Goal: Information Seeking & Learning: Learn about a topic

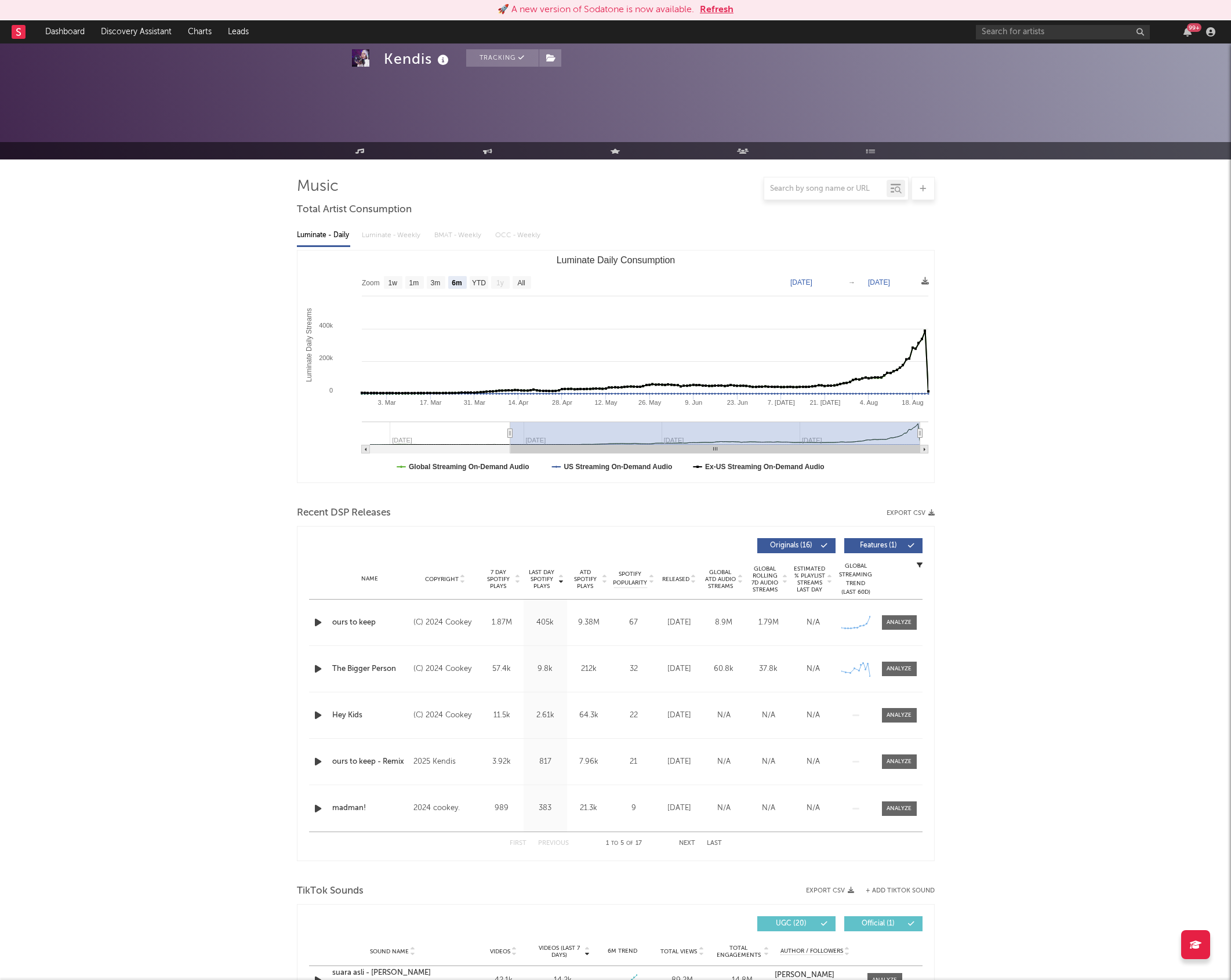
select select "6m"
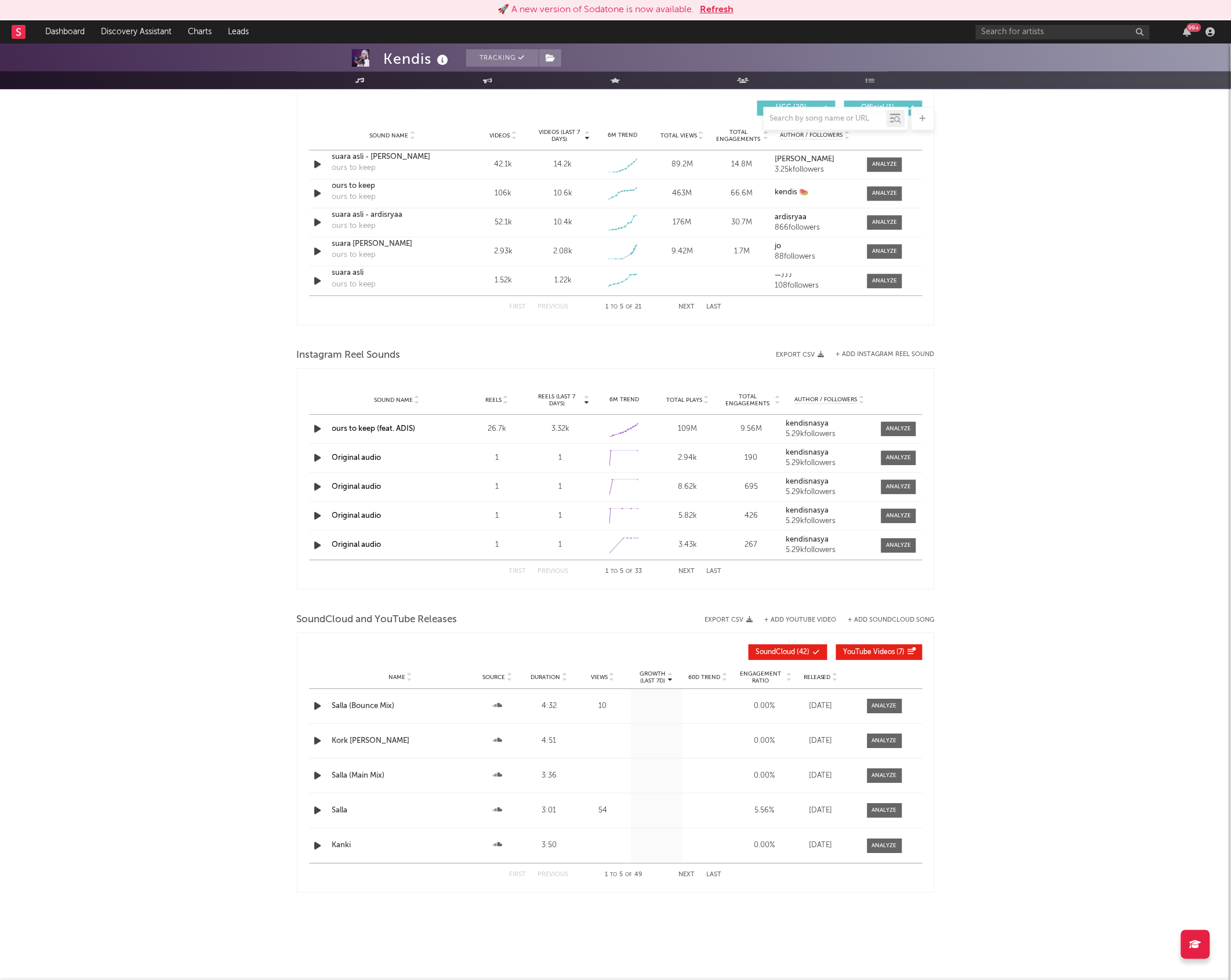
click at [712, 13] on button "Refresh" at bounding box center [717, 10] width 34 height 14
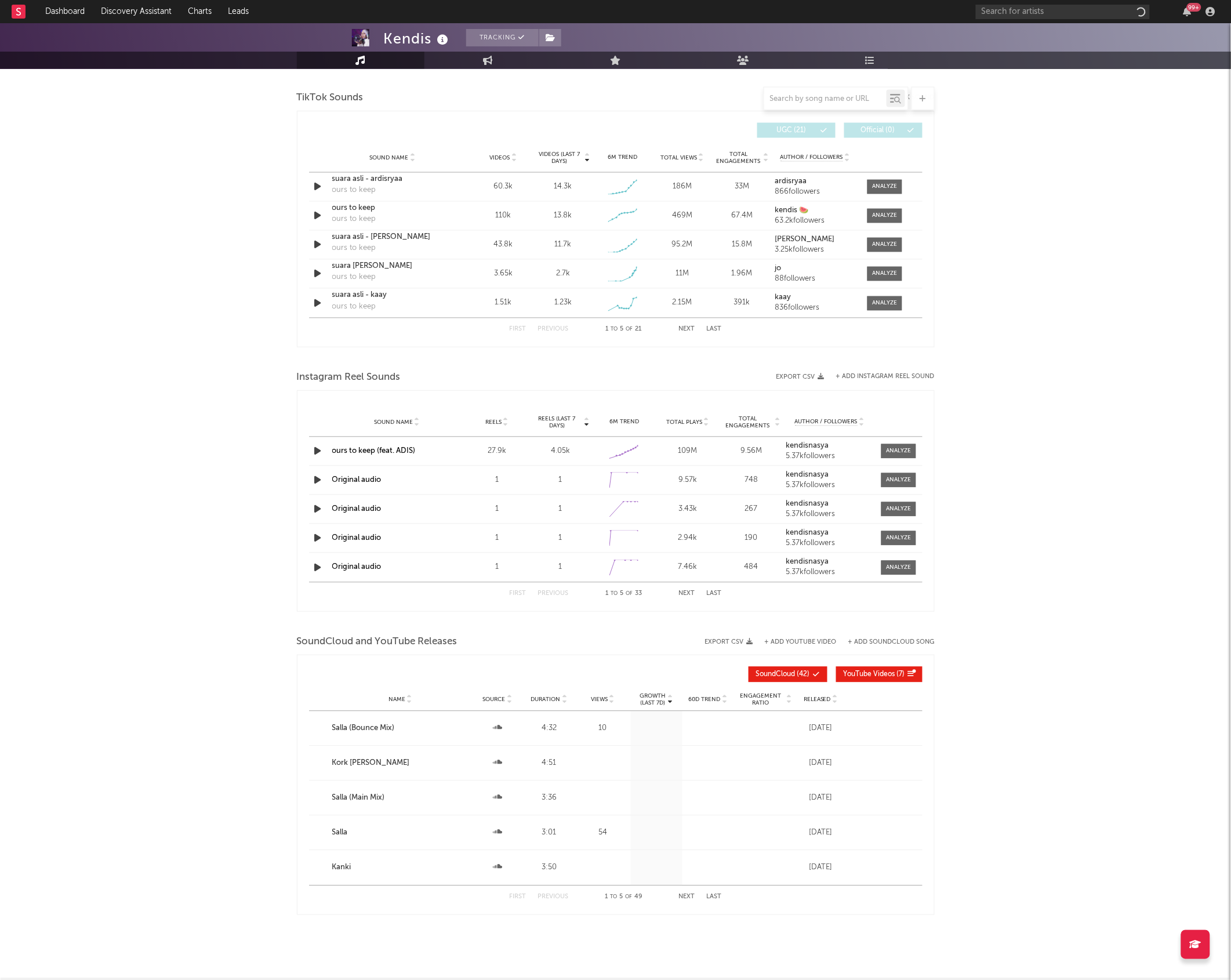
select select "6m"
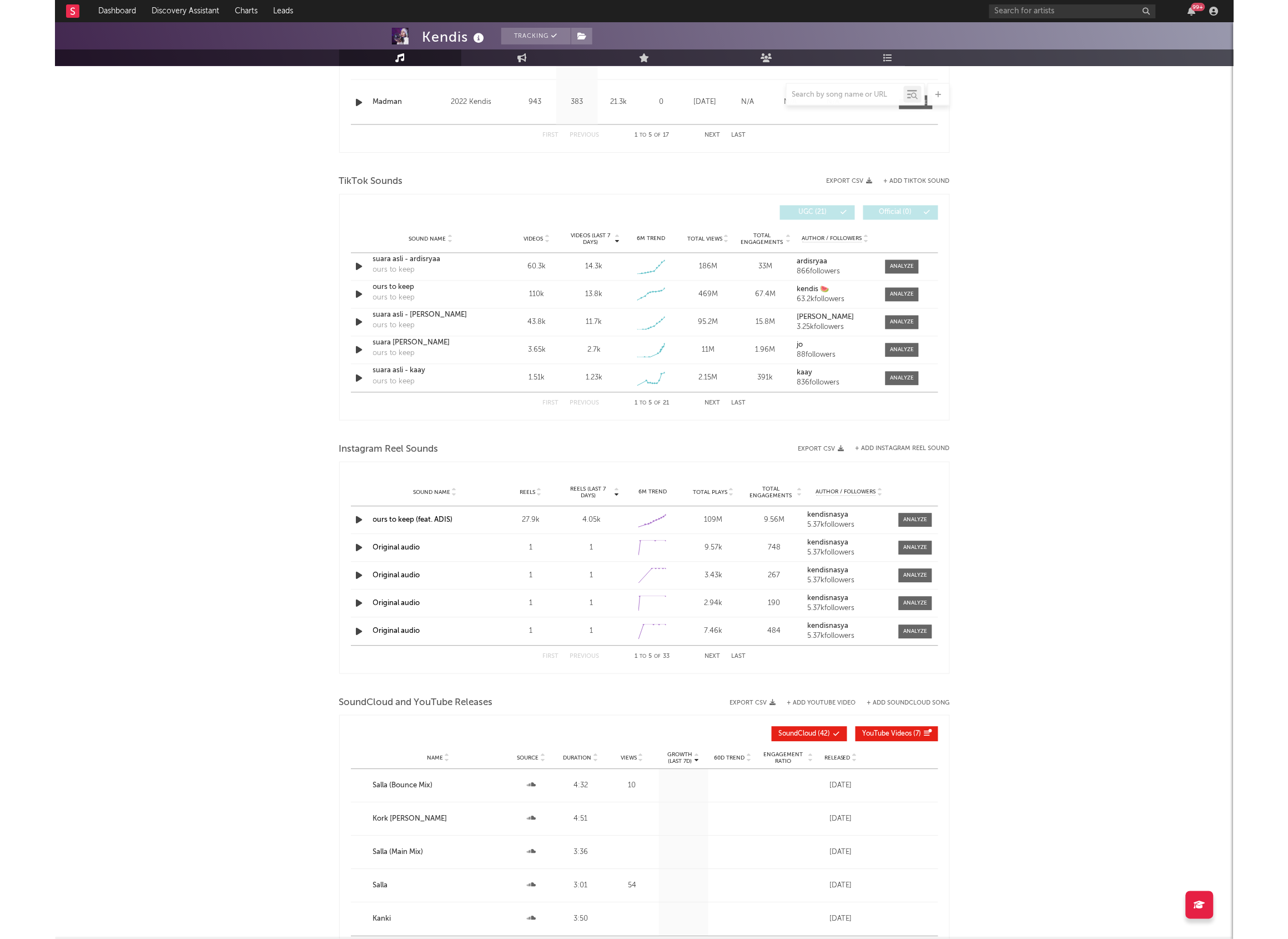
scroll to position [763, 0]
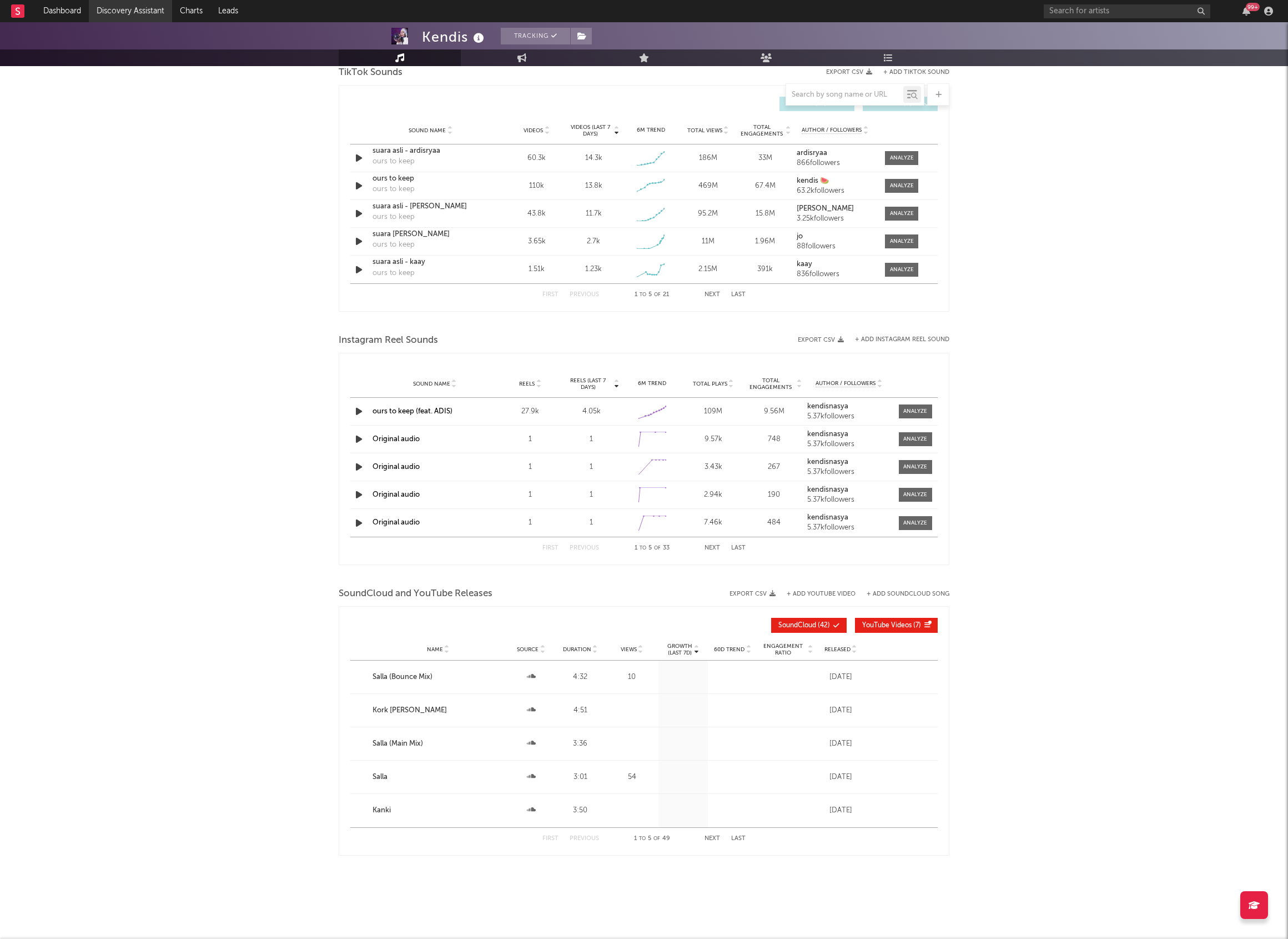
click at [135, 7] on link "Discovery Assistant" at bounding box center [130, 11] width 83 height 22
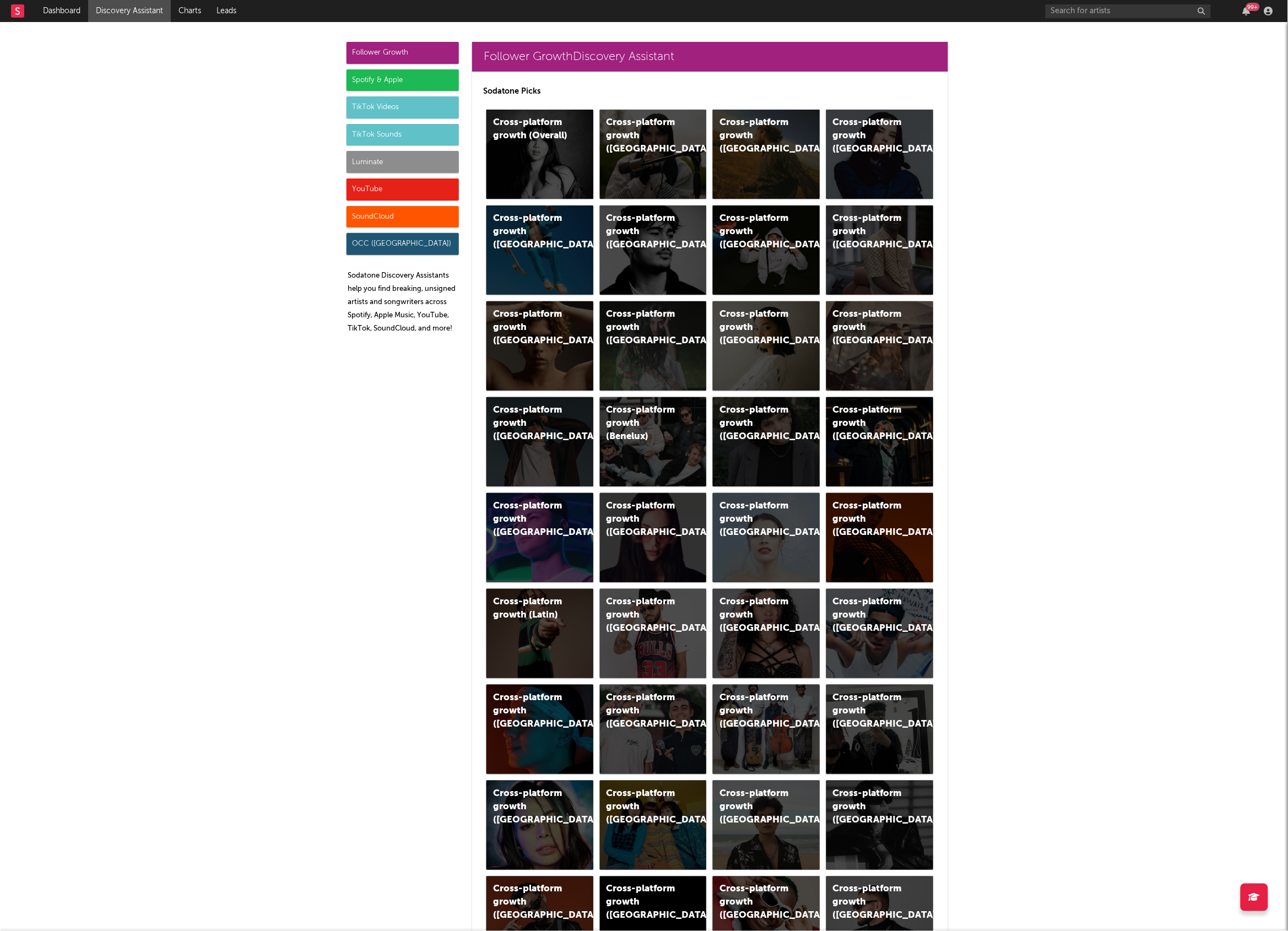
click at [419, 108] on div "TikTok Videos" at bounding box center [403, 107] width 112 height 22
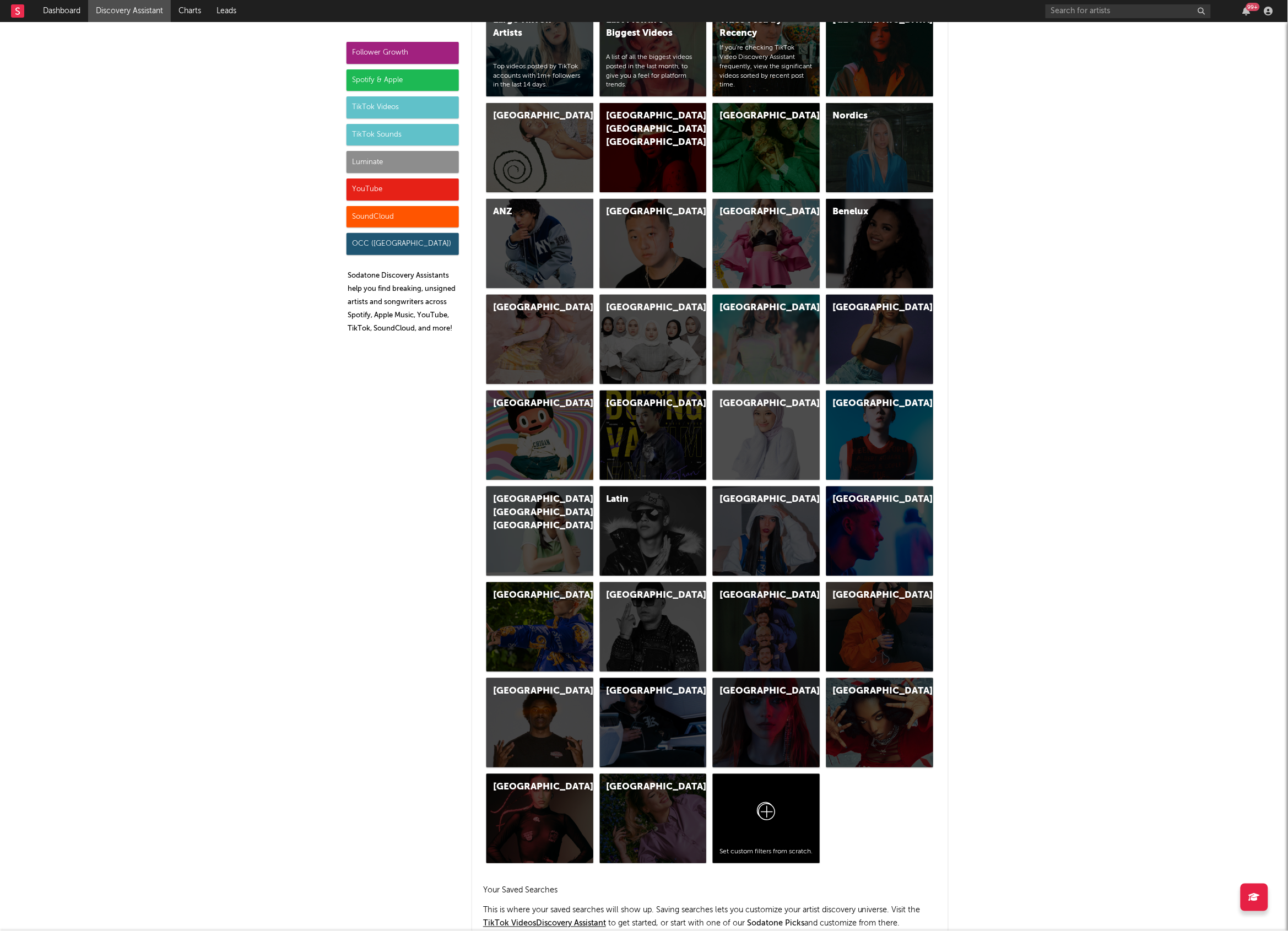
scroll to position [2891, 0]
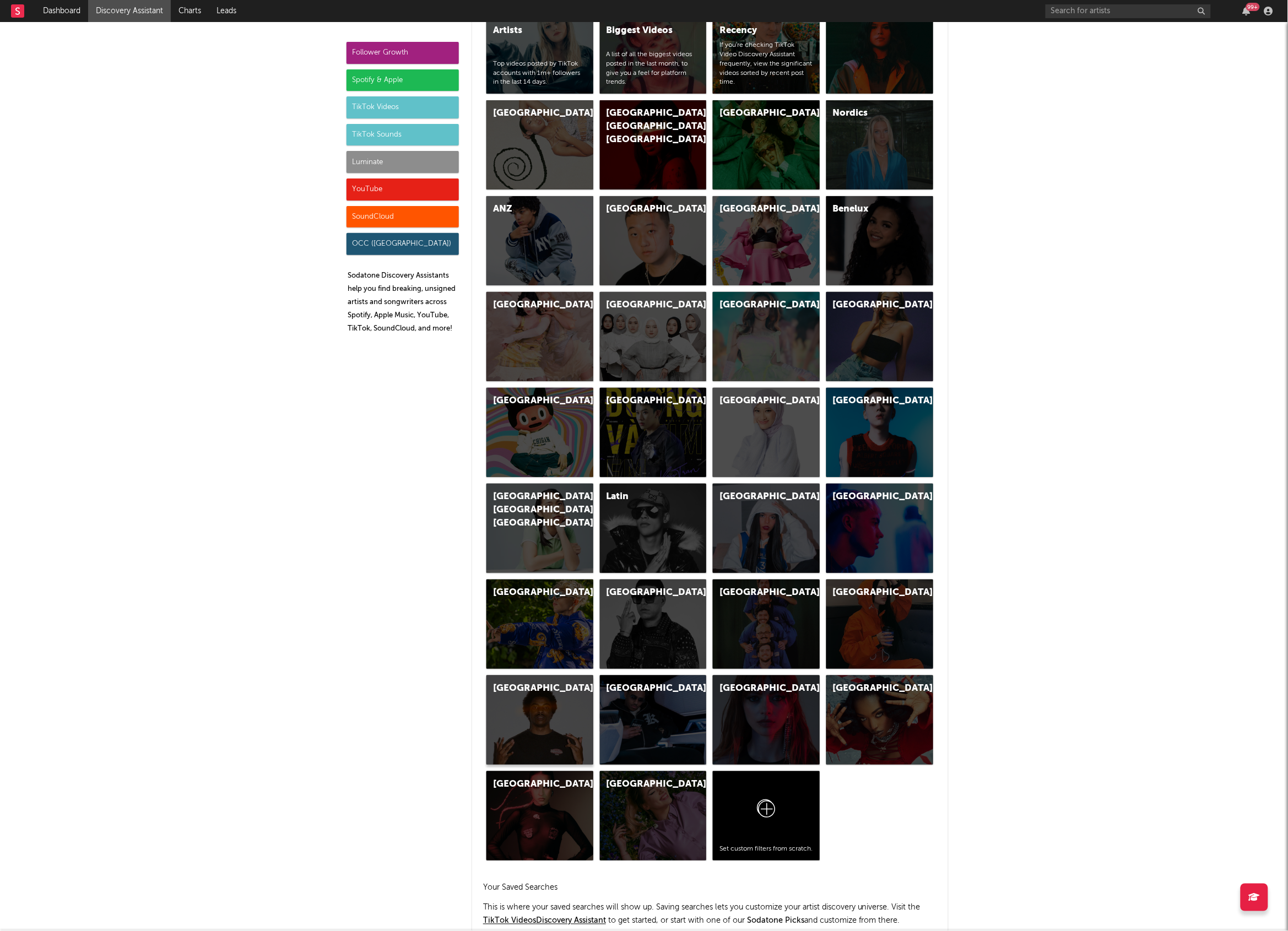
click at [561, 721] on div "[GEOGRAPHIC_DATA]" at bounding box center [540, 719] width 107 height 89
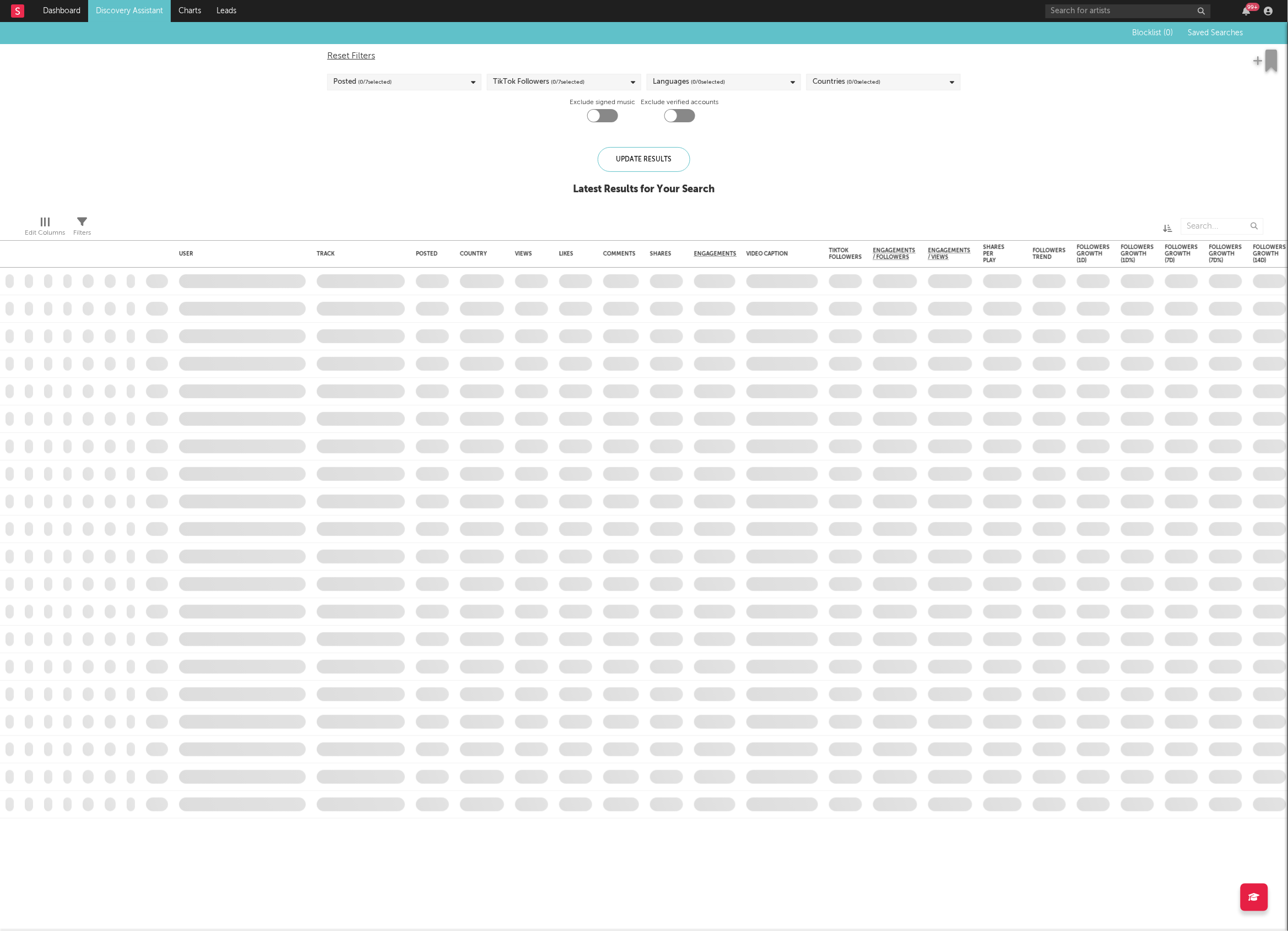
checkbox input "true"
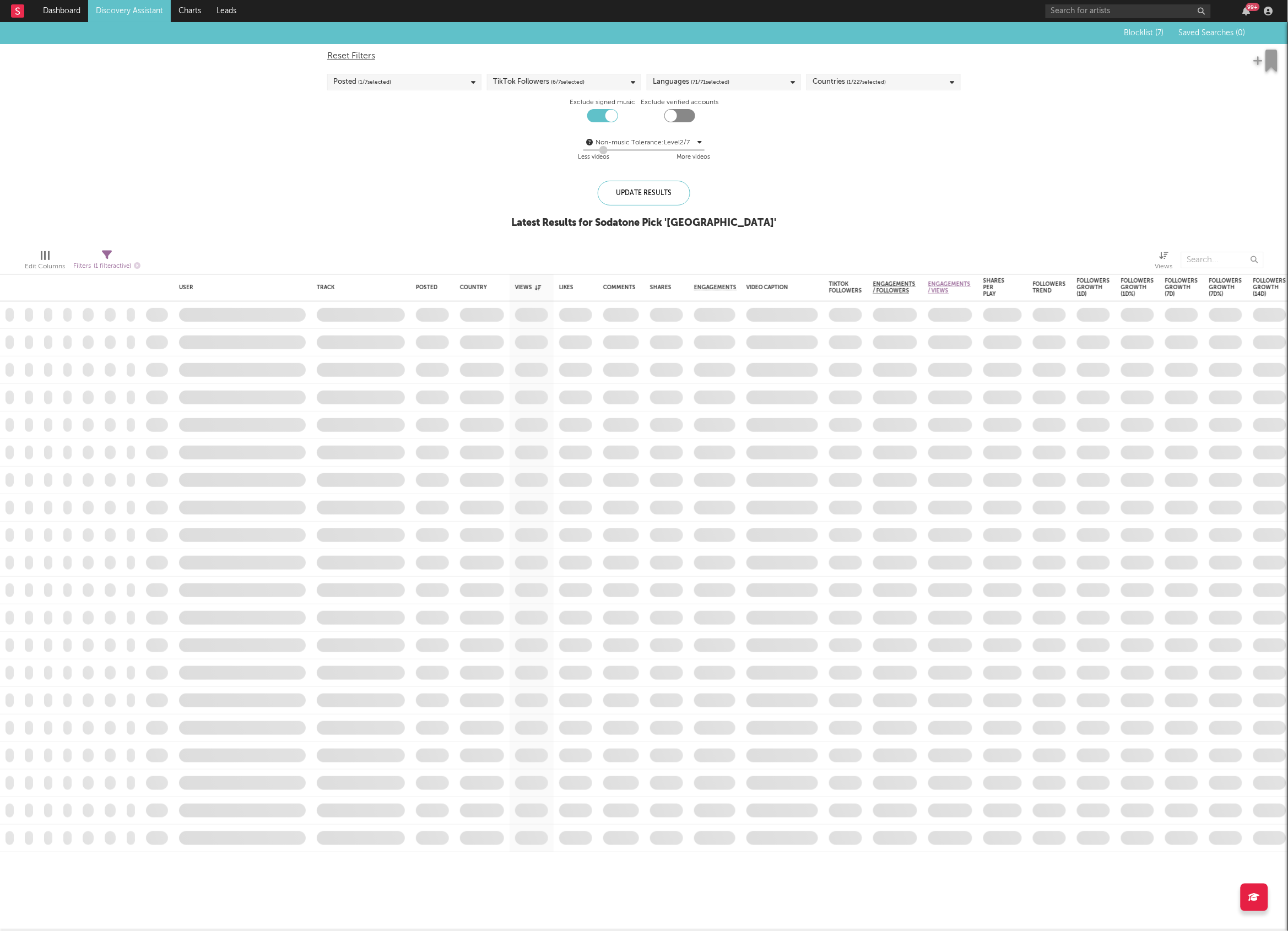
click at [139, 16] on link "Discovery Assistant" at bounding box center [129, 11] width 82 height 22
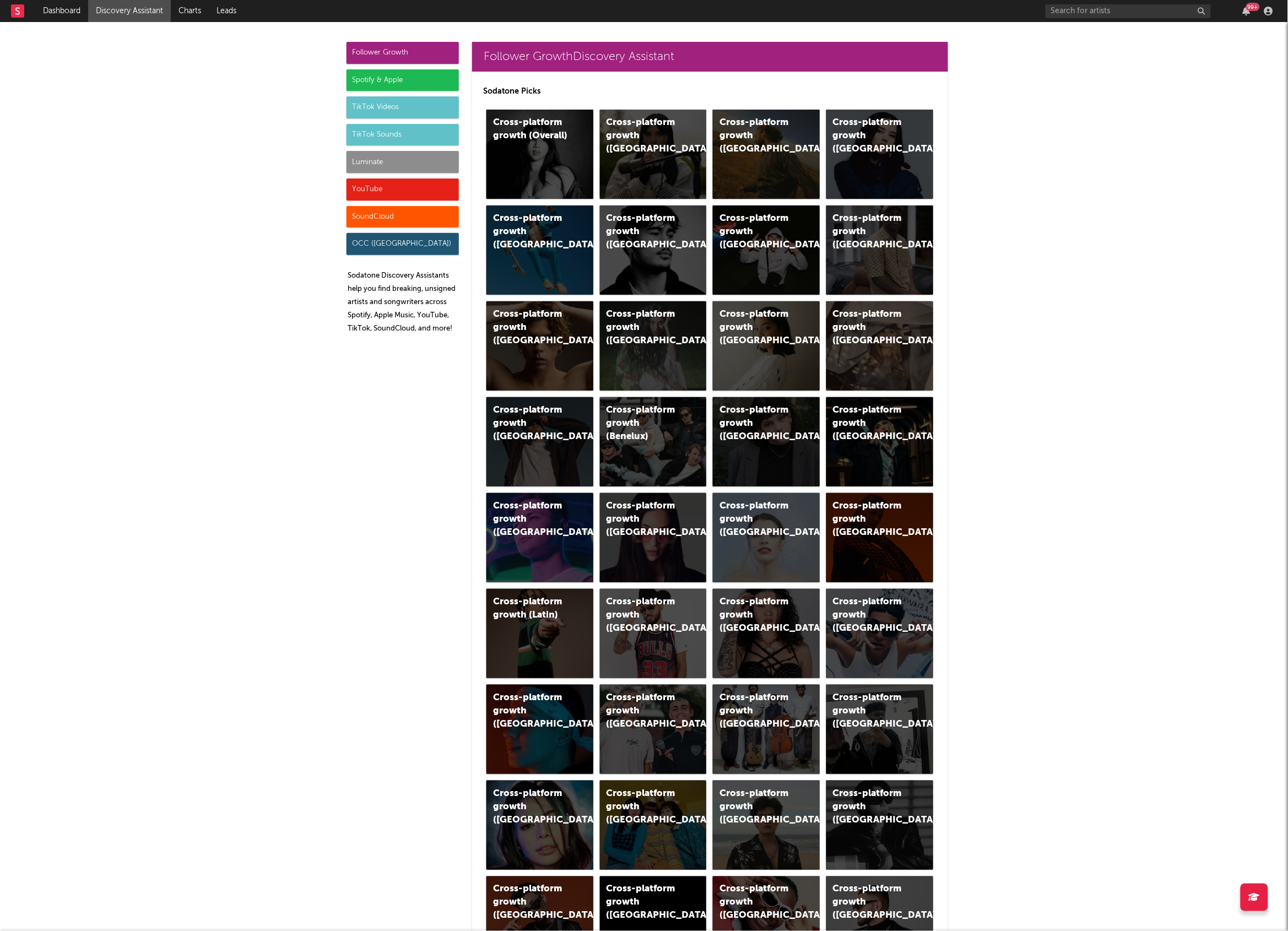
click at [421, 161] on div "Luminate" at bounding box center [403, 162] width 112 height 22
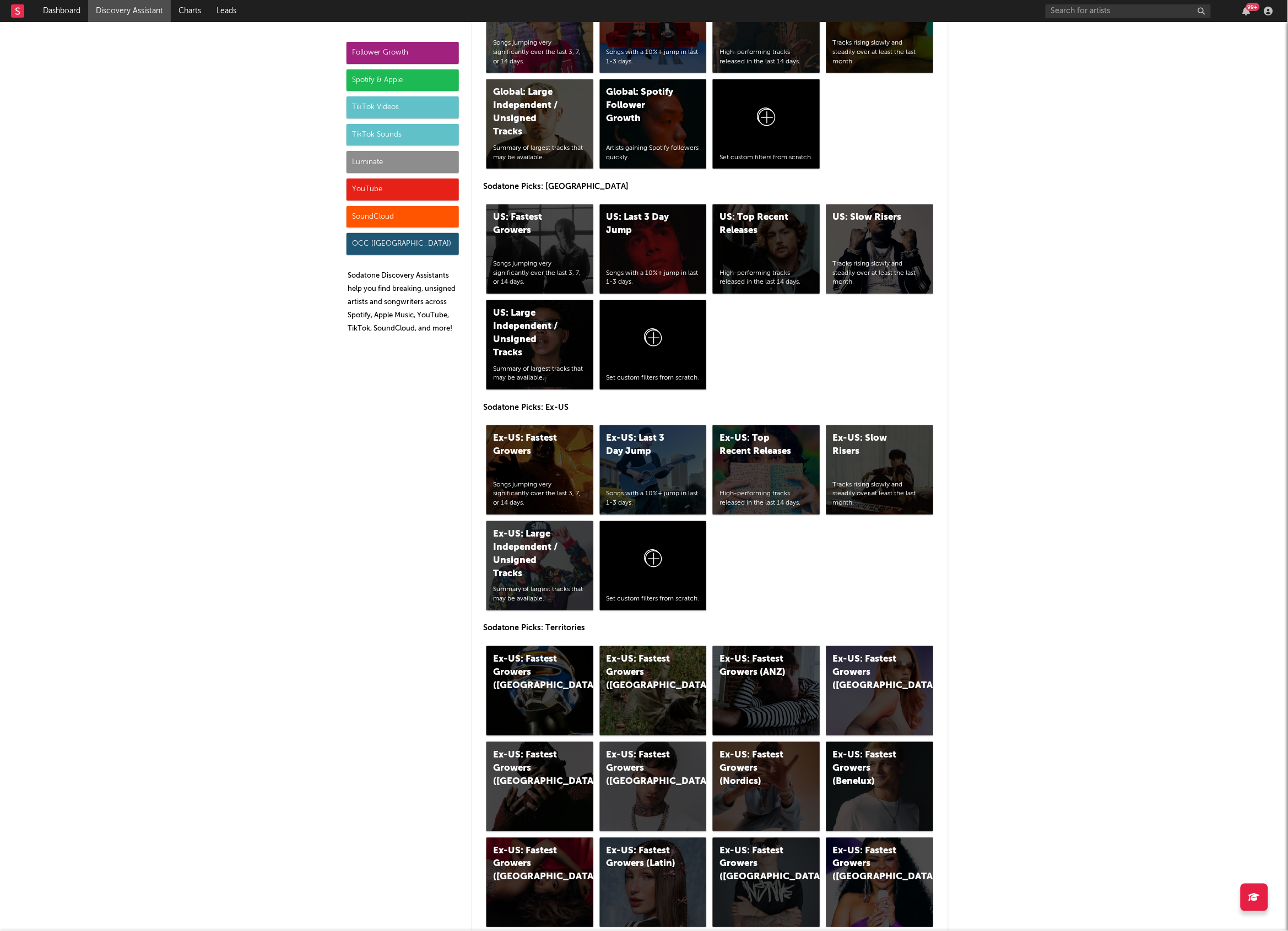
scroll to position [5102, 0]
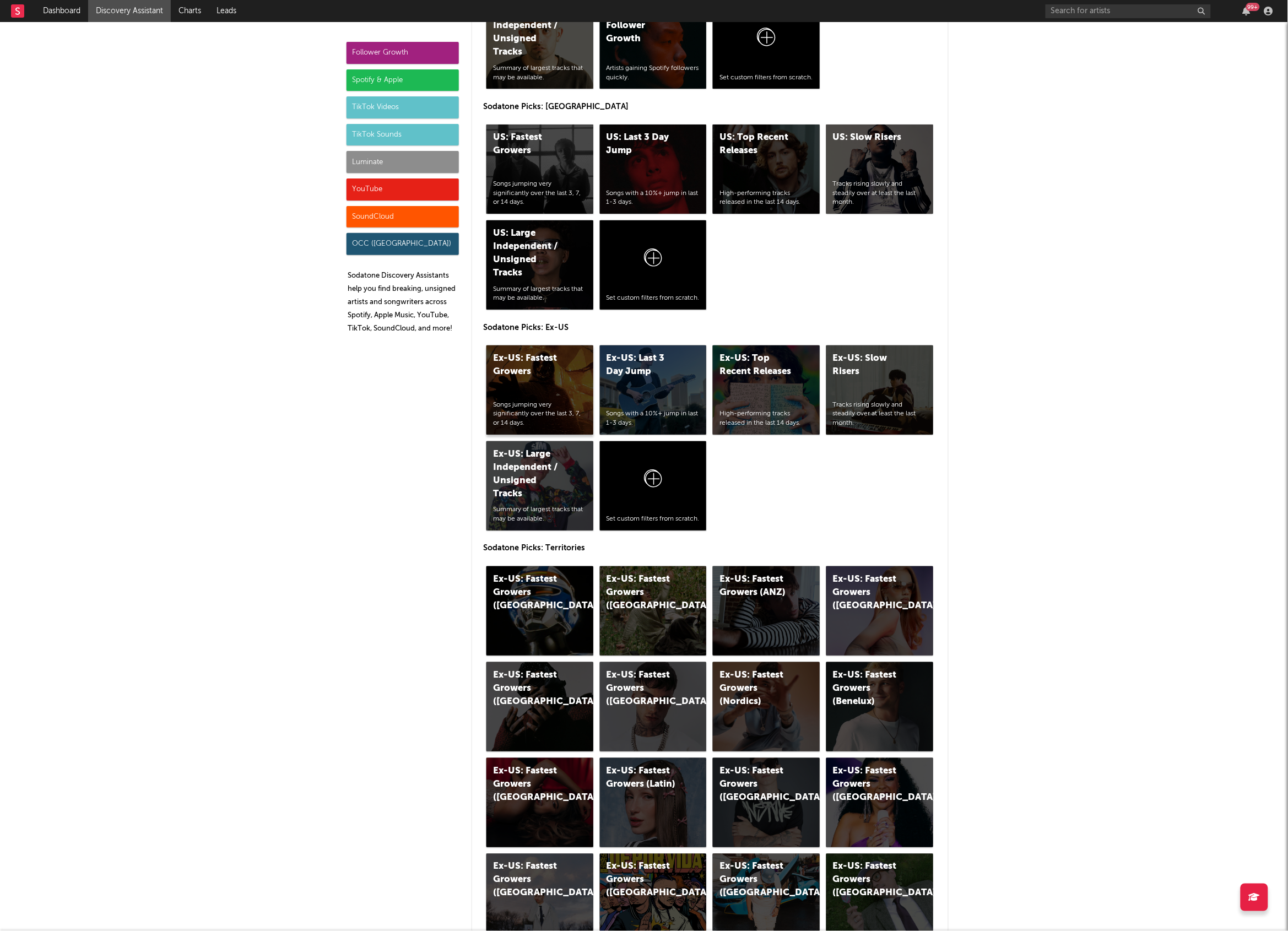
click at [530, 384] on div "Ex-US: Fastest Growers Songs jumping very significantly over the last 3, 7, or …" at bounding box center [540, 390] width 107 height 89
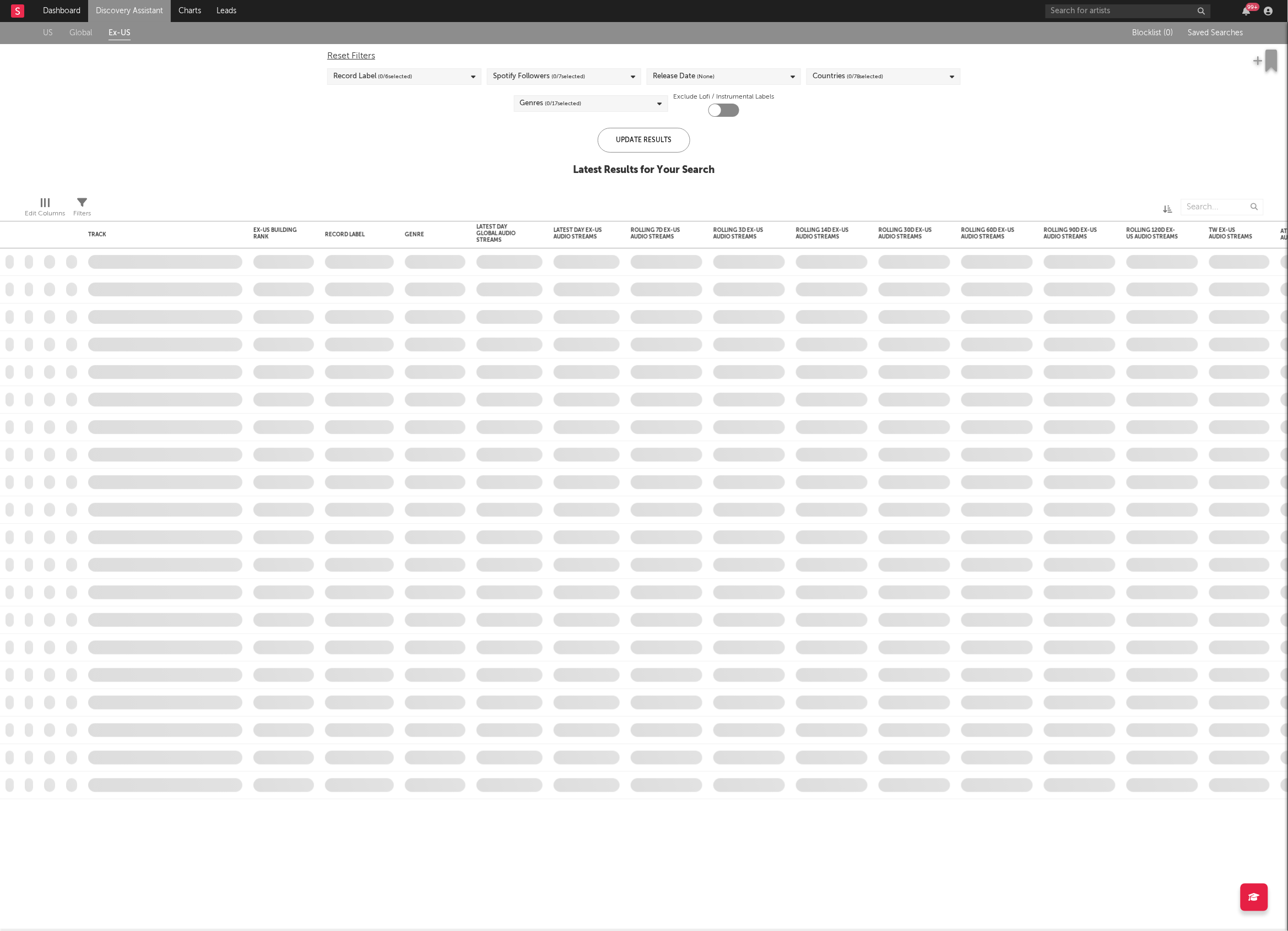
checkbox input "true"
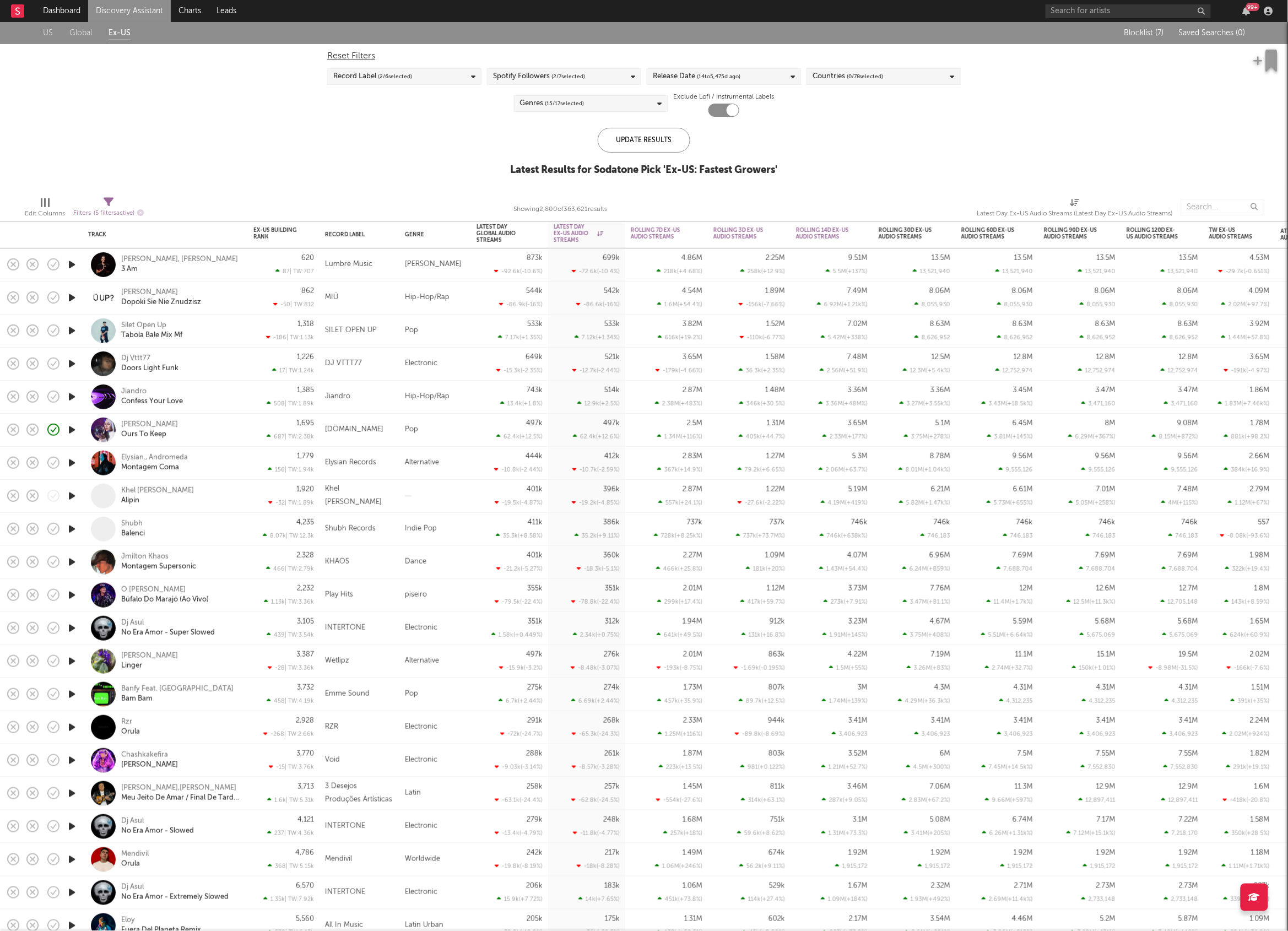
click at [102, 204] on span "Filters ( 5 filters active)" at bounding box center [108, 209] width 71 height 23
select select "or"
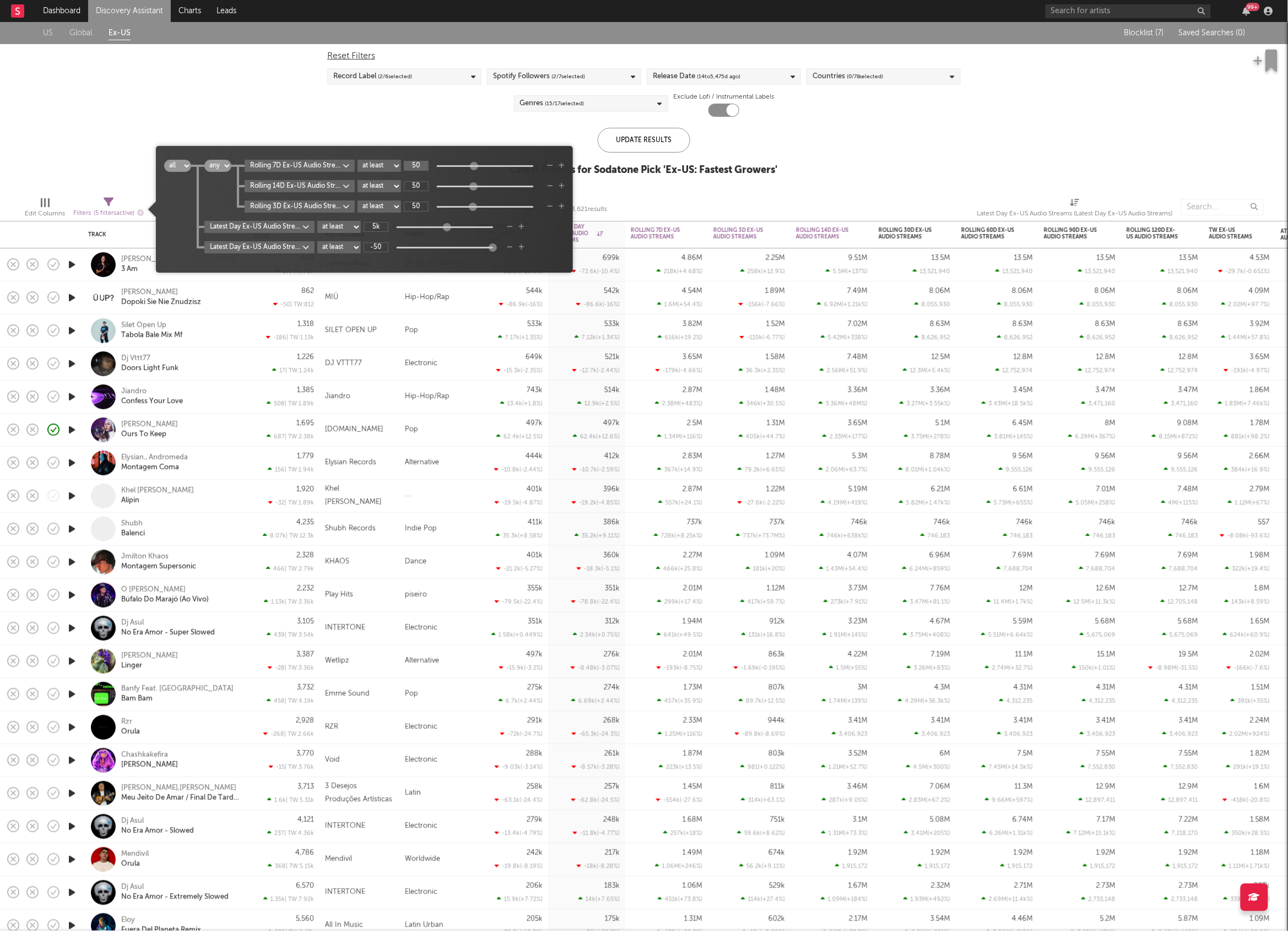
click at [426, 166] on input "50" at bounding box center [415, 166] width 25 height 10
click at [419, 206] on input "50" at bounding box center [415, 206] width 25 height 10
type input "25"
click at [424, 184] on input "50" at bounding box center [415, 186] width 25 height 10
click at [455, 131] on div "US Global Ex-US Blocklist ( 7 ) Saved Searches ( 0 ) Reset Filters Record Label…" at bounding box center [644, 104] width 1288 height 166
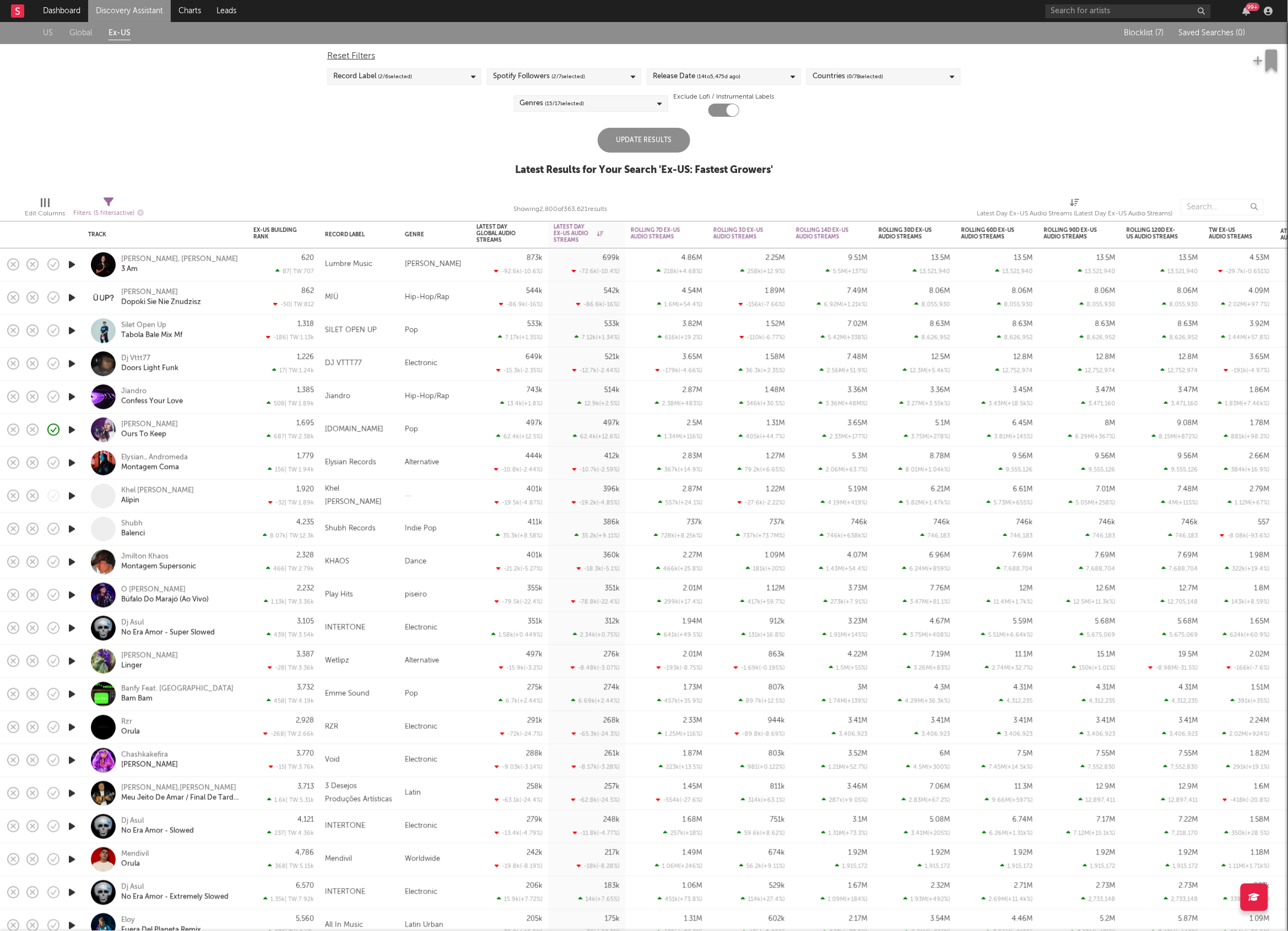
click at [646, 144] on div "Update Results" at bounding box center [644, 139] width 93 height 25
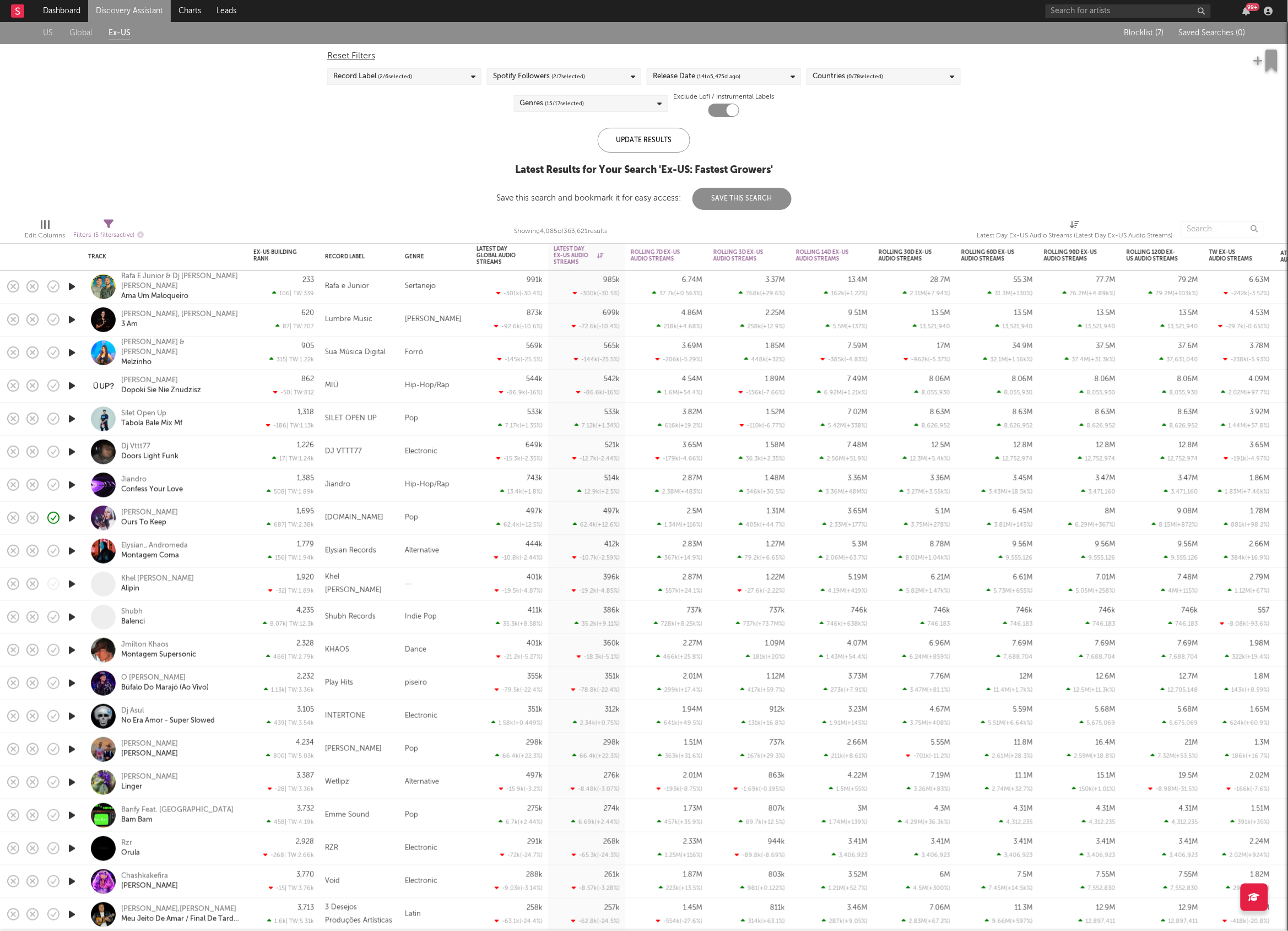
click at [73, 416] on icon "button" at bounding box center [72, 419] width 12 height 14
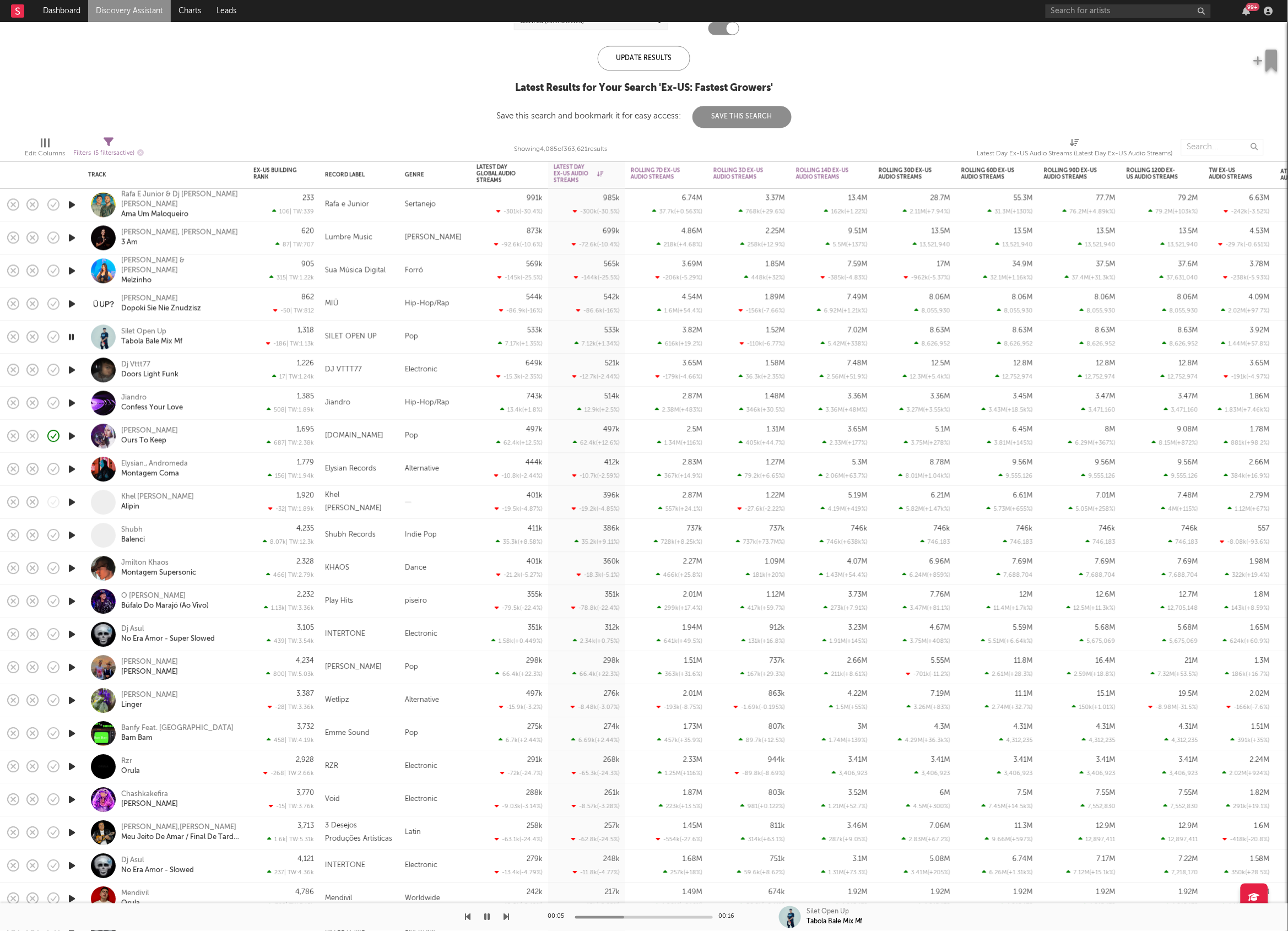
click at [506, 919] on icon "button" at bounding box center [506, 917] width 5 height 8
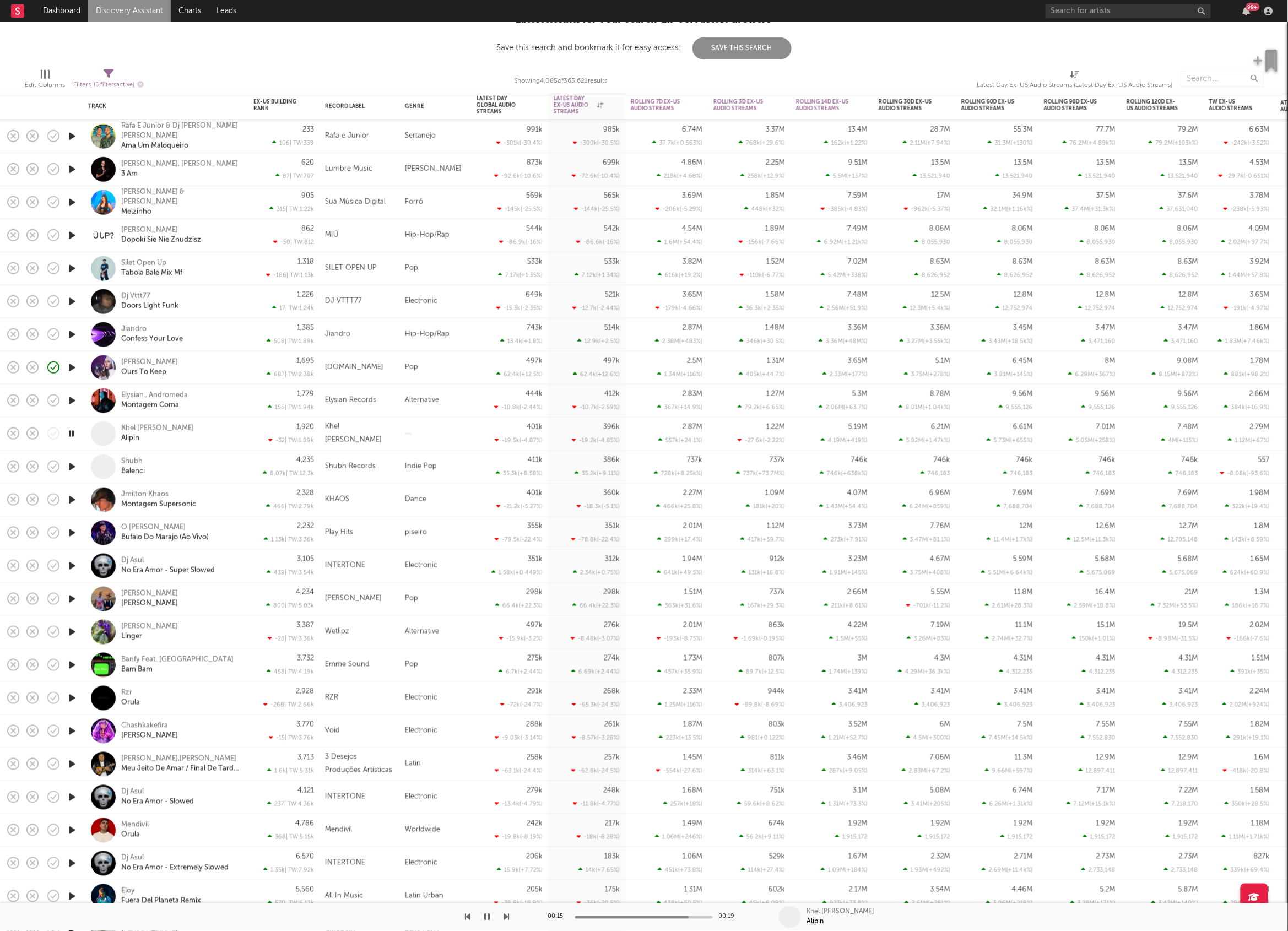
click at [70, 432] on icon "button" at bounding box center [71, 434] width 10 height 14
click at [75, 465] on icon "button" at bounding box center [72, 466] width 12 height 14
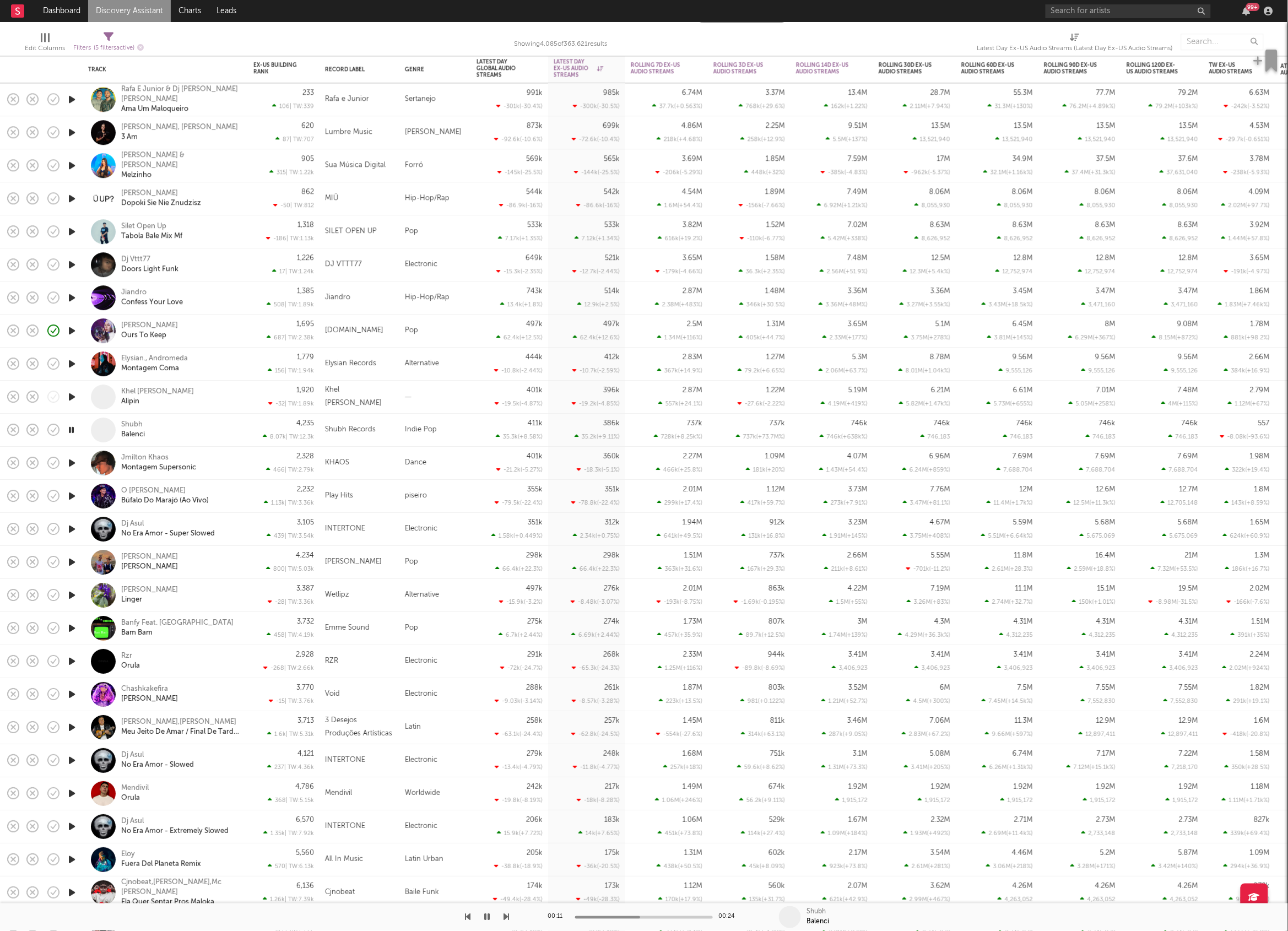
click at [73, 428] on icon "button" at bounding box center [71, 430] width 10 height 14
click at [75, 461] on icon "button" at bounding box center [72, 463] width 12 height 14
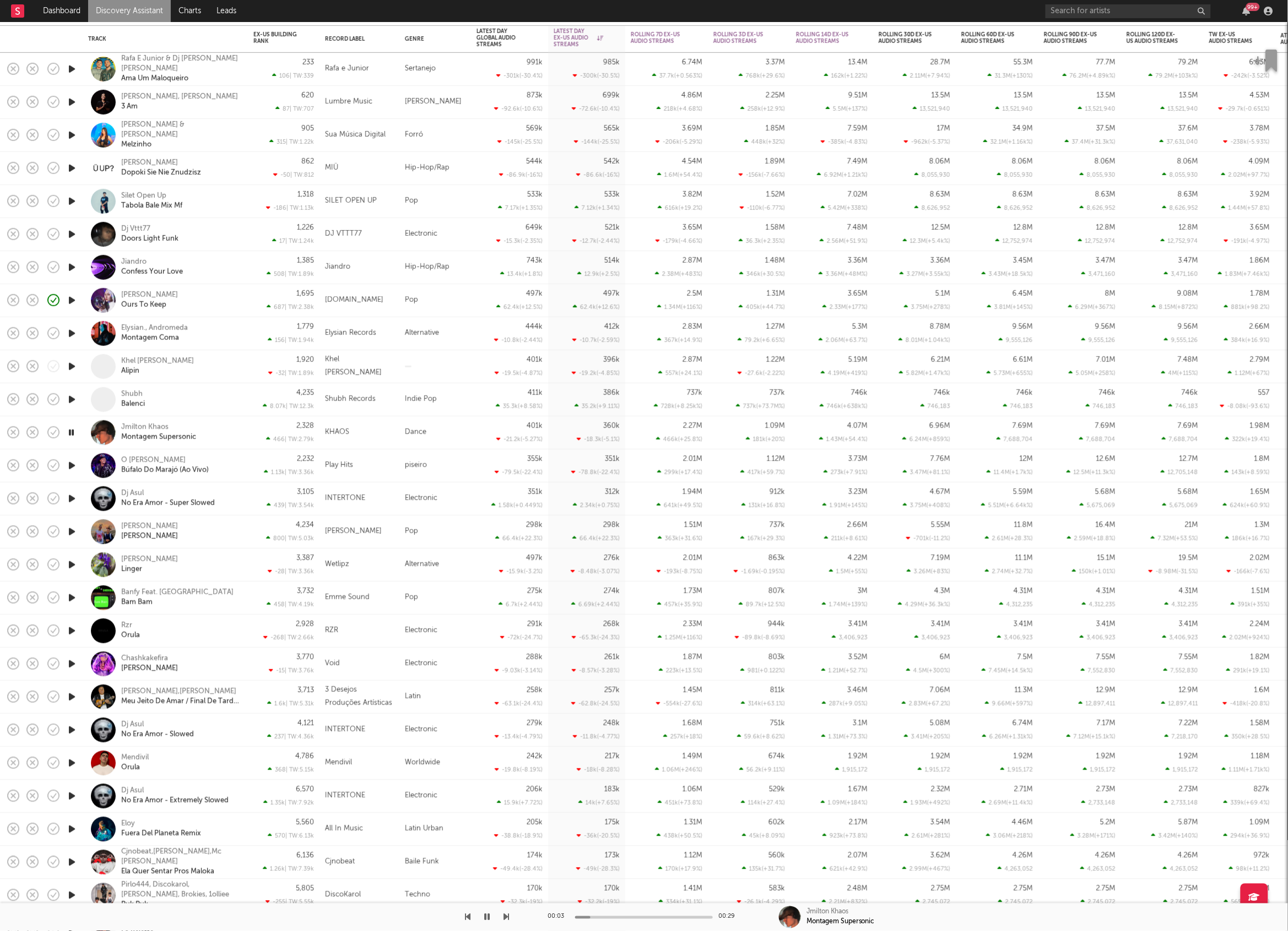
click at [507, 916] on icon "button" at bounding box center [506, 917] width 5 height 8
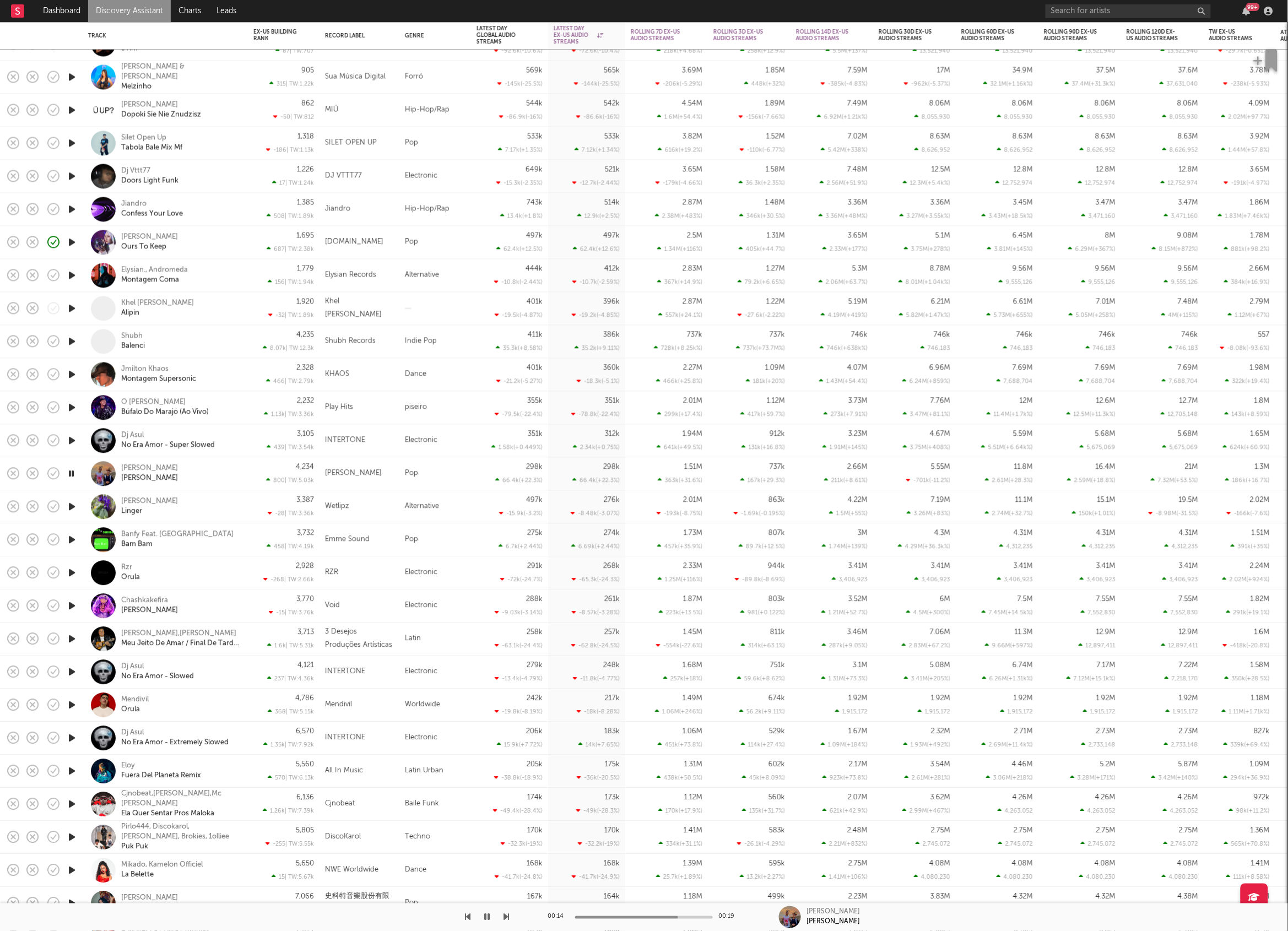
click at [485, 915] on icon "button" at bounding box center [487, 917] width 5 height 8
click at [489, 916] on icon "button" at bounding box center [487, 917] width 7 height 8
click at [506, 917] on icon "button" at bounding box center [506, 917] width 5 height 8
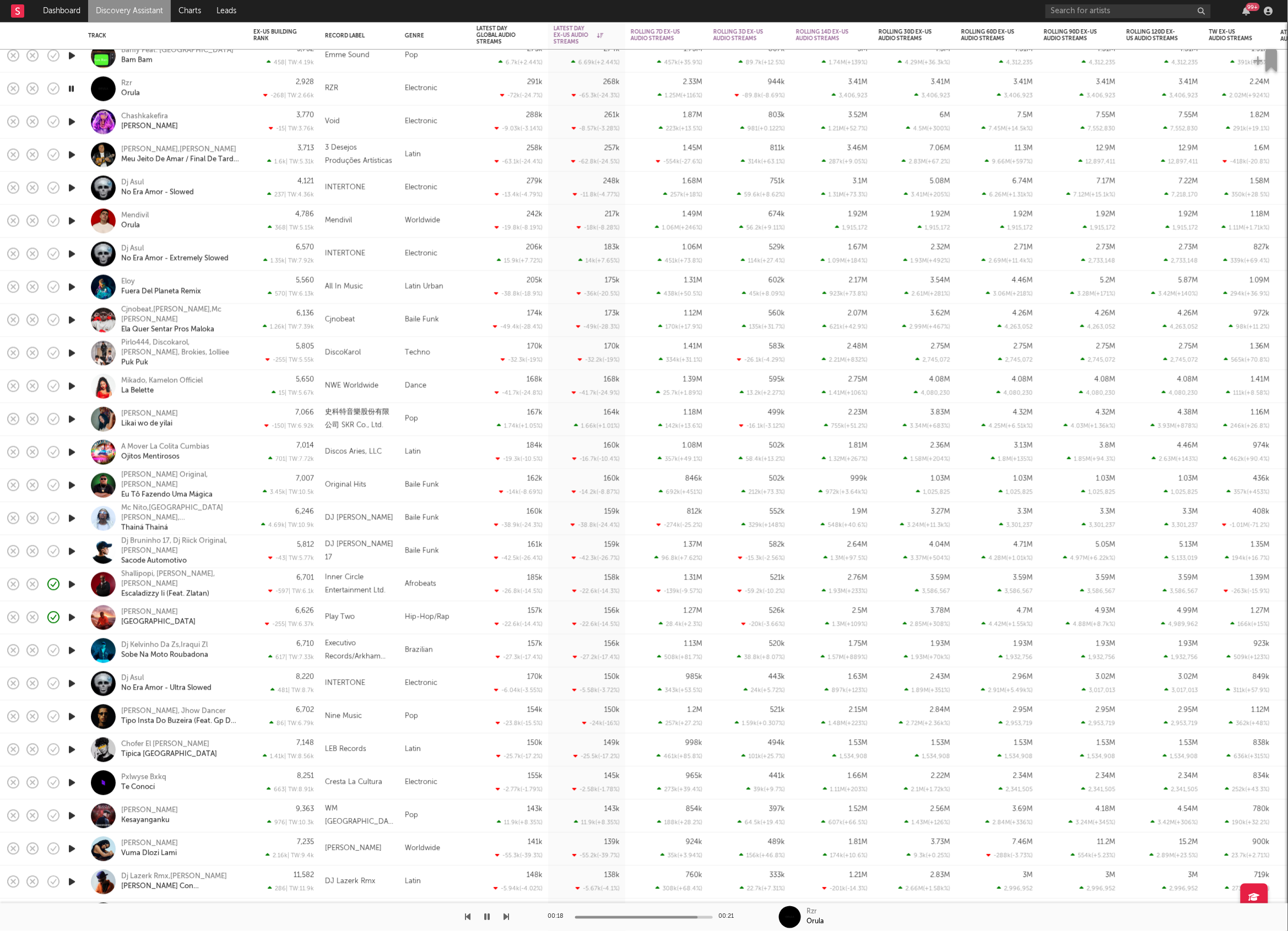
click at [487, 919] on icon "button" at bounding box center [487, 917] width 5 height 8
click at [489, 917] on icon "button" at bounding box center [487, 917] width 7 height 8
click at [500, 919] on div at bounding box center [254, 917] width 509 height 27
click at [504, 916] on icon "button" at bounding box center [506, 917] width 5 height 8
click at [506, 916] on icon "button" at bounding box center [506, 917] width 5 height 8
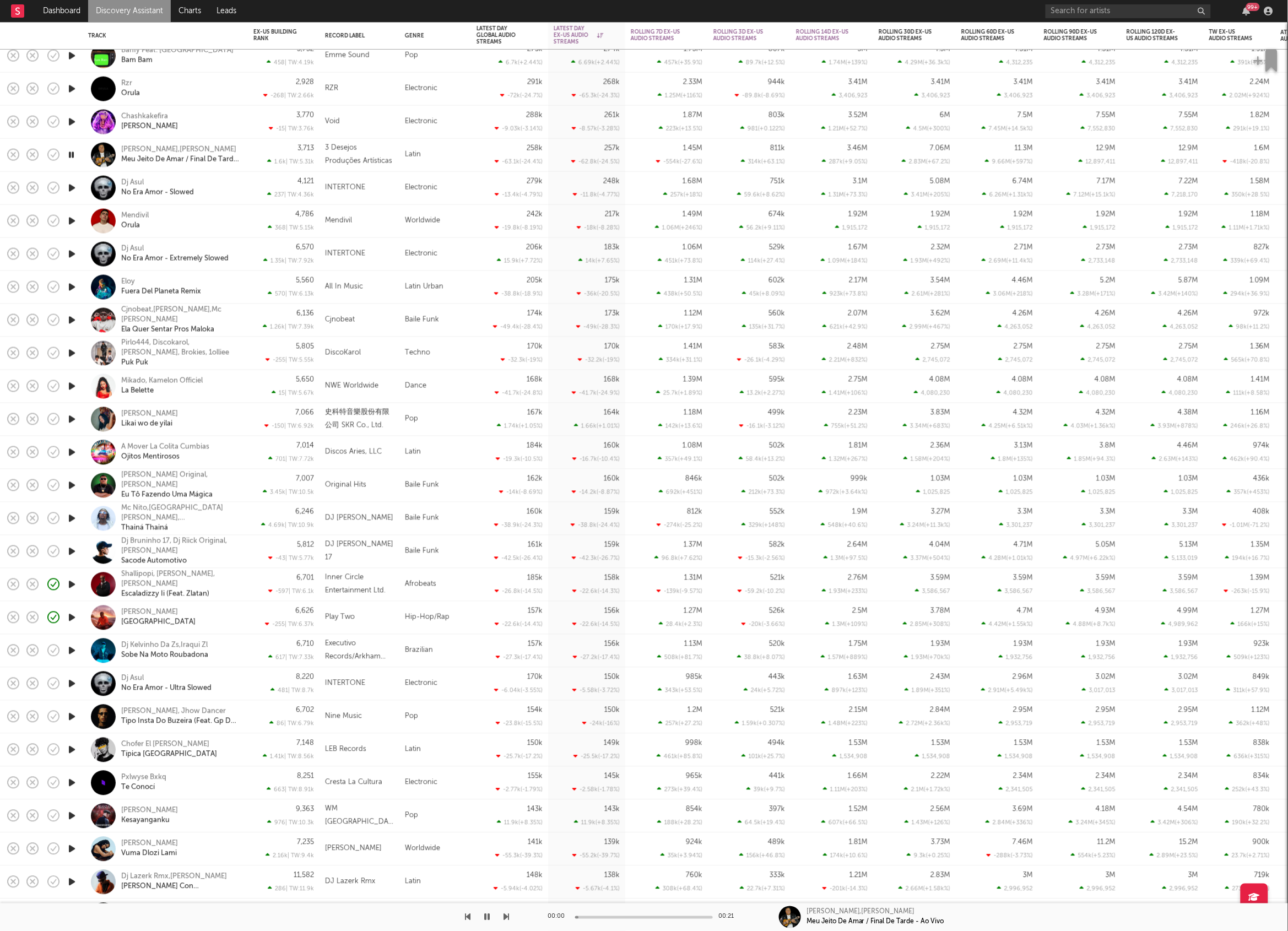
click at [506, 916] on icon "button" at bounding box center [506, 917] width 5 height 8
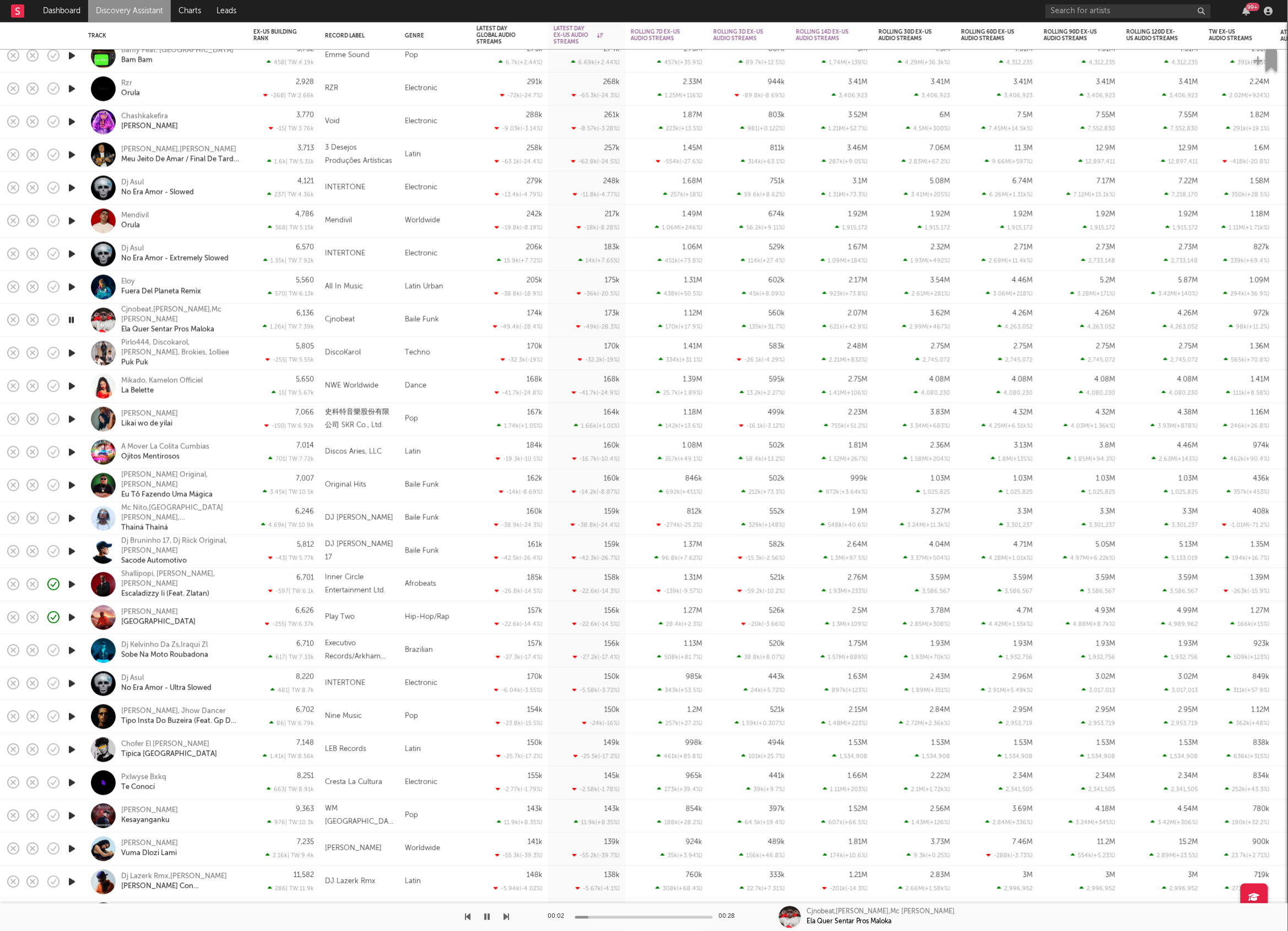
click at [506, 916] on icon "button" at bounding box center [506, 917] width 5 height 8
click at [507, 917] on icon "button" at bounding box center [506, 917] width 5 height 8
click at [506, 917] on icon "button" at bounding box center [506, 917] width 5 height 8
click at [506, 917] on icon "button" at bounding box center [506, 917] width 5 height 8
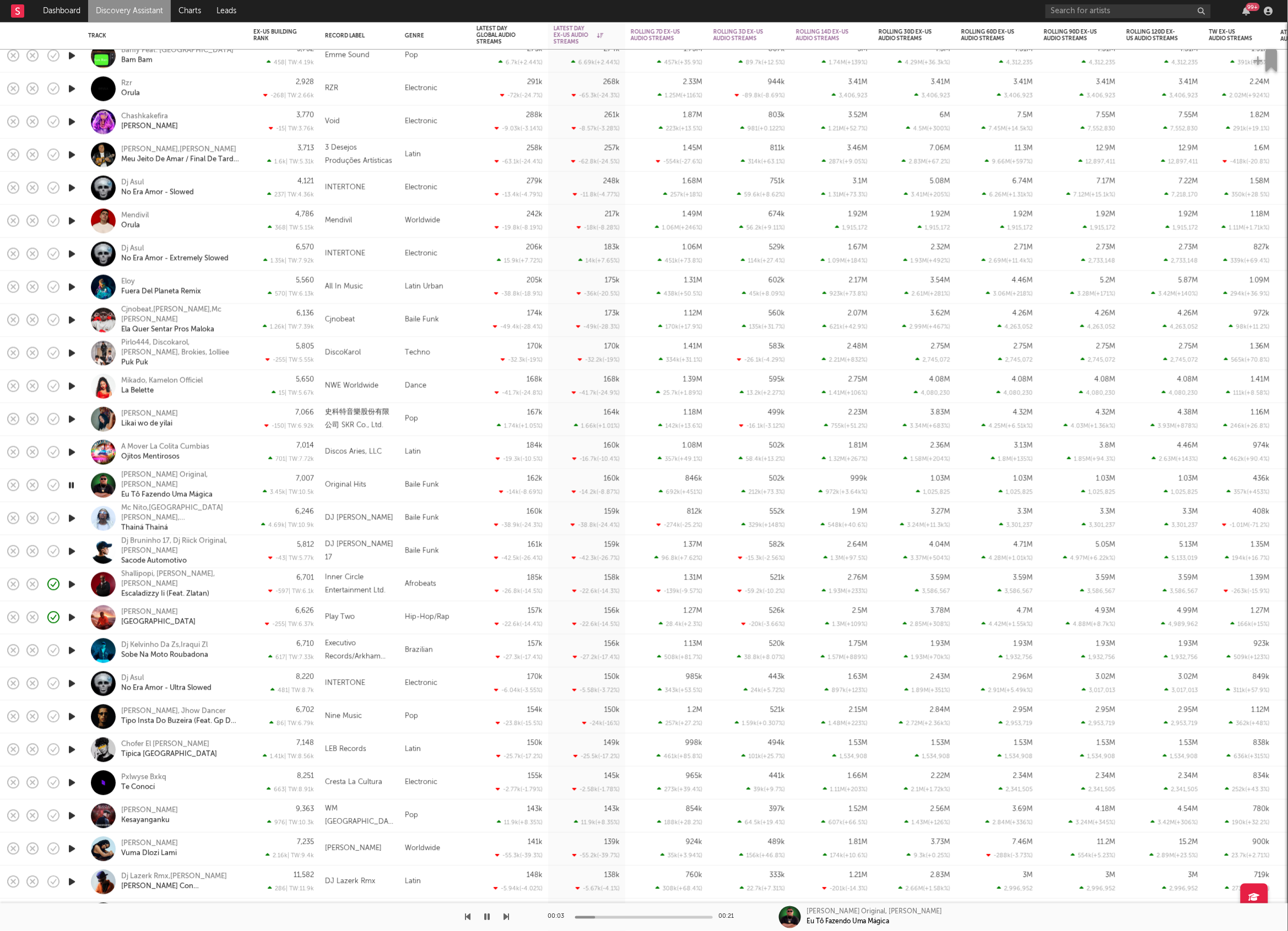
click at [508, 918] on icon "button" at bounding box center [506, 917] width 5 height 8
click at [469, 918] on icon "button" at bounding box center [467, 917] width 5 height 8
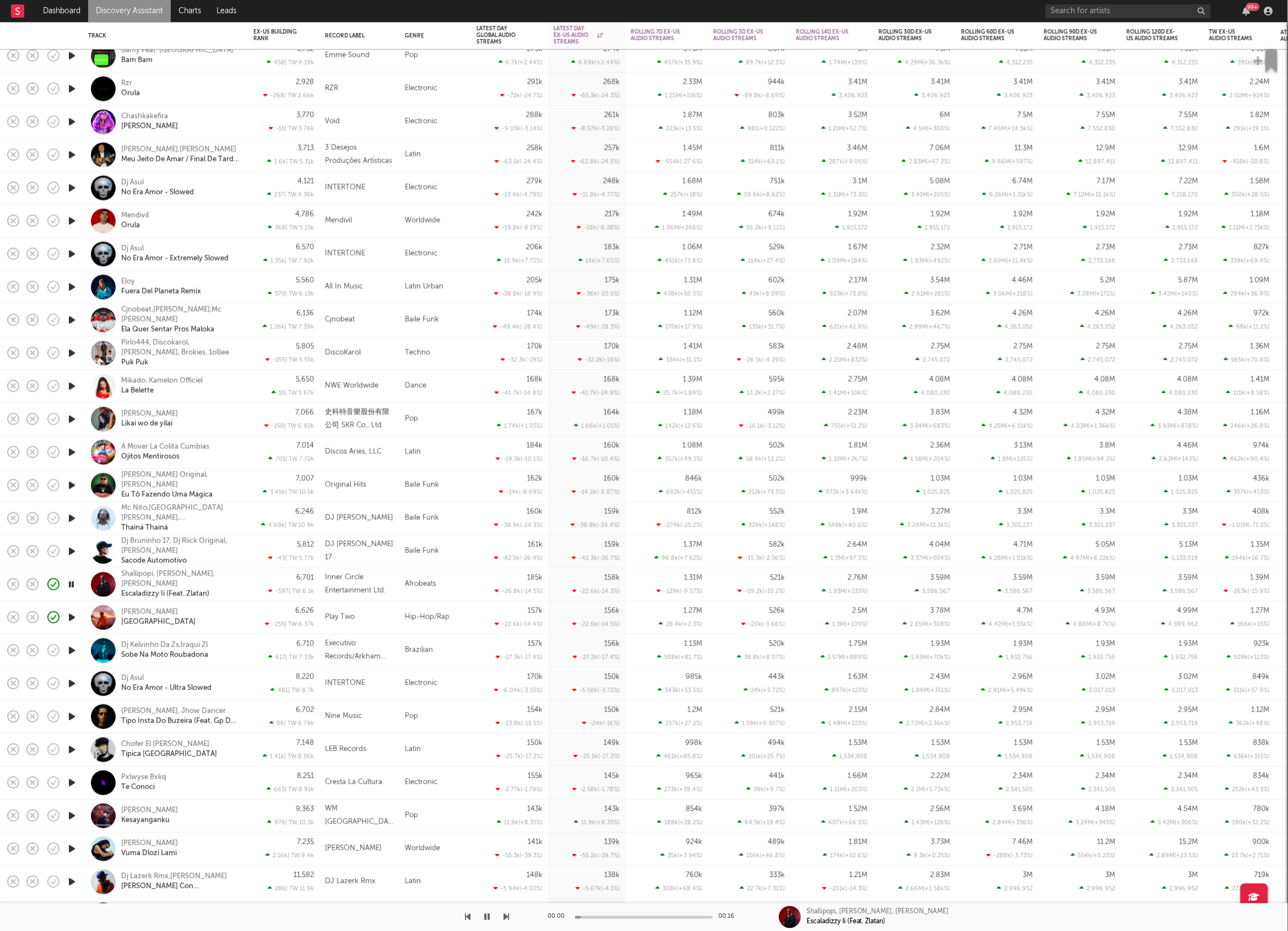
click at [468, 584] on div "Afrobeats" at bounding box center [435, 584] width 71 height 33
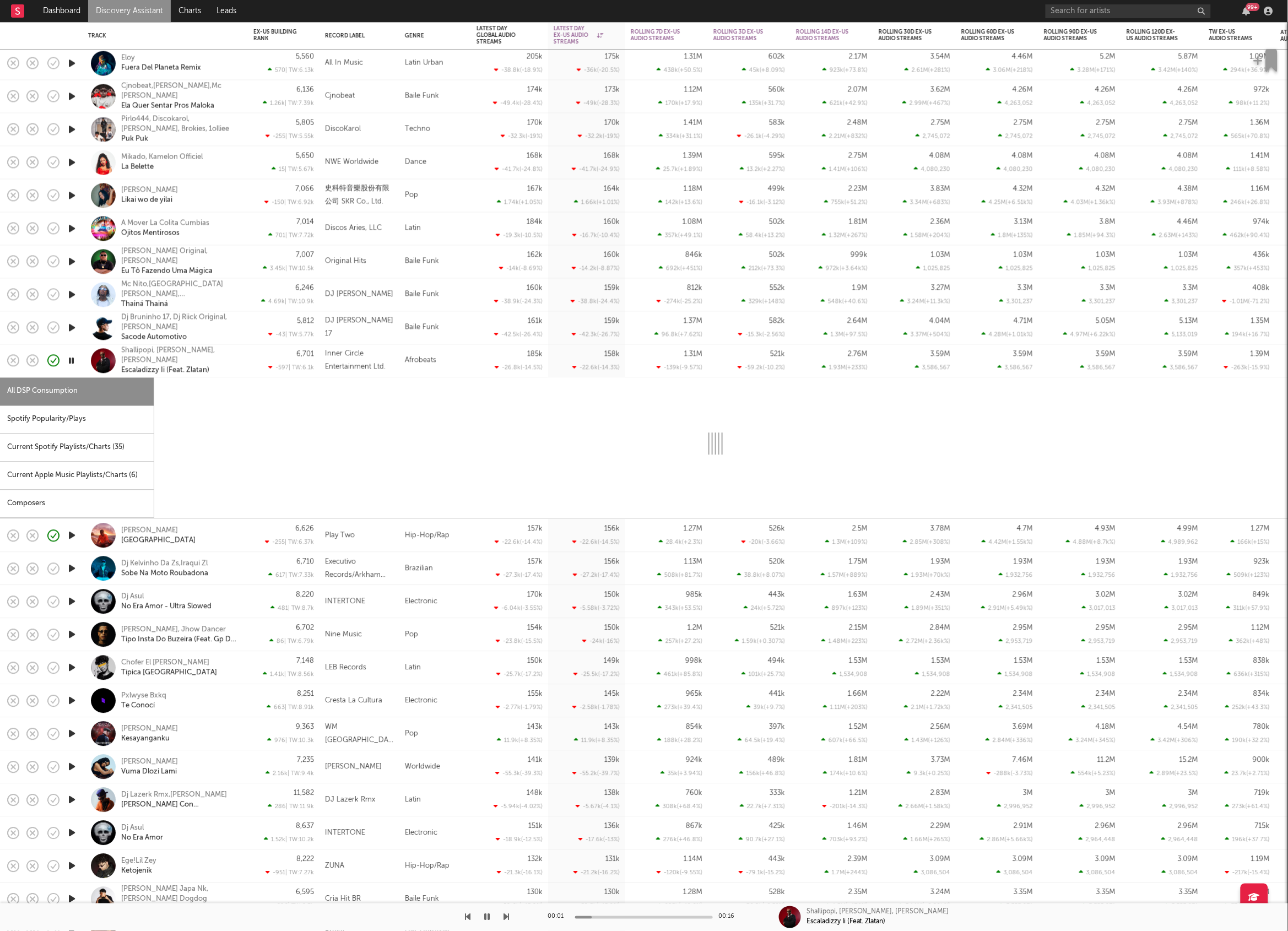
select select "1w"
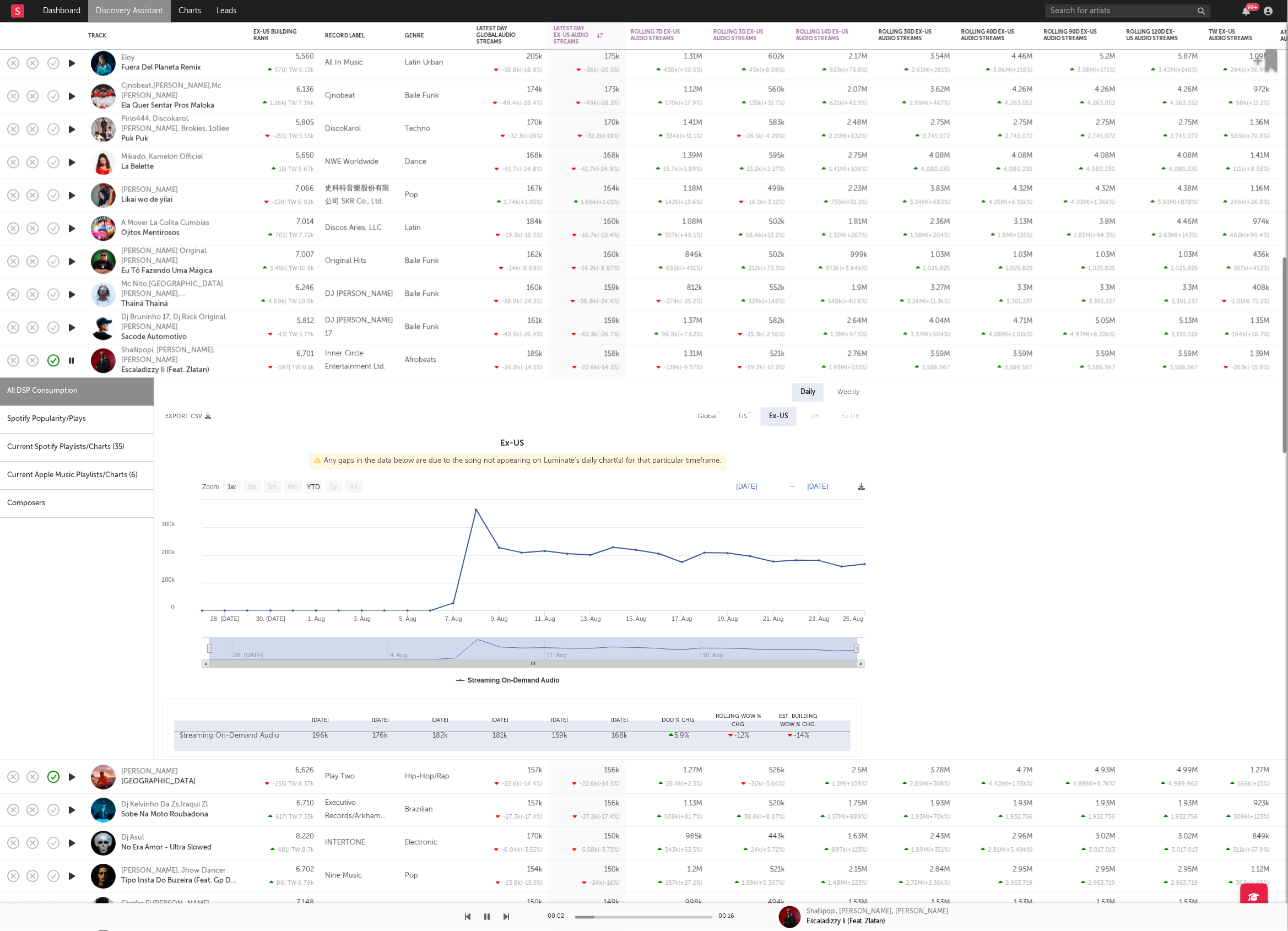
click at [99, 426] on div "Spotify Popularity/Plays" at bounding box center [76, 419] width 154 height 28
select select "1w"
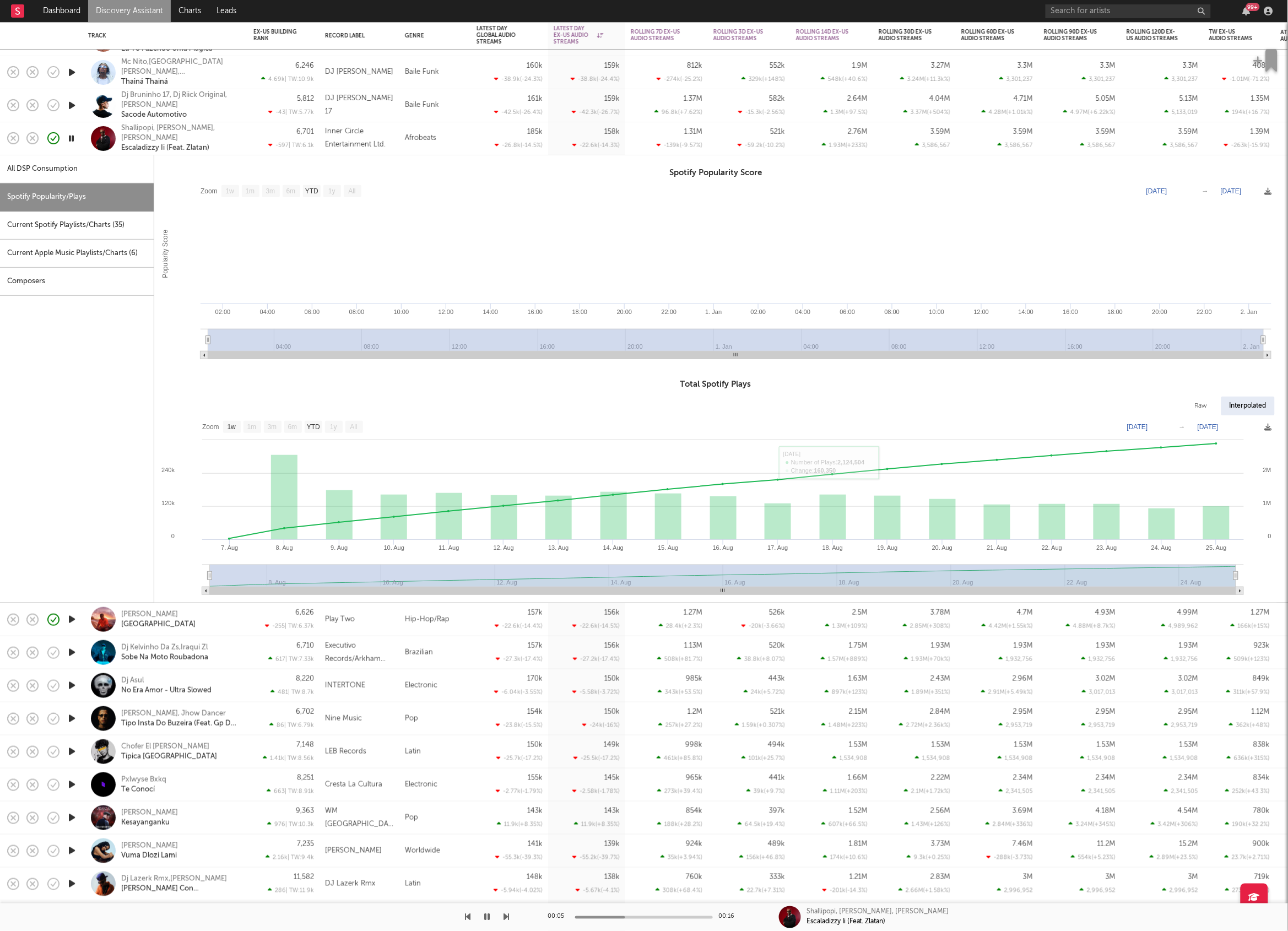
click at [236, 138] on div "Shallipopi, [PERSON_NAME], [PERSON_NAME] Ii (Feat. Zlatan)" at bounding box center [180, 138] width 118 height 30
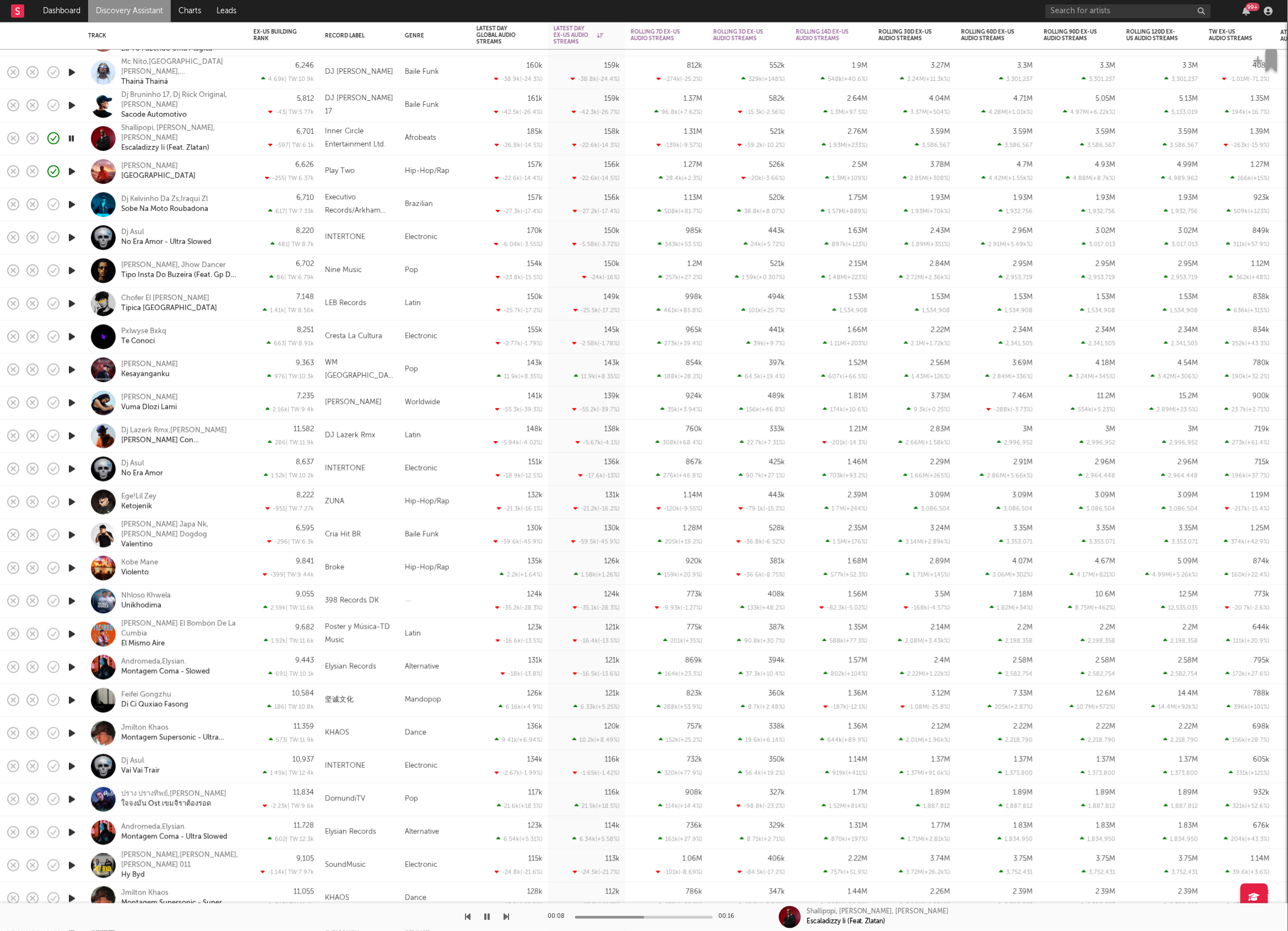
click at [504, 913] on icon "button" at bounding box center [506, 917] width 5 height 8
click at [507, 917] on icon "button" at bounding box center [506, 917] width 5 height 8
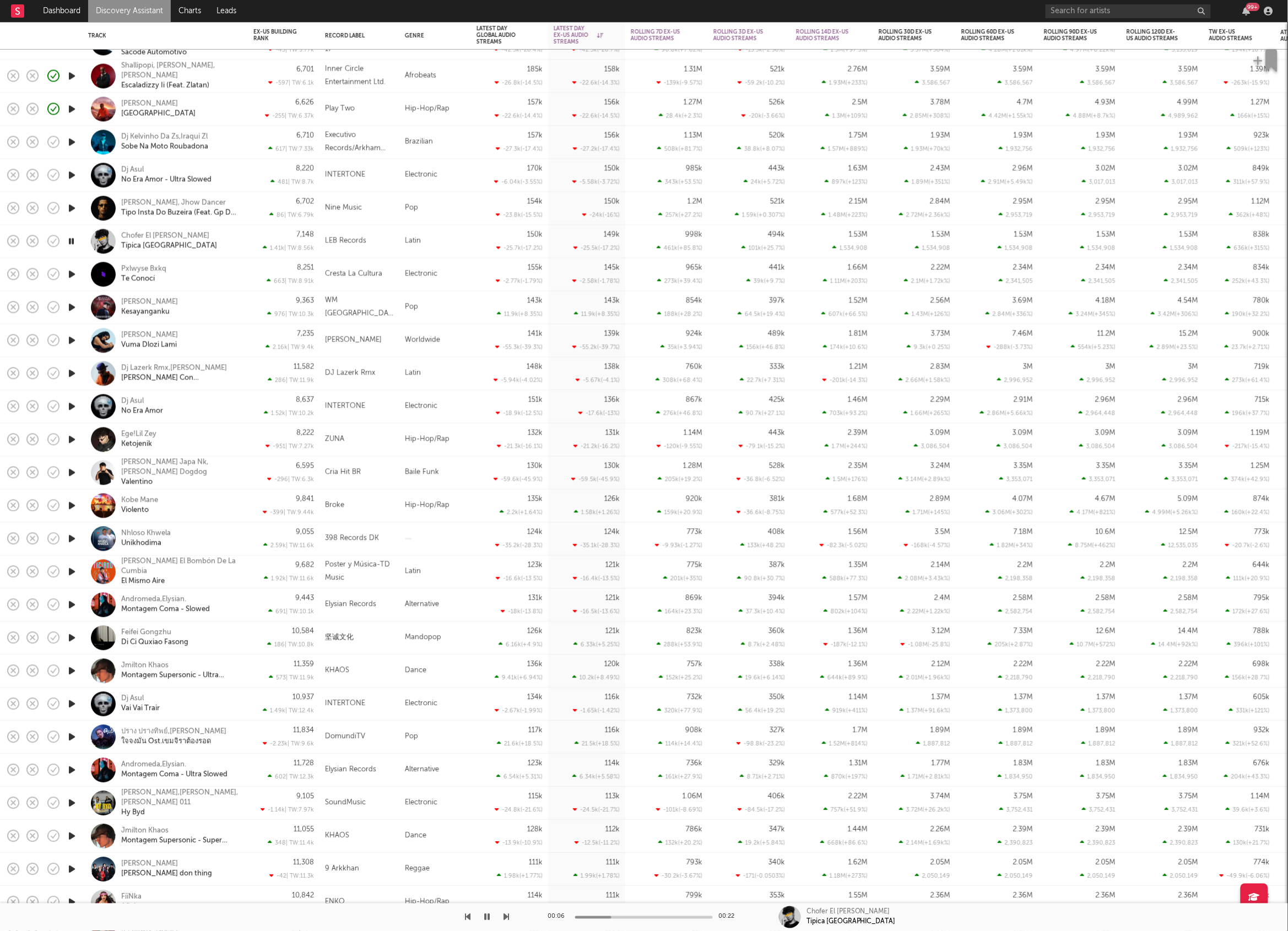
click at [506, 919] on icon "button" at bounding box center [506, 917] width 5 height 8
click at [71, 272] on icon "button" at bounding box center [71, 274] width 10 height 14
click at [489, 921] on icon "button" at bounding box center [487, 917] width 7 height 8
click at [508, 917] on icon "button" at bounding box center [506, 917] width 5 height 8
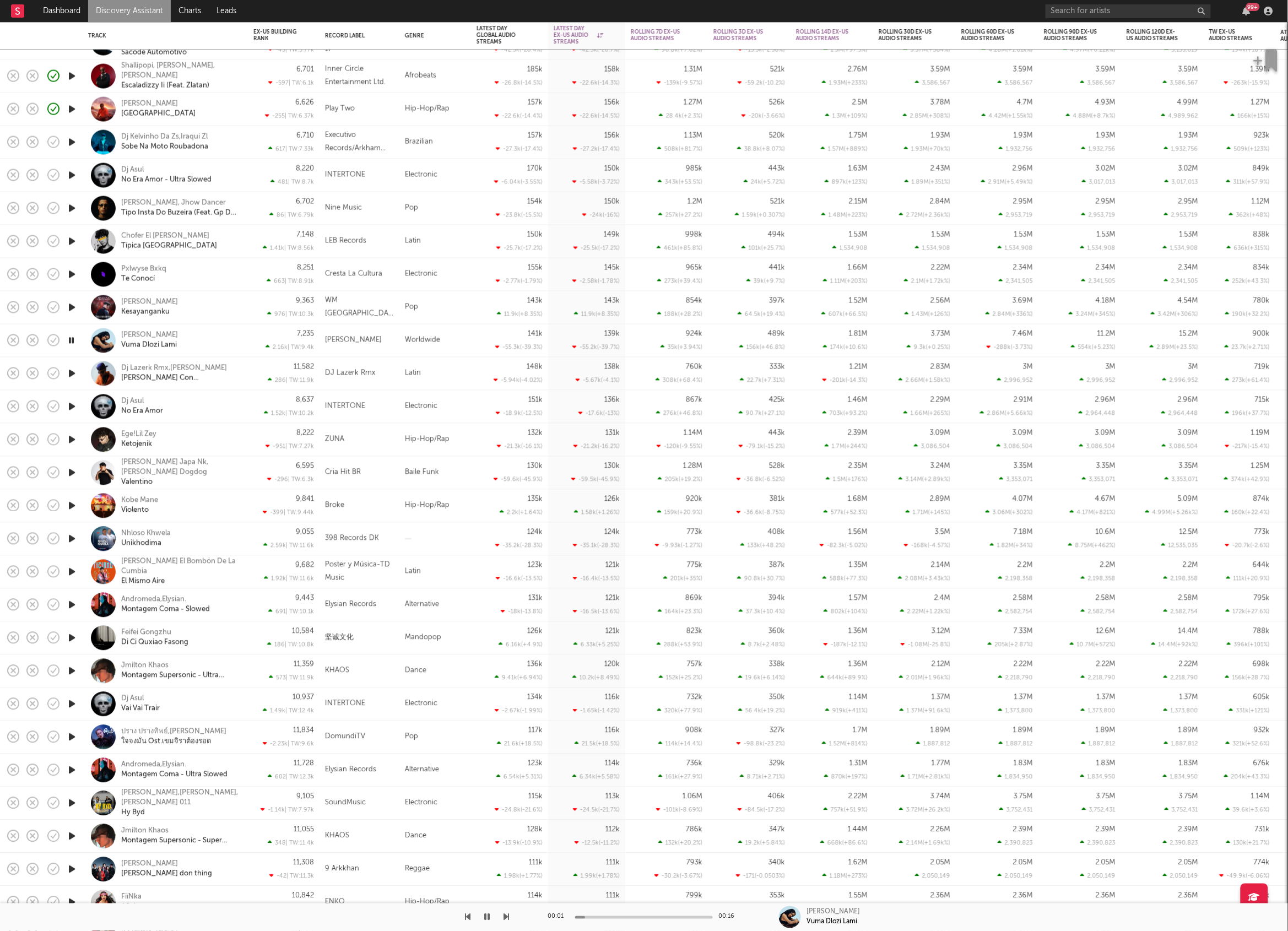
click at [508, 917] on icon "button" at bounding box center [506, 917] width 5 height 8
click at [506, 917] on icon "button" at bounding box center [506, 917] width 5 height 8
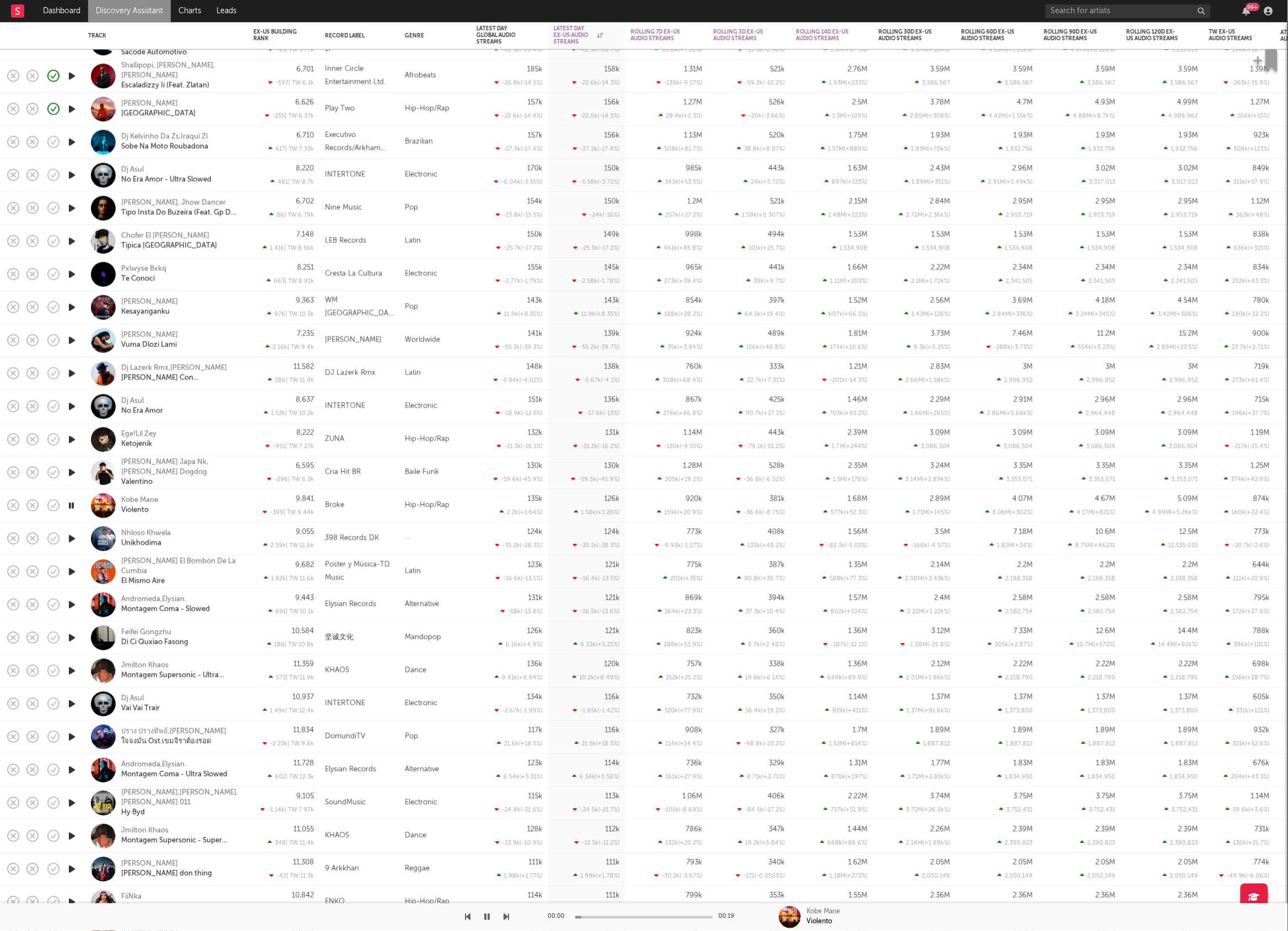
click at [506, 914] on icon "button" at bounding box center [506, 917] width 5 height 8
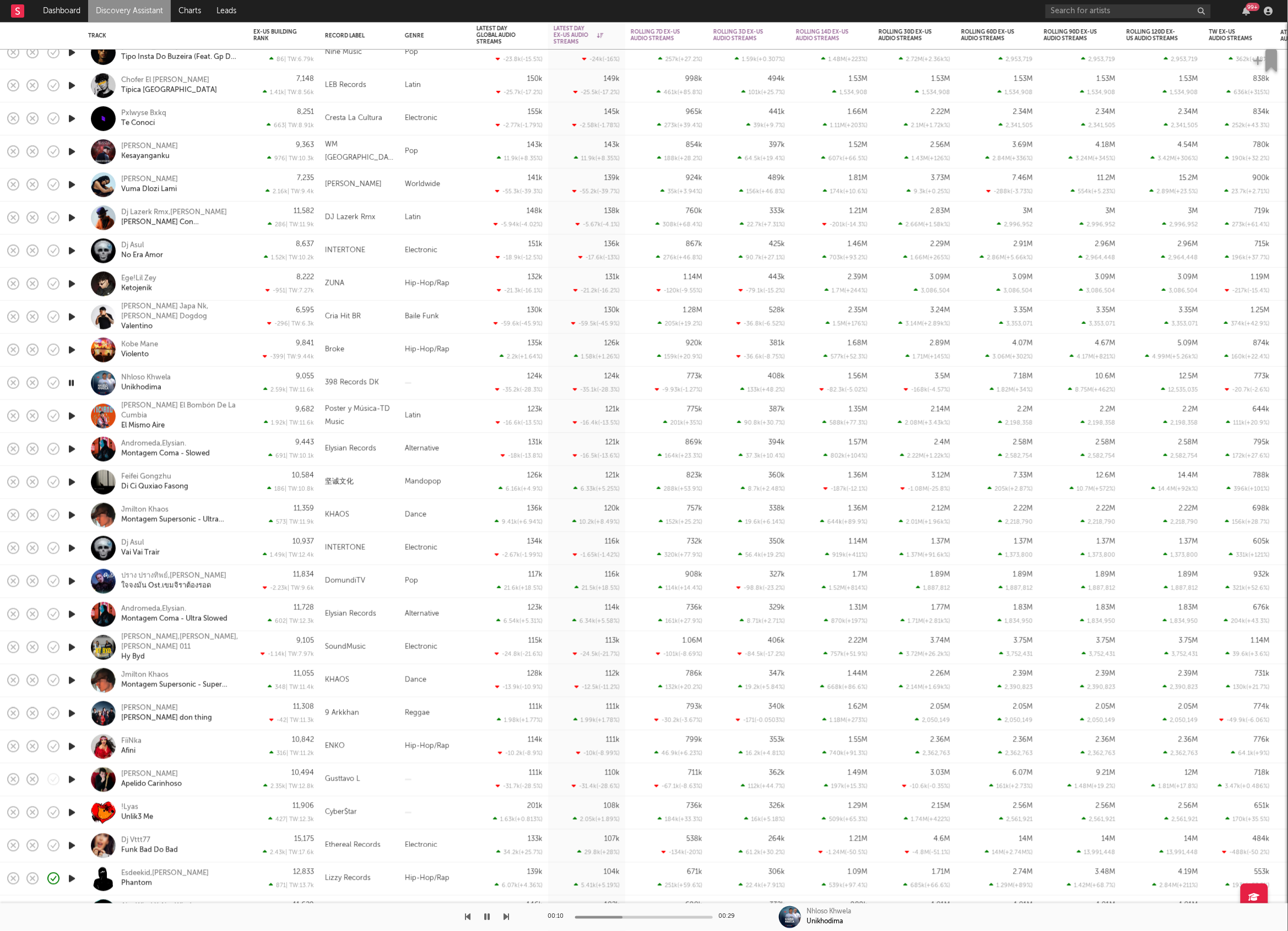
click at [488, 918] on icon "button" at bounding box center [487, 917] width 5 height 8
click at [455, 378] on div at bounding box center [435, 383] width 71 height 33
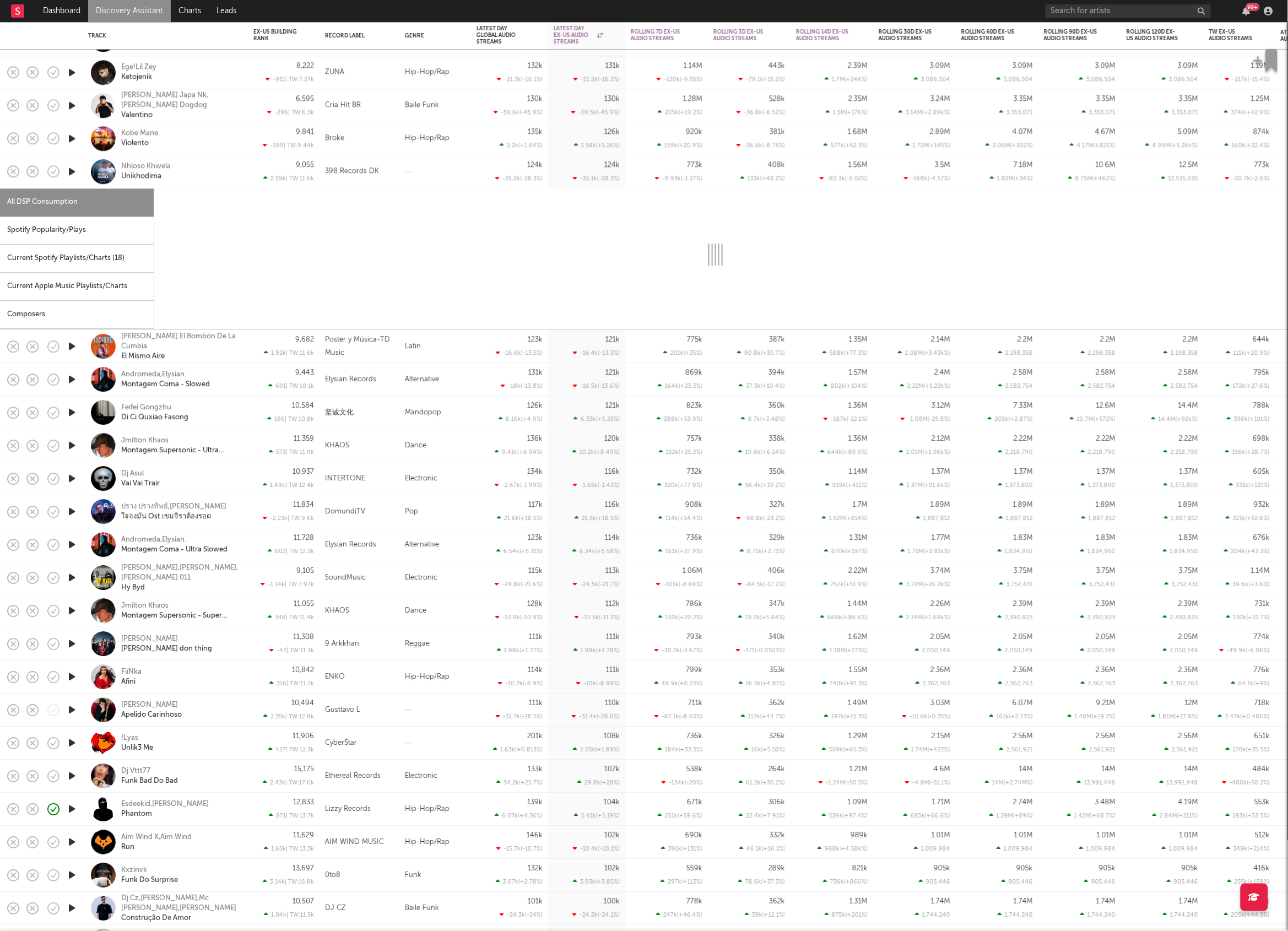
select select "1w"
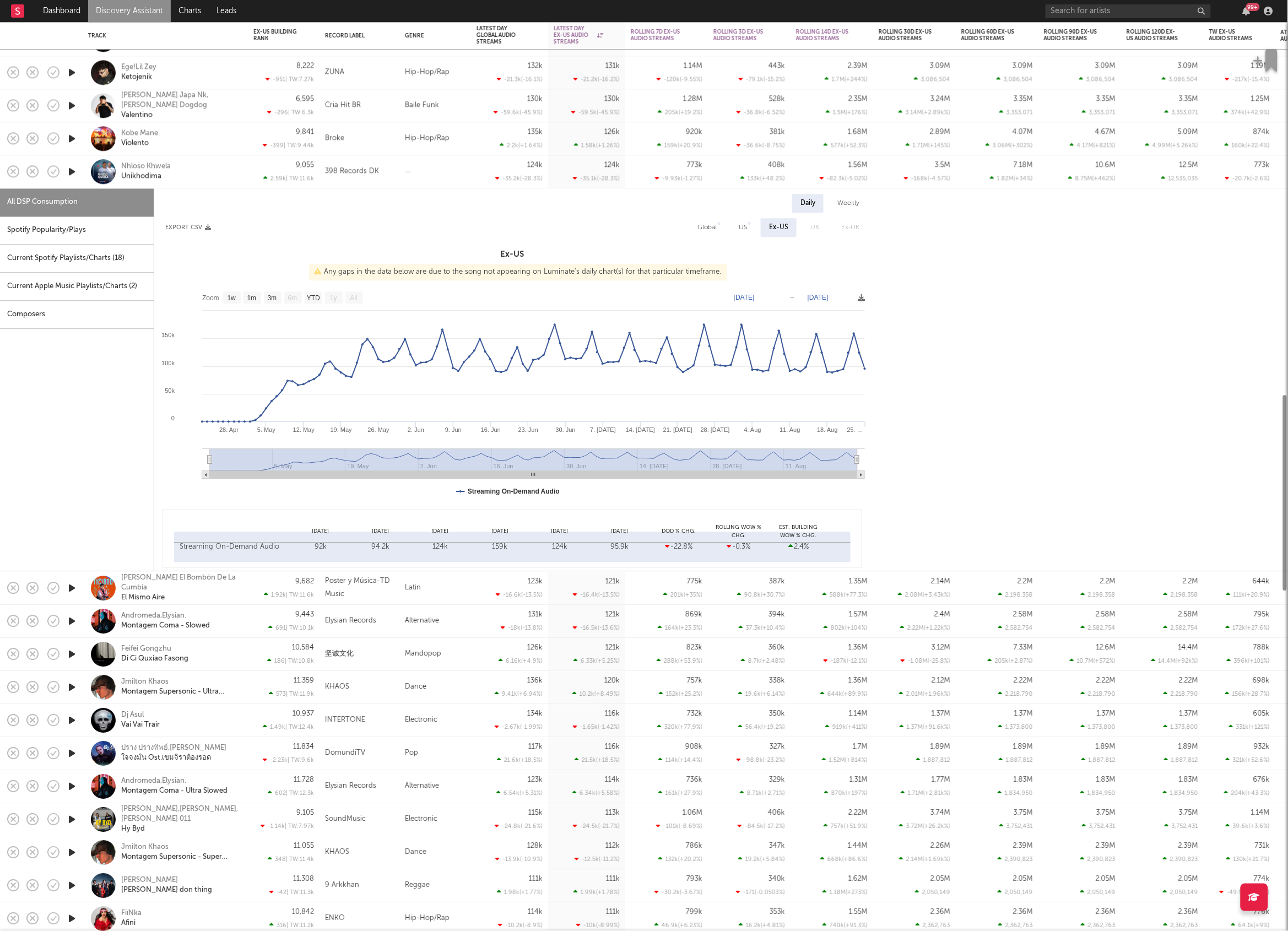
click at [111, 230] on div "Spotify Popularity/Plays" at bounding box center [76, 230] width 154 height 28
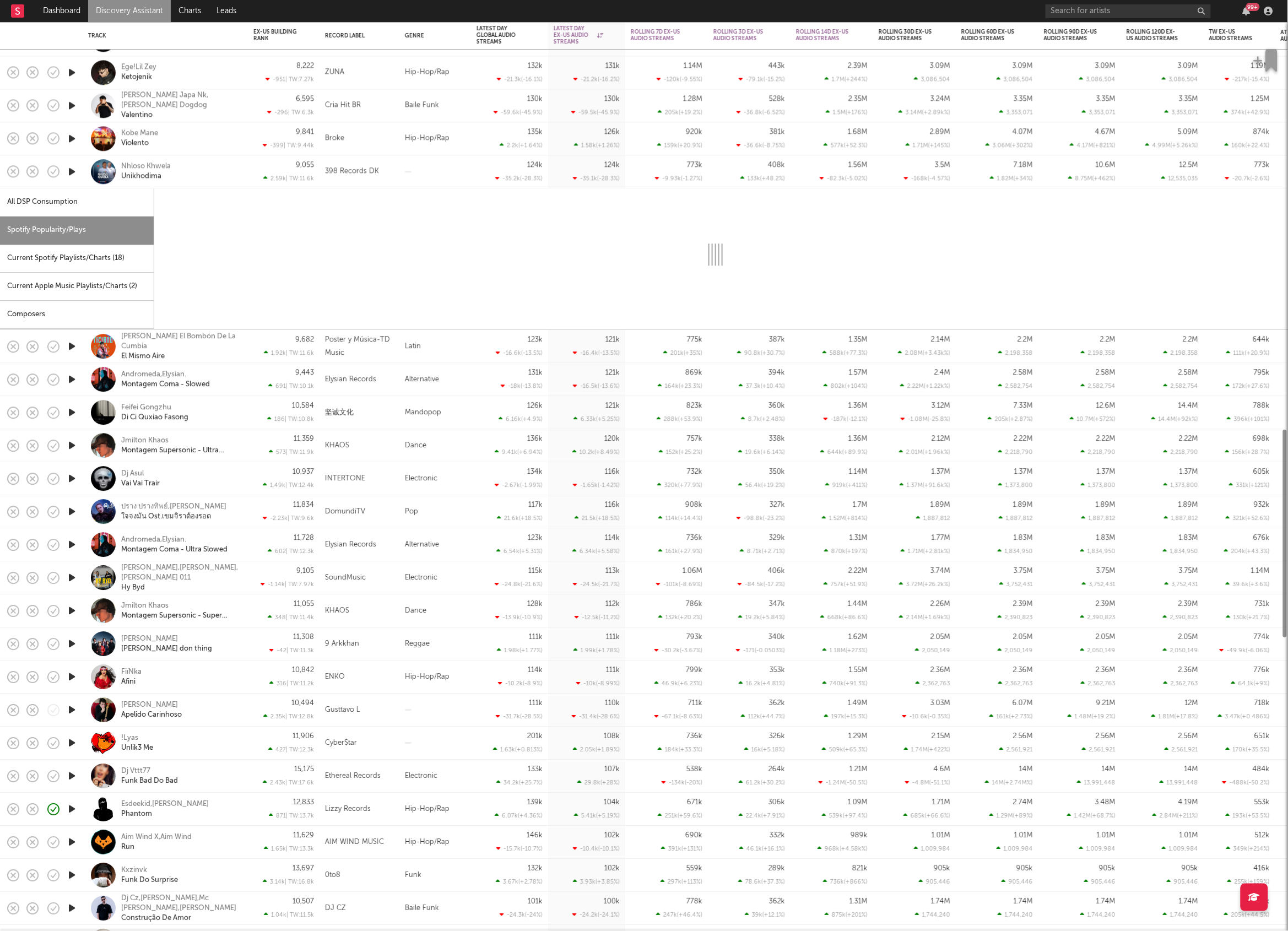
select select "1w"
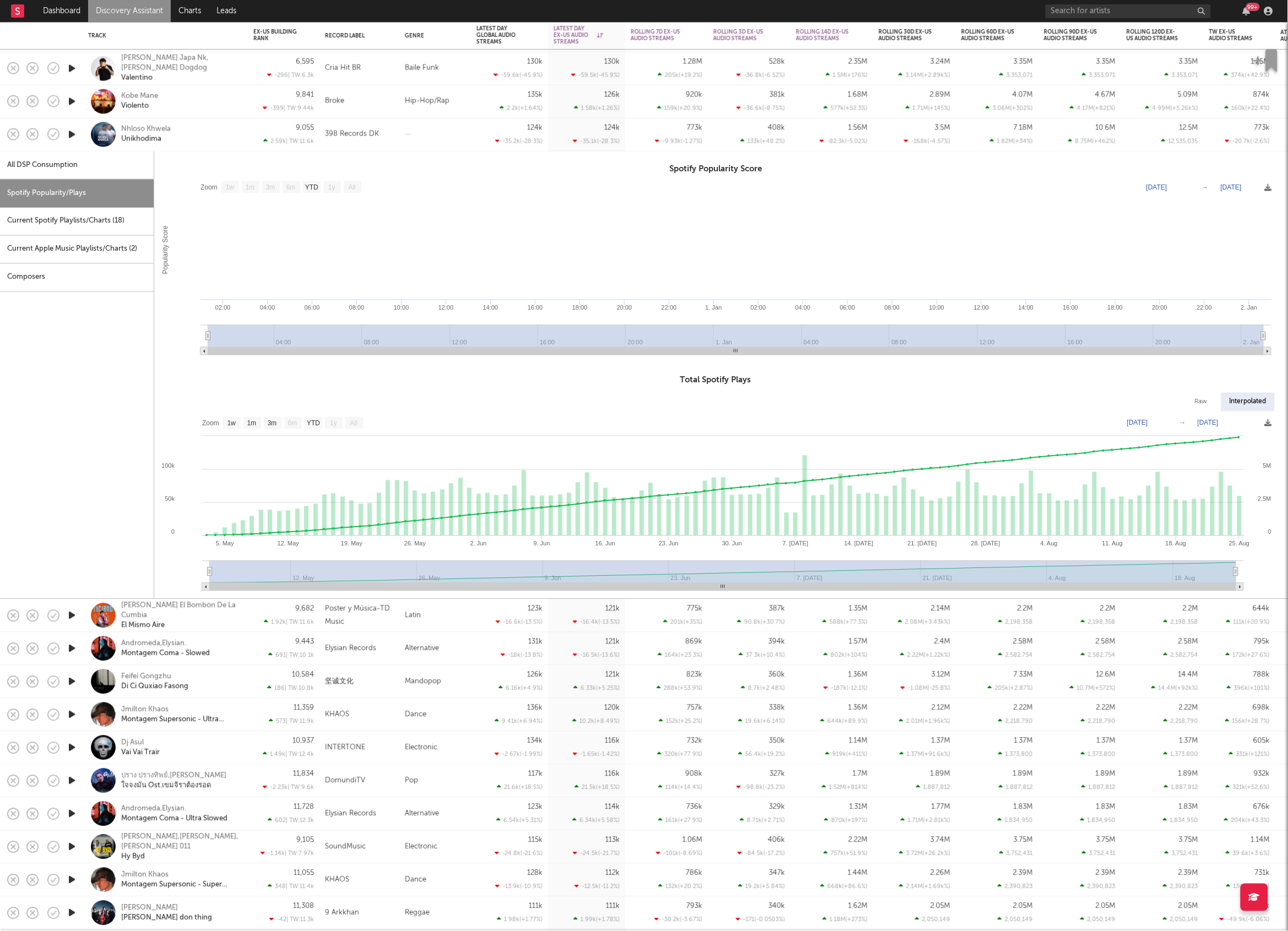
click at [415, 135] on div at bounding box center [435, 134] width 71 height 33
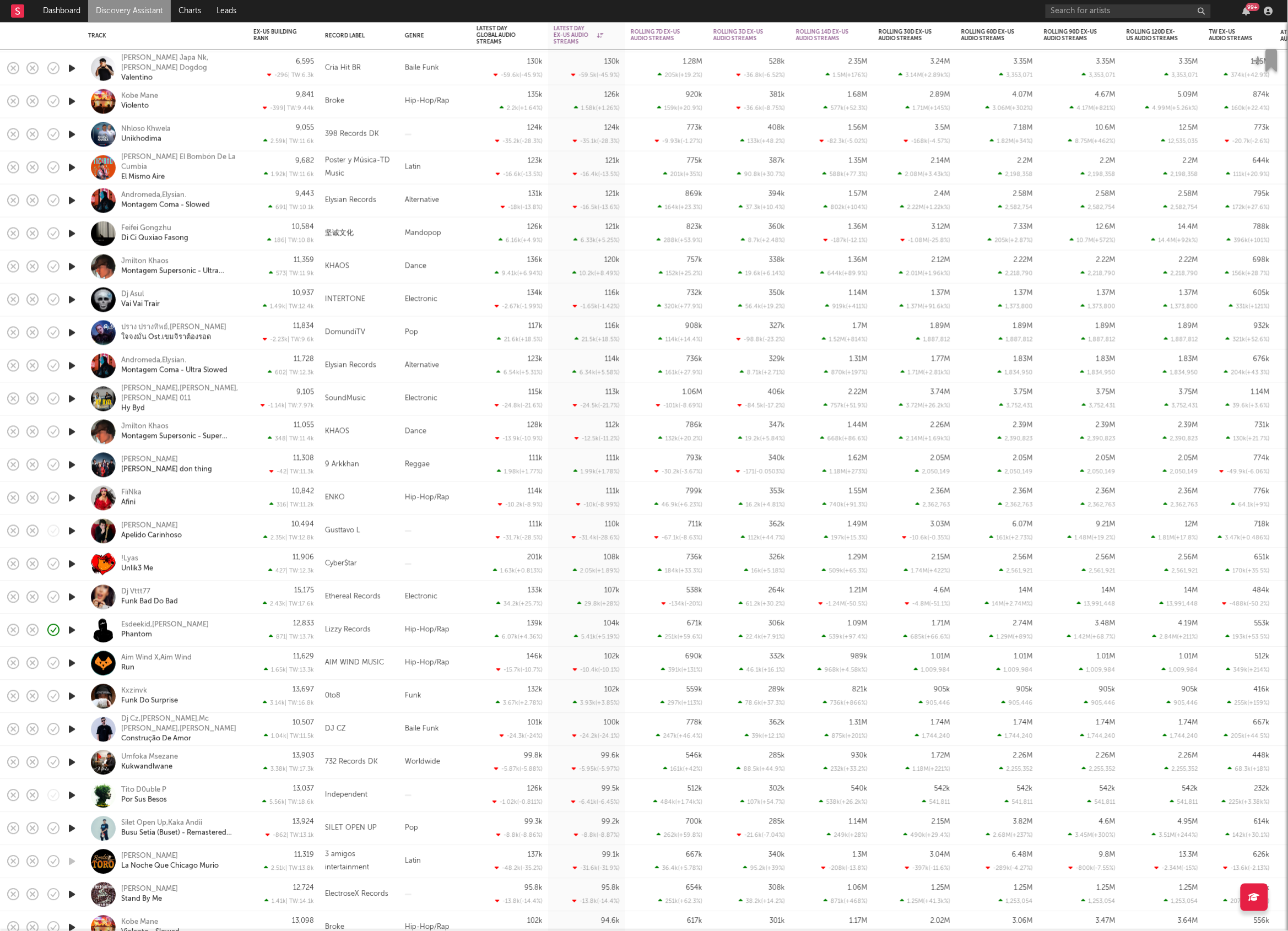
click at [73, 163] on icon "button" at bounding box center [72, 167] width 12 height 14
click at [71, 233] on icon "button" at bounding box center [72, 234] width 12 height 14
drag, startPoint x: 225, startPoint y: 237, endPoint x: 212, endPoint y: 237, distance: 13.0
click at [212, 237] on div "Feifei Gongzhu Di Ci Quxiao Fasong" at bounding box center [180, 233] width 118 height 20
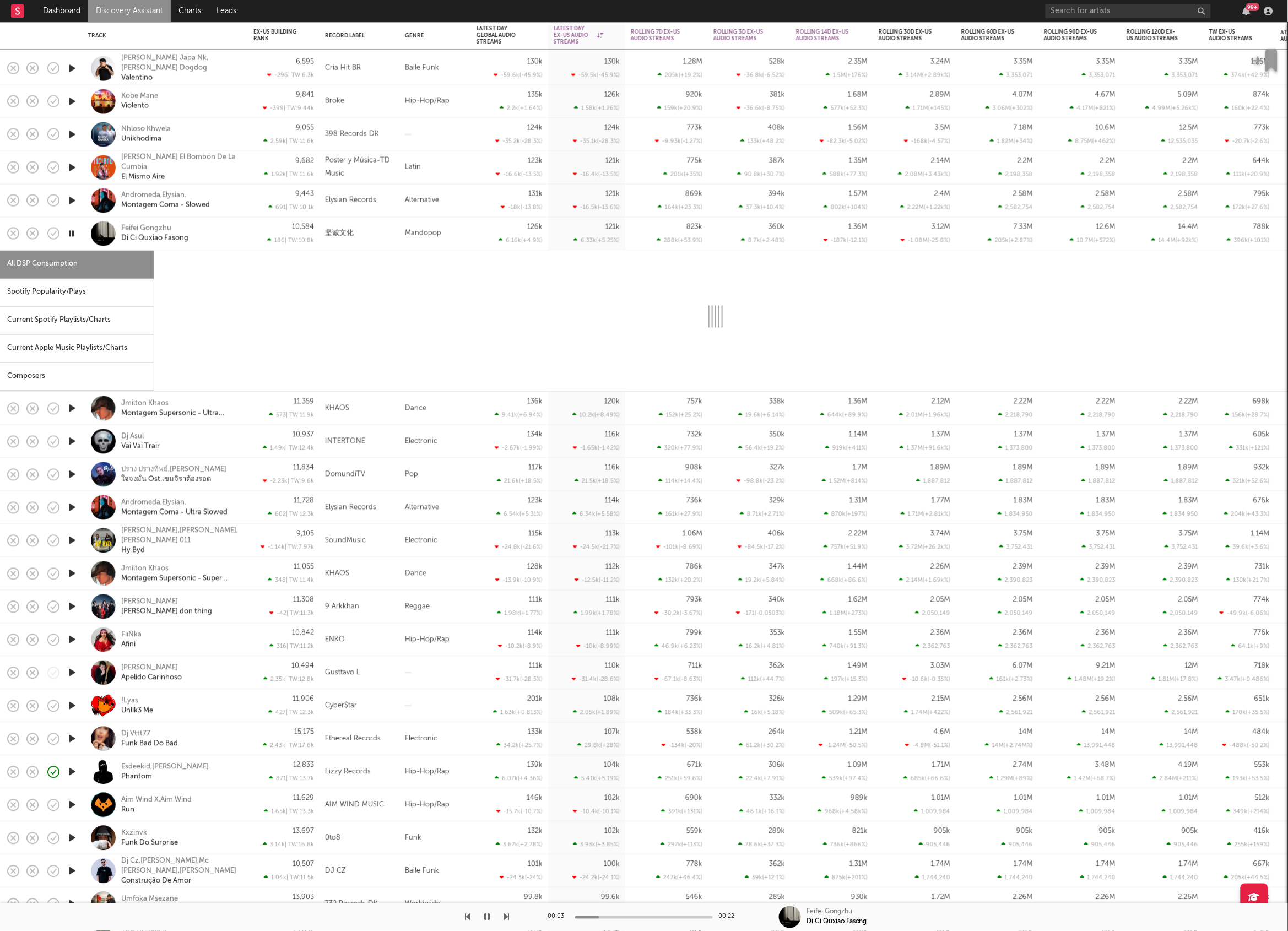
select select "1w"
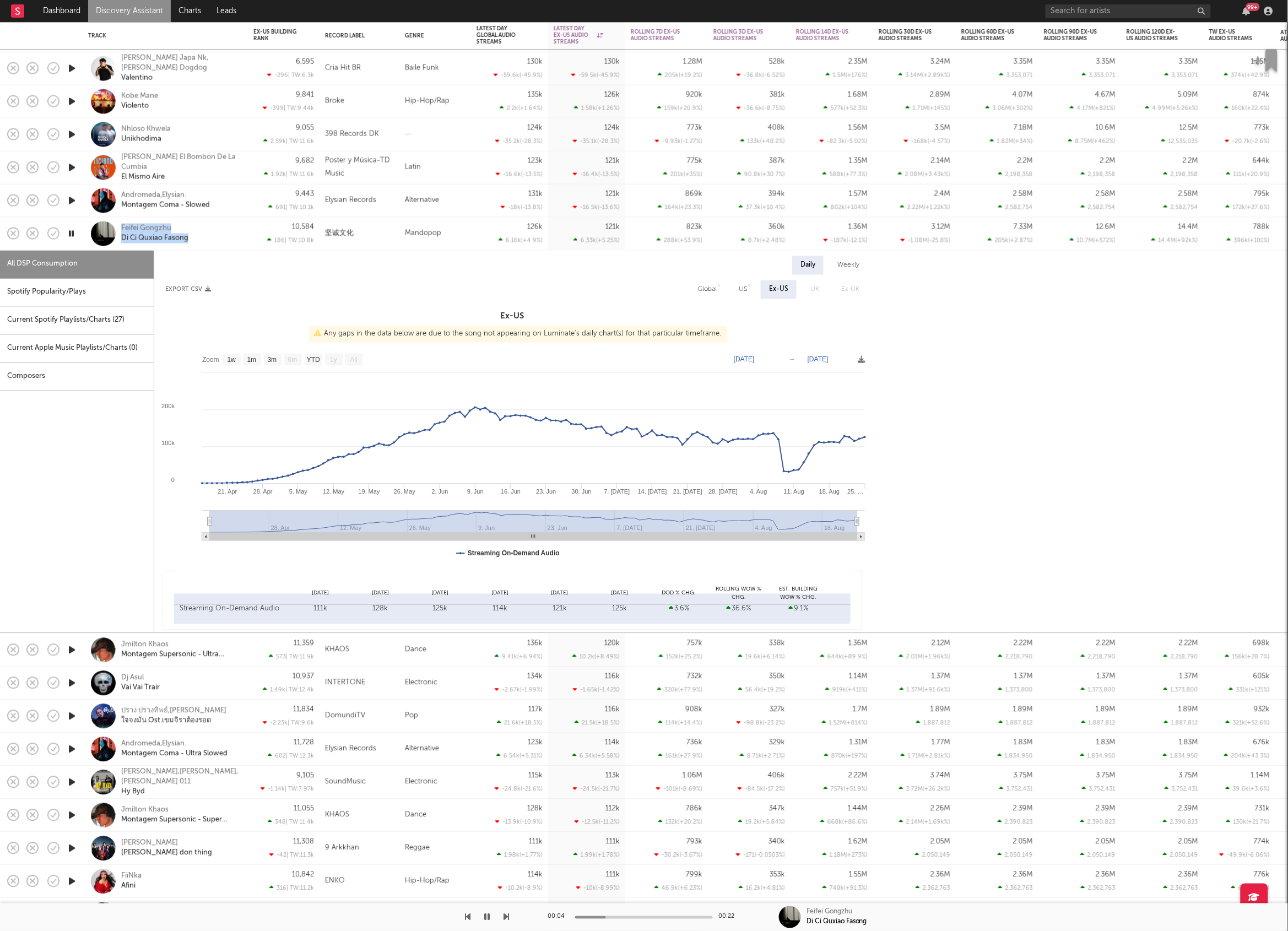
drag, startPoint x: 73, startPoint y: 239, endPoint x: 120, endPoint y: 233, distance: 47.4
click at [120, 233] on div "Feifei Gongzhu Di Ci Quxiao Fasong" at bounding box center [166, 234] width 155 height 32
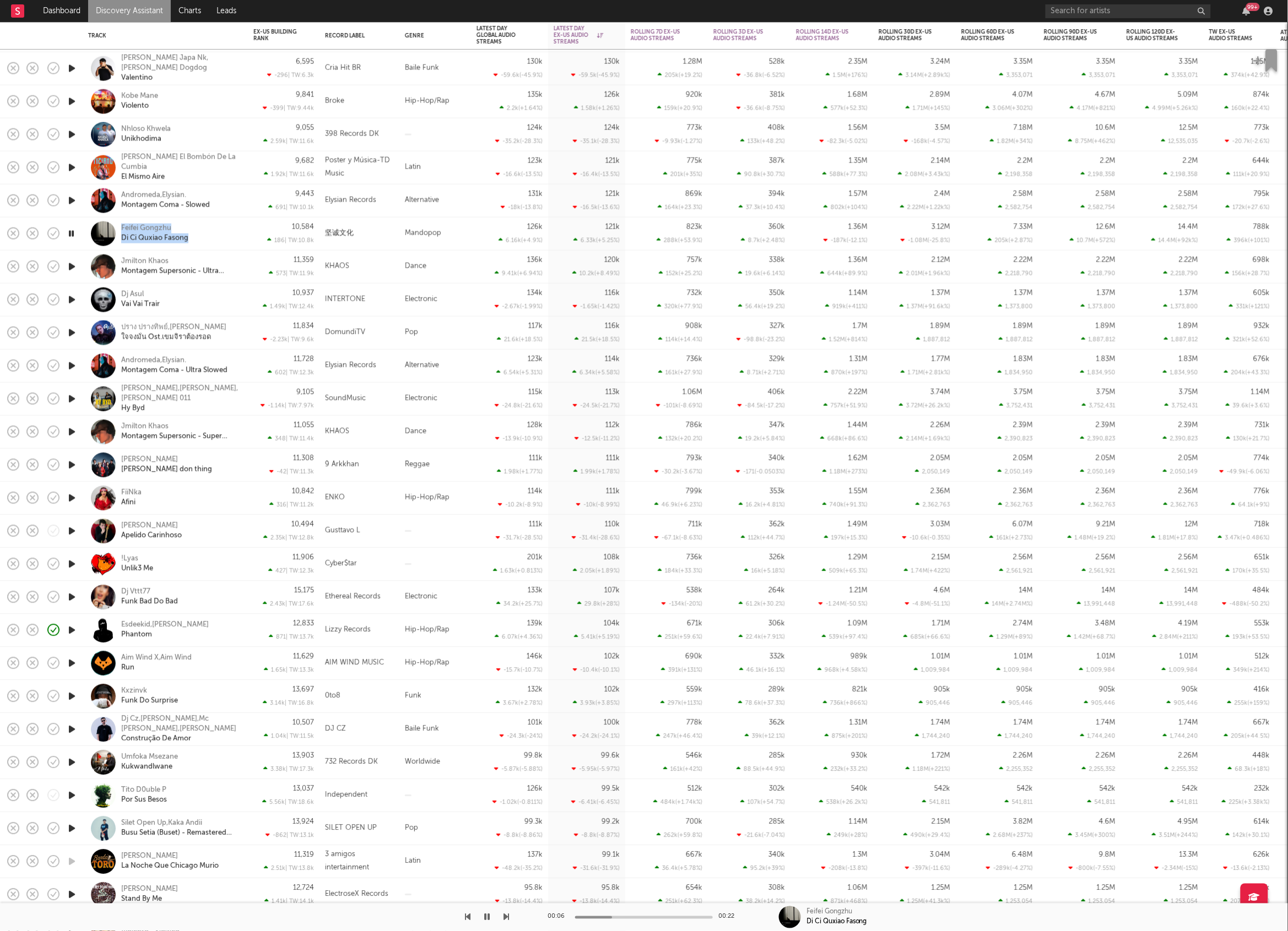
copy div "Feifei Gongzhu Di Ci Quxiao Fasong"
click at [68, 234] on icon "button" at bounding box center [71, 234] width 10 height 14
click at [70, 398] on icon "button" at bounding box center [72, 399] width 12 height 14
click at [73, 464] on icon "button" at bounding box center [72, 465] width 12 height 14
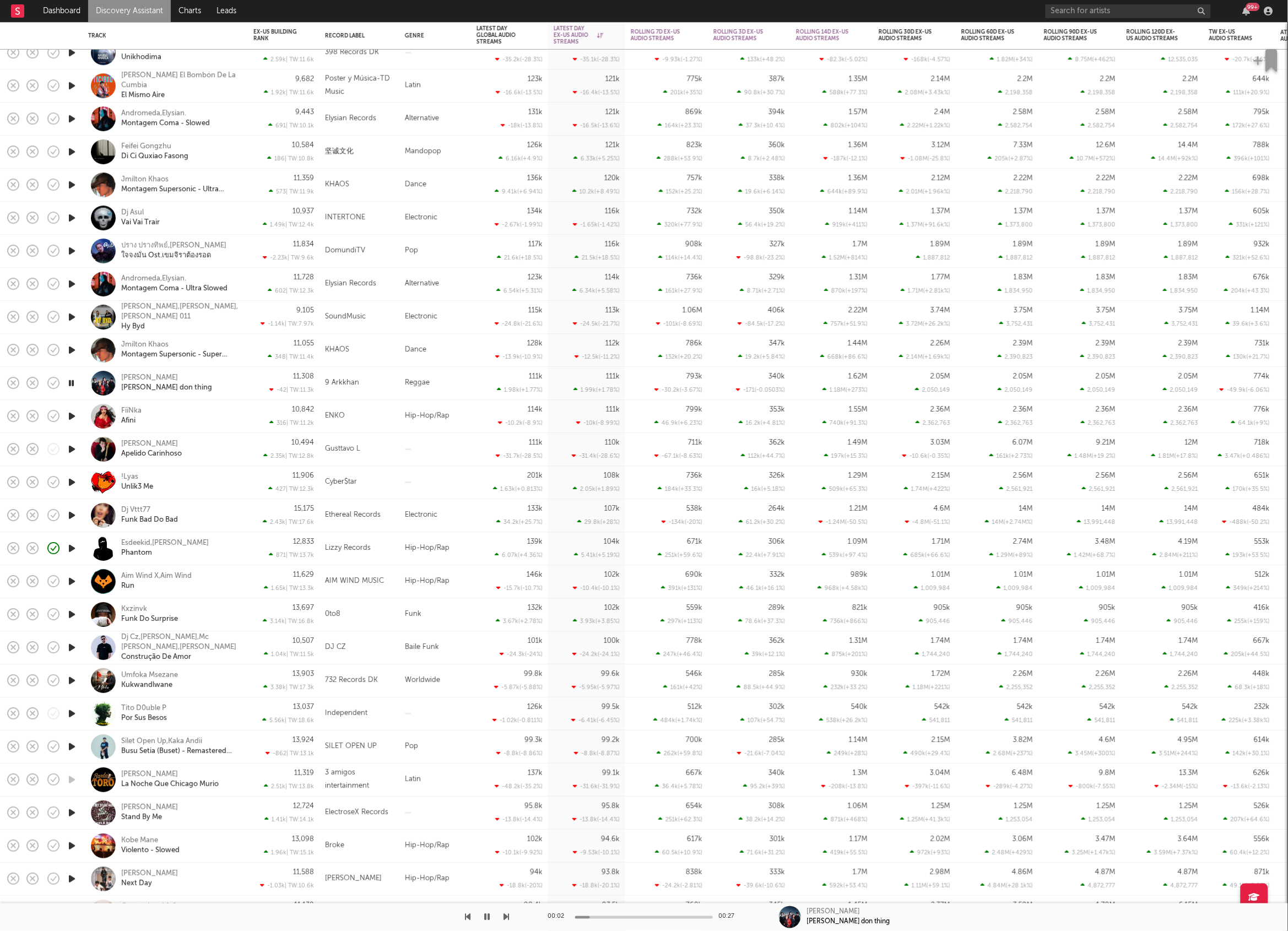
click at [231, 381] on div "[PERSON_NAME] [PERSON_NAME] don thing" at bounding box center [180, 383] width 118 height 20
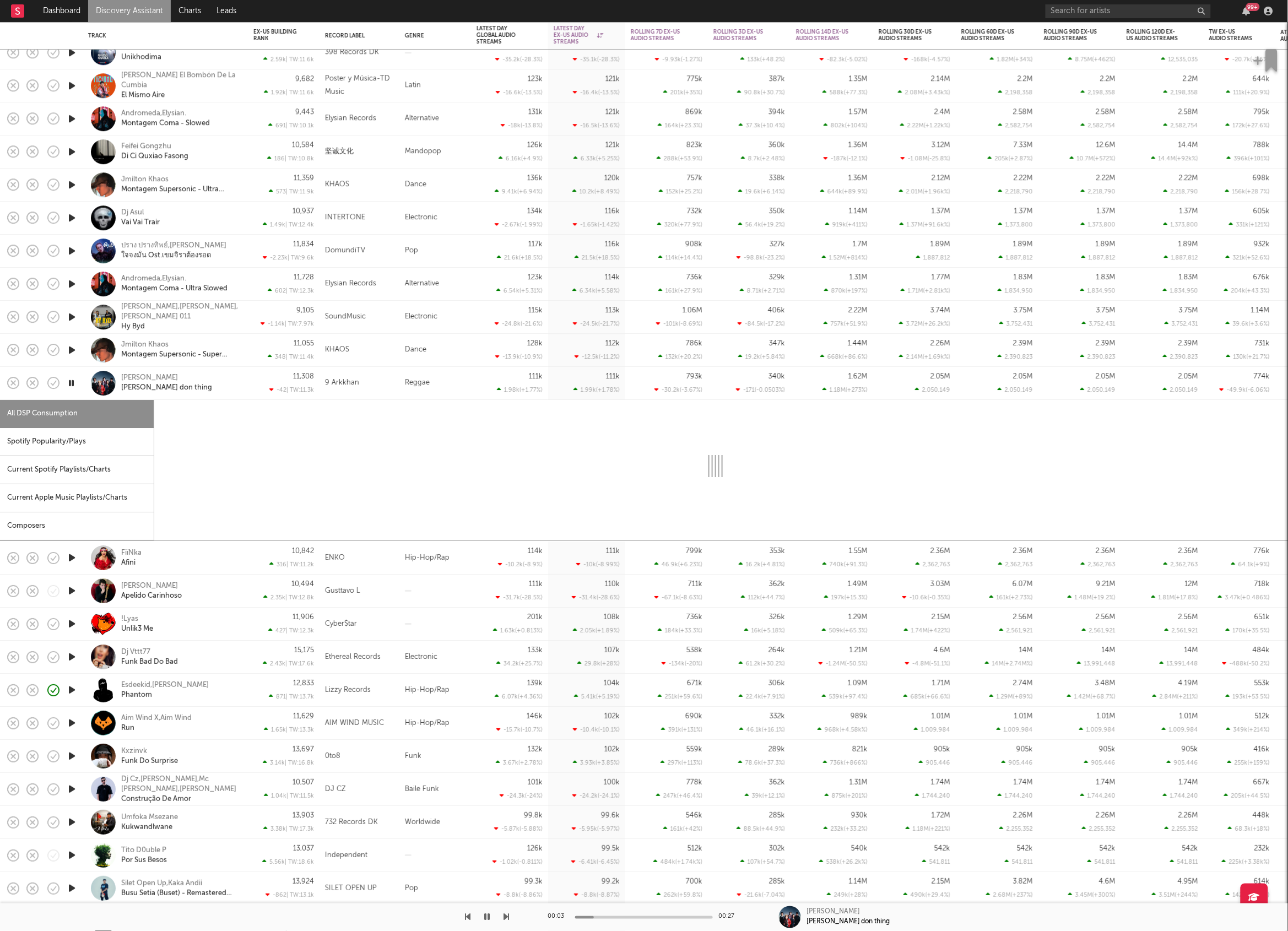
click at [110, 442] on div "Spotify Popularity/Plays" at bounding box center [76, 442] width 154 height 28
select select "1w"
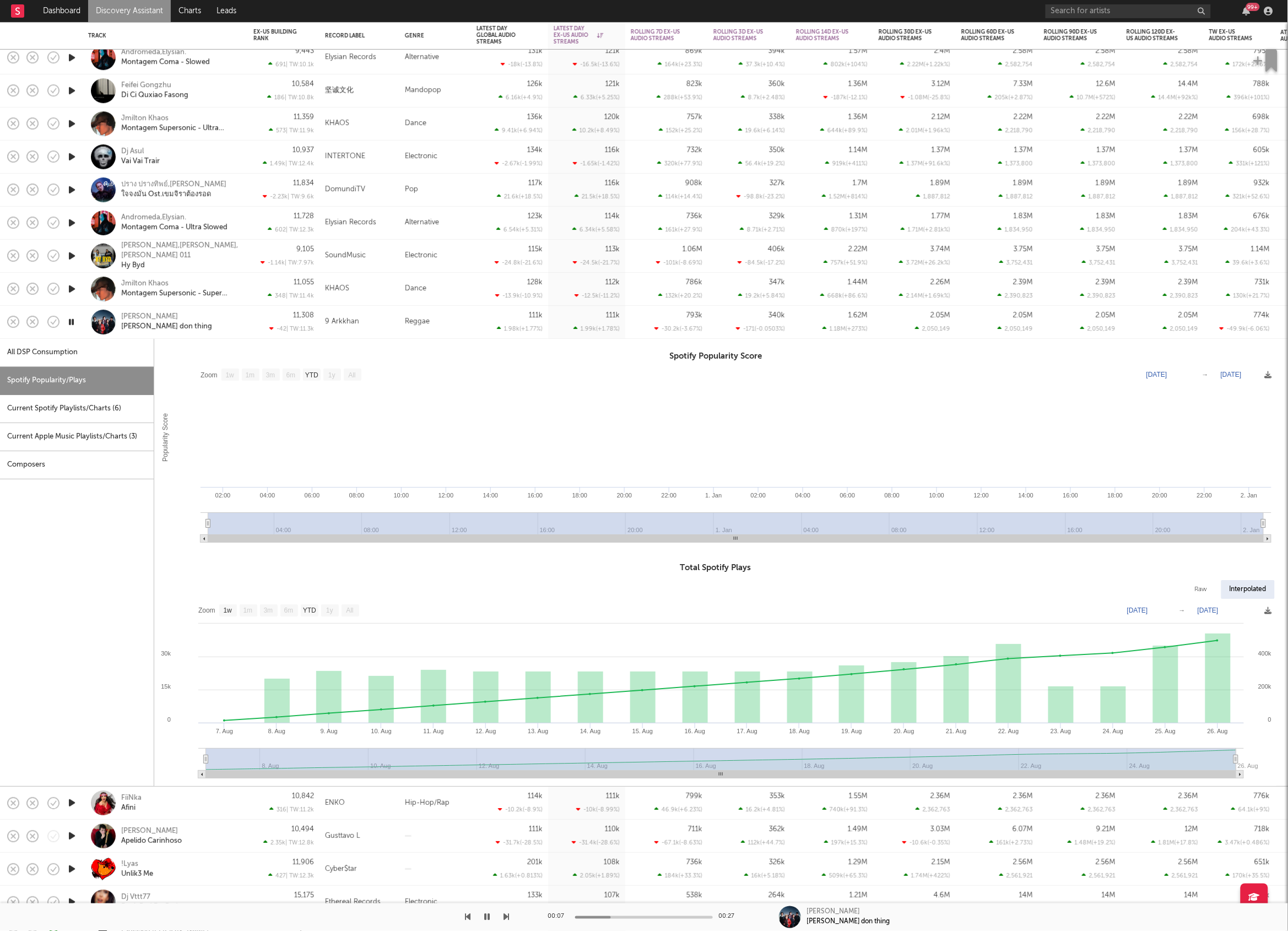
click at [212, 319] on div "[PERSON_NAME] [PERSON_NAME] don thing" at bounding box center [180, 322] width 118 height 20
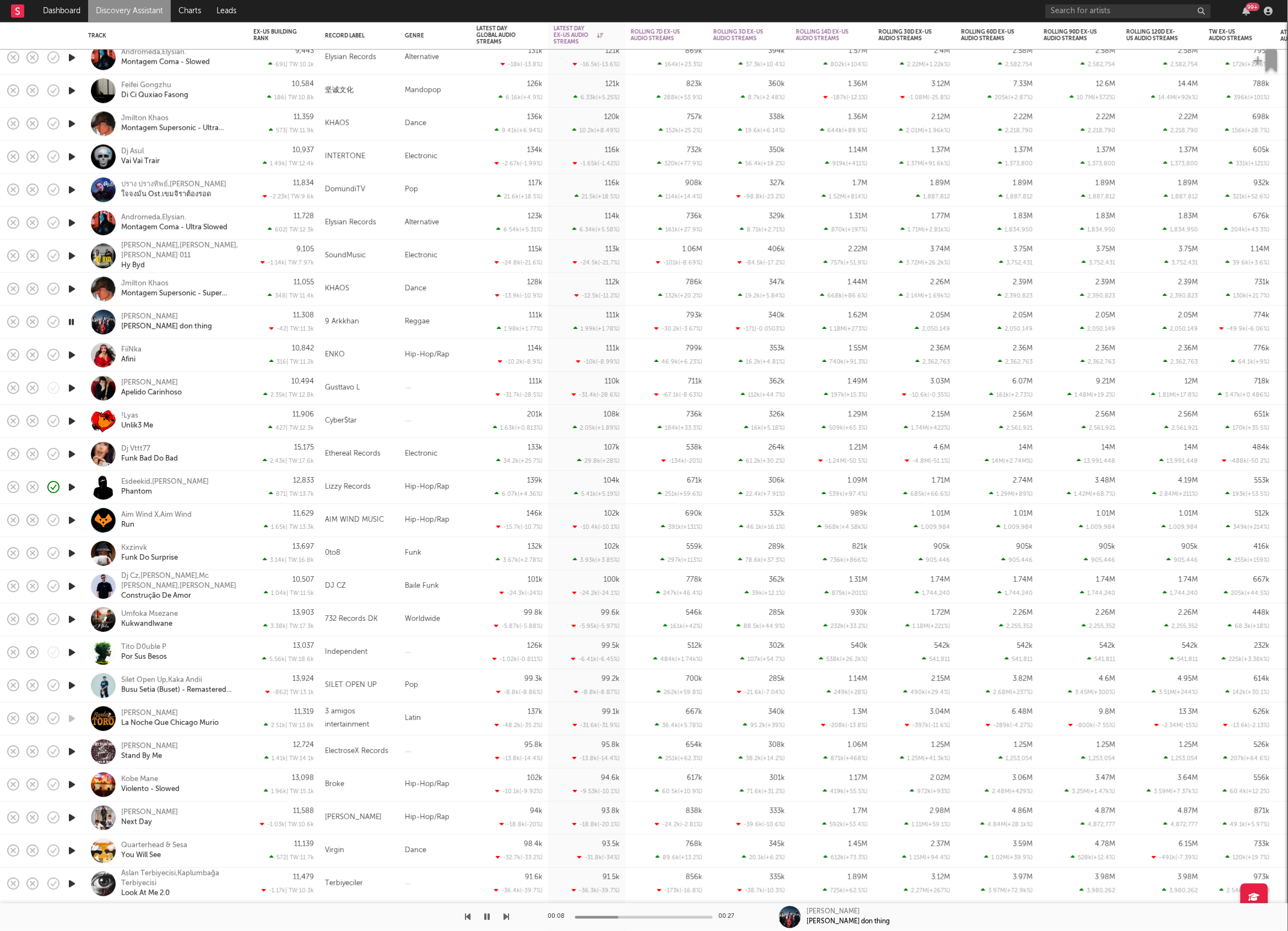
click at [73, 357] on icon "button" at bounding box center [72, 355] width 12 height 14
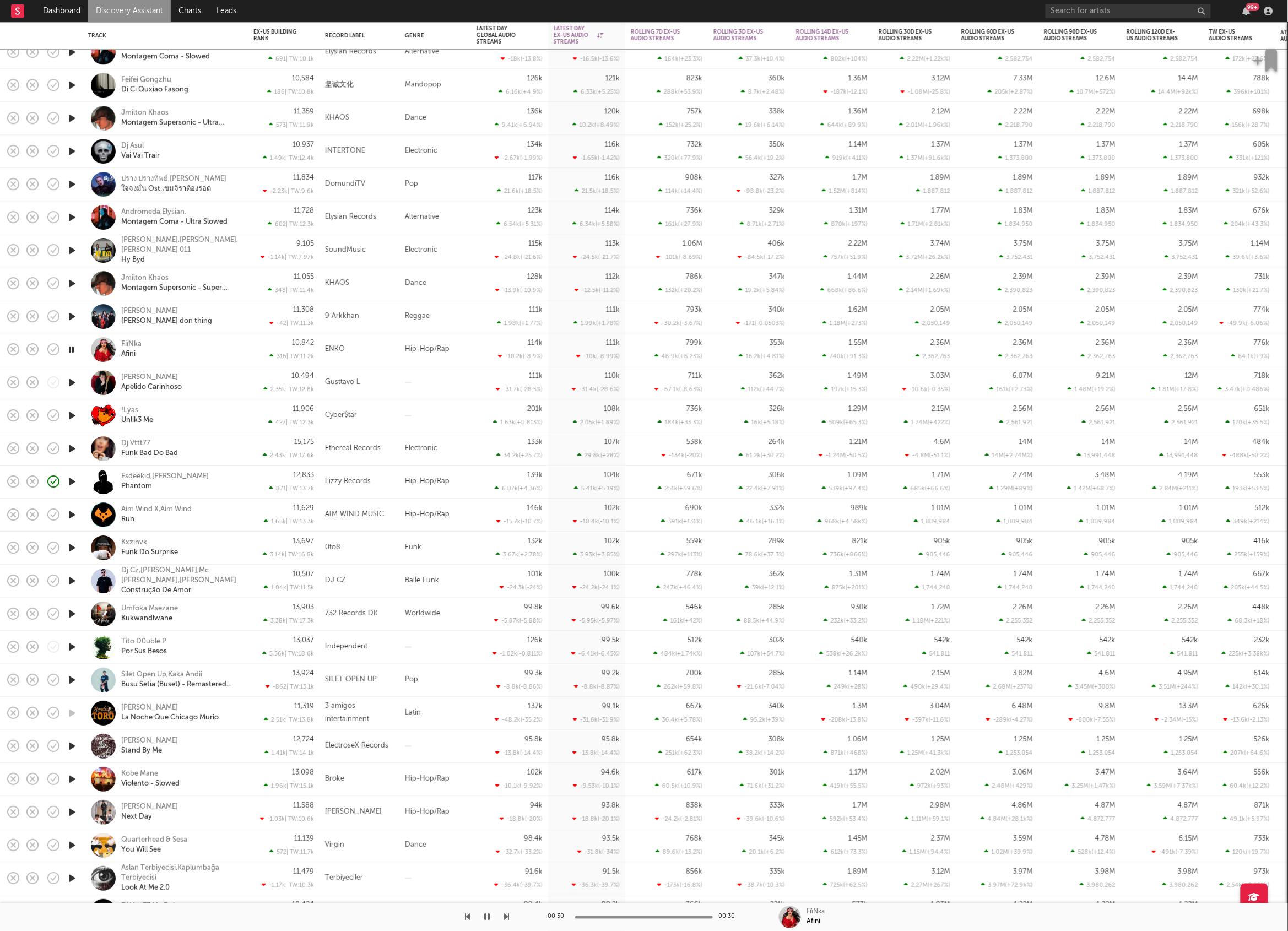
click at [75, 378] on icon "button" at bounding box center [72, 382] width 12 height 14
click at [506, 914] on icon "button" at bounding box center [506, 917] width 5 height 8
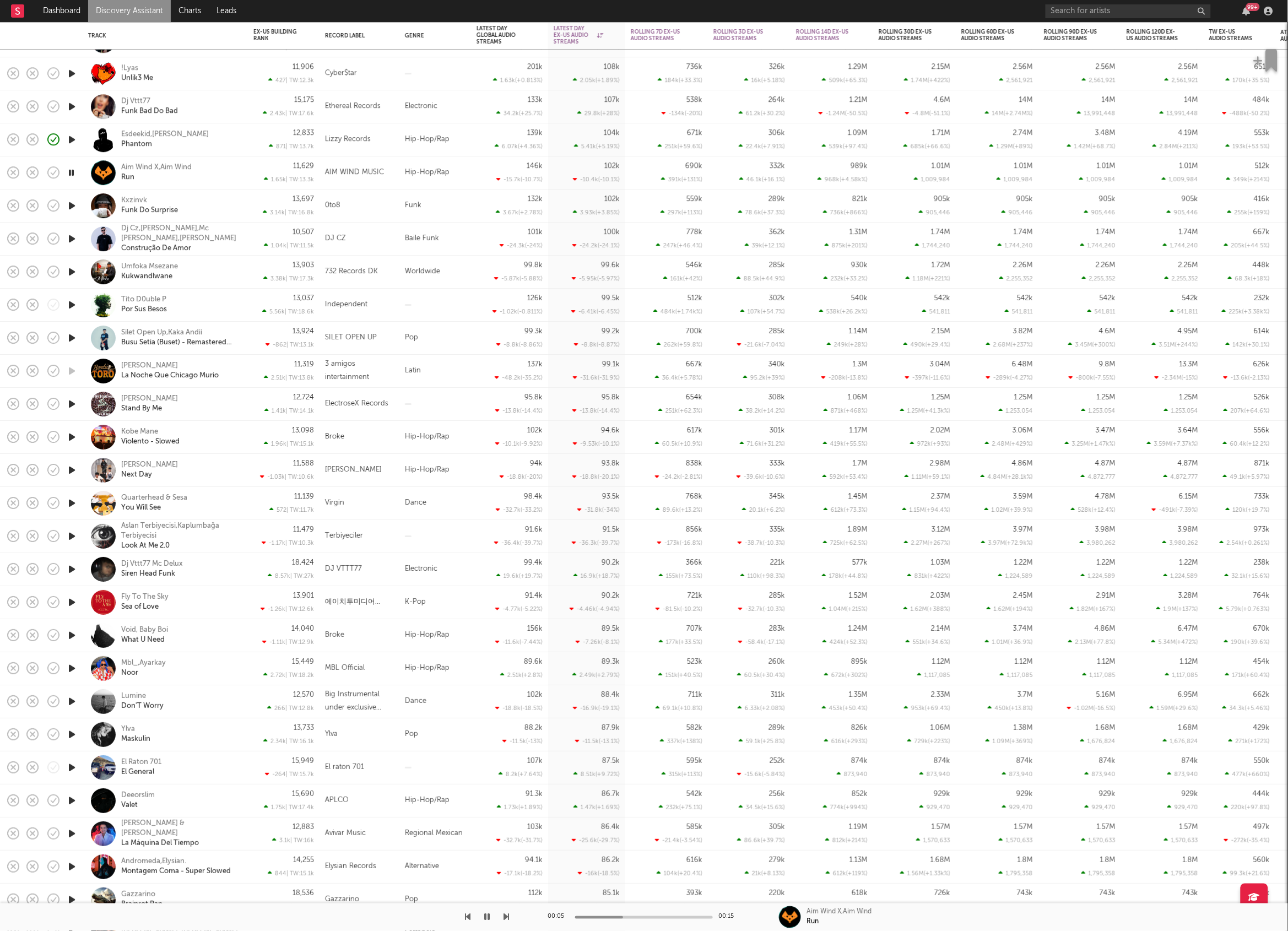
click at [210, 164] on div "Aim Wind X,Aim Wind Run" at bounding box center [180, 172] width 118 height 20
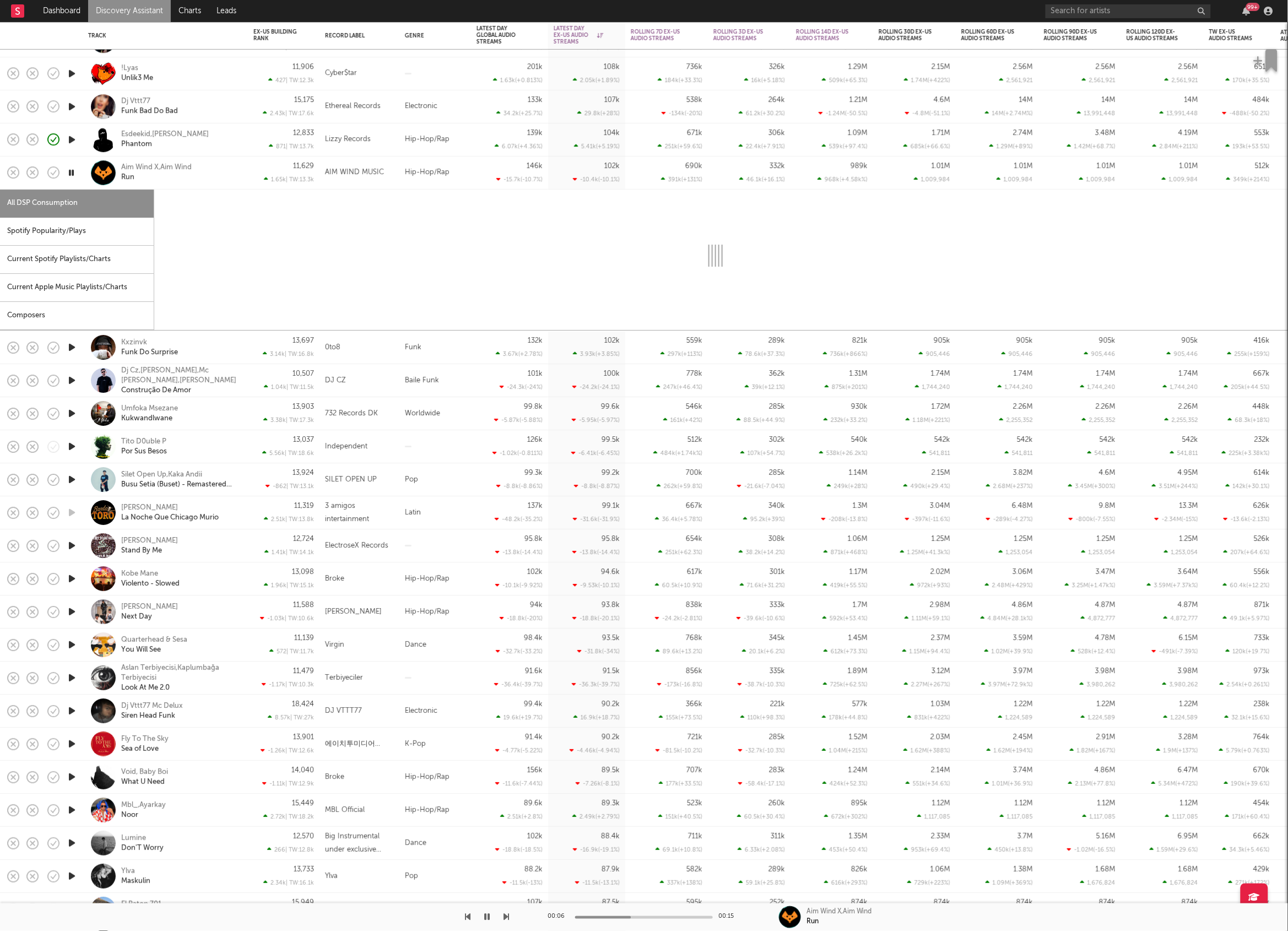
drag, startPoint x: 79, startPoint y: 235, endPoint x: 144, endPoint y: 229, distance: 65.3
click at [79, 234] on div "Spotify Popularity/Plays" at bounding box center [76, 231] width 154 height 28
select select "1w"
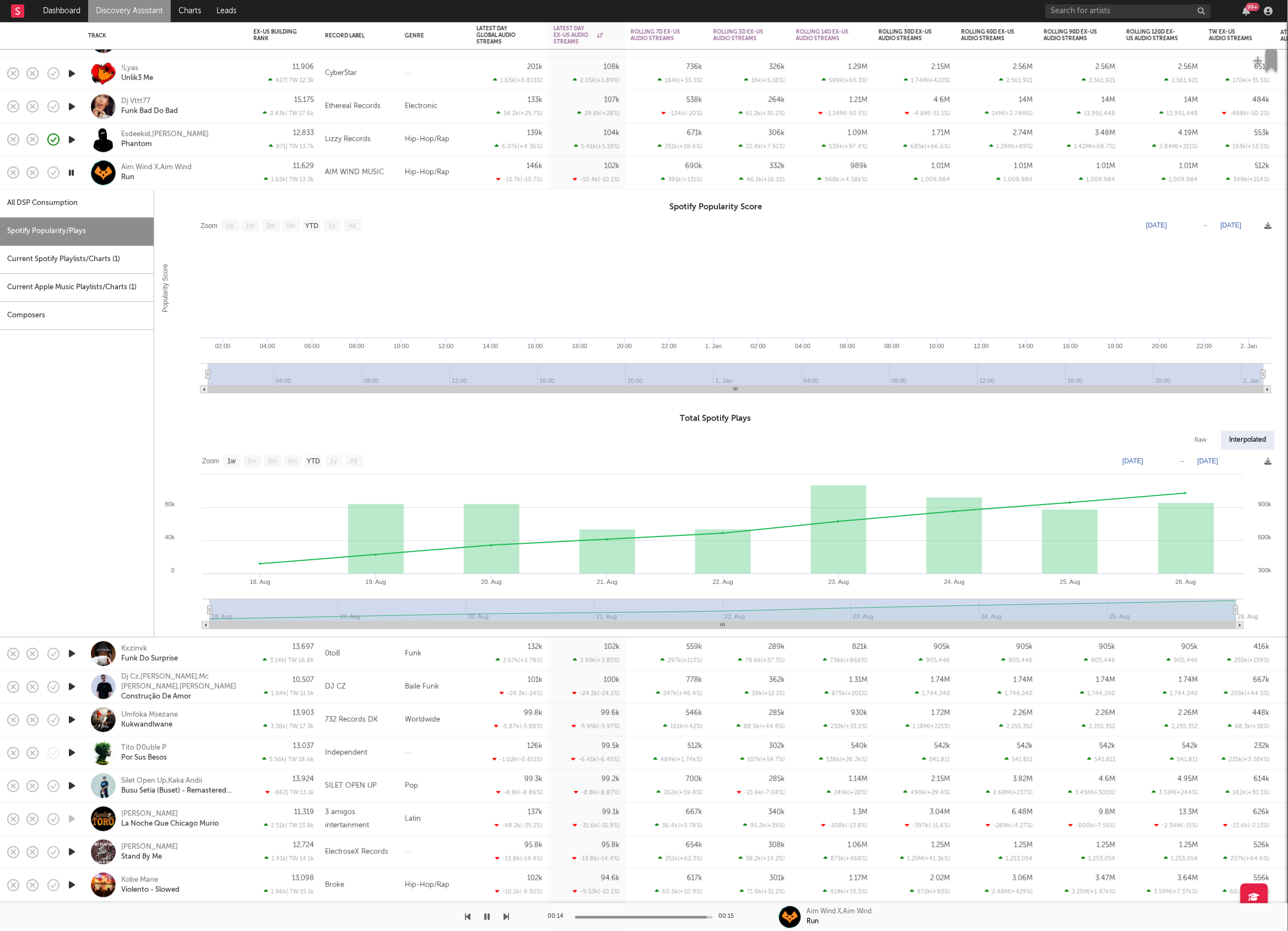
click at [73, 173] on icon "button" at bounding box center [71, 172] width 10 height 14
click at [233, 178] on div "Aim Wind X,Aim Wind Run" at bounding box center [180, 172] width 118 height 20
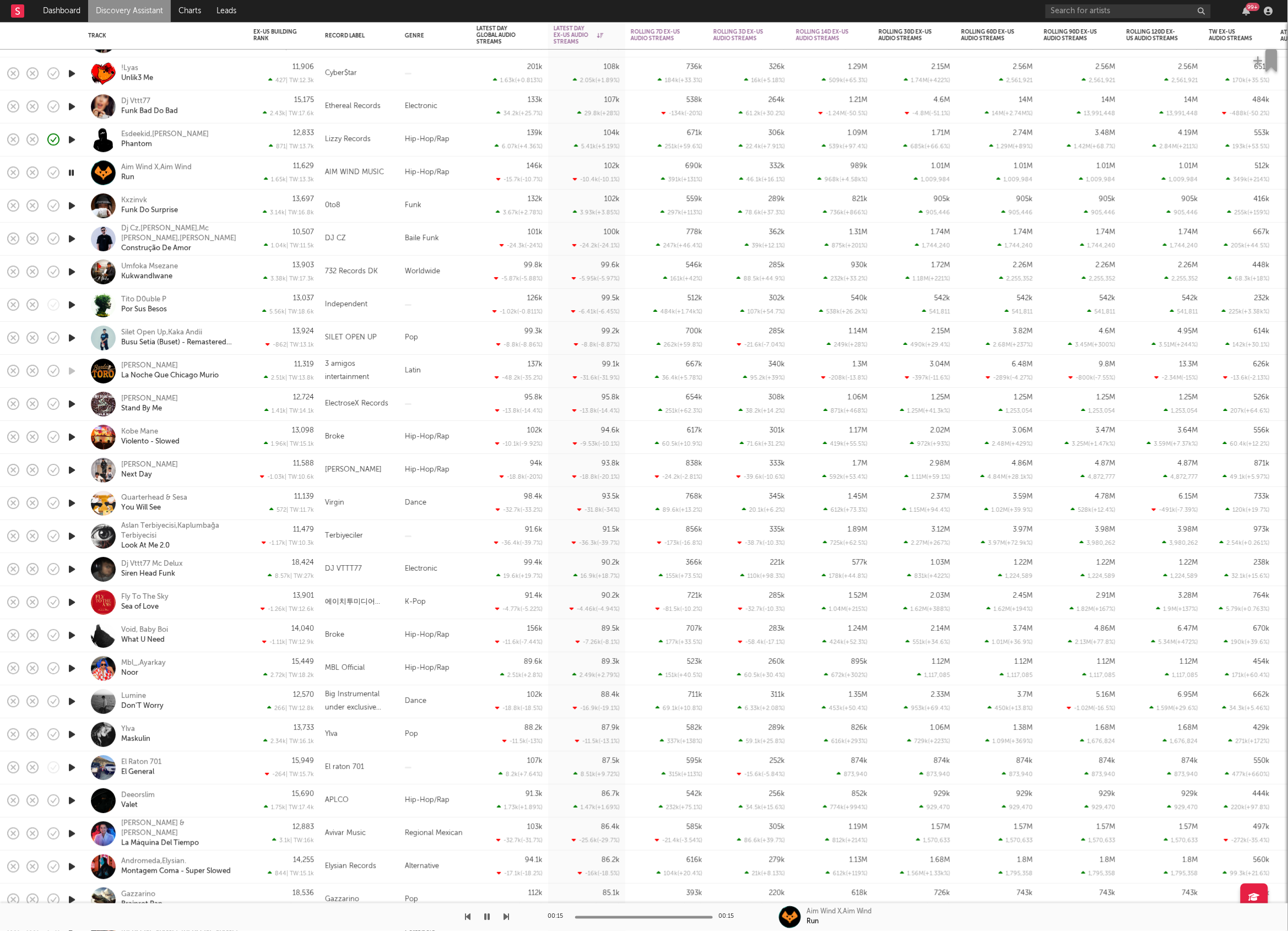
click at [71, 206] on icon "button" at bounding box center [72, 206] width 12 height 14
click at [511, 917] on div "00:03 00:27 Kxzinvk Funk Do Surprise" at bounding box center [644, 917] width 1288 height 27
click at [506, 916] on icon "button" at bounding box center [506, 917] width 5 height 8
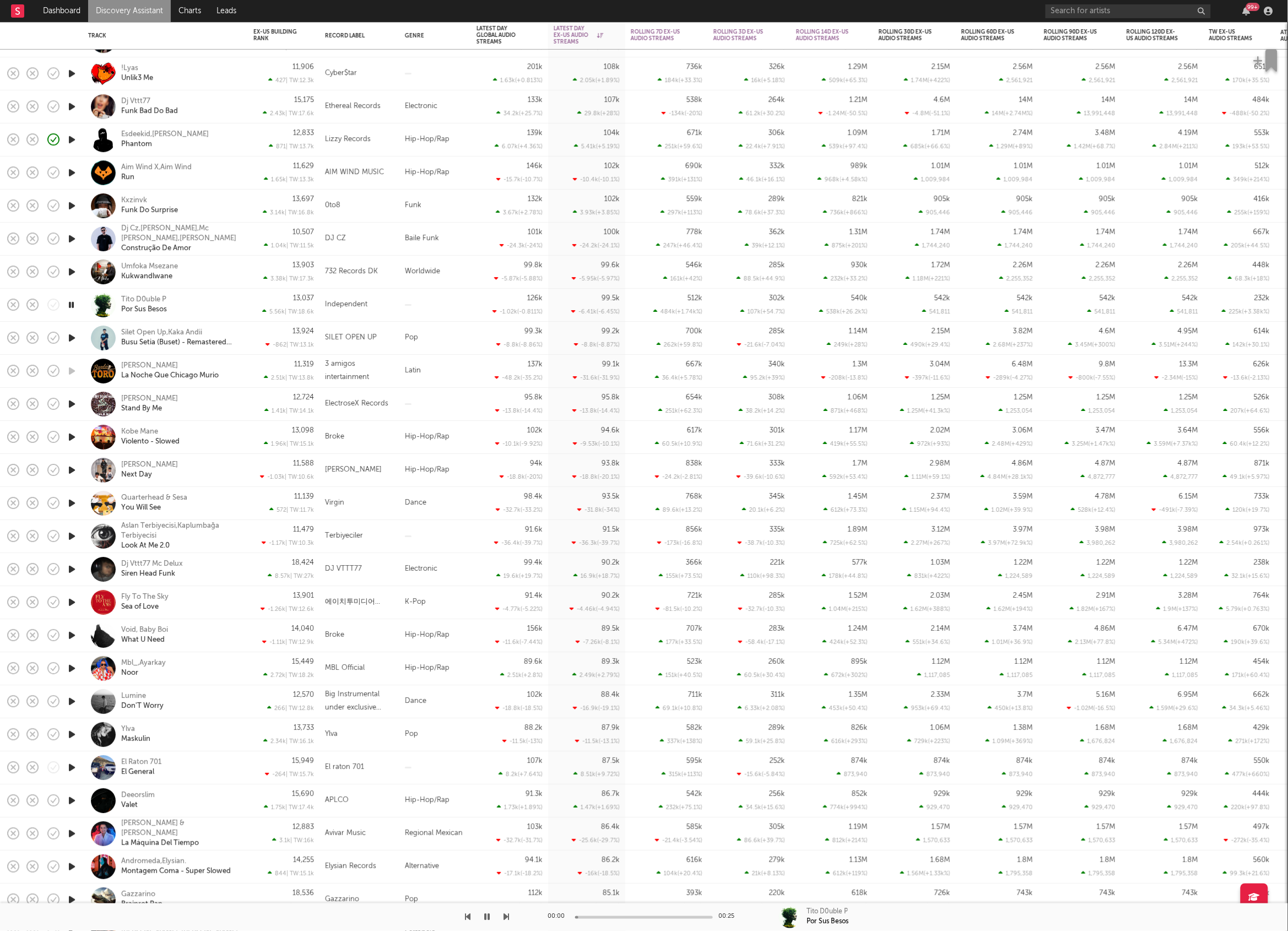
click at [506, 916] on icon "button" at bounding box center [506, 917] width 5 height 8
click at [466, 917] on icon "button" at bounding box center [467, 917] width 5 height 8
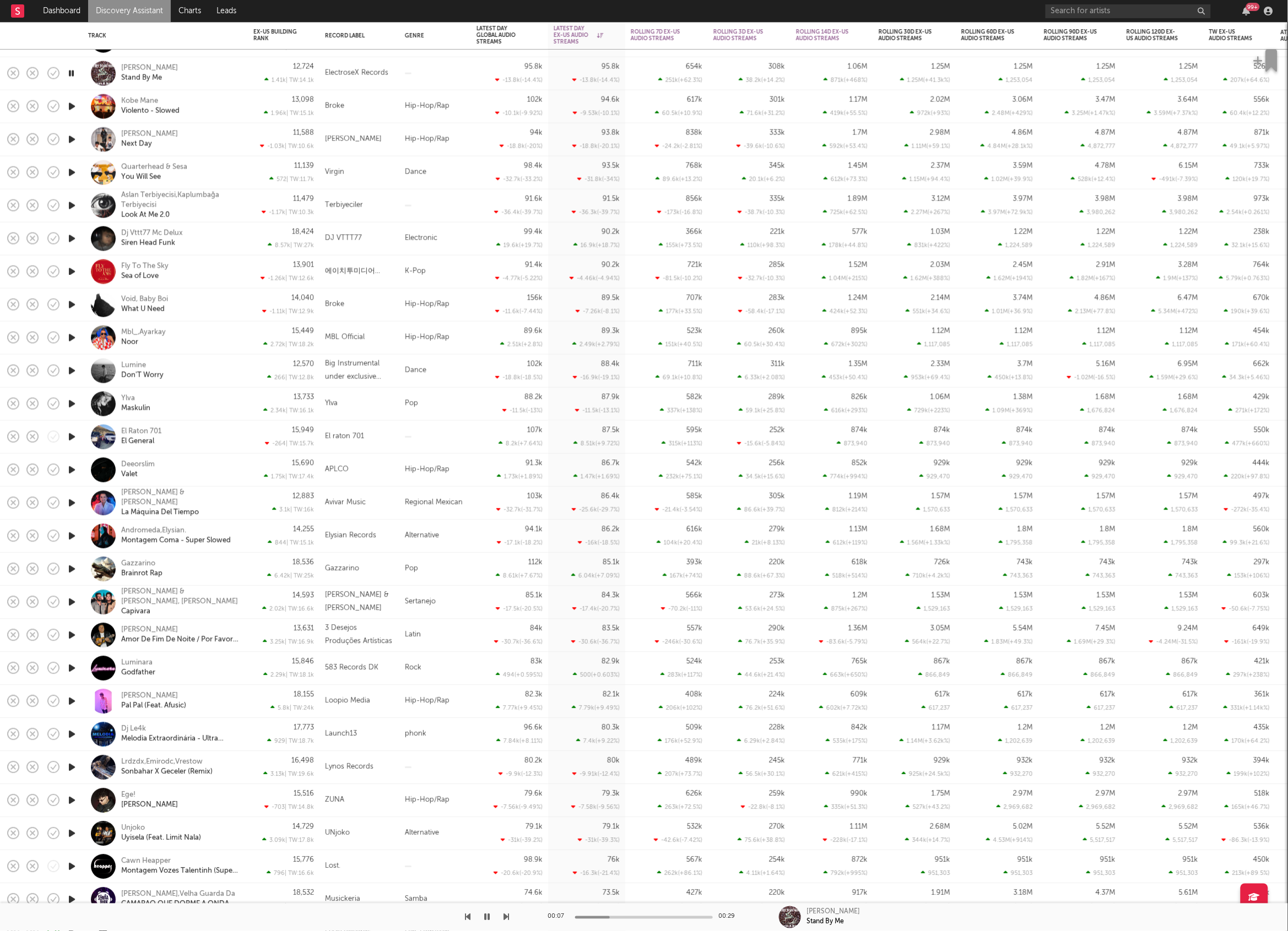
click at [505, 917] on icon "button" at bounding box center [506, 917] width 5 height 8
click at [505, 916] on icon "button" at bounding box center [506, 917] width 5 height 8
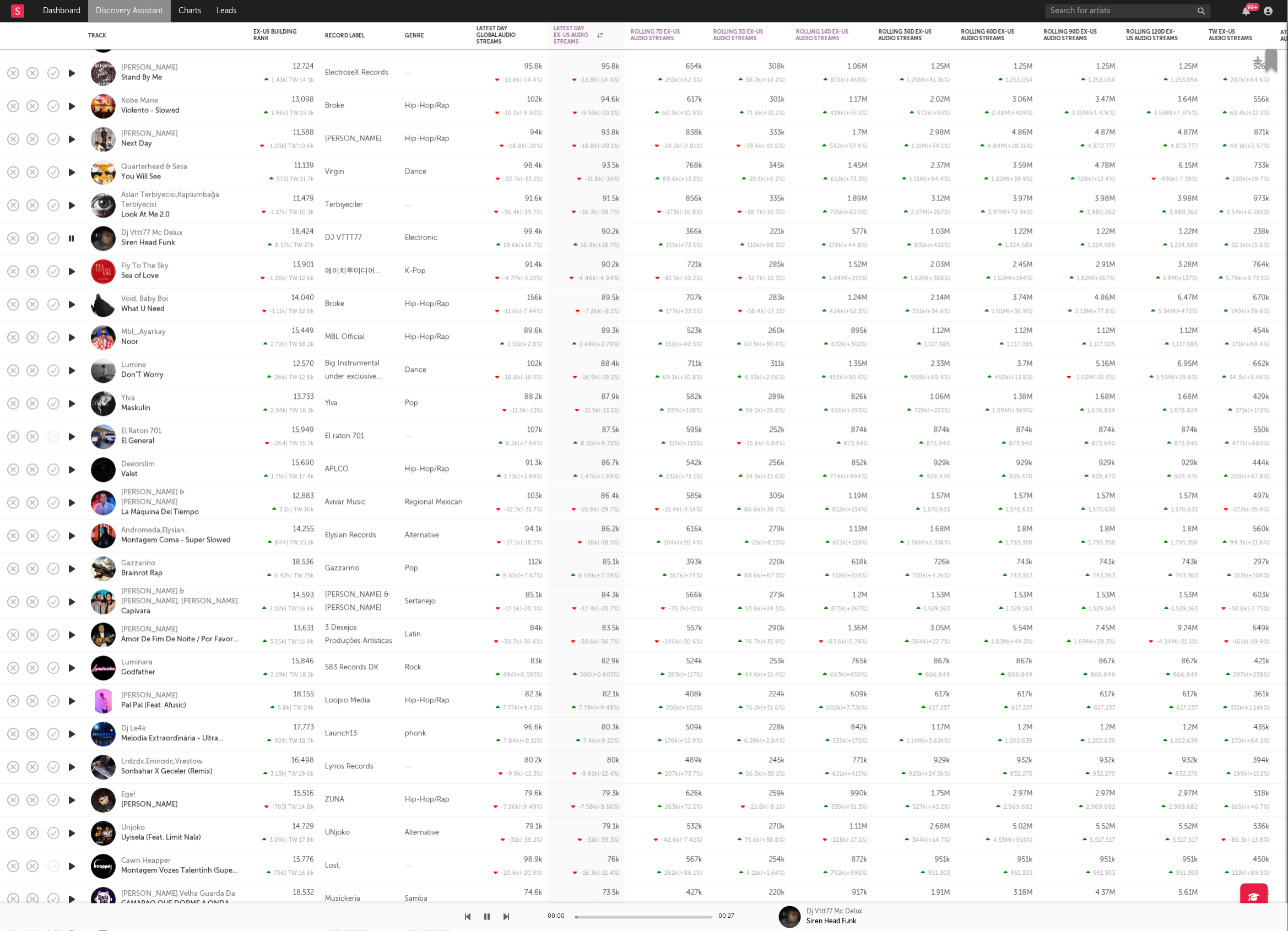
click at [505, 916] on icon "button" at bounding box center [506, 917] width 5 height 8
click at [472, 919] on div at bounding box center [254, 917] width 509 height 27
click at [465, 918] on div at bounding box center [254, 917] width 509 height 27
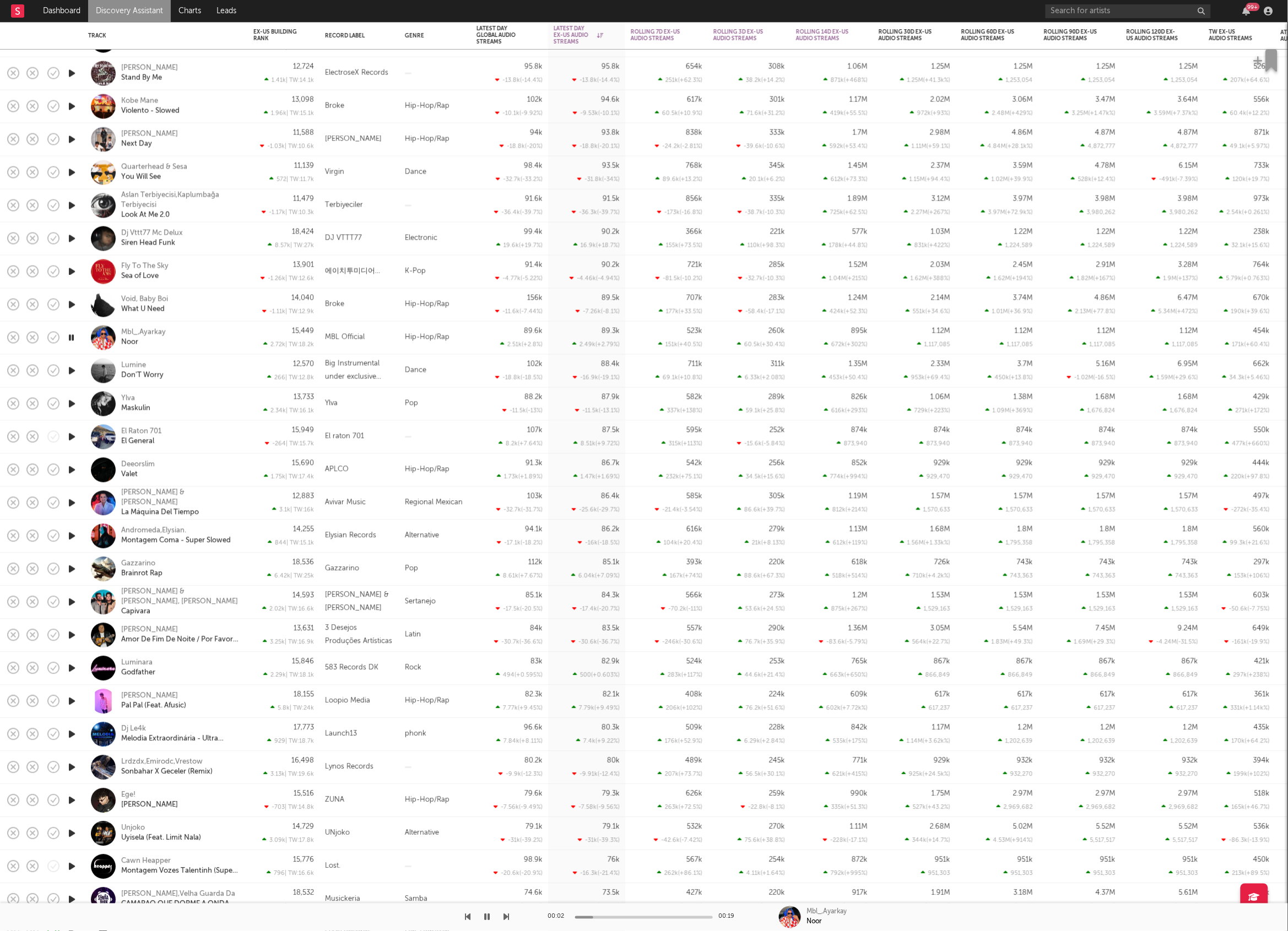
click at [466, 917] on icon "button" at bounding box center [467, 917] width 5 height 8
click at [604, 917] on div at bounding box center [644, 917] width 138 height 3
drag, startPoint x: 616, startPoint y: 916, endPoint x: 631, endPoint y: 916, distance: 15.0
click at [616, 916] on div at bounding box center [644, 917] width 138 height 3
click at [507, 917] on icon "button" at bounding box center [506, 917] width 5 height 8
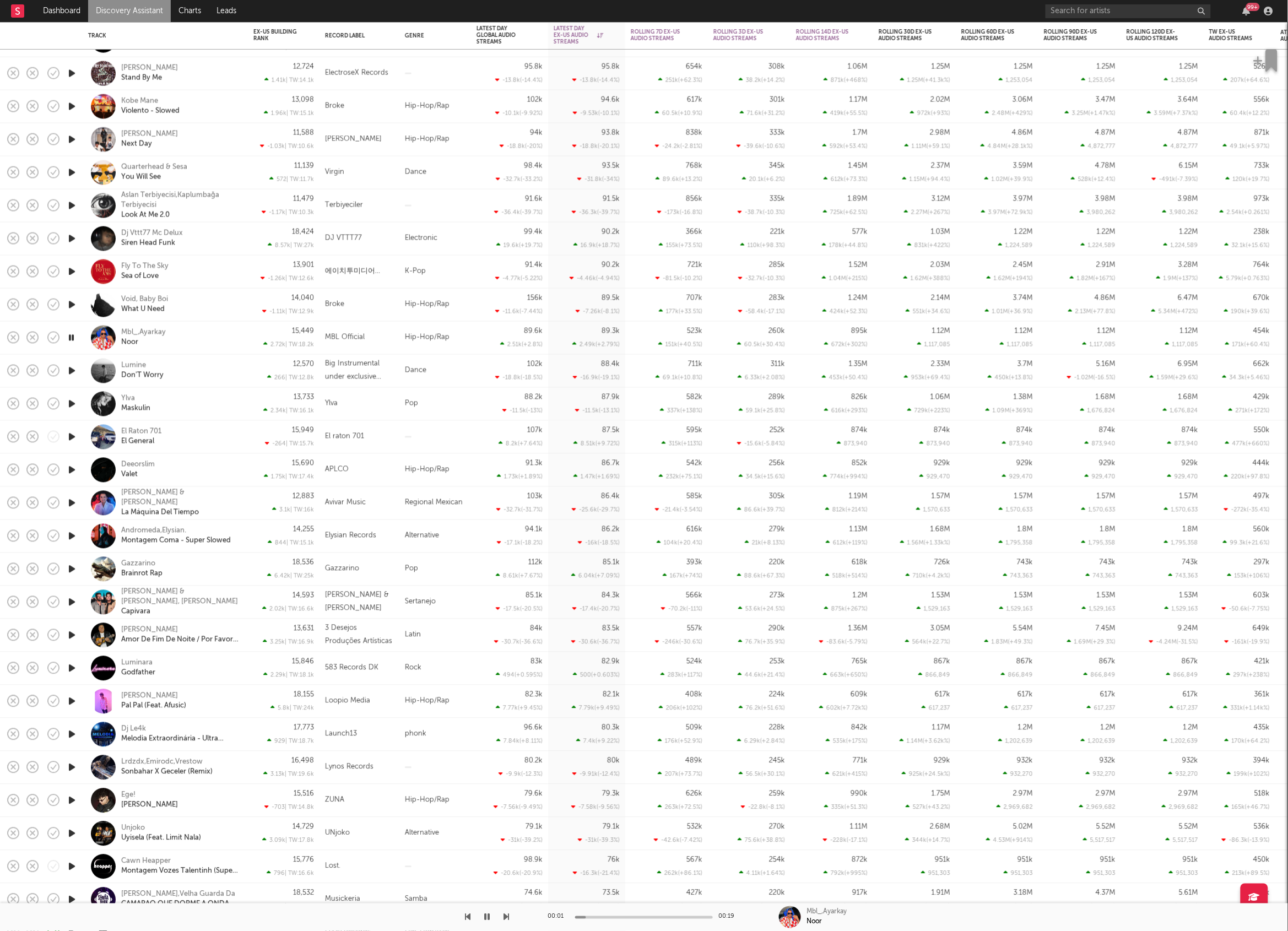
click at [507, 917] on icon "button" at bounding box center [506, 917] width 5 height 8
click at [506, 917] on icon "button" at bounding box center [506, 917] width 5 height 8
click at [506, 915] on icon "button" at bounding box center [506, 917] width 5 height 8
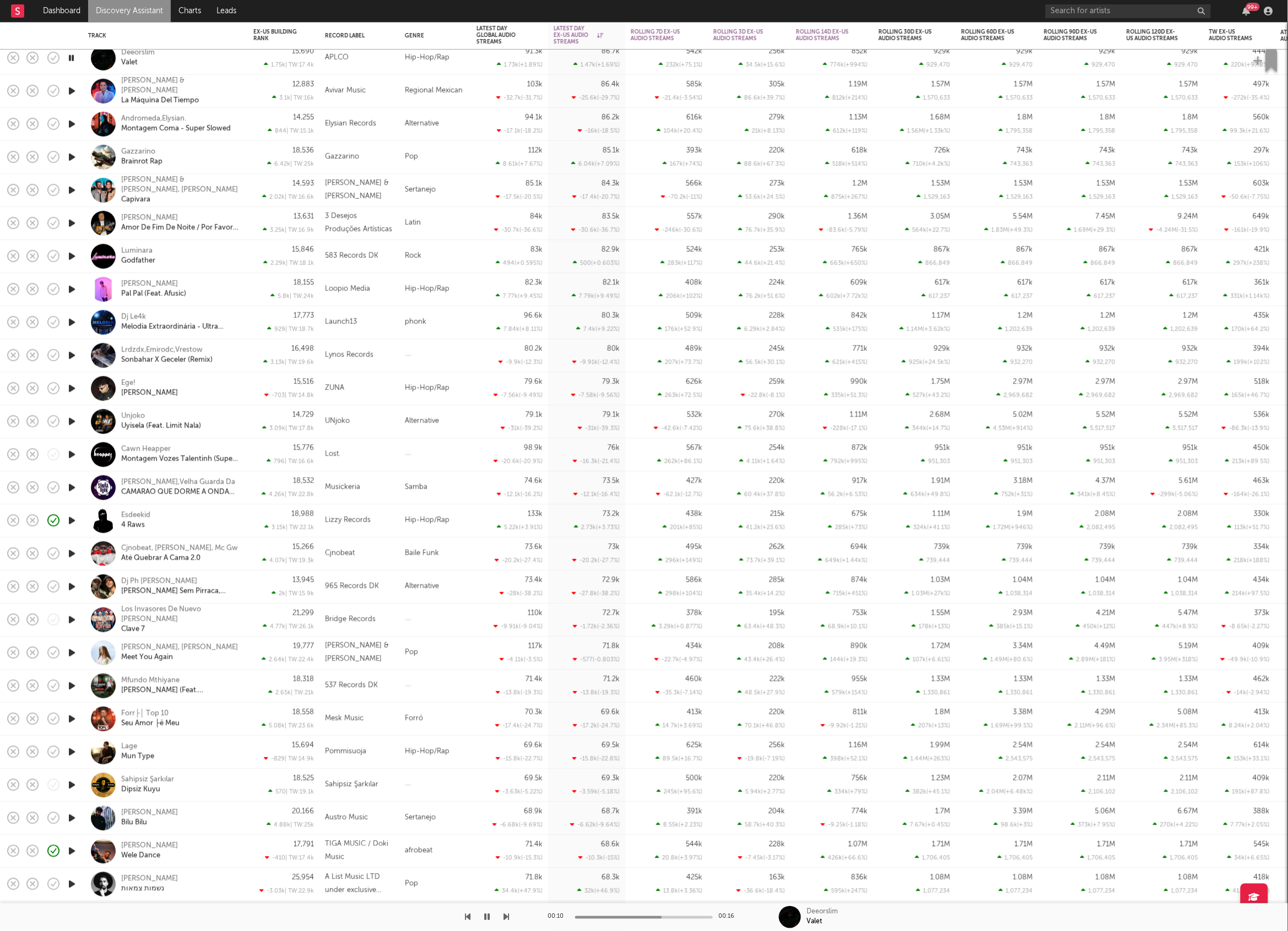
click at [508, 917] on icon "button" at bounding box center [506, 917] width 5 height 8
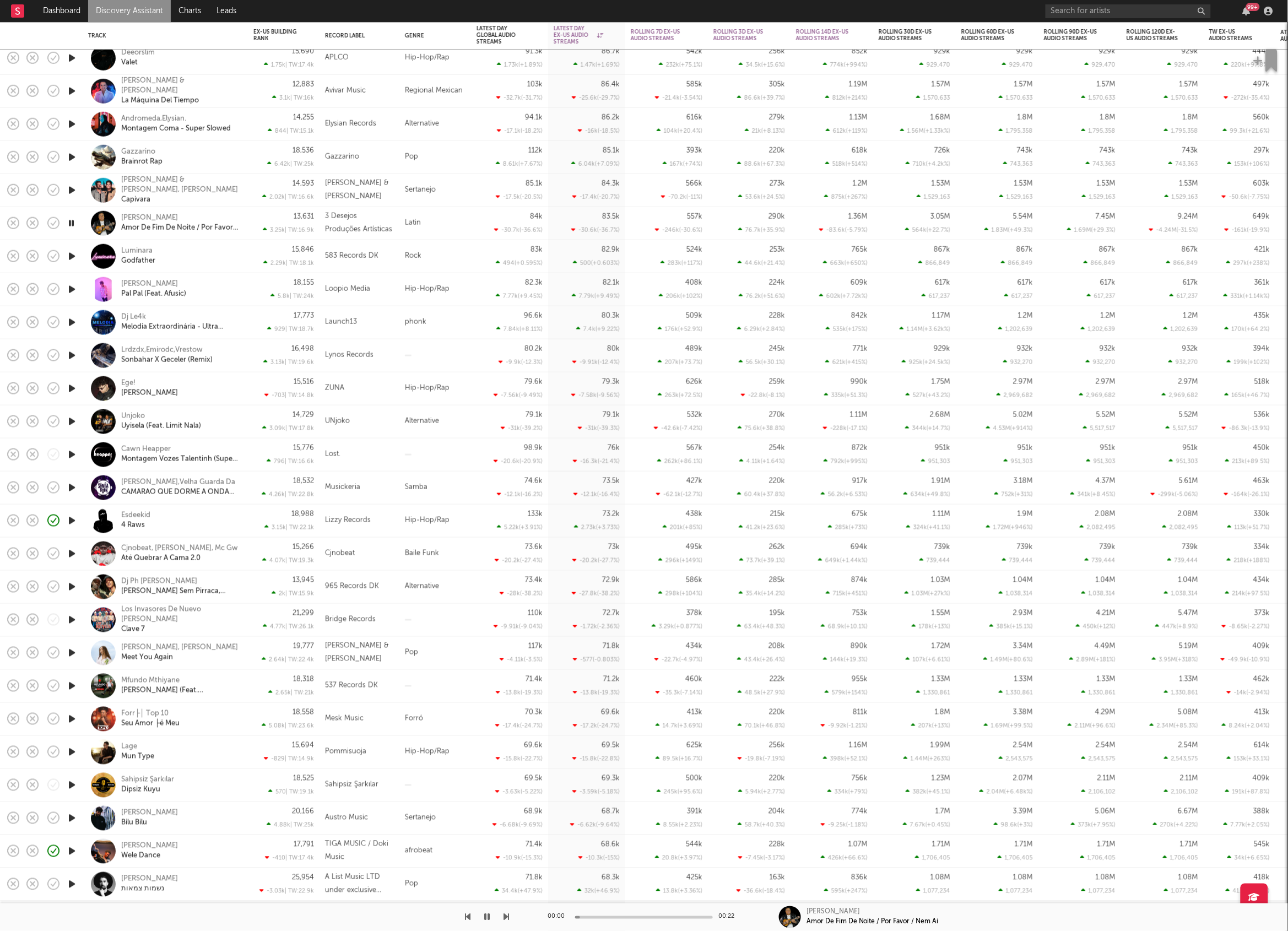
click at [508, 917] on icon "button" at bounding box center [506, 917] width 5 height 8
click at [75, 255] on icon "button" at bounding box center [71, 257] width 10 height 14
click at [489, 919] on icon "button" at bounding box center [487, 917] width 7 height 8
click at [507, 919] on icon "button" at bounding box center [506, 917] width 5 height 8
click at [505, 913] on icon "button" at bounding box center [506, 917] width 5 height 8
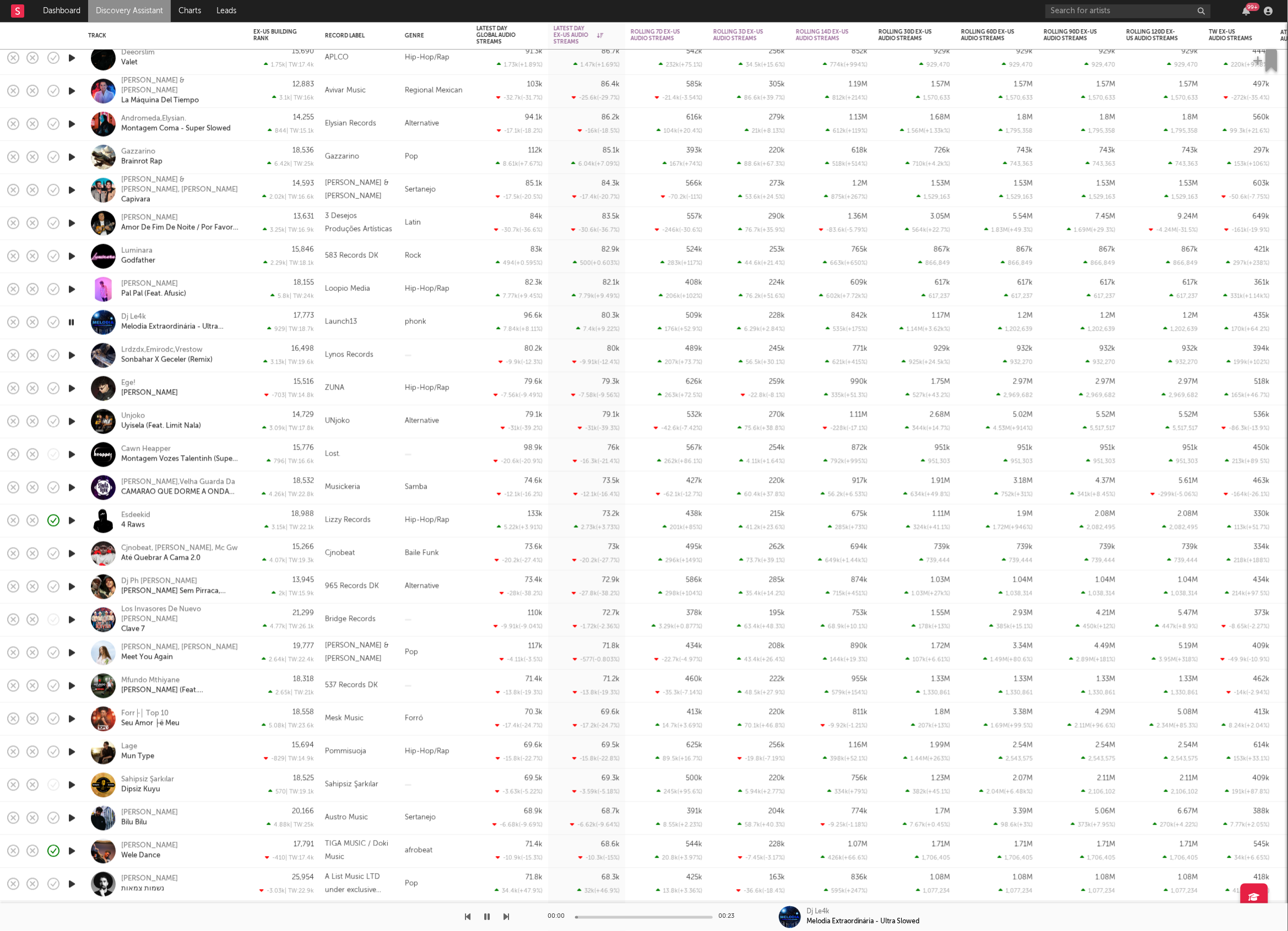
click at [505, 913] on icon "button" at bounding box center [506, 917] width 5 height 8
click at [469, 917] on icon "button" at bounding box center [467, 917] width 5 height 8
click at [506, 916] on icon "button" at bounding box center [506, 917] width 5 height 8
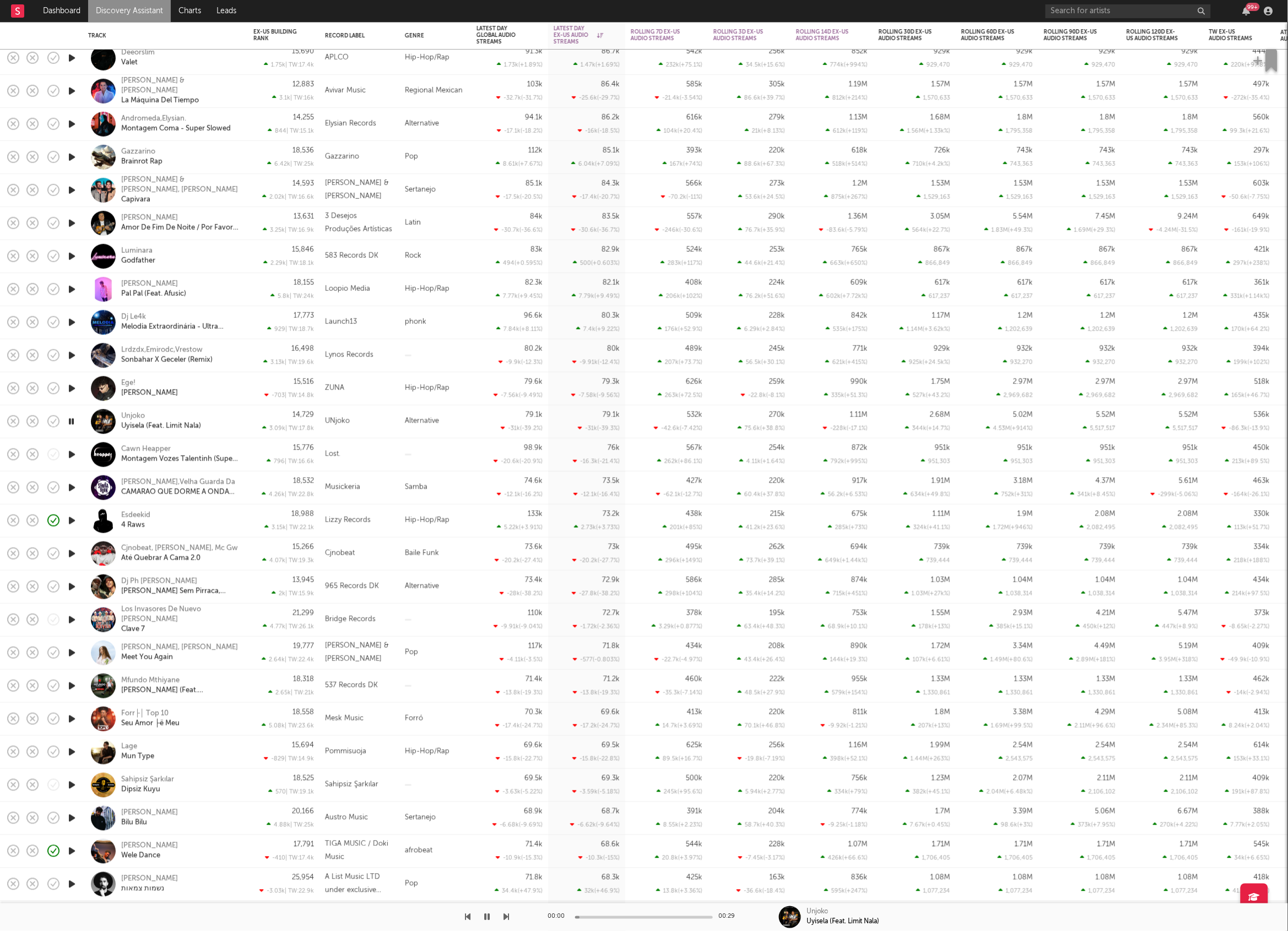
click at [506, 916] on icon "button" at bounding box center [506, 917] width 5 height 8
click at [464, 916] on div at bounding box center [254, 917] width 509 height 27
click at [468, 917] on icon "button" at bounding box center [467, 917] width 5 height 8
click at [511, 917] on div "00:02 00:29 Unjoko Uyisela (Feat. Limit Nala)" at bounding box center [644, 917] width 1288 height 27
click at [508, 917] on icon "button" at bounding box center [506, 917] width 5 height 8
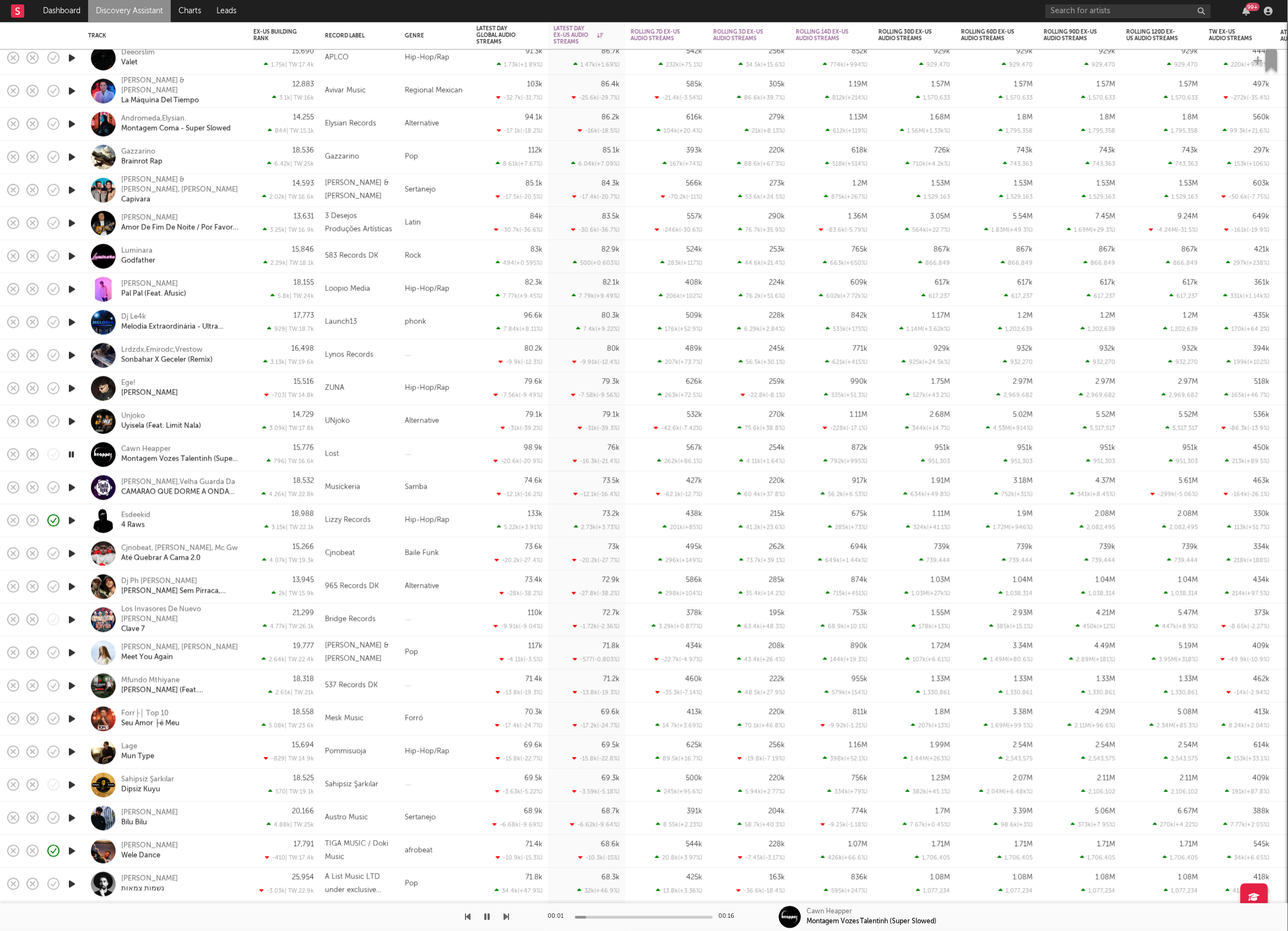
click at [508, 917] on icon "button" at bounding box center [506, 917] width 5 height 8
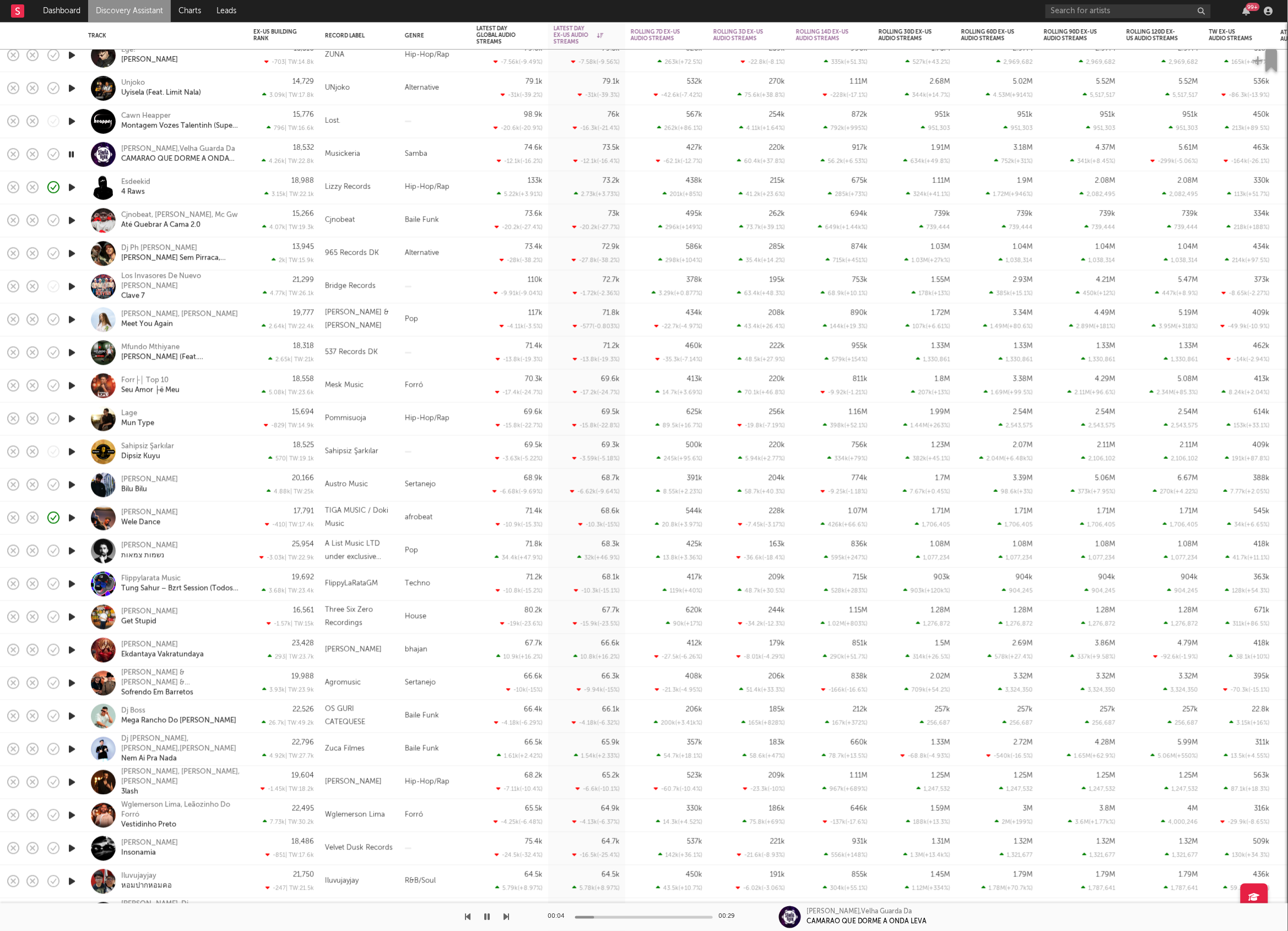
click at [507, 914] on icon "button" at bounding box center [506, 917] width 5 height 8
click at [506, 916] on icon "button" at bounding box center [506, 917] width 5 height 8
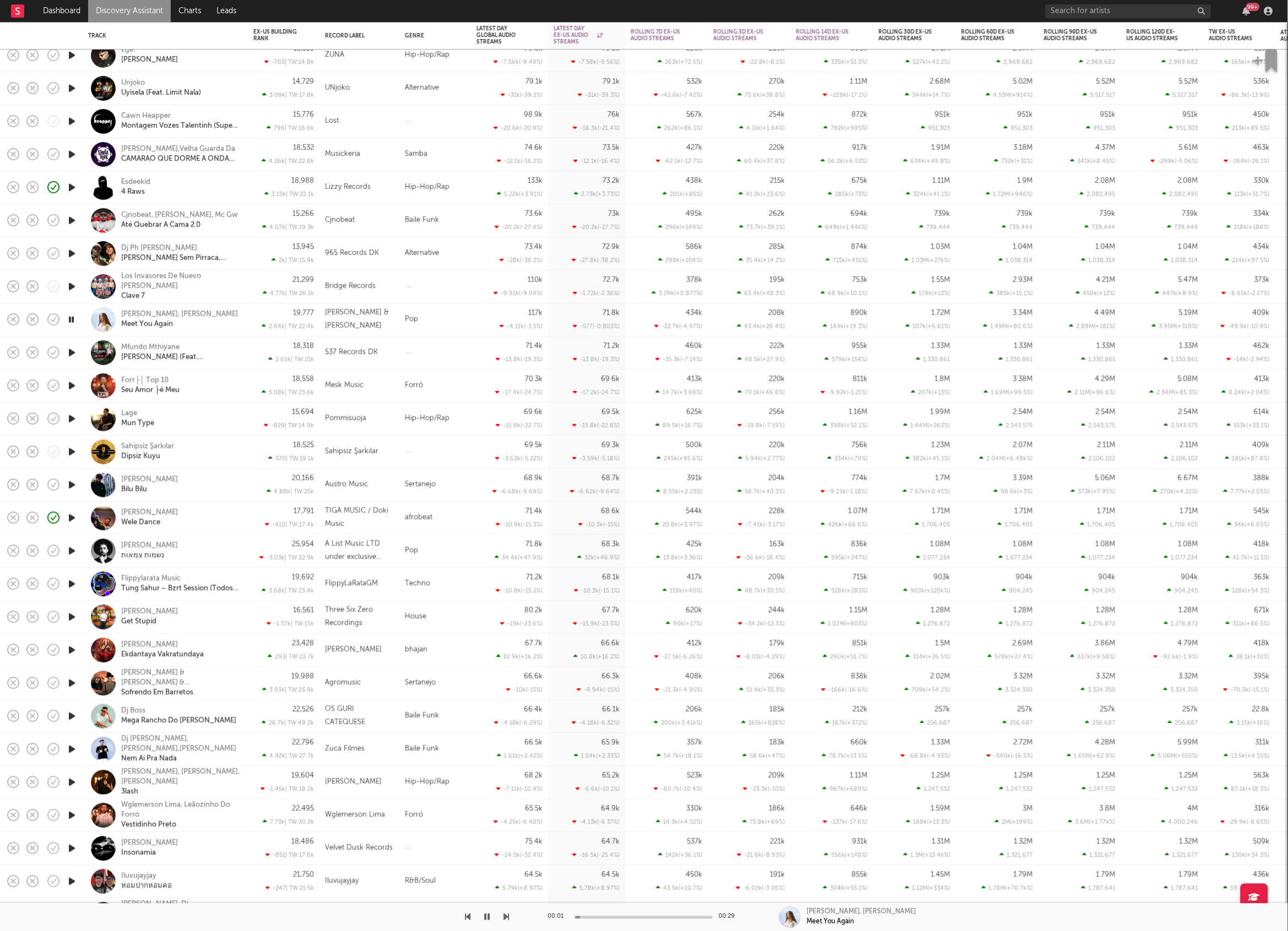
click at [506, 916] on icon "button" at bounding box center [506, 917] width 5 height 8
click at [504, 917] on icon "button" at bounding box center [506, 917] width 5 height 8
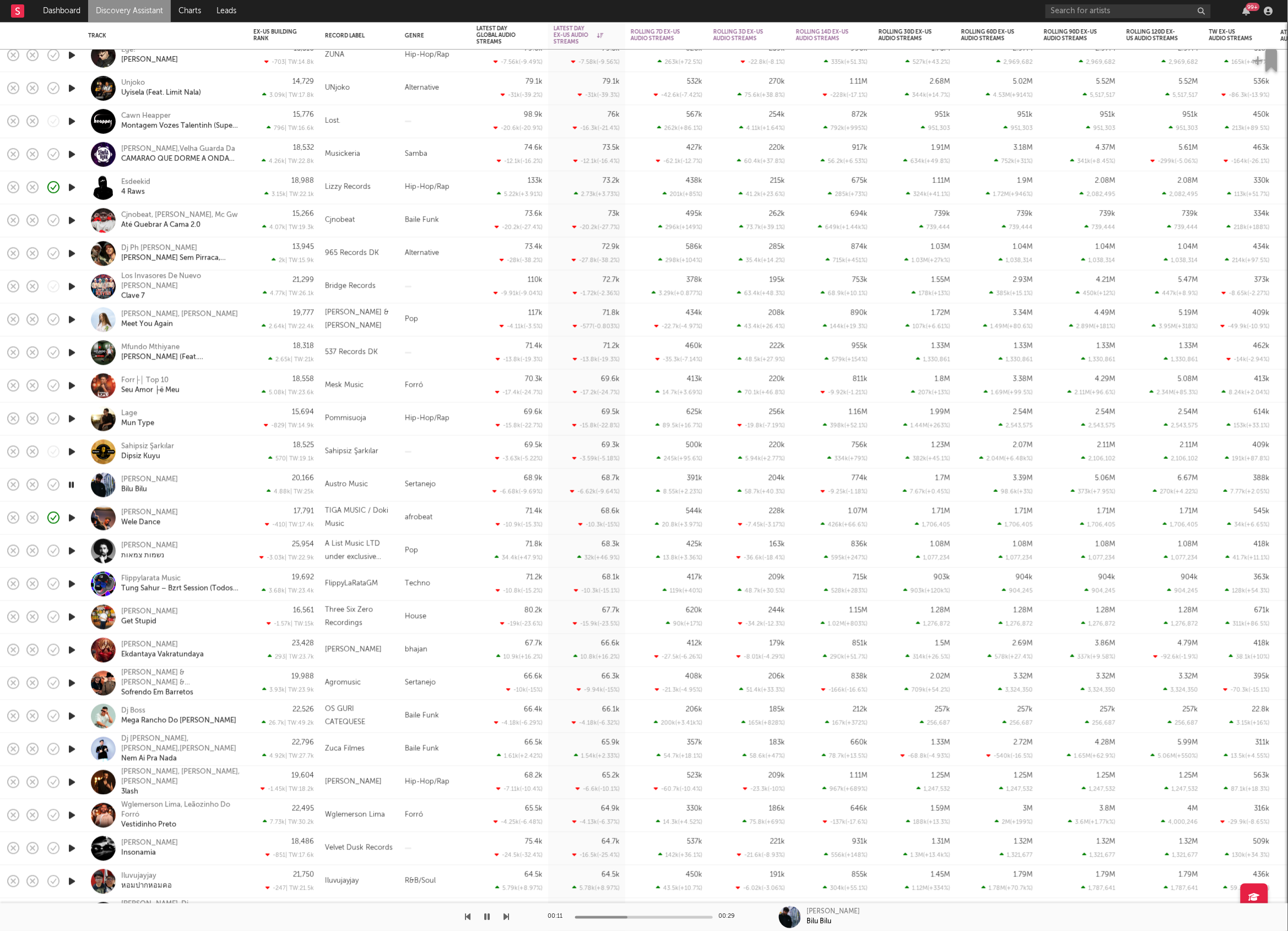
click at [506, 914] on icon "button" at bounding box center [506, 917] width 5 height 8
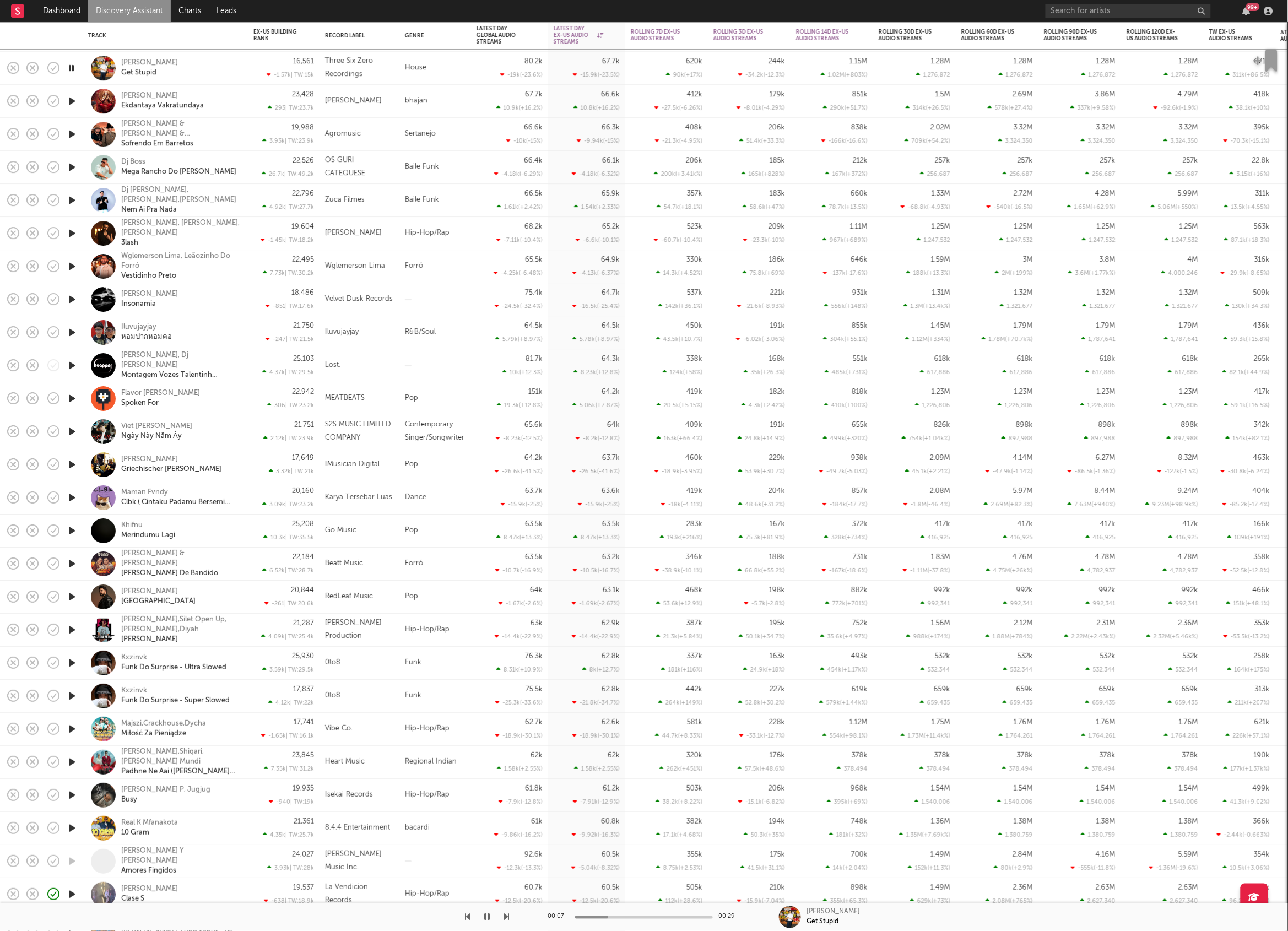
click at [506, 919] on icon "button" at bounding box center [506, 917] width 5 height 8
click at [507, 914] on icon "button" at bounding box center [506, 917] width 5 height 8
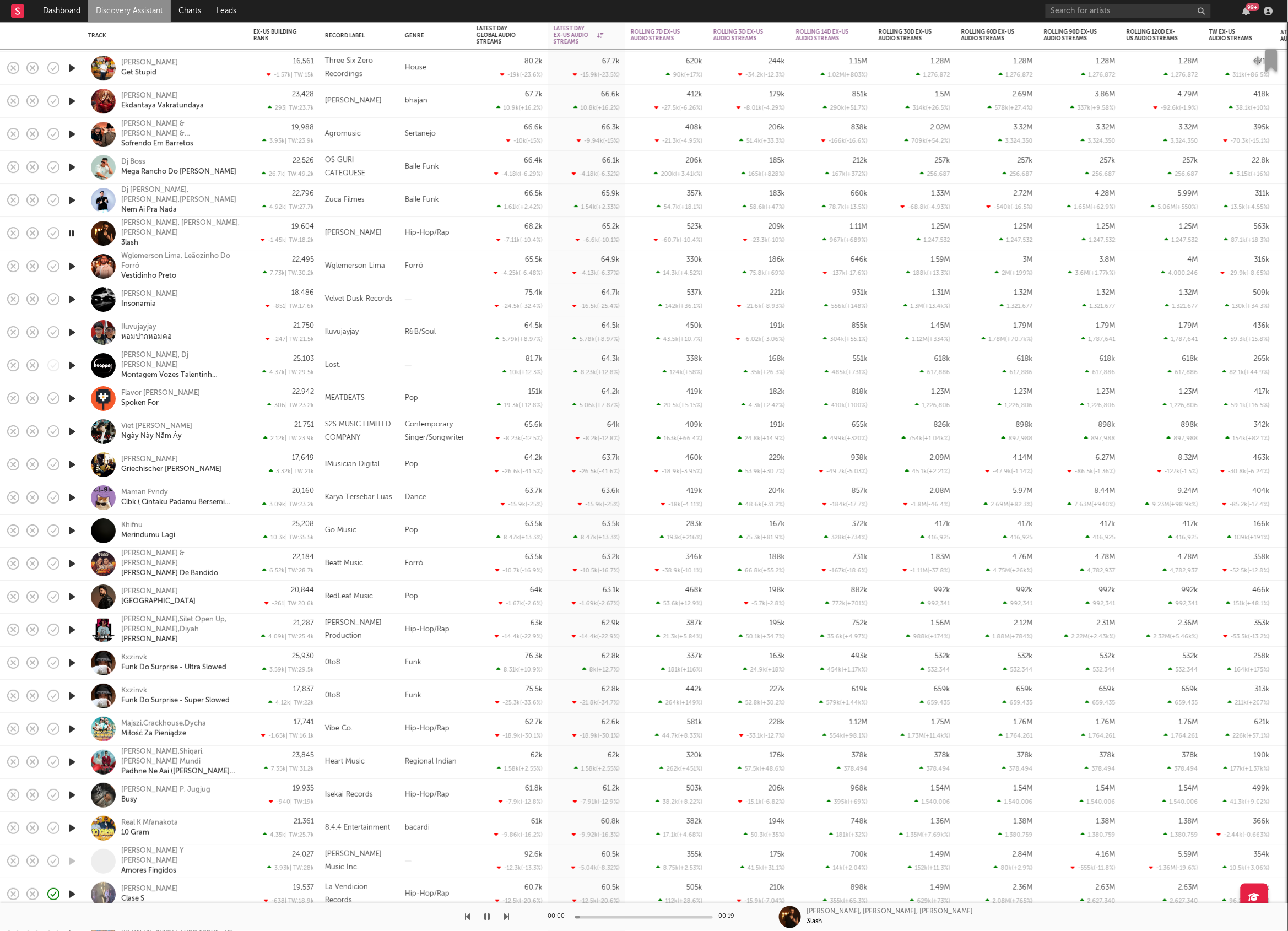
click at [507, 914] on icon "button" at bounding box center [506, 917] width 5 height 8
click at [506, 916] on icon "button" at bounding box center [506, 917] width 5 height 8
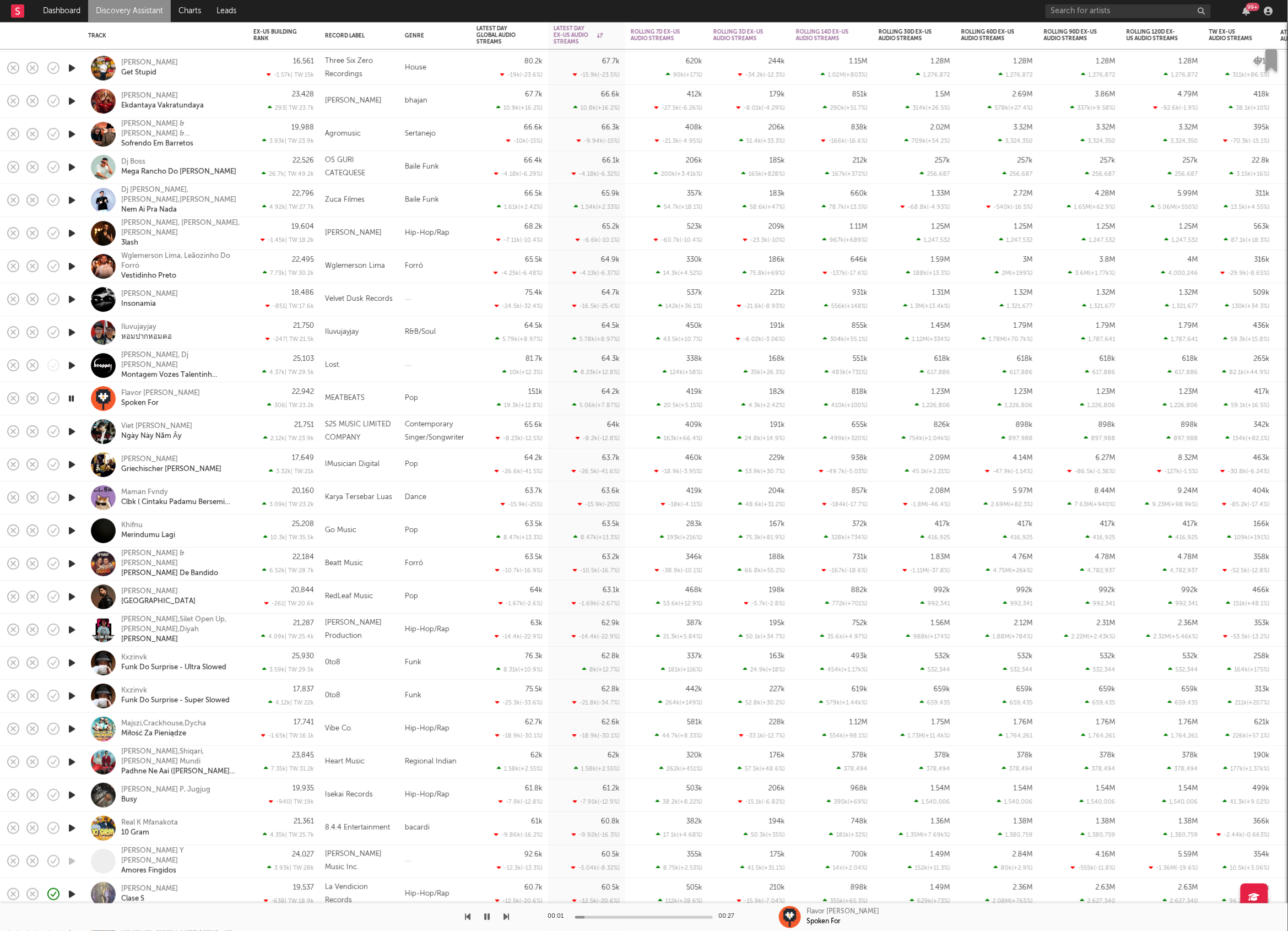
click at [468, 916] on icon "button" at bounding box center [467, 917] width 5 height 8
click at [451, 358] on div at bounding box center [435, 365] width 71 height 33
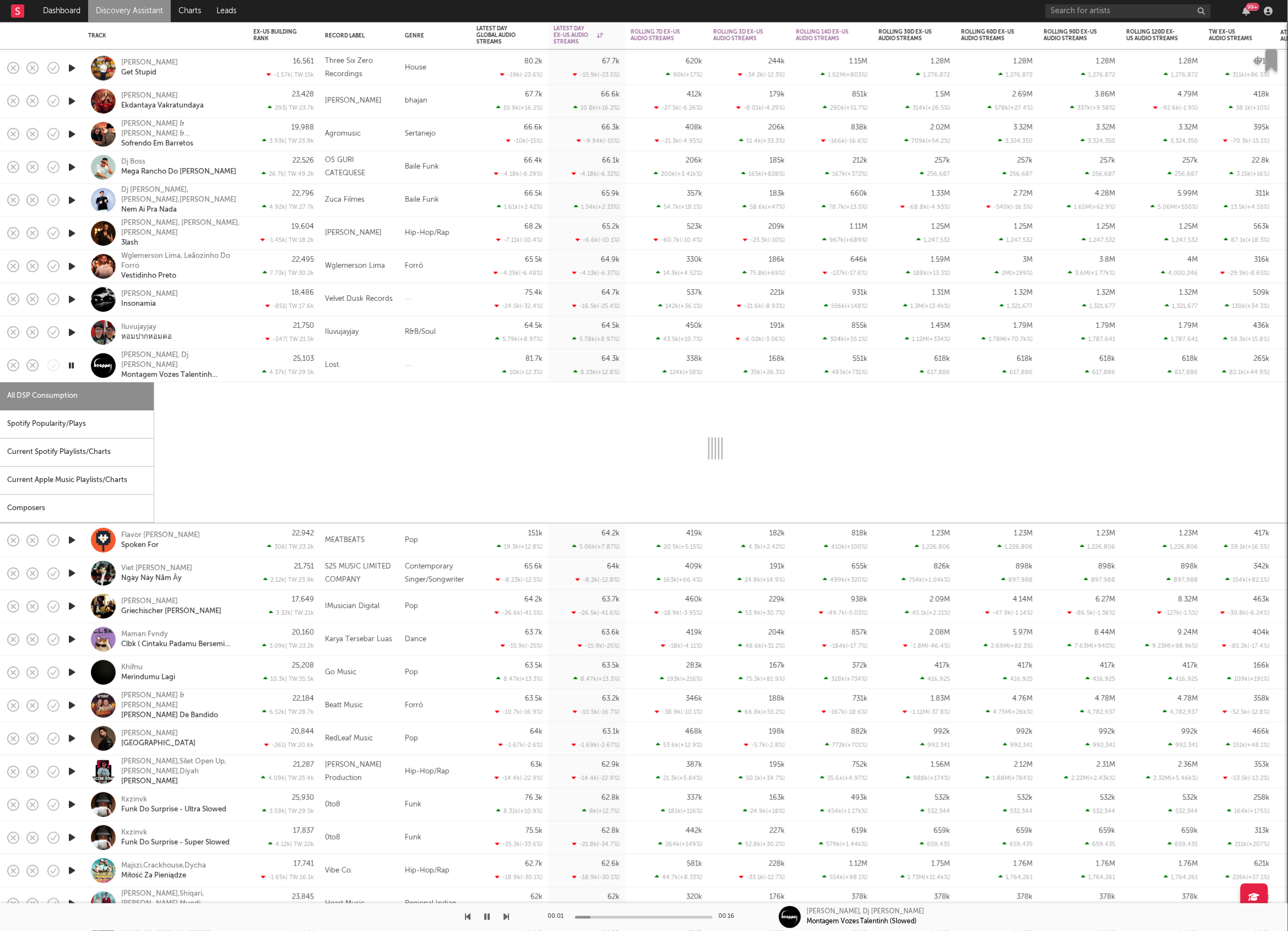
select select "1w"
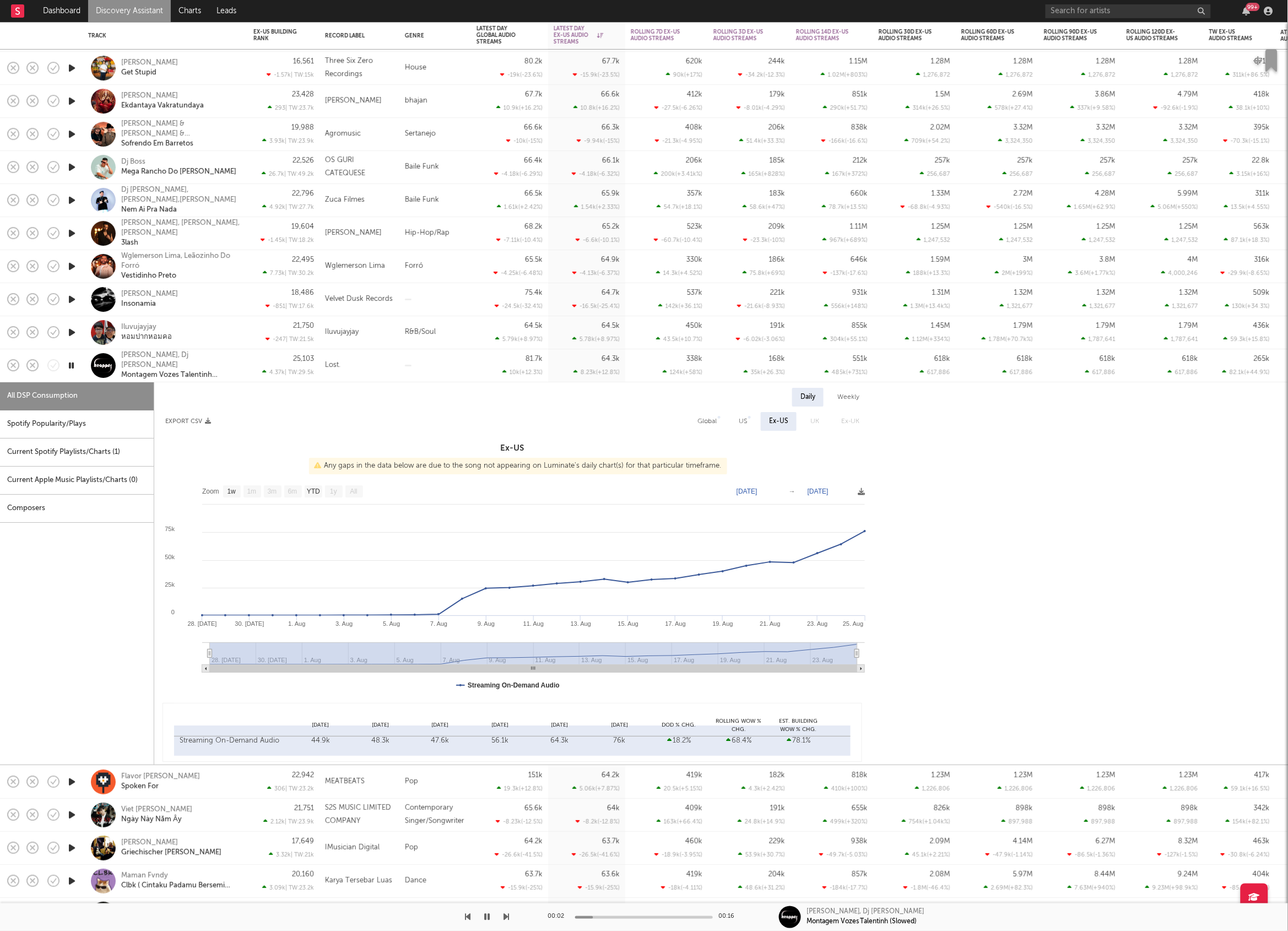
click at [48, 428] on div "Spotify Popularity/Plays" at bounding box center [76, 424] width 154 height 28
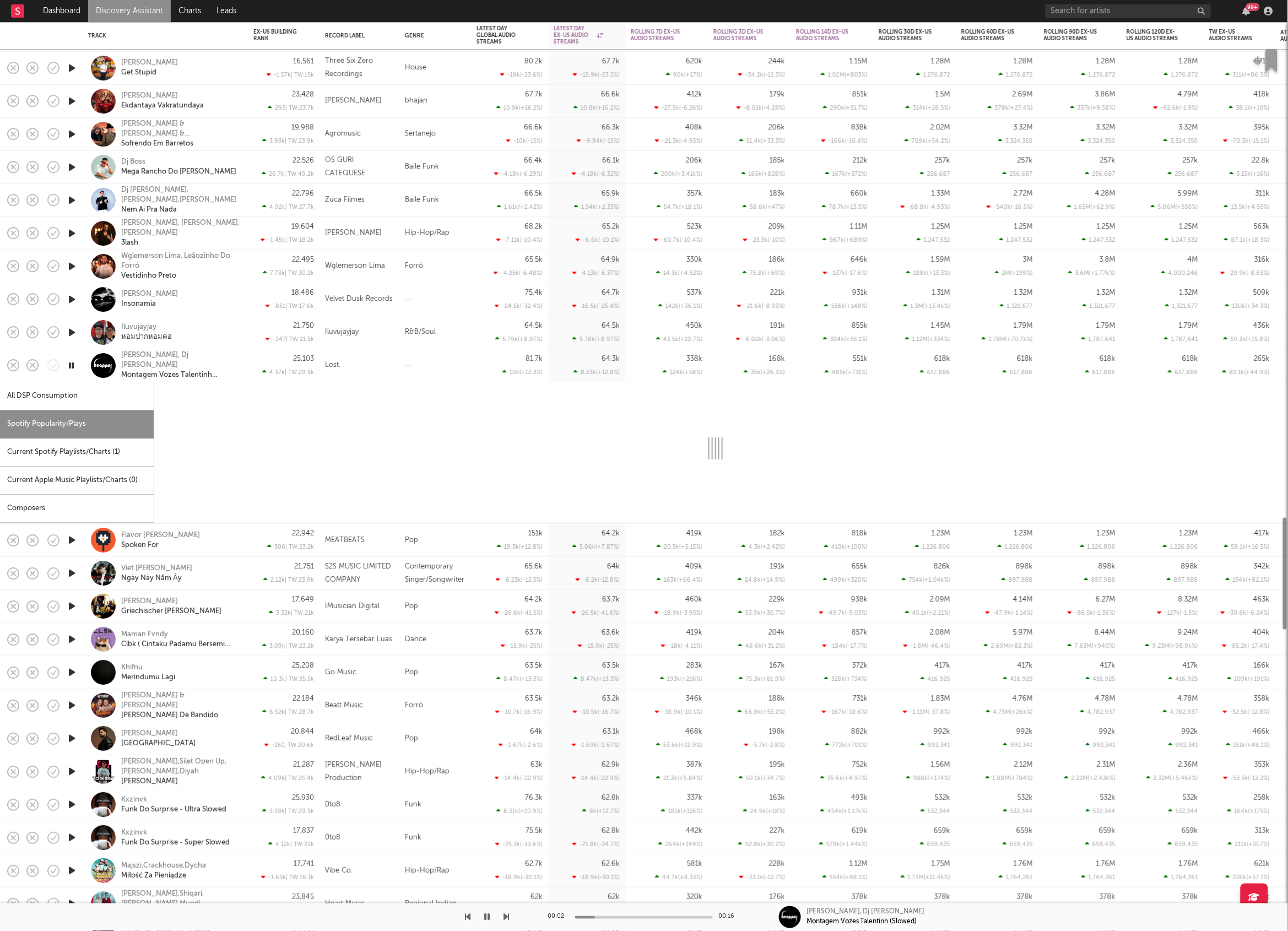
select select "1w"
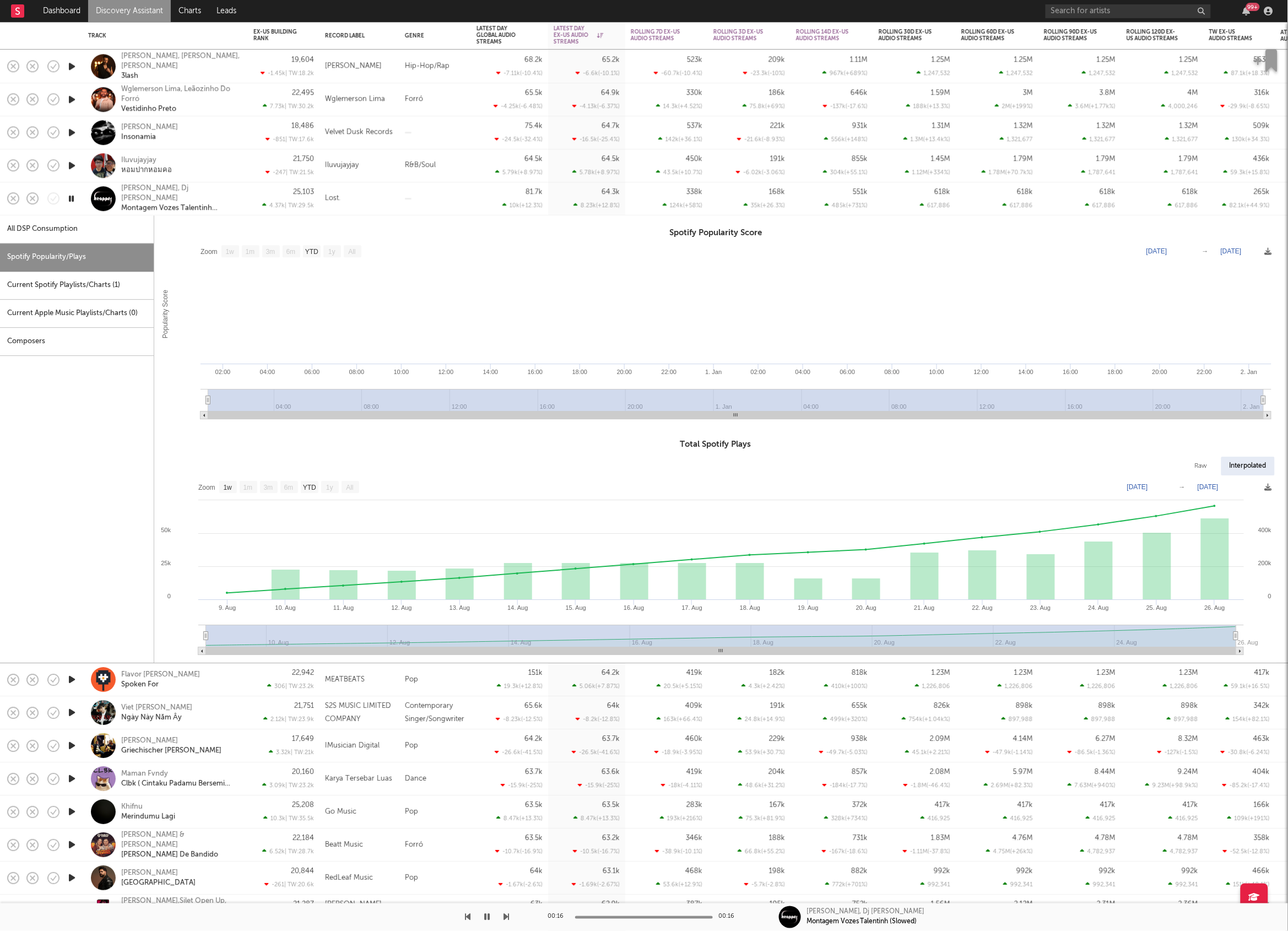
click at [410, 195] on div at bounding box center [435, 199] width 71 height 33
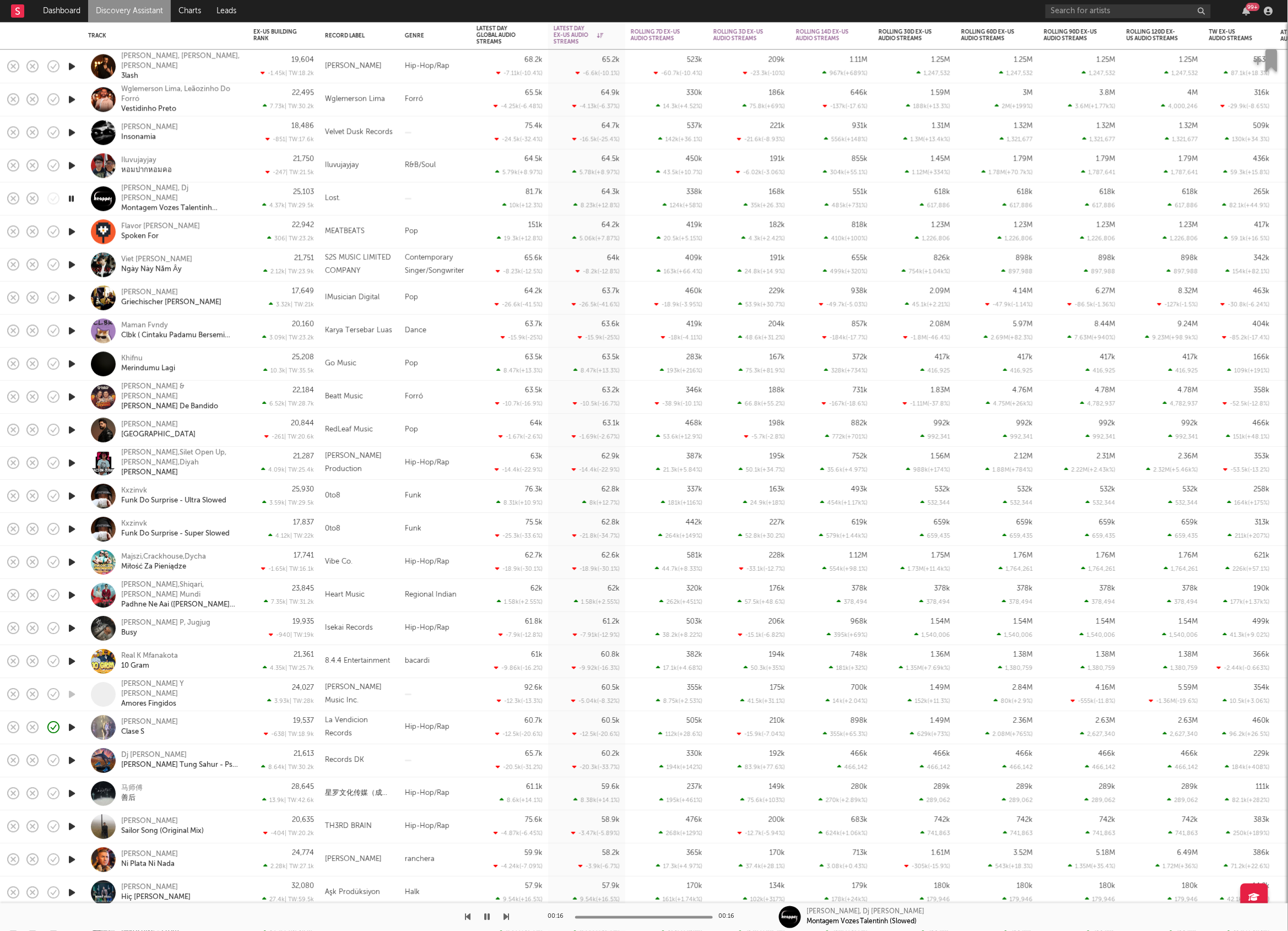
click at [504, 917] on icon "button" at bounding box center [506, 917] width 5 height 8
click at [476, 241] on div "151k 19.3k ( +12.8 % )" at bounding box center [509, 232] width 77 height 33
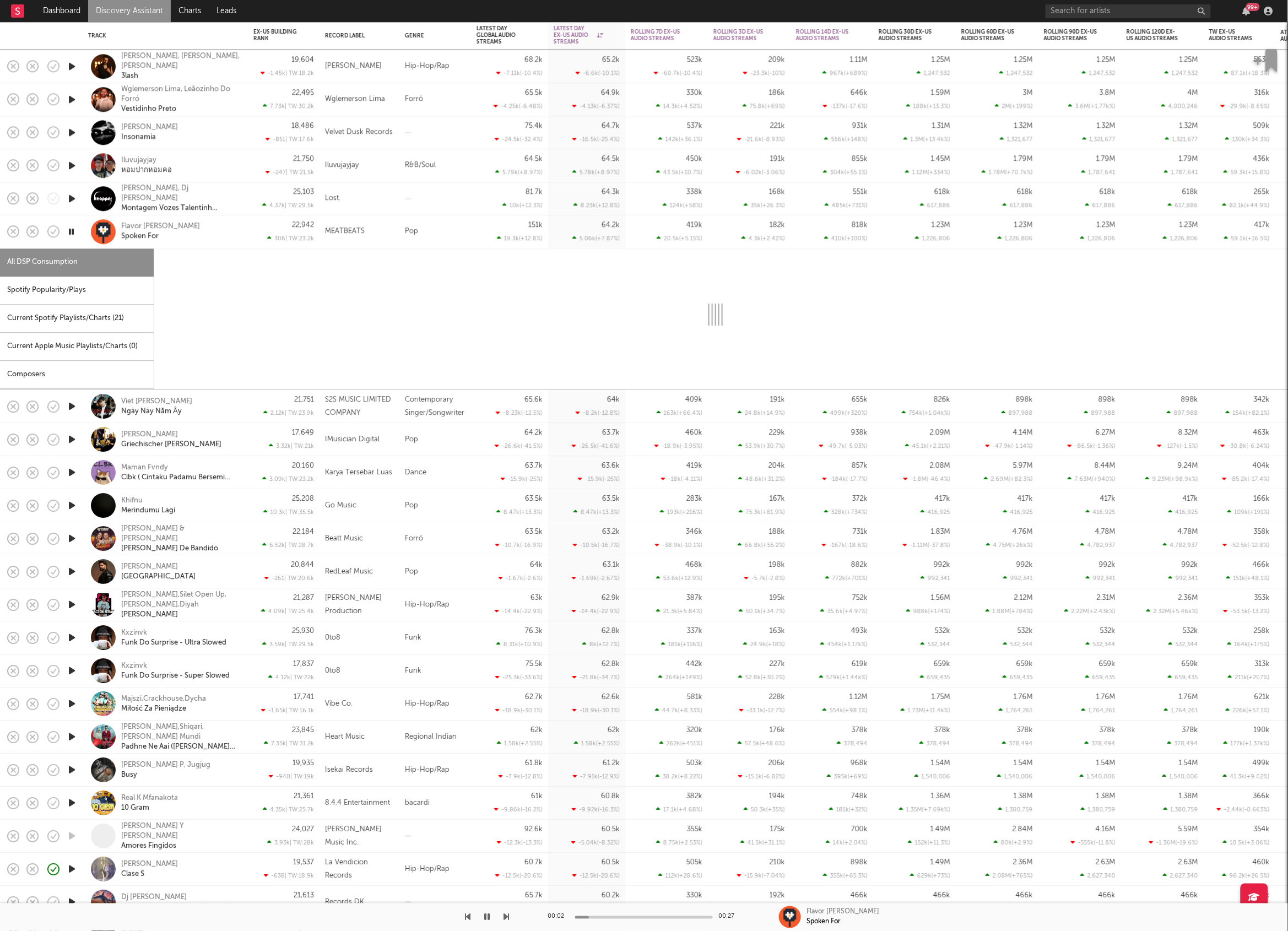
select select "1w"
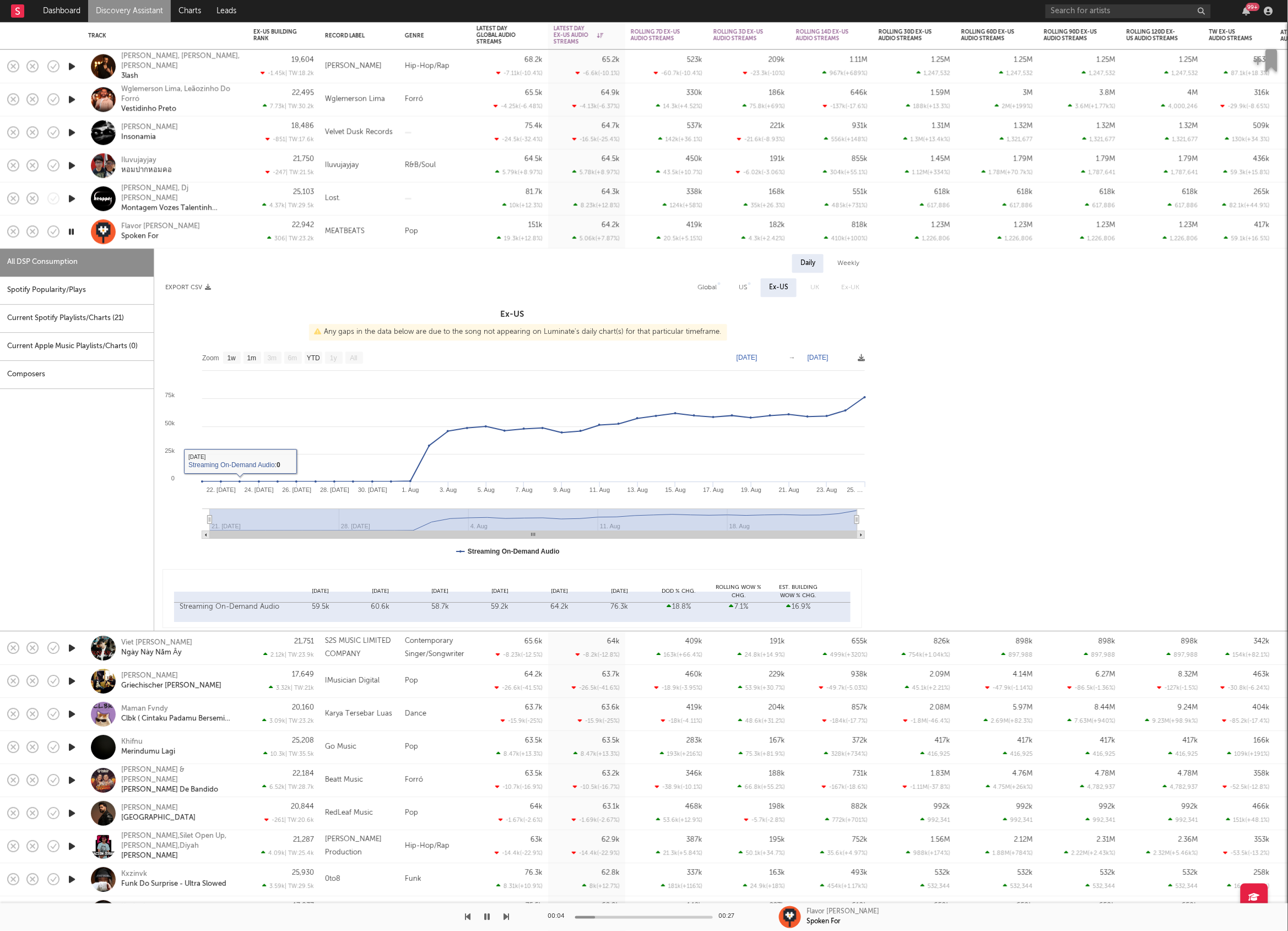
click at [89, 286] on div "Spotify Popularity/Plays" at bounding box center [76, 291] width 154 height 28
select select "1w"
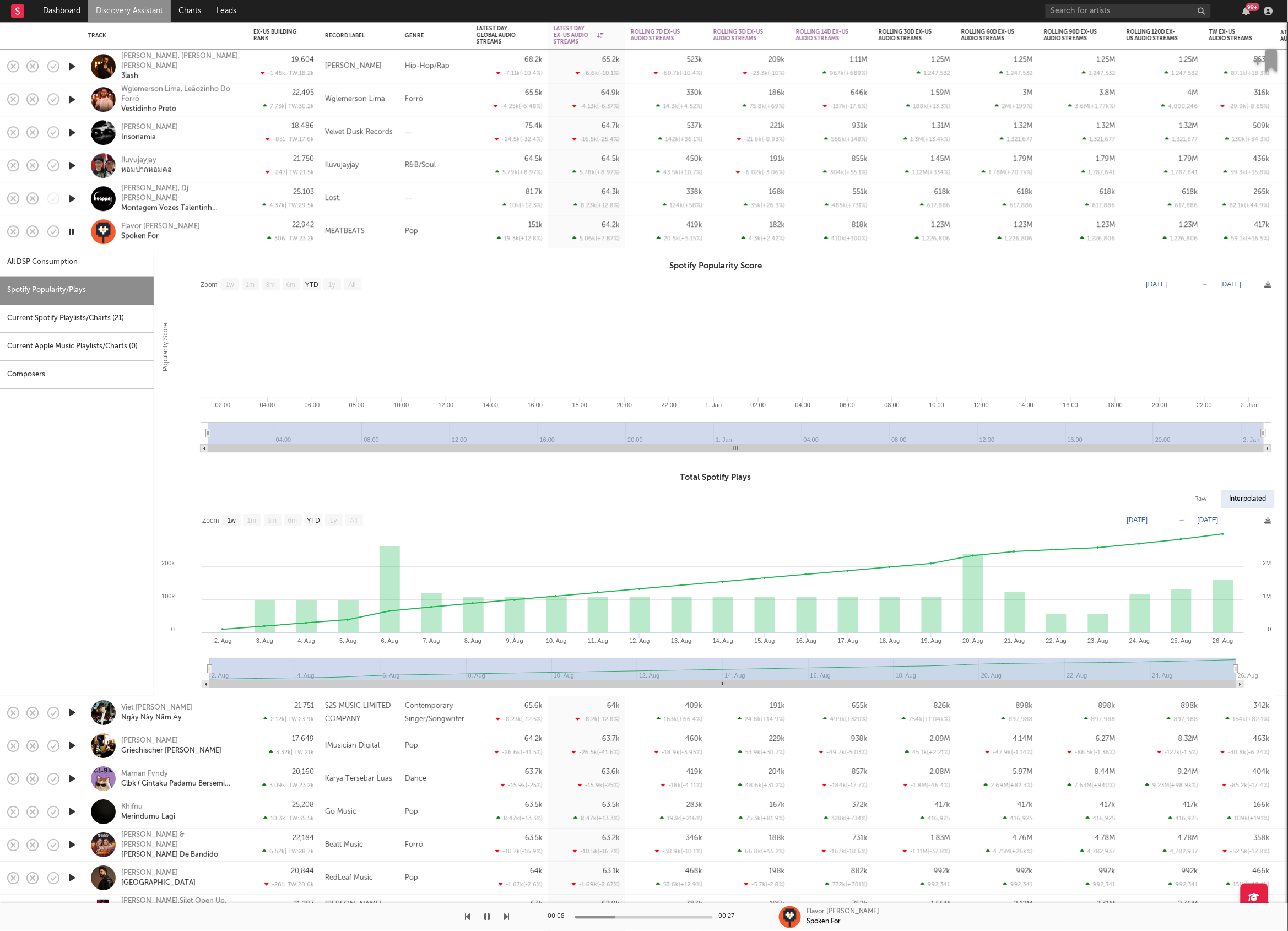
click at [204, 225] on div "Flavor [PERSON_NAME] Spoken For" at bounding box center [180, 231] width 118 height 20
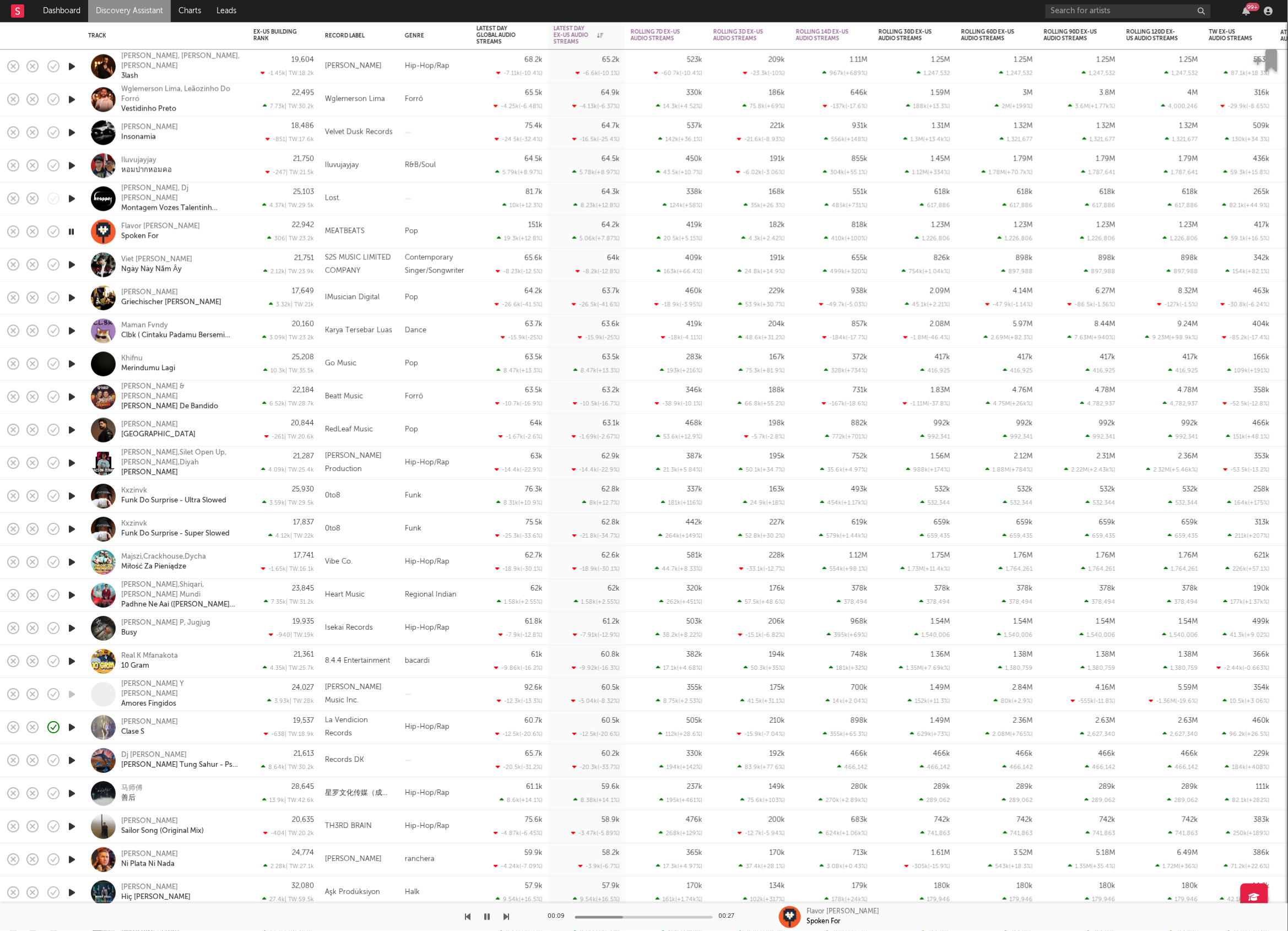
click at [71, 262] on icon "button" at bounding box center [72, 264] width 12 height 14
click at [509, 916] on icon "button" at bounding box center [506, 917] width 5 height 8
click at [507, 916] on icon "button" at bounding box center [506, 917] width 5 height 8
click at [478, 331] on div "63.7k -15.9k ( -25 % )" at bounding box center [510, 330] width 66 height 32
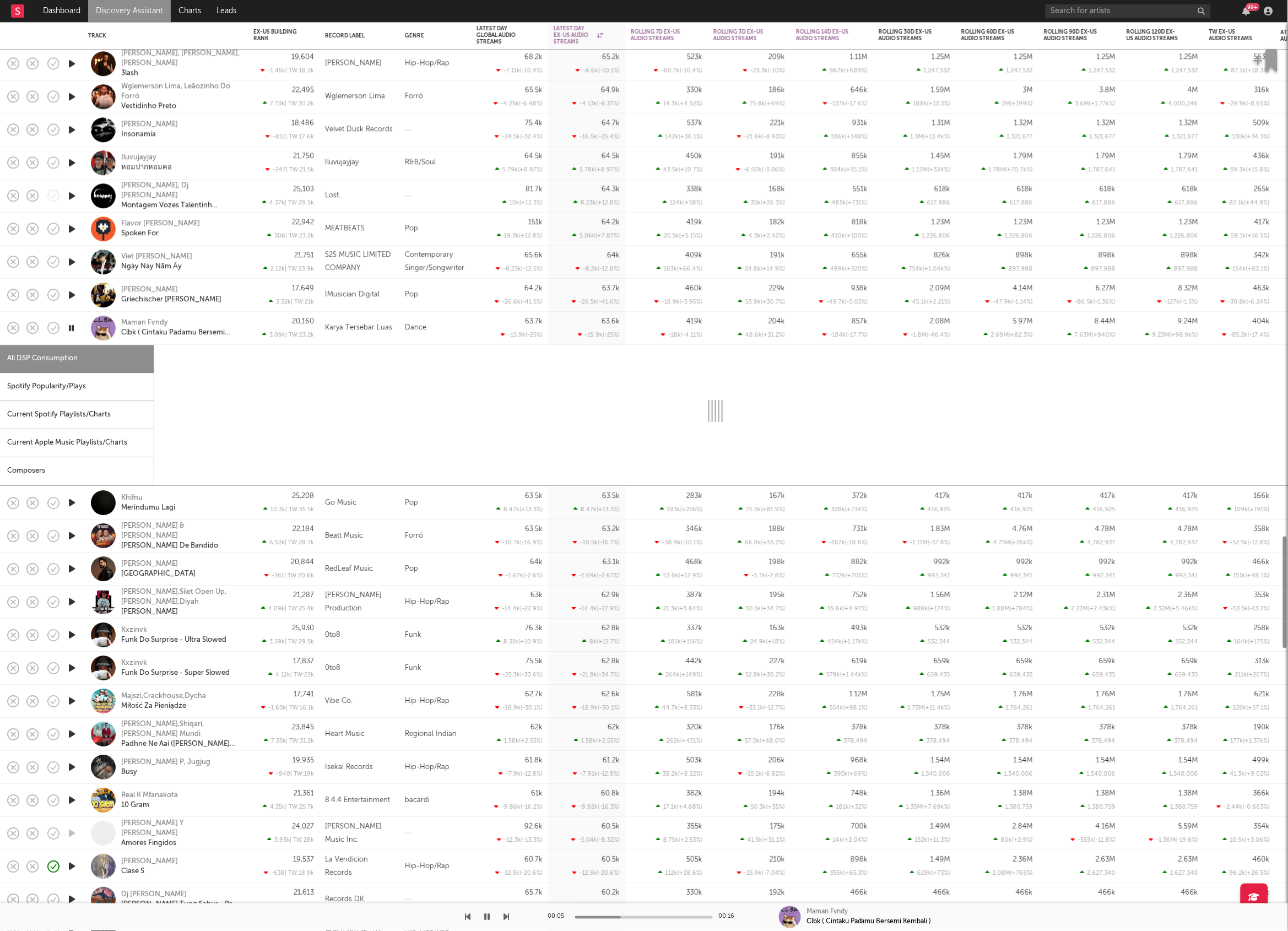
click at [475, 326] on div "63.7k -15.9k ( -25 % )" at bounding box center [509, 328] width 77 height 33
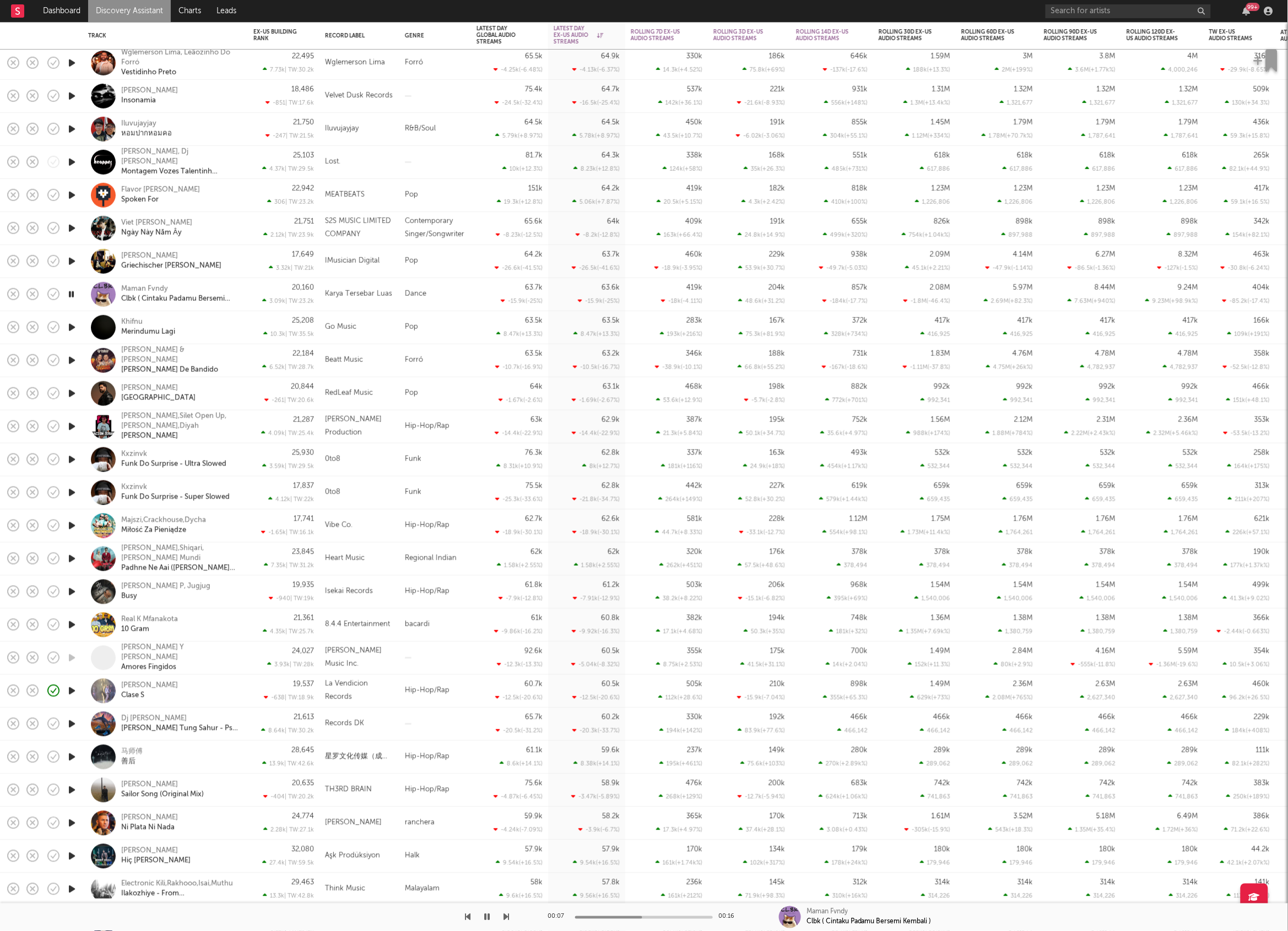
click at [508, 913] on icon "button" at bounding box center [506, 917] width 5 height 8
click at [508, 914] on icon "button" at bounding box center [506, 917] width 5 height 8
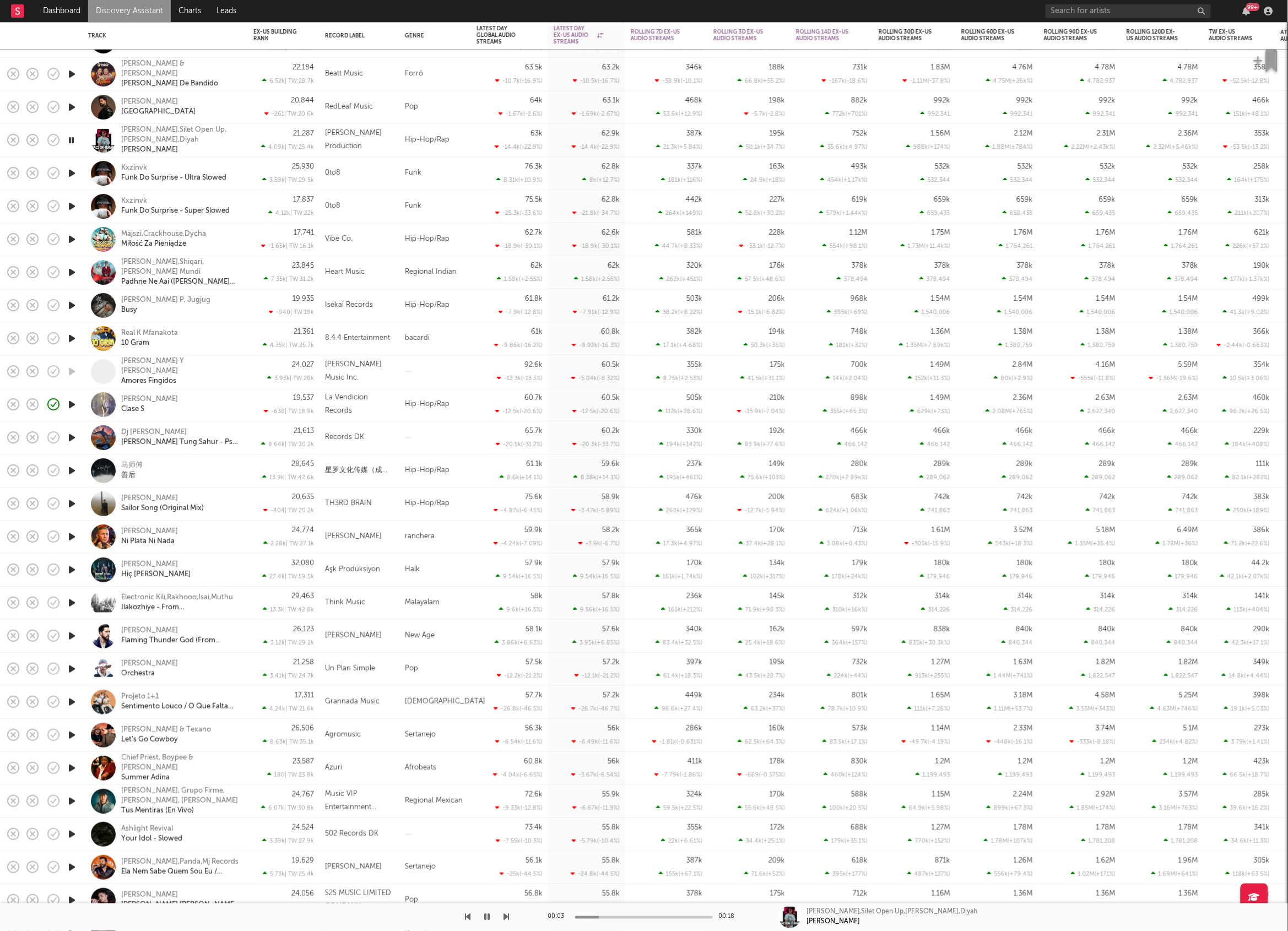
click at [508, 922] on button "button" at bounding box center [506, 917] width 5 height 27
click at [508, 919] on icon "button" at bounding box center [506, 917] width 5 height 8
click at [506, 917] on icon "button" at bounding box center [506, 917] width 5 height 8
click at [504, 917] on icon "button" at bounding box center [506, 917] width 5 height 8
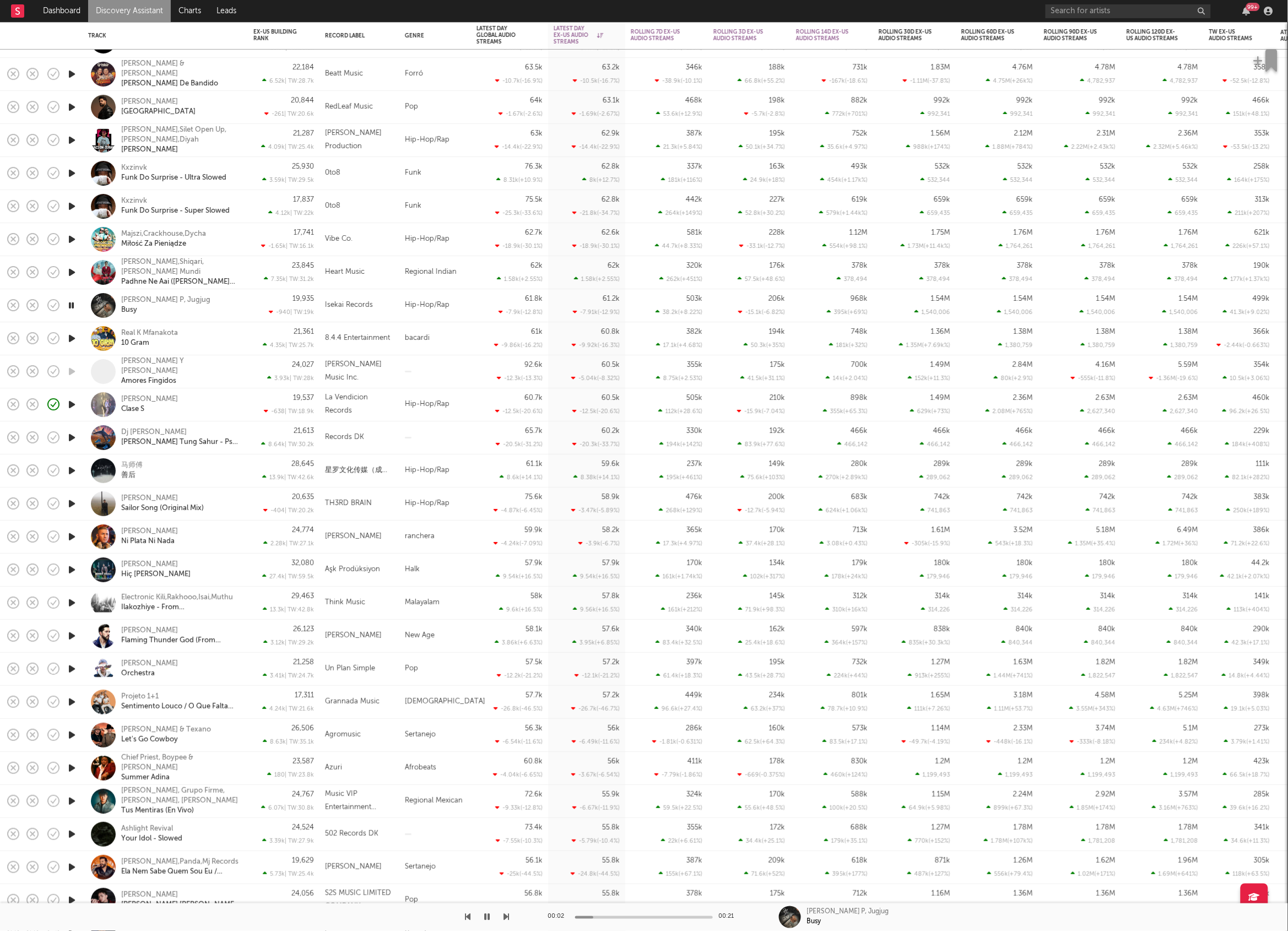
click at [218, 297] on div "[PERSON_NAME] P, Jugjug Busy" at bounding box center [180, 305] width 118 height 20
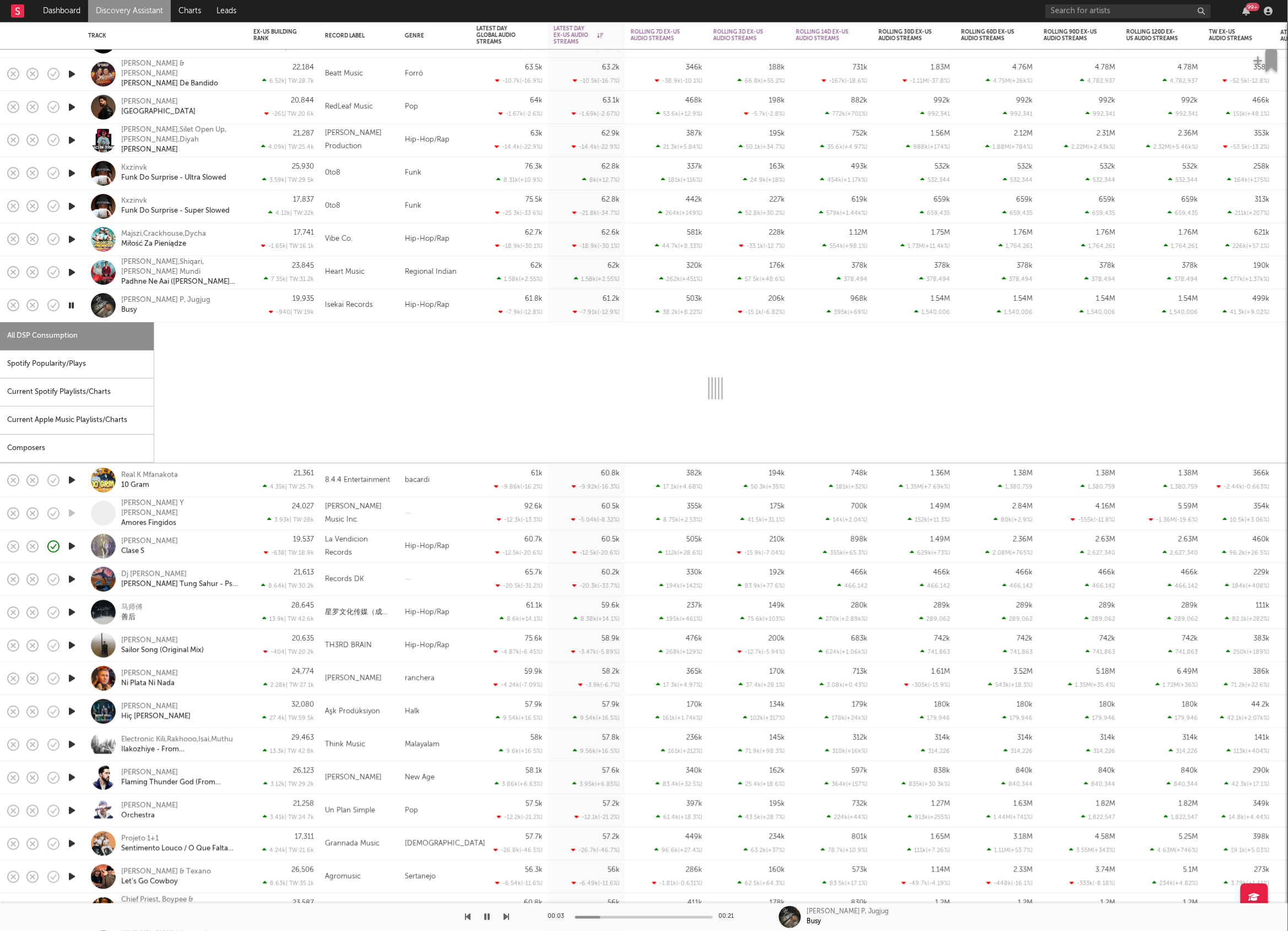
click at [56, 367] on div "Spotify Popularity/Plays" at bounding box center [76, 364] width 154 height 28
select select "1w"
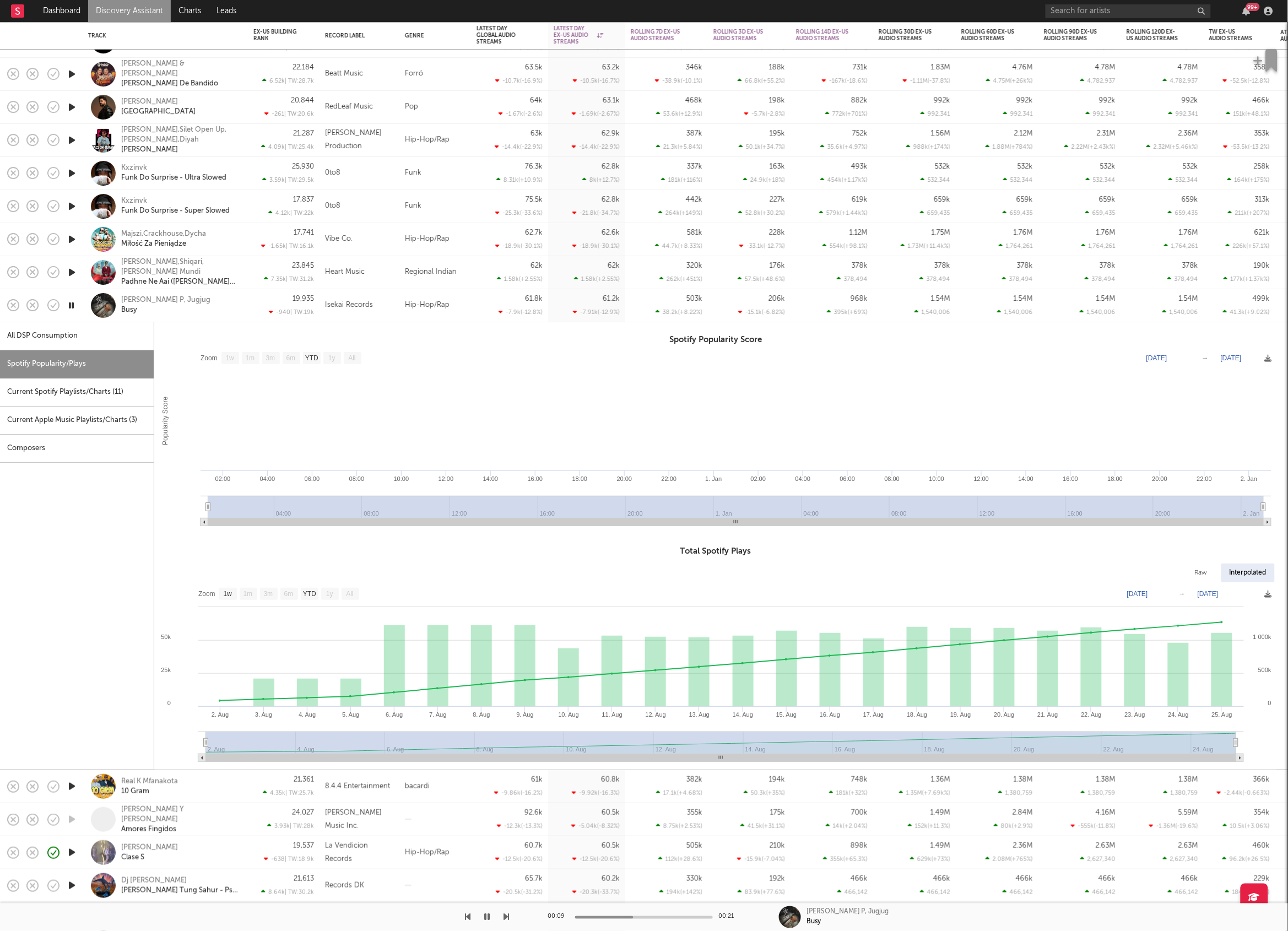
click at [232, 313] on div "[PERSON_NAME] P, Jugjug Busy" at bounding box center [180, 305] width 118 height 20
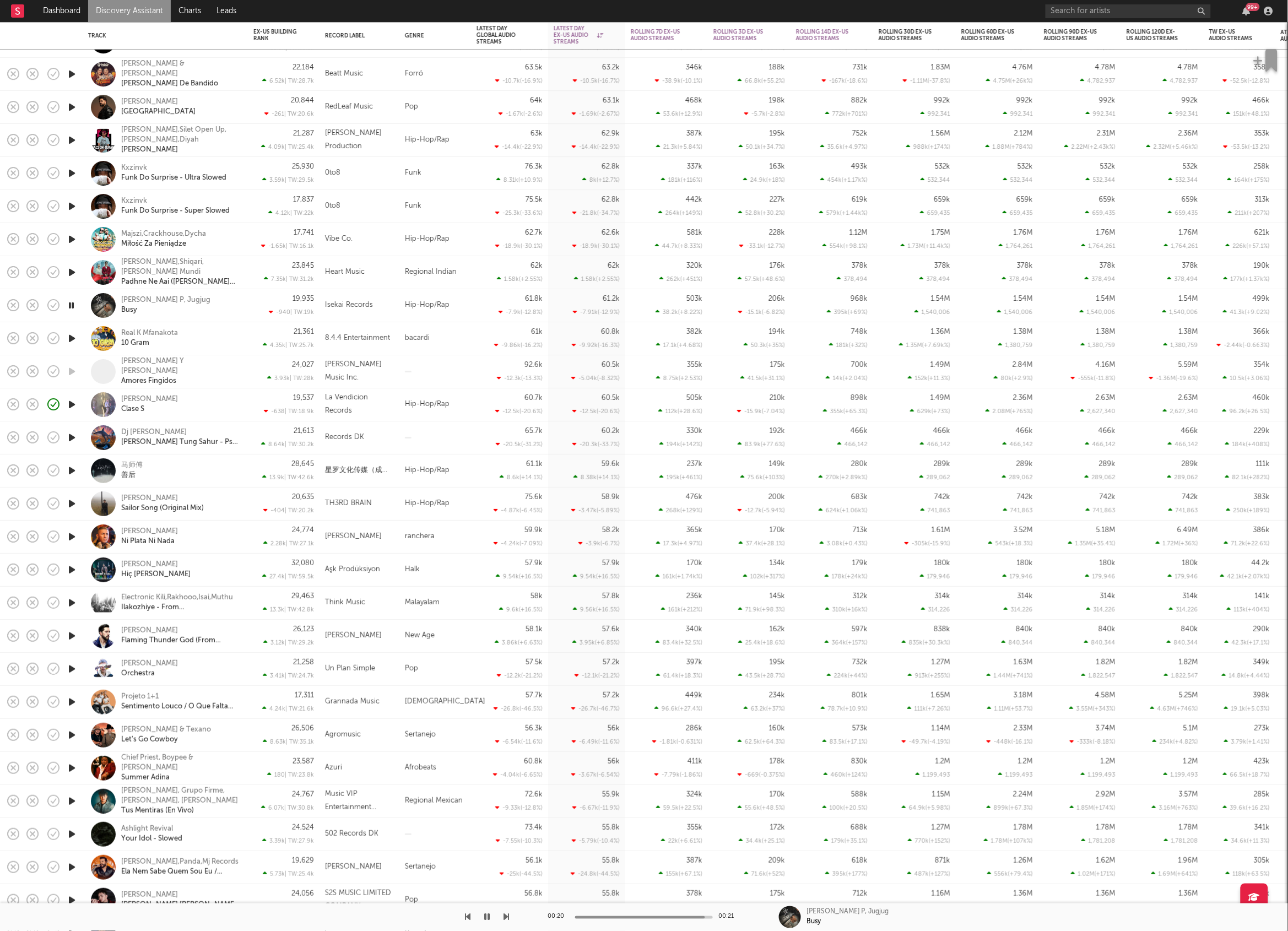
click at [506, 912] on icon "button" at bounding box center [506, 917] width 5 height 8
click at [222, 336] on div "Real K Mfanakota 10 Gram" at bounding box center [180, 338] width 118 height 20
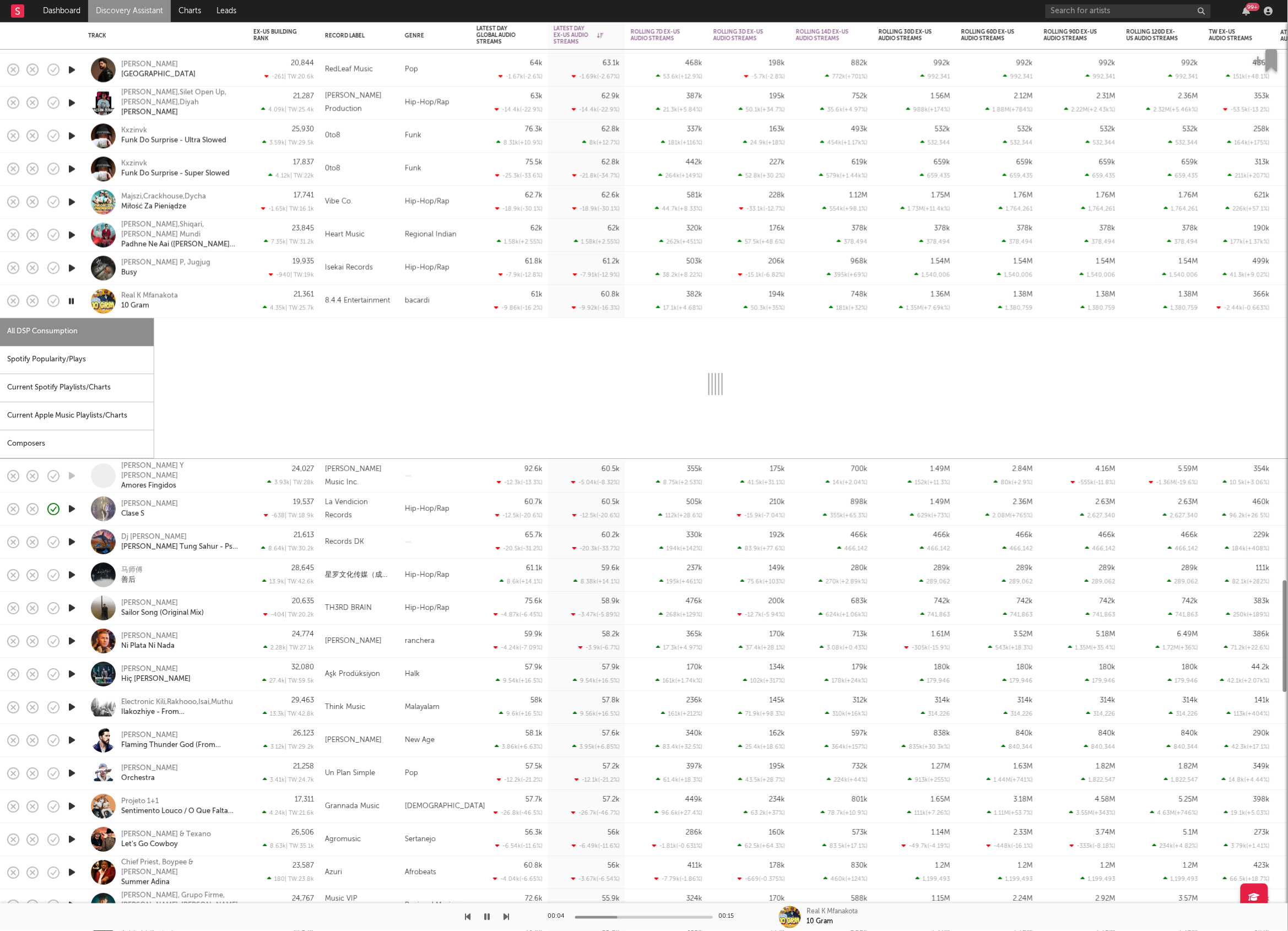
select select "1w"
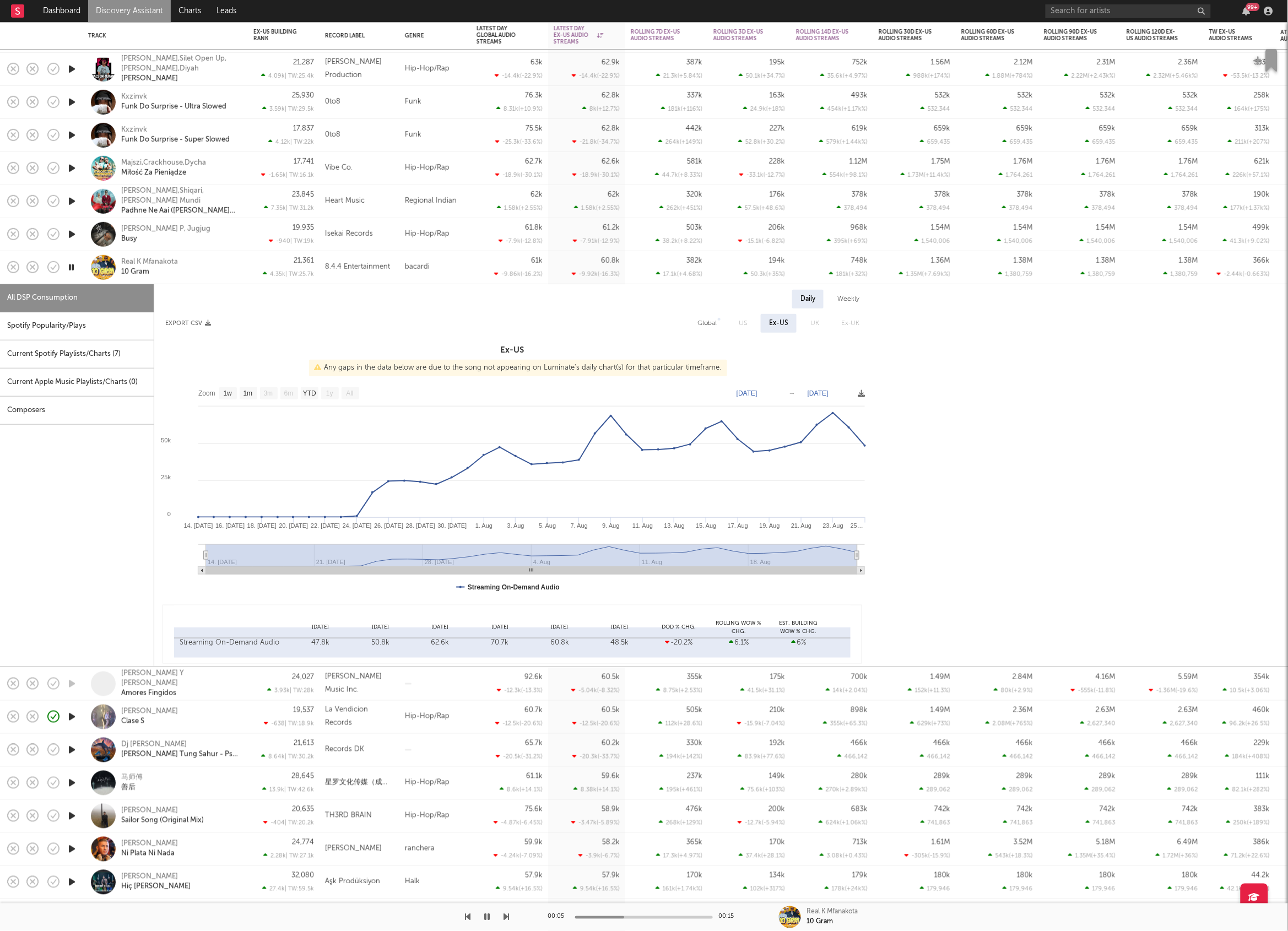
click at [101, 326] on div "Spotify Popularity/Plays" at bounding box center [76, 326] width 154 height 28
select select "1w"
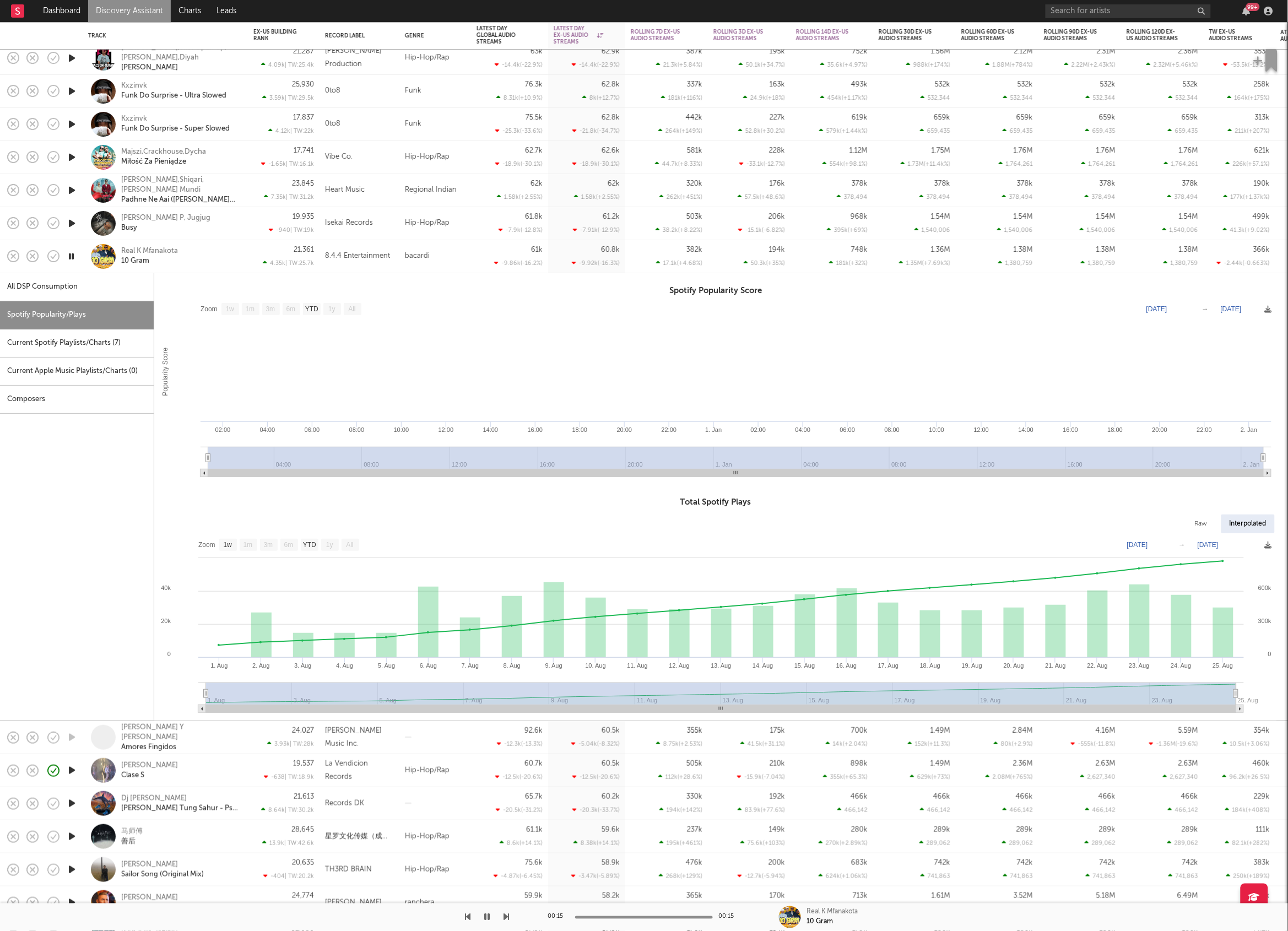
click at [491, 917] on button "button" at bounding box center [487, 917] width 11 height 27
click at [506, 917] on icon "button" at bounding box center [506, 917] width 5 height 8
click at [203, 250] on div "Real K Mfanakota 10 Gram" at bounding box center [180, 256] width 118 height 20
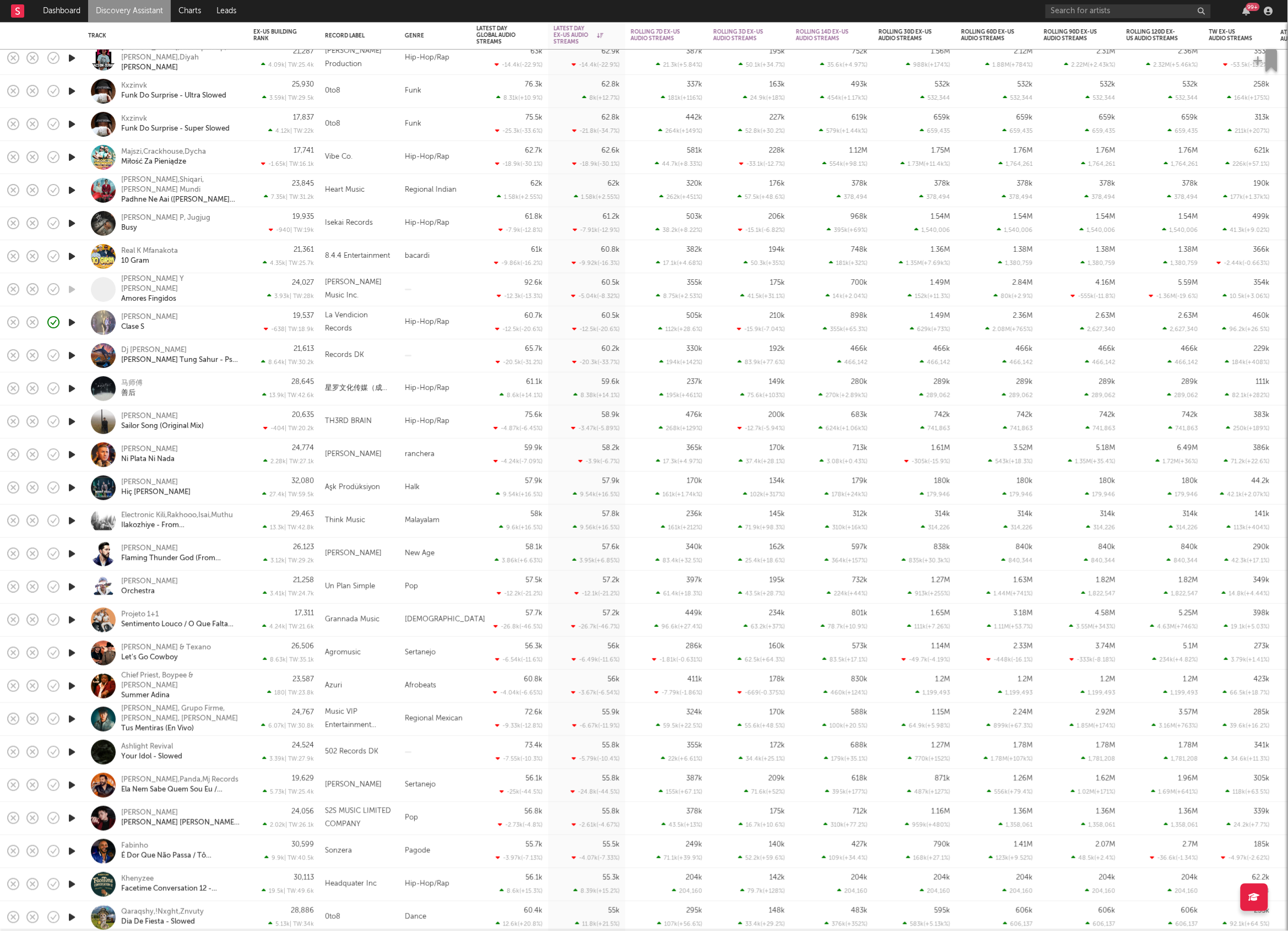
click at [71, 324] on icon "button" at bounding box center [72, 323] width 12 height 14
click at [507, 915] on icon "button" at bounding box center [506, 917] width 5 height 8
click at [465, 916] on icon "button" at bounding box center [467, 917] width 5 height 8
click at [225, 354] on div "Dj Tralalero Tralala [PERSON_NAME] Tung Sahur - Psy-Trance" at bounding box center [180, 355] width 118 height 20
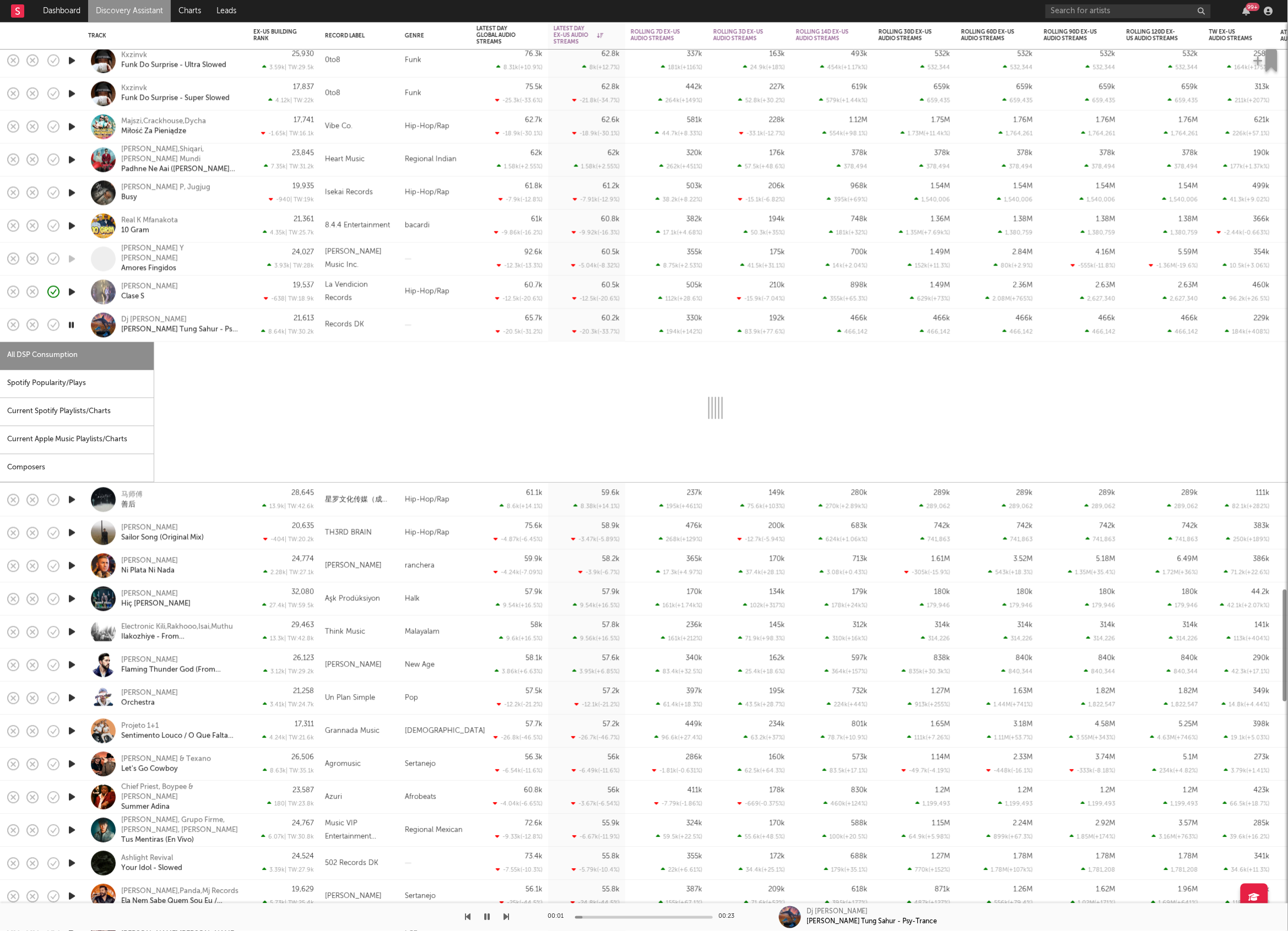
select select "1w"
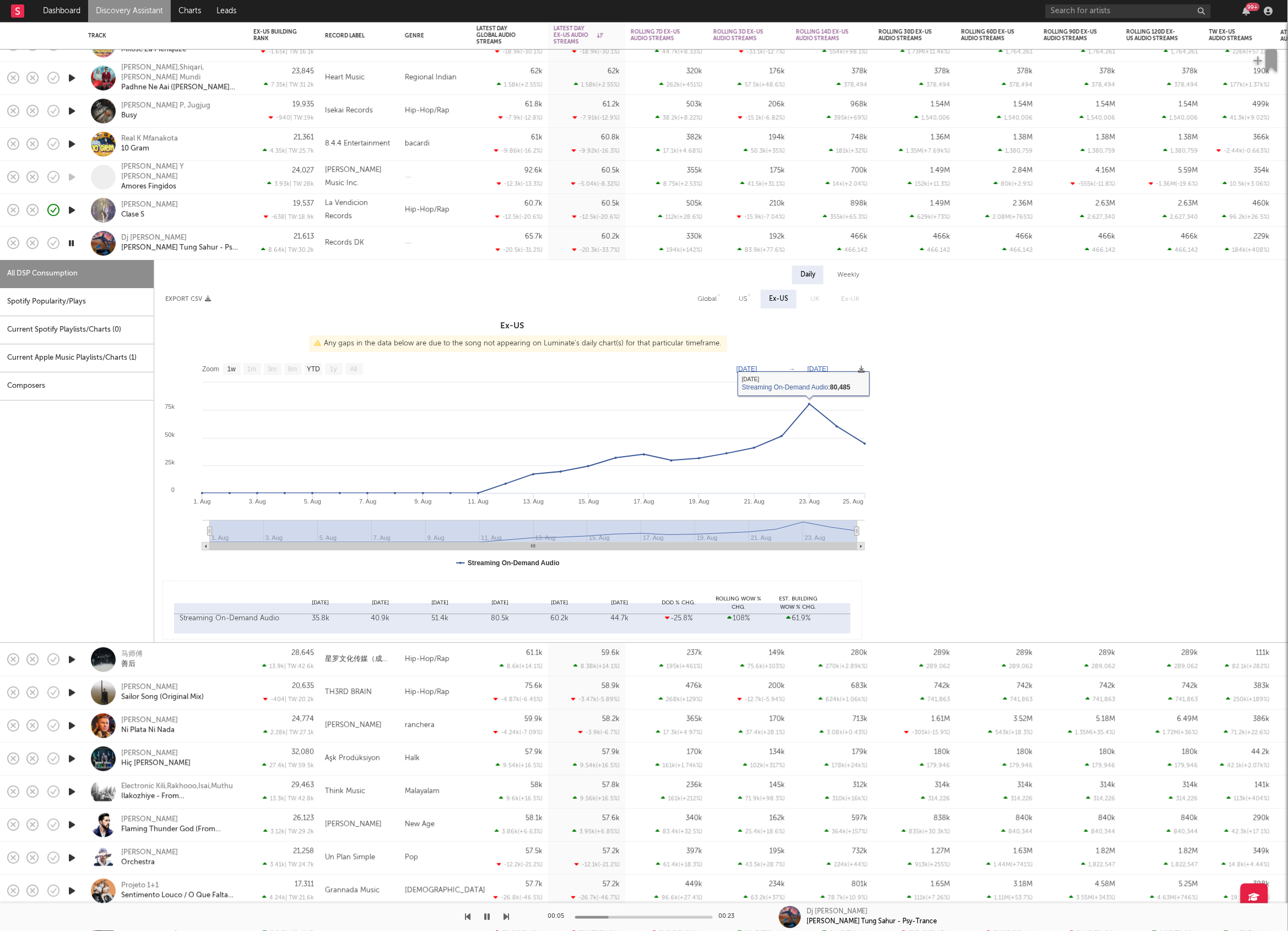
click at [58, 304] on div "Spotify Popularity/Plays" at bounding box center [76, 302] width 154 height 28
select select "1w"
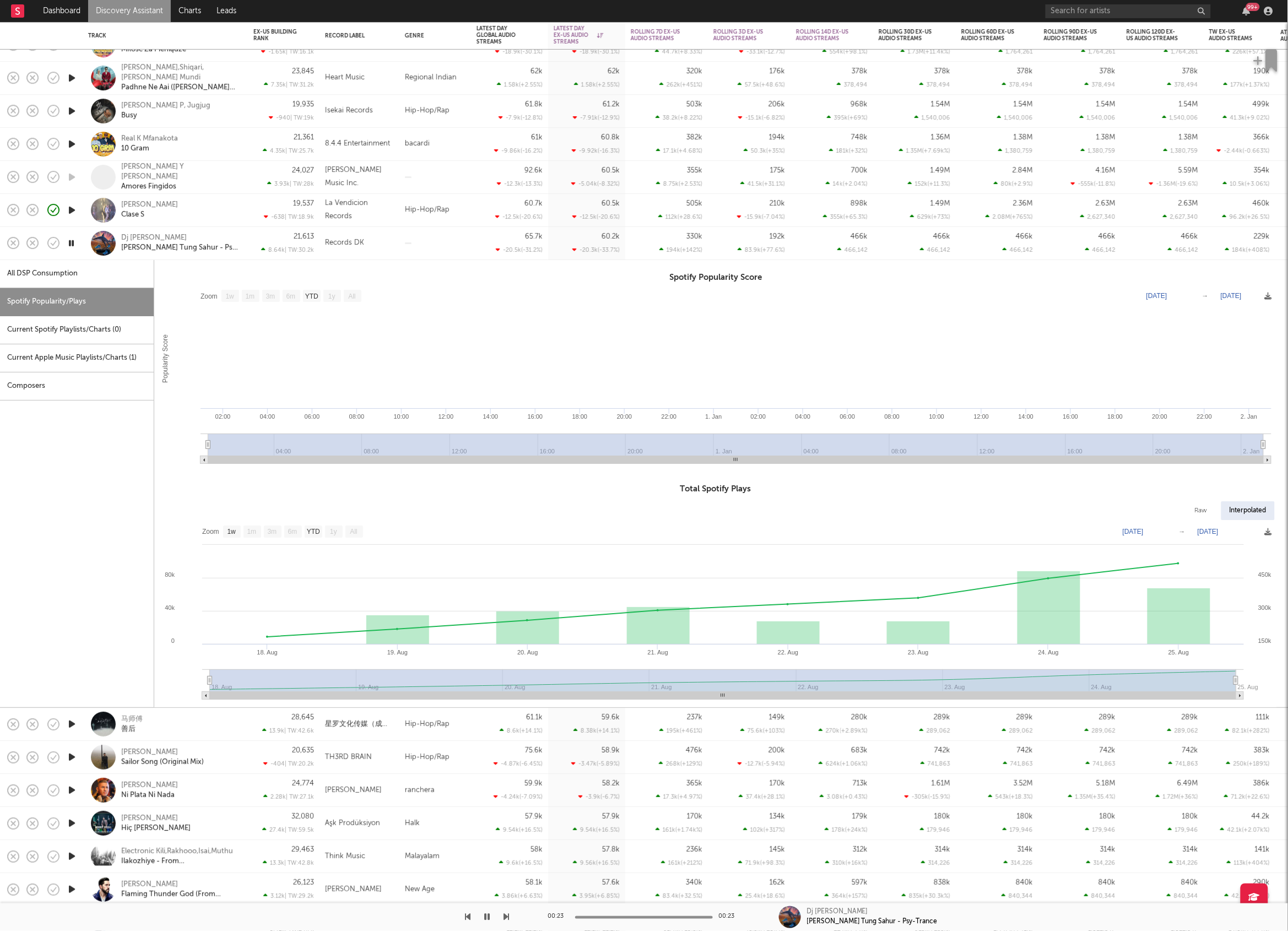
click at [430, 239] on div at bounding box center [435, 243] width 71 height 33
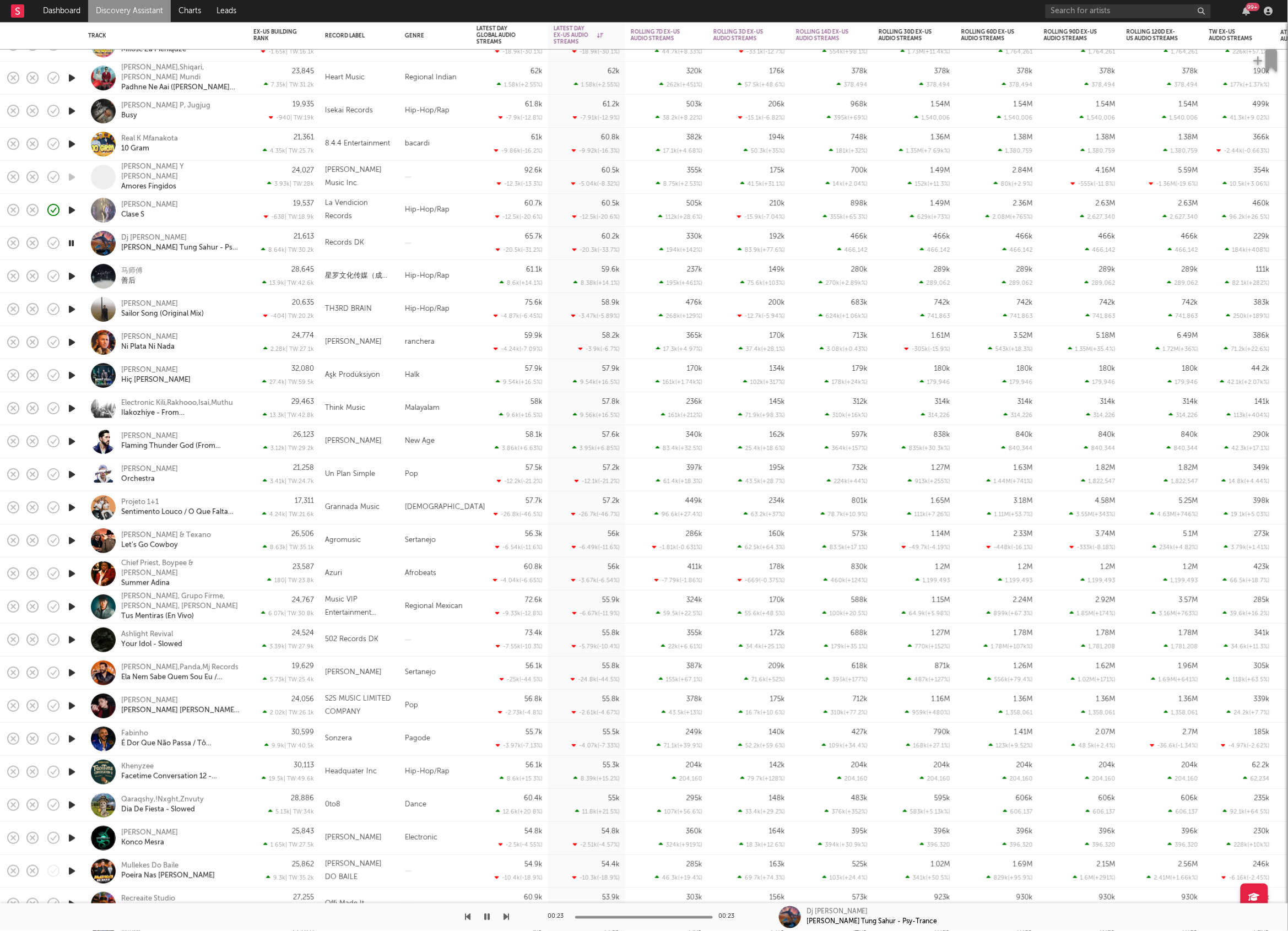
click at [453, 244] on div at bounding box center [435, 243] width 71 height 33
select select "1w"
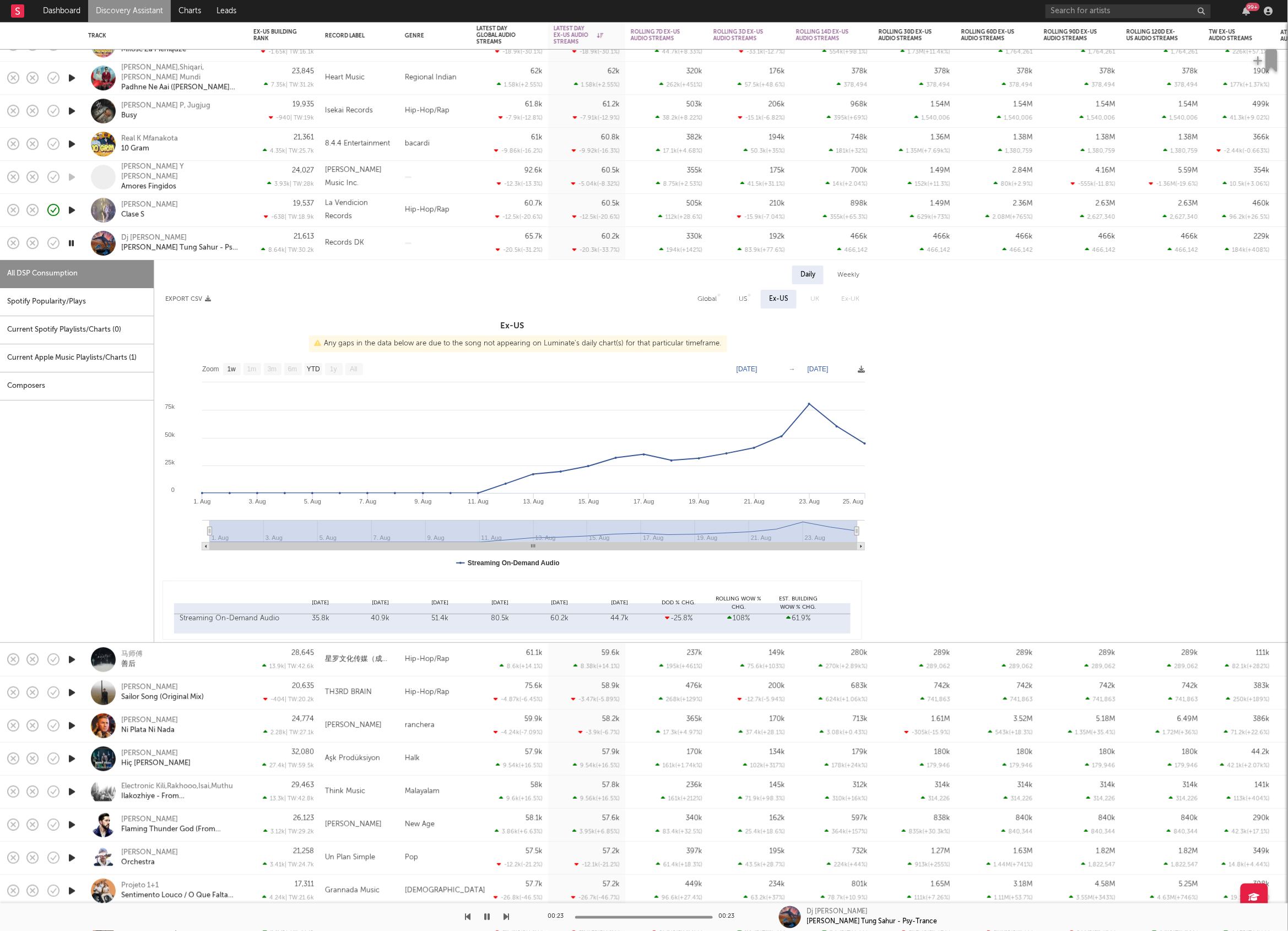
click at [105, 292] on div "Spotify Popularity/Plays" at bounding box center [76, 302] width 154 height 28
select select "1w"
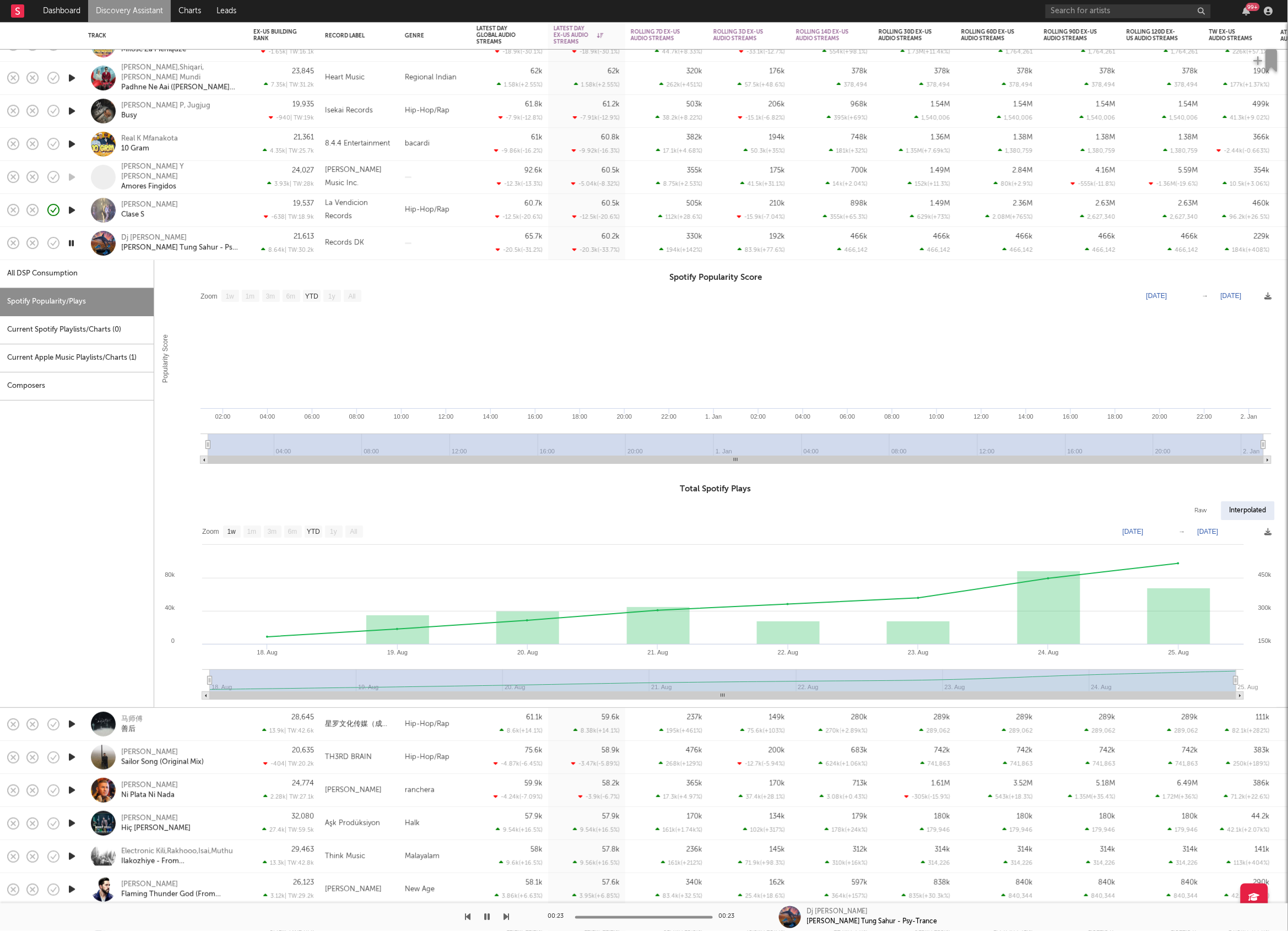
click at [460, 245] on div at bounding box center [435, 243] width 71 height 33
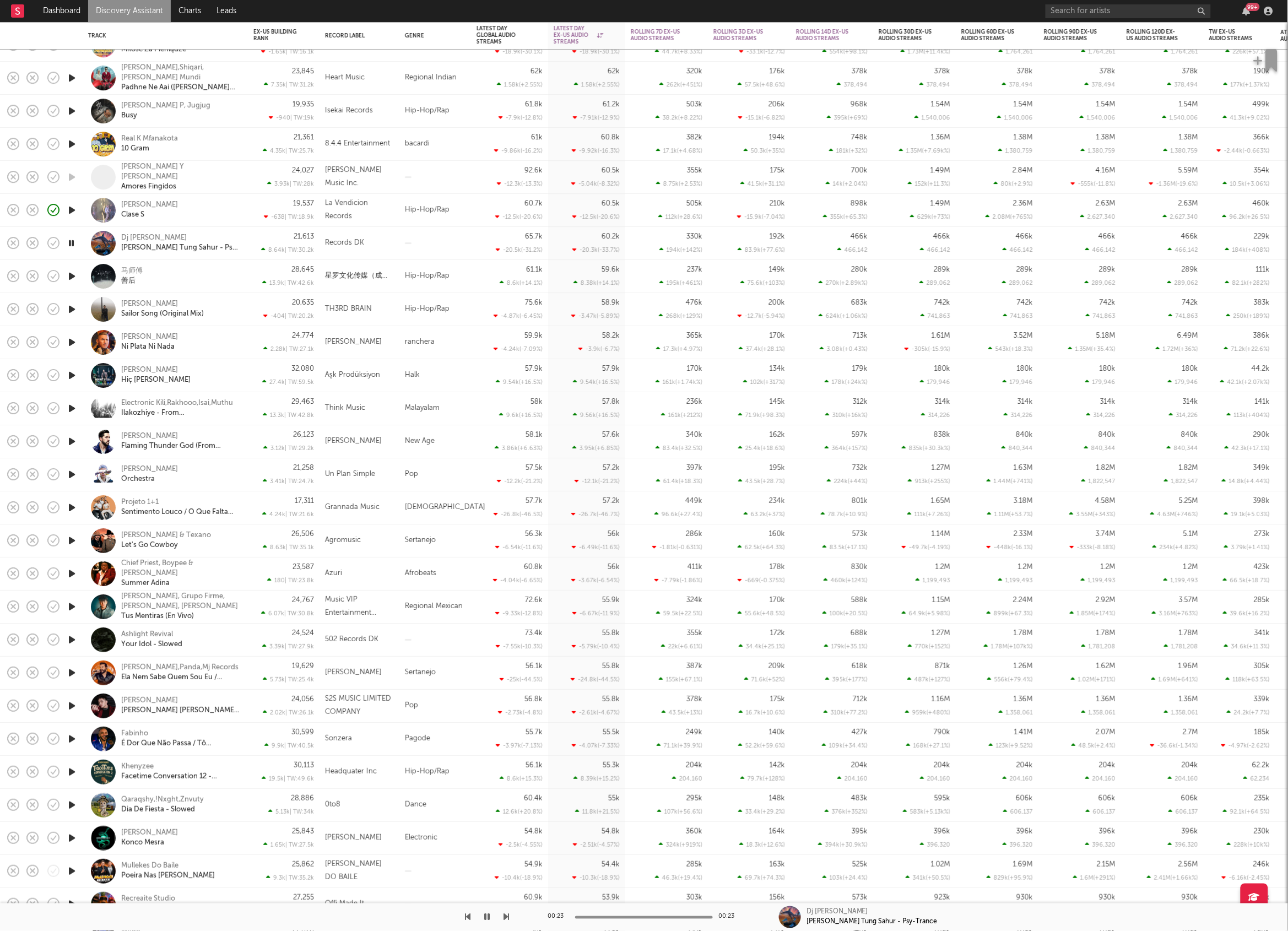
click at [70, 312] on icon "button" at bounding box center [72, 309] width 12 height 14
click at [71, 344] on icon "button" at bounding box center [72, 342] width 12 height 14
click at [75, 374] on icon "button" at bounding box center [72, 375] width 12 height 14
click at [504, 916] on icon "button" at bounding box center [506, 917] width 5 height 8
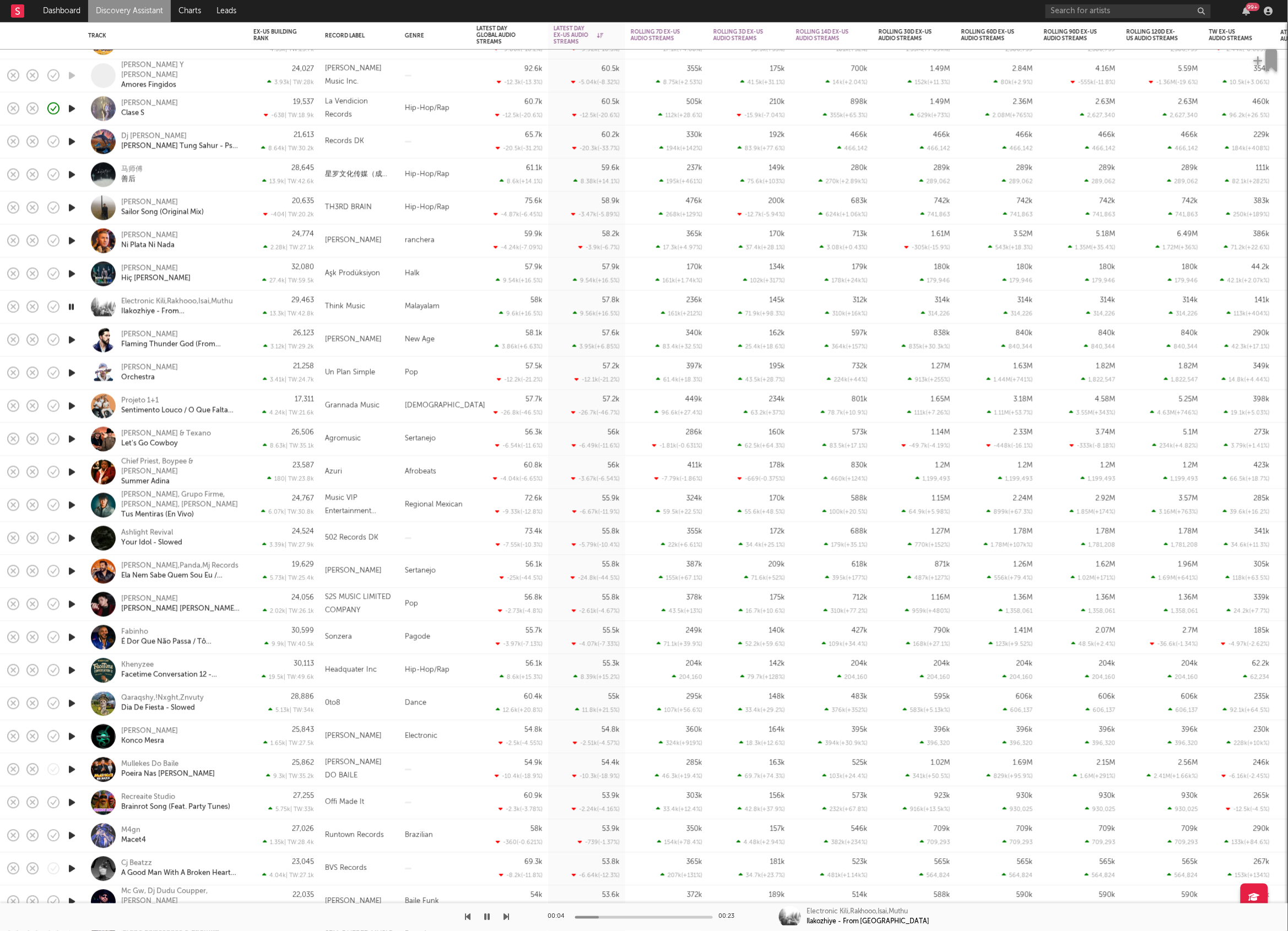
click at [455, 308] on div "Malayalam" at bounding box center [435, 307] width 71 height 33
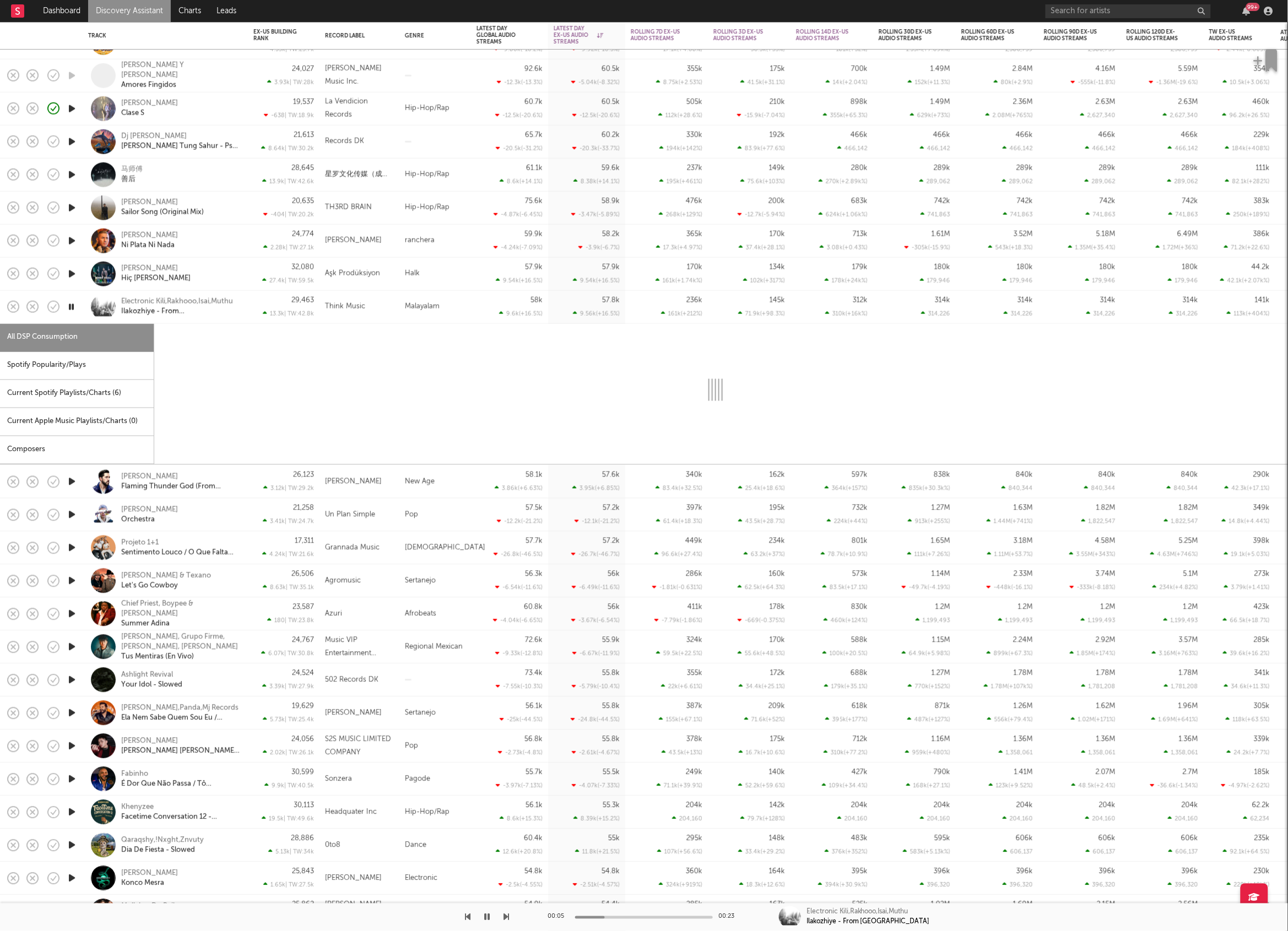
select select "1w"
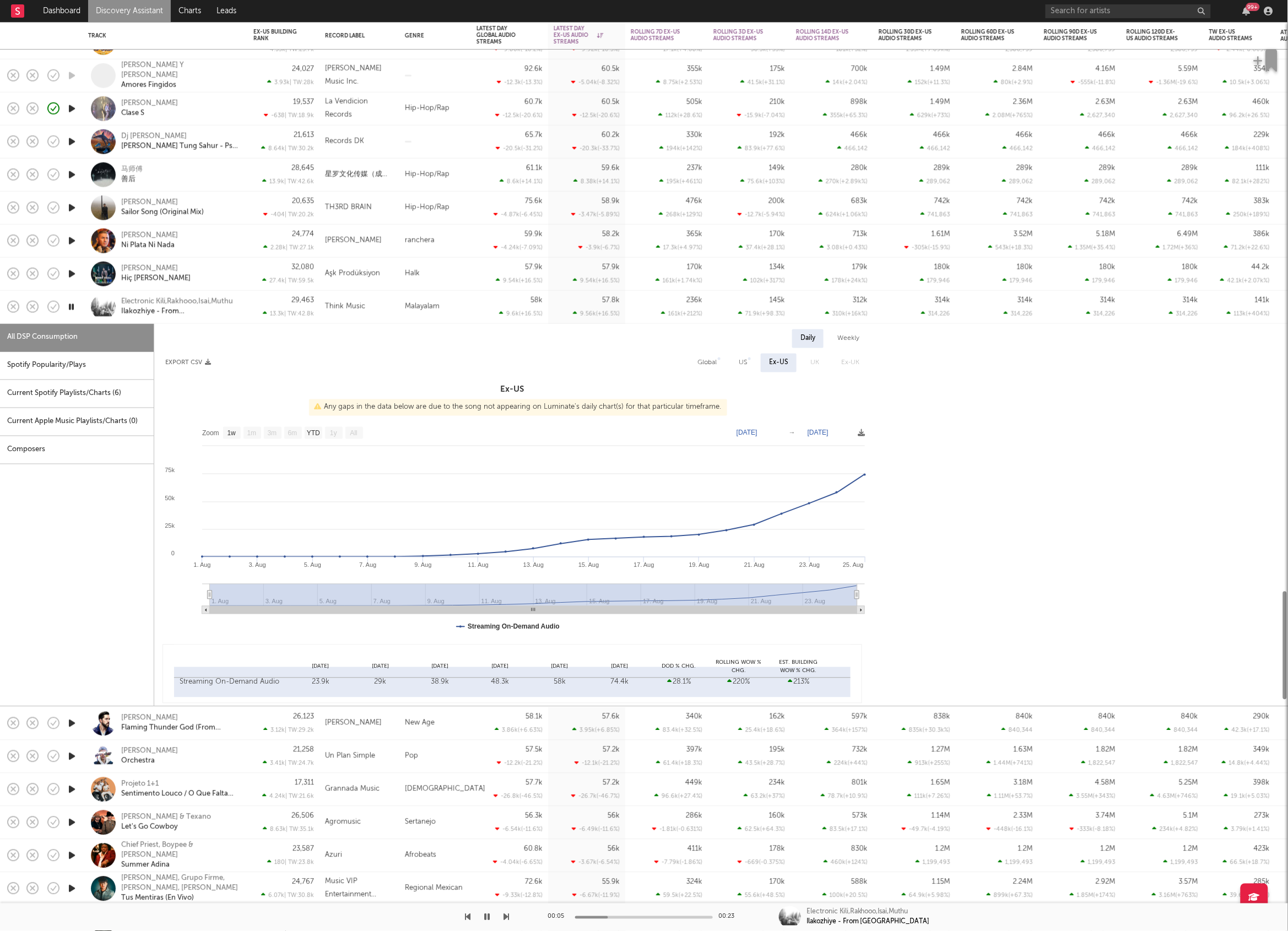
click at [54, 364] on div "Spotify Popularity/Plays" at bounding box center [76, 365] width 154 height 28
select select "1w"
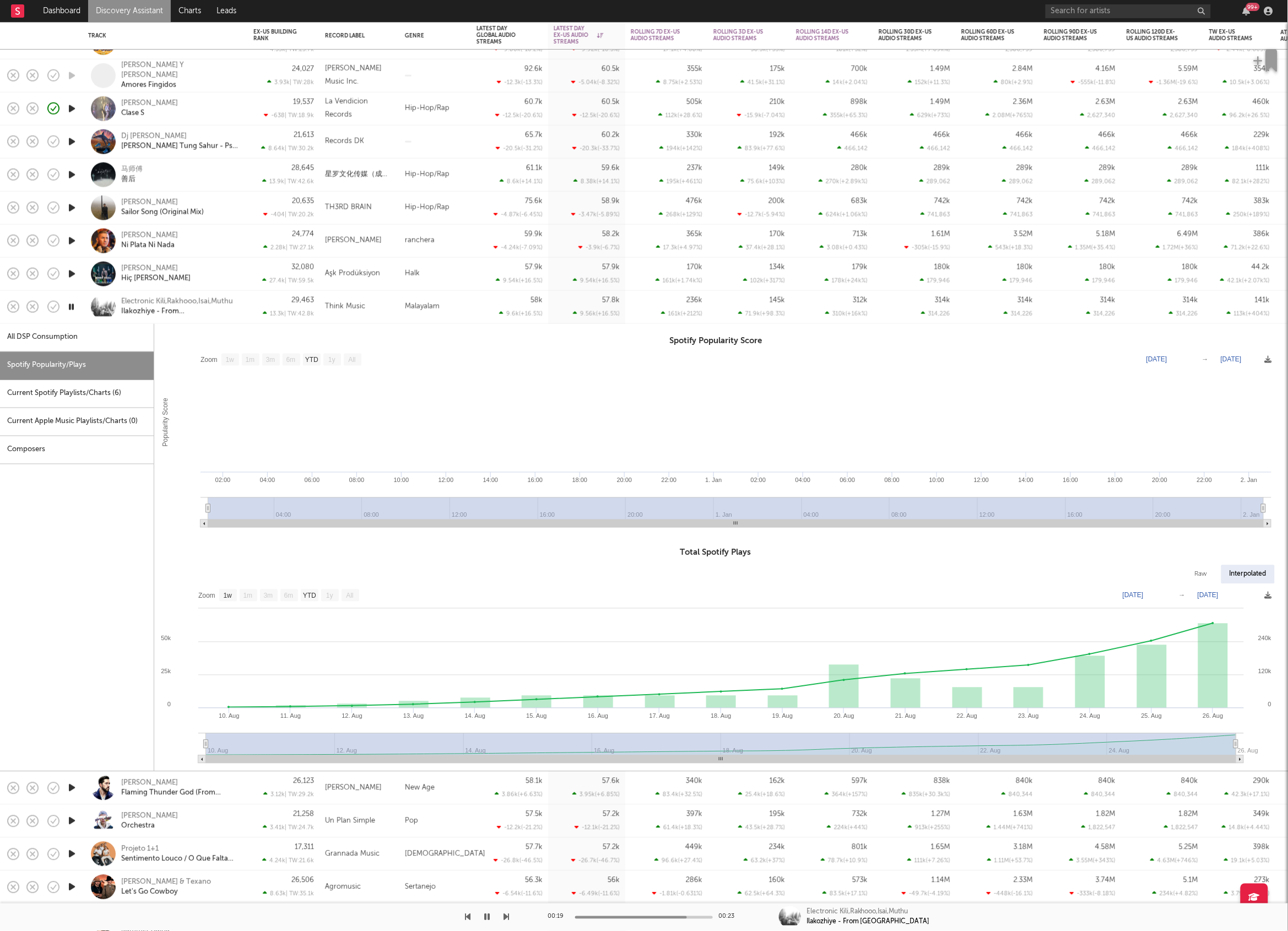
click at [460, 307] on div "Malayalam" at bounding box center [435, 307] width 71 height 33
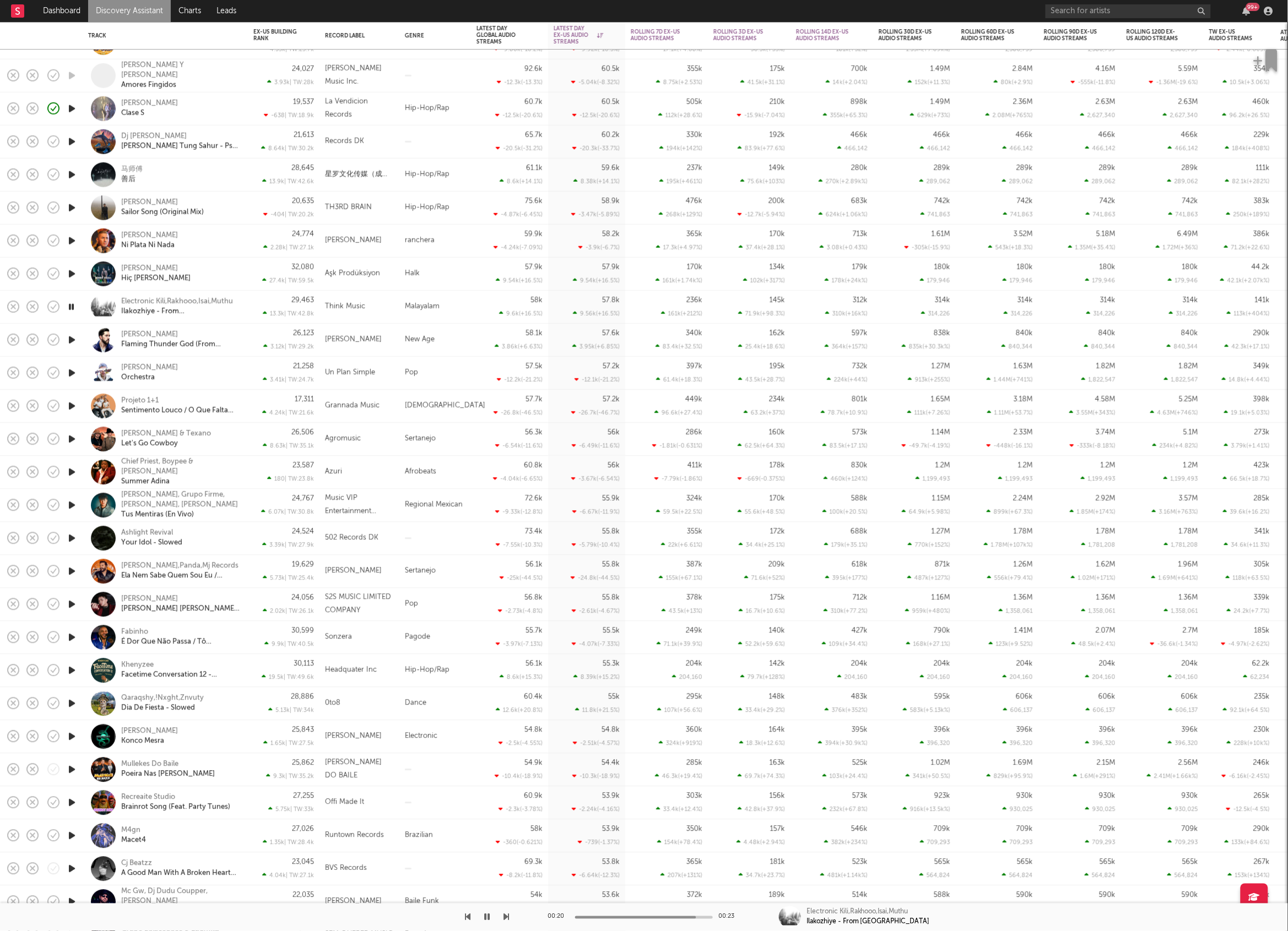
click at [76, 344] on icon "button" at bounding box center [72, 340] width 12 height 14
click at [69, 371] on span at bounding box center [77, 373] width 20 height 20
click at [70, 370] on icon "button" at bounding box center [72, 373] width 12 height 14
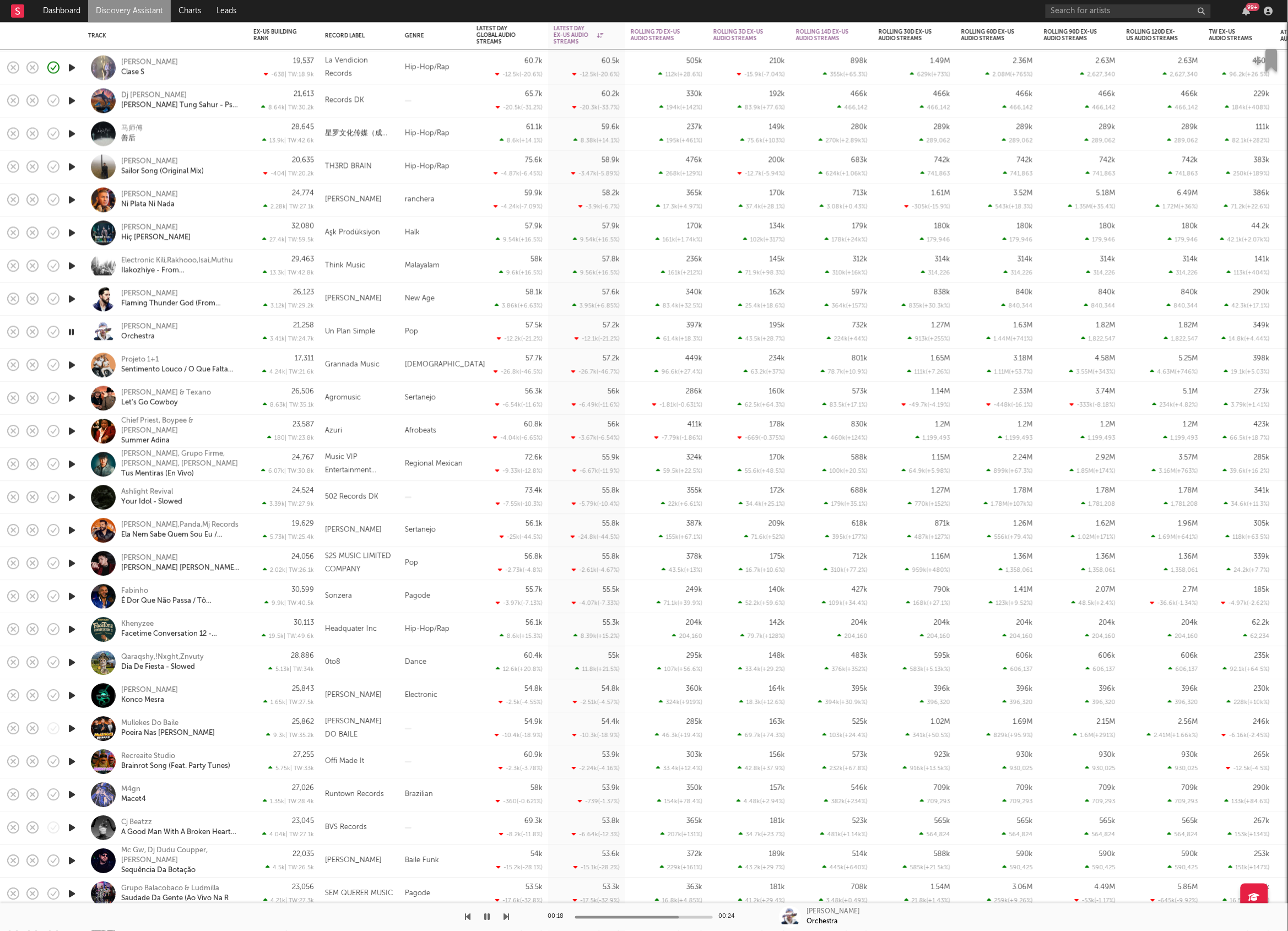
click at [508, 912] on icon "button" at bounding box center [506, 917] width 5 height 8
click at [504, 916] on icon "button" at bounding box center [506, 917] width 5 height 8
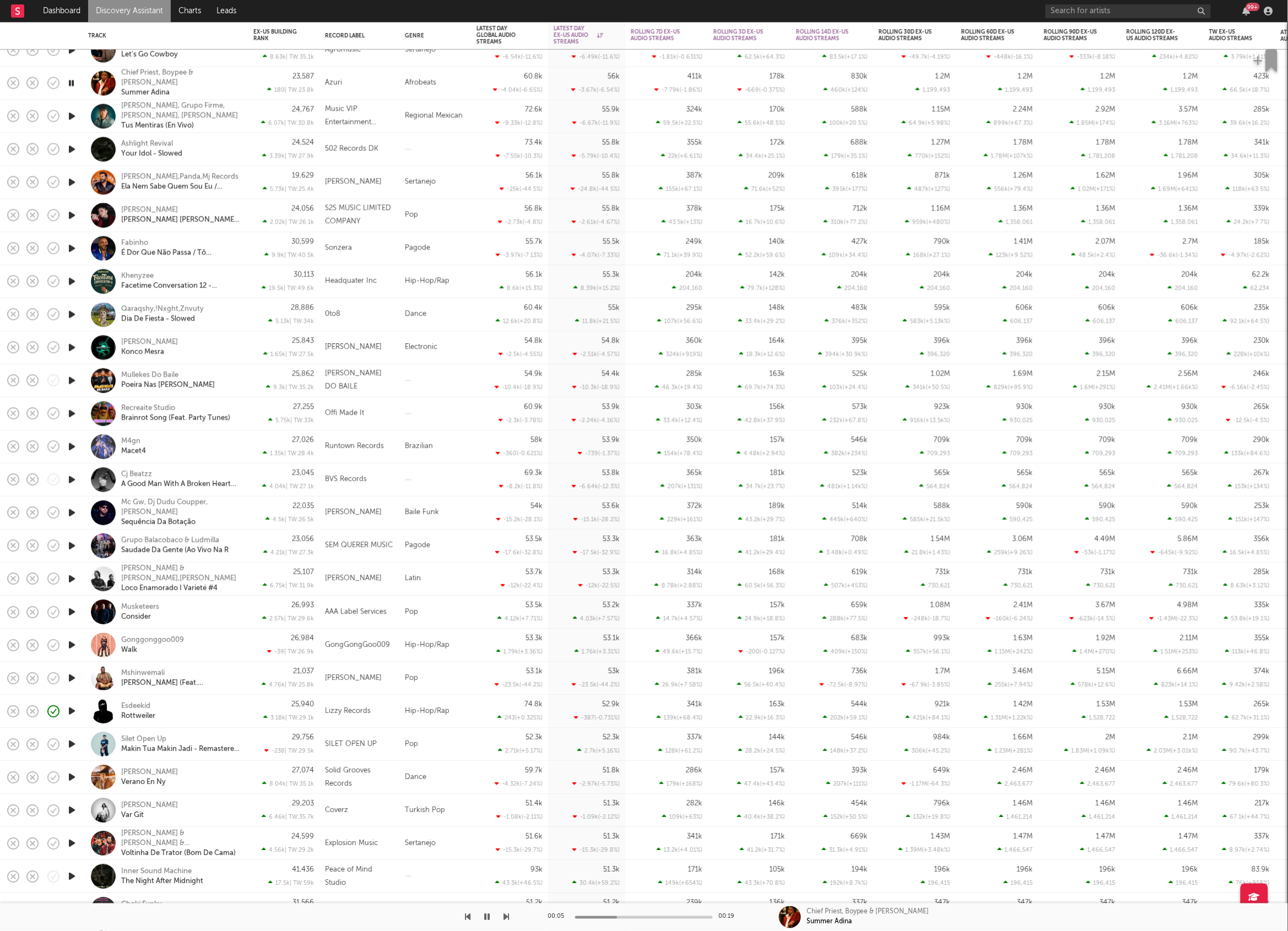
click at [507, 916] on icon "button" at bounding box center [506, 917] width 5 height 8
click at [484, 919] on icon "button" at bounding box center [487, 917] width 5 height 8
click at [489, 915] on icon "button" at bounding box center [487, 917] width 7 height 8
click at [506, 915] on icon "button" at bounding box center [506, 917] width 5 height 8
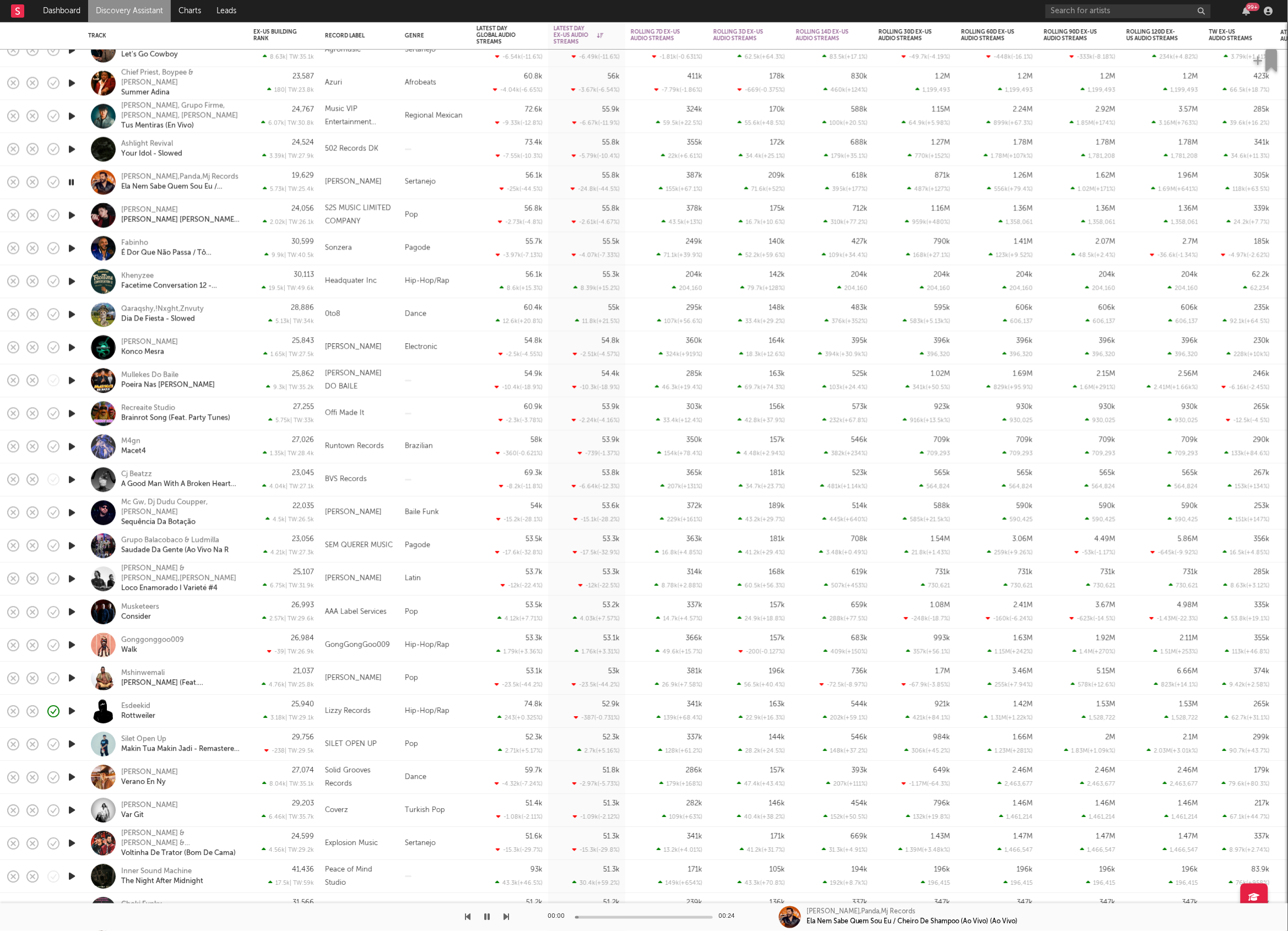
click at [506, 915] on icon "button" at bounding box center [506, 917] width 5 height 8
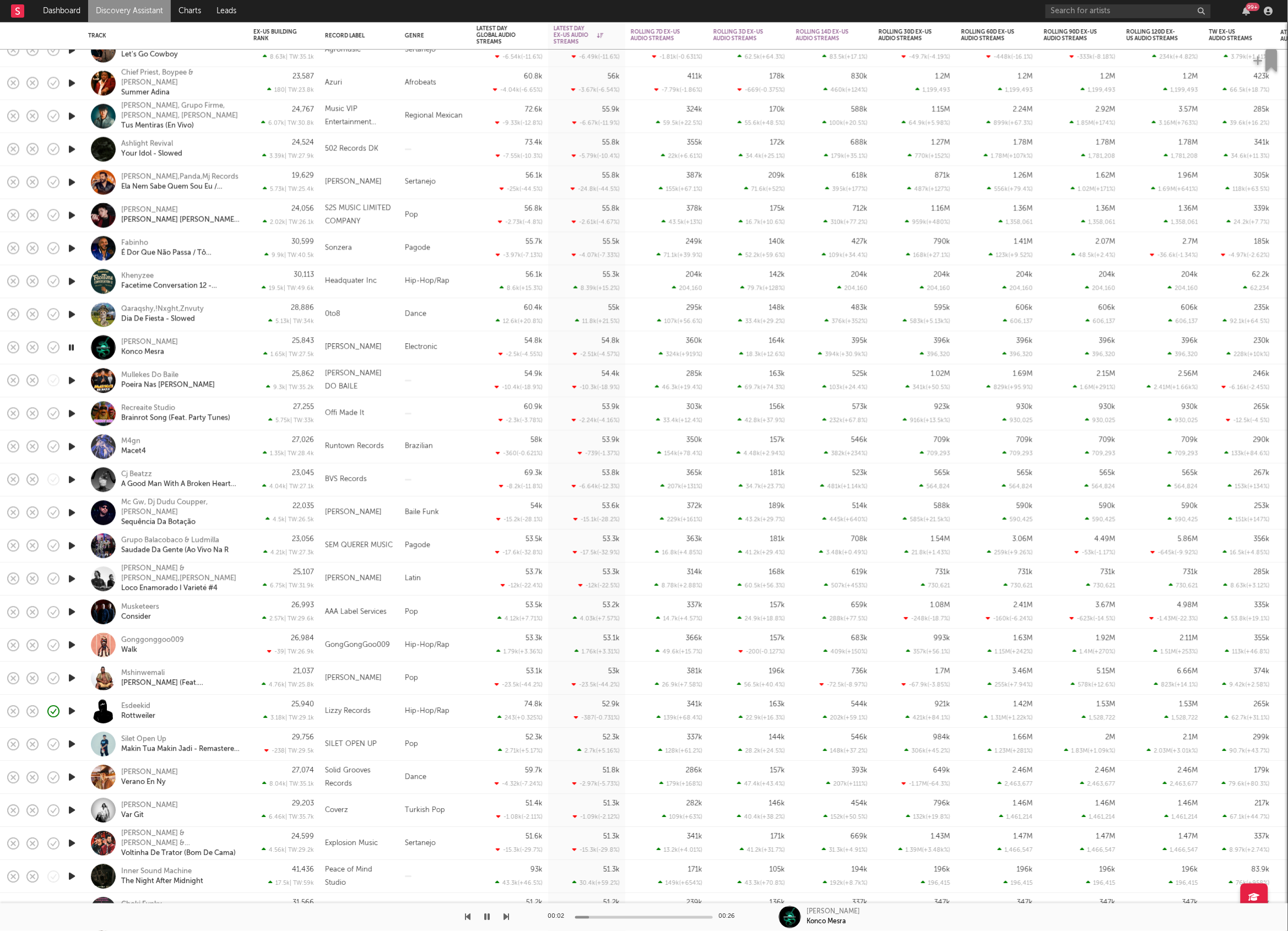
drag, startPoint x: 450, startPoint y: 349, endPoint x: 457, endPoint y: 357, distance: 10.6
click at [450, 350] on div "Electronic" at bounding box center [435, 347] width 71 height 33
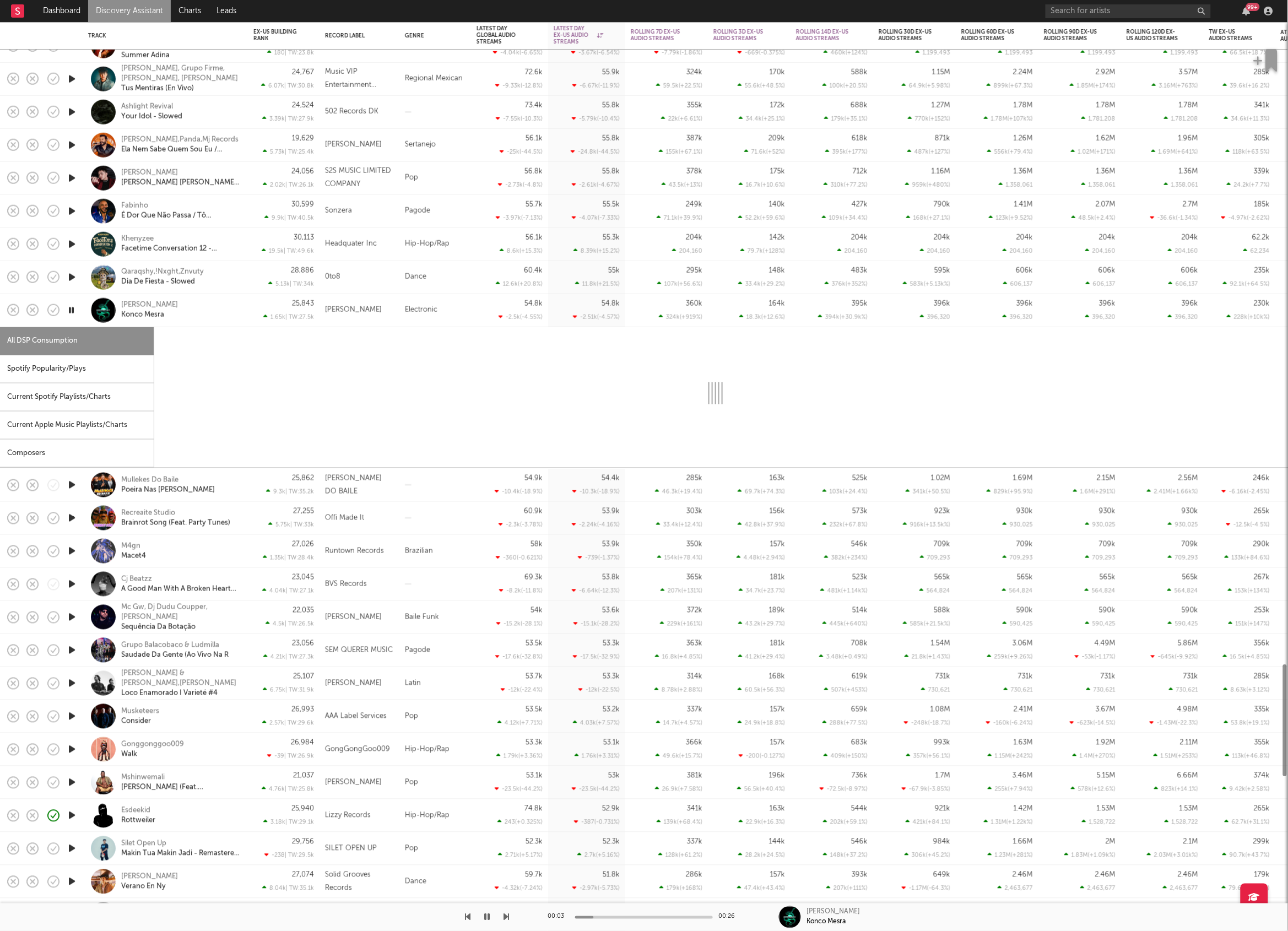
select select "1w"
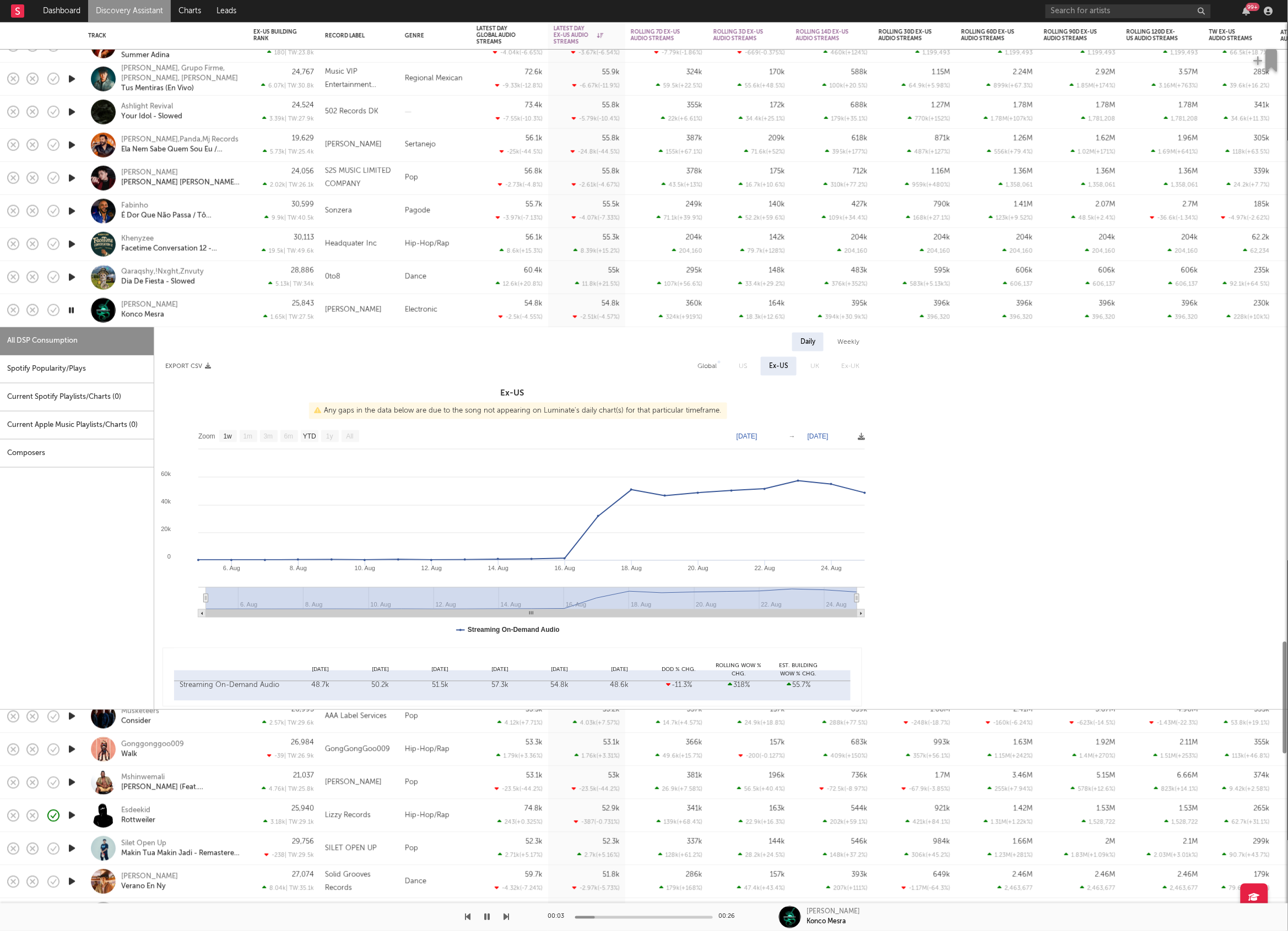
click at [97, 374] on div "Spotify Popularity/Plays" at bounding box center [76, 369] width 154 height 28
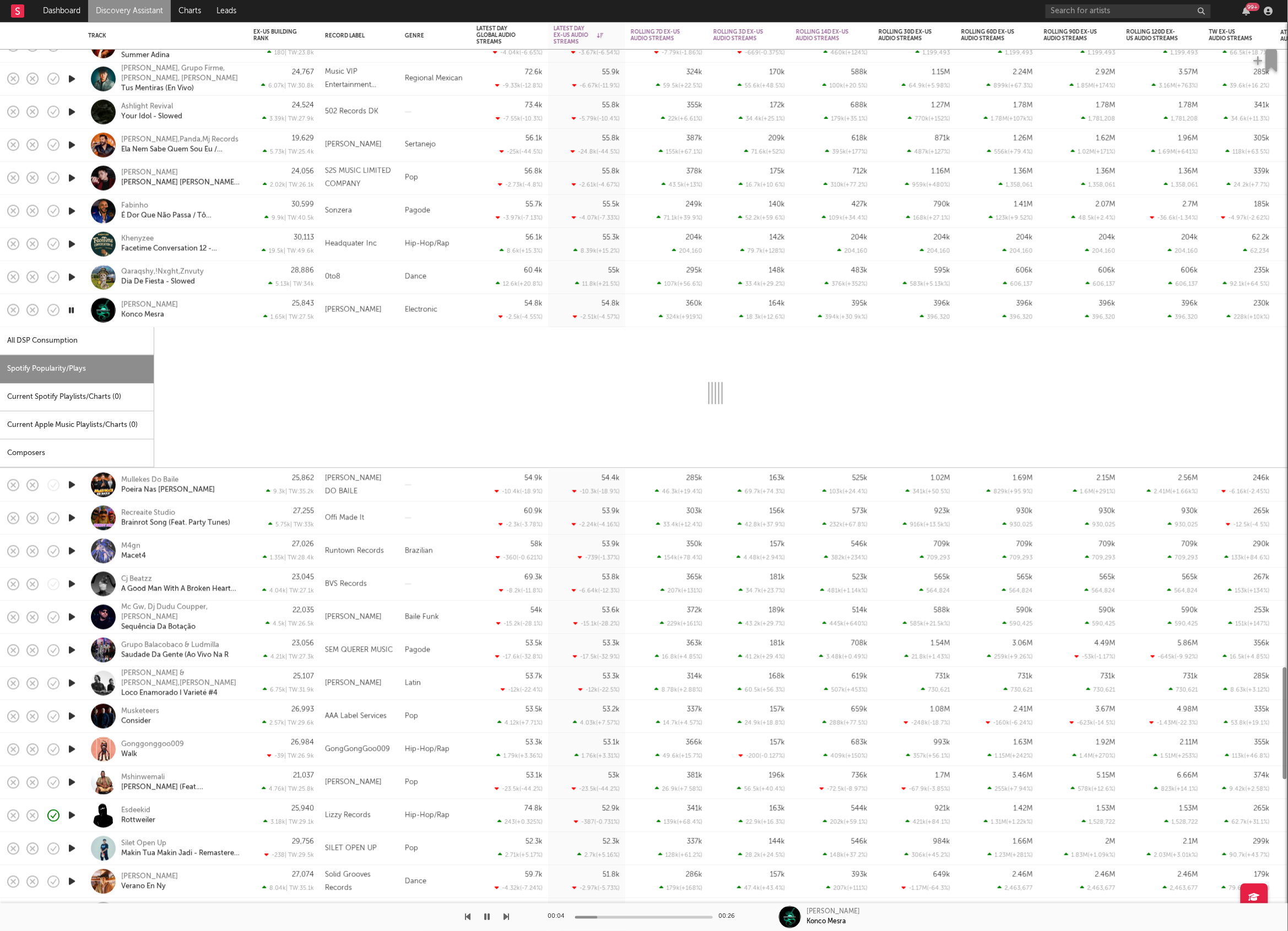
select select "1w"
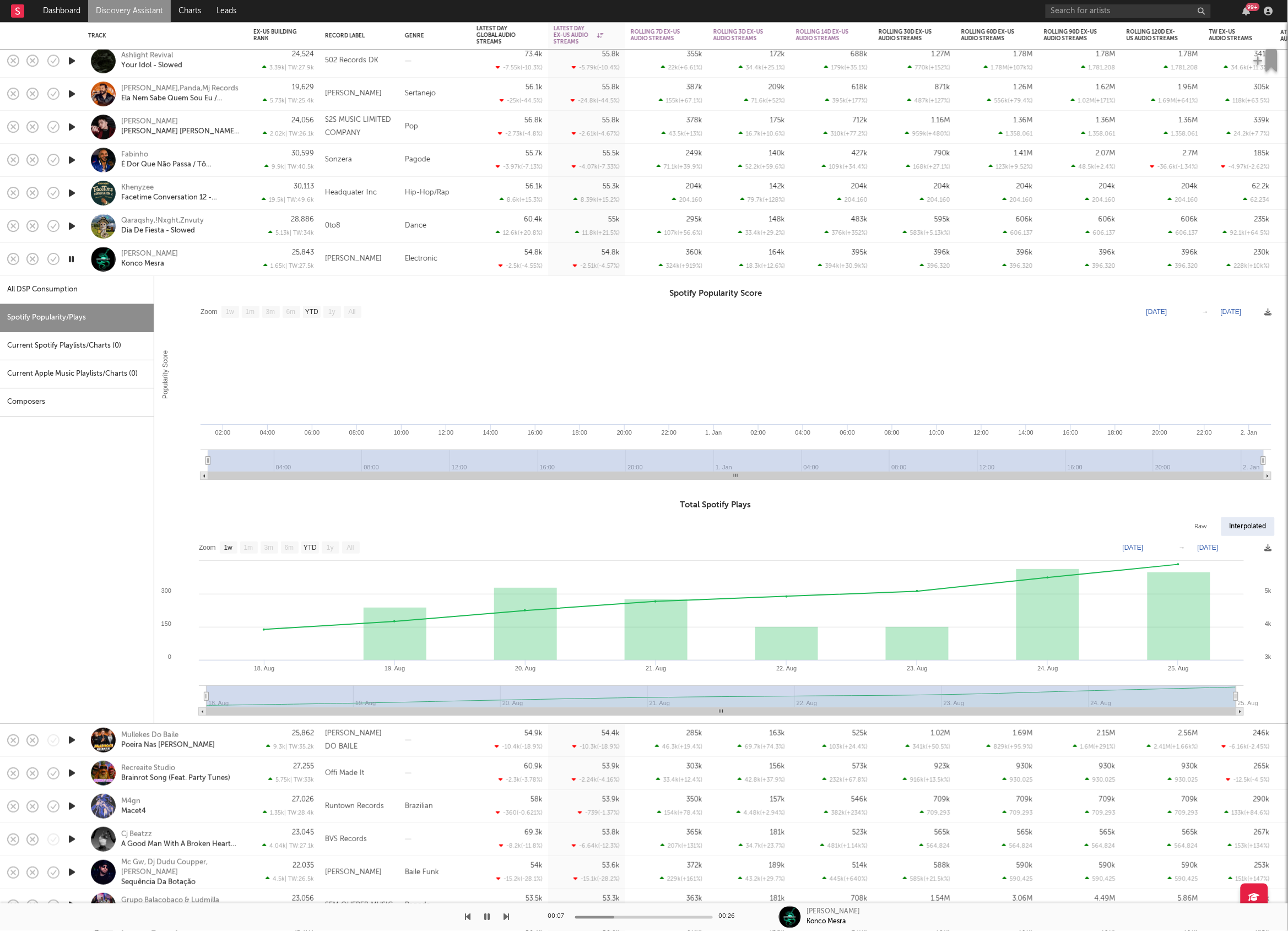
click at [469, 266] on div "Electronic" at bounding box center [435, 259] width 71 height 33
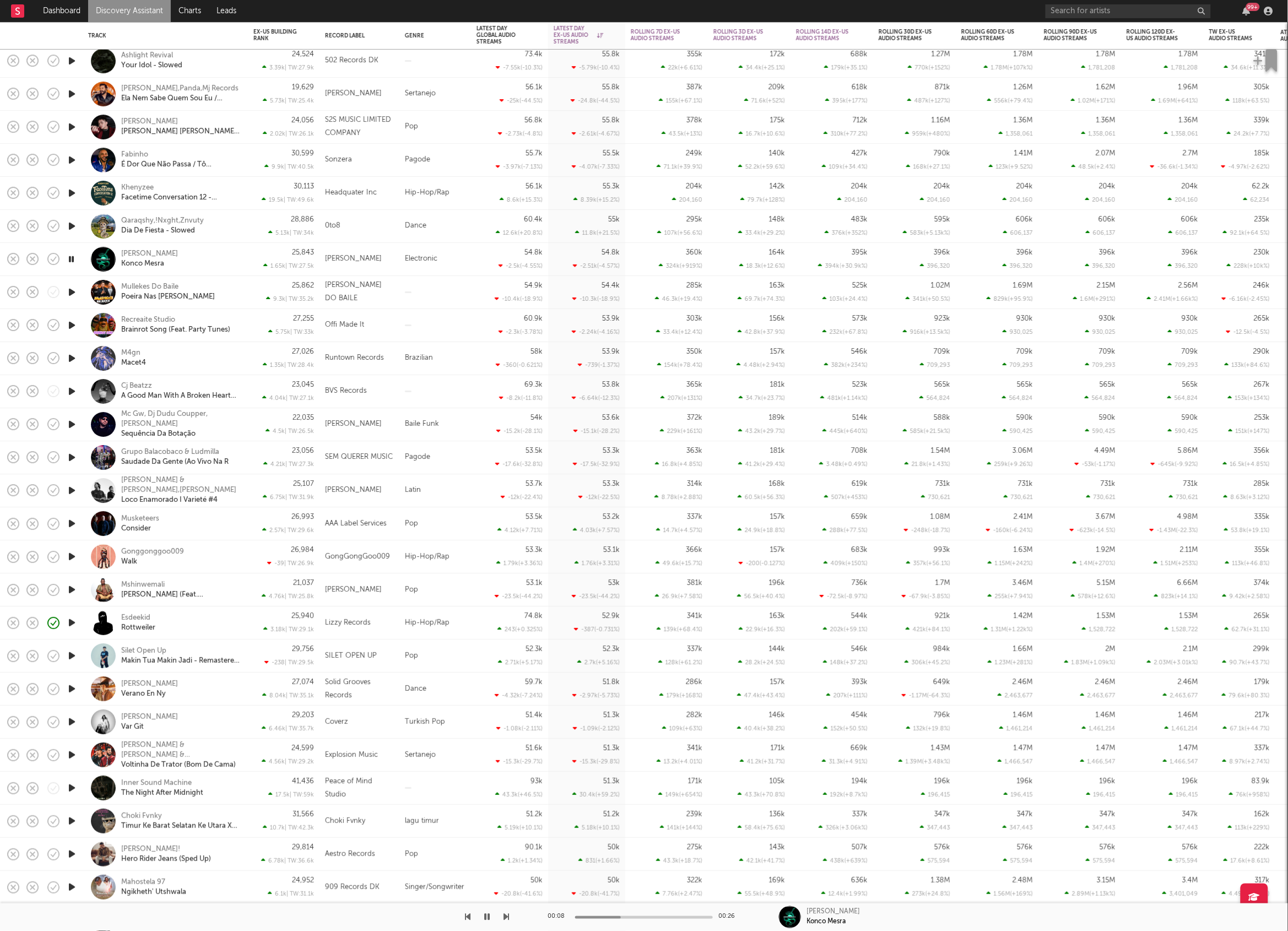
click at [507, 914] on icon "button" at bounding box center [506, 917] width 5 height 8
click at [507, 913] on icon "button" at bounding box center [506, 917] width 5 height 8
click at [455, 358] on div "Brazilian" at bounding box center [435, 358] width 71 height 33
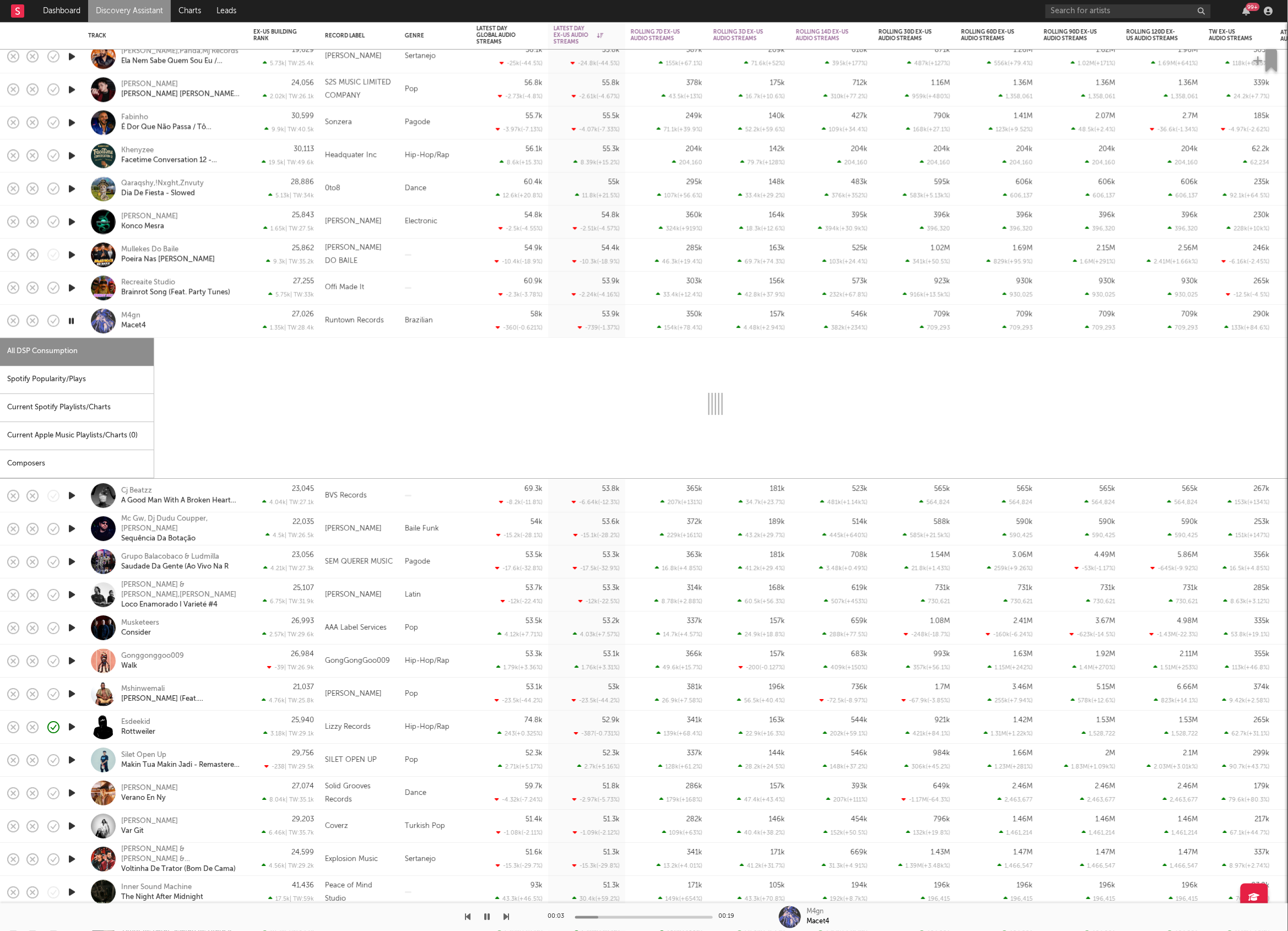
select select "1w"
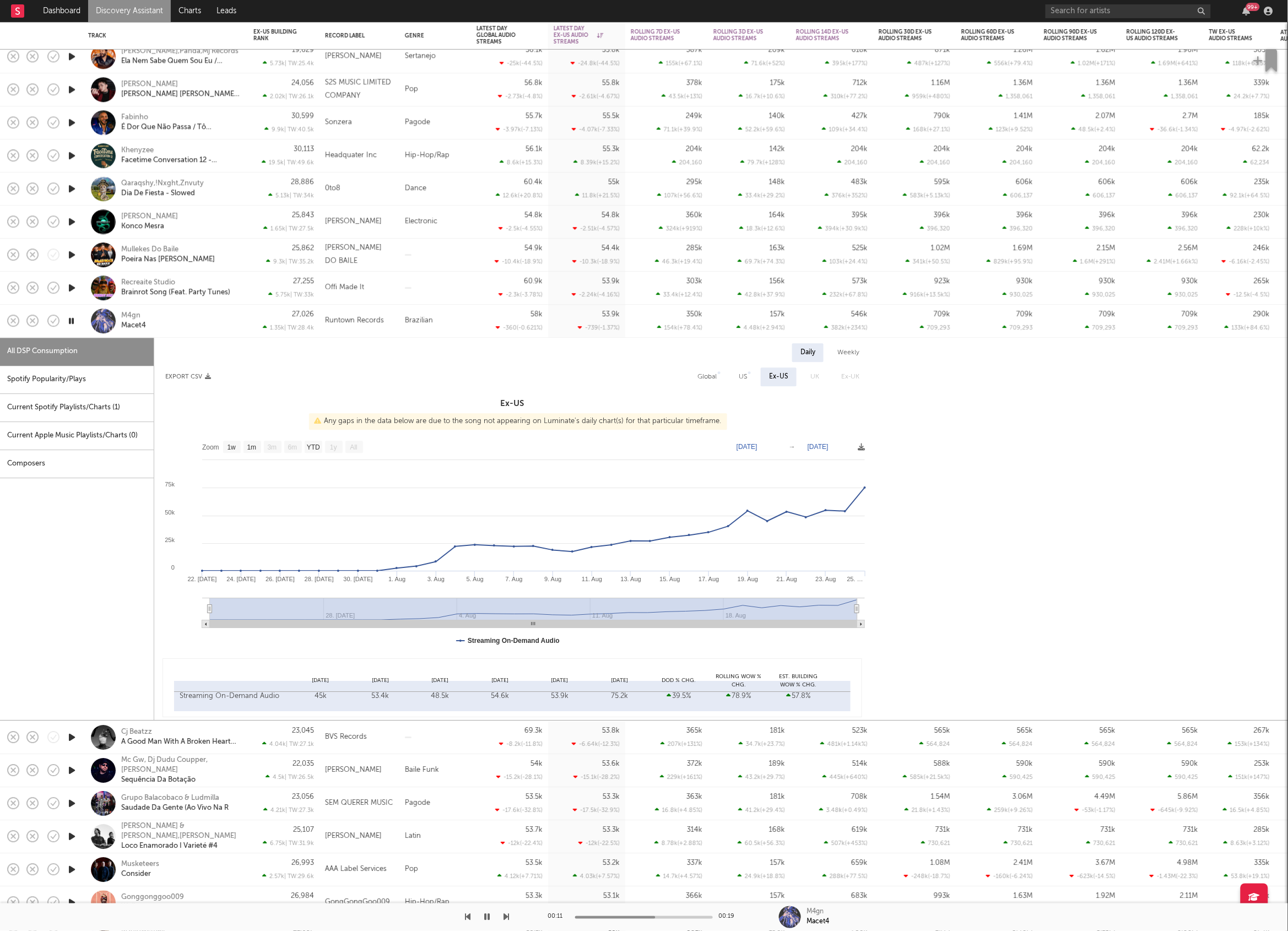
click at [461, 320] on div "Brazilian" at bounding box center [435, 321] width 71 height 33
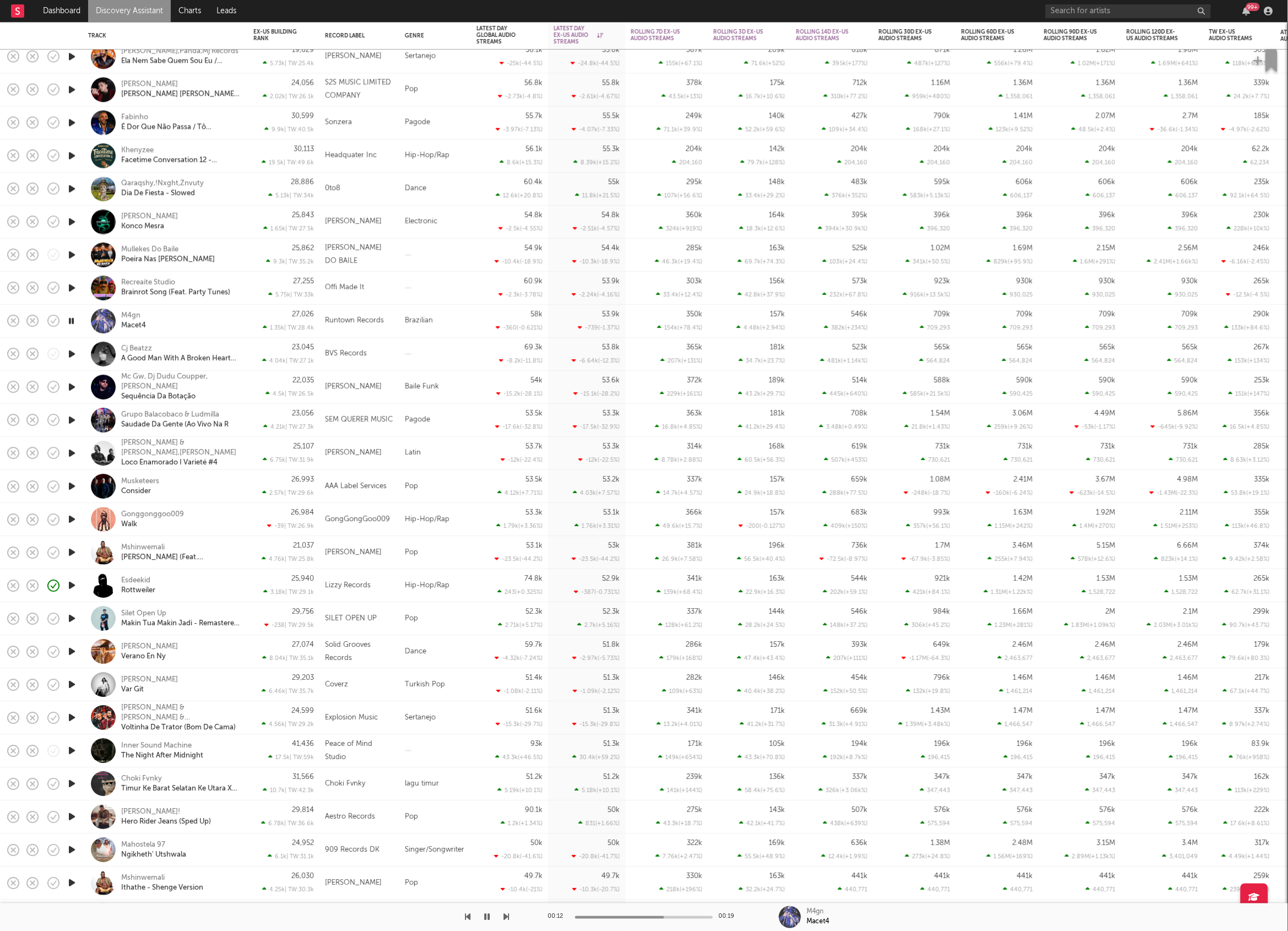
click at [506, 917] on icon "button" at bounding box center [506, 917] width 5 height 8
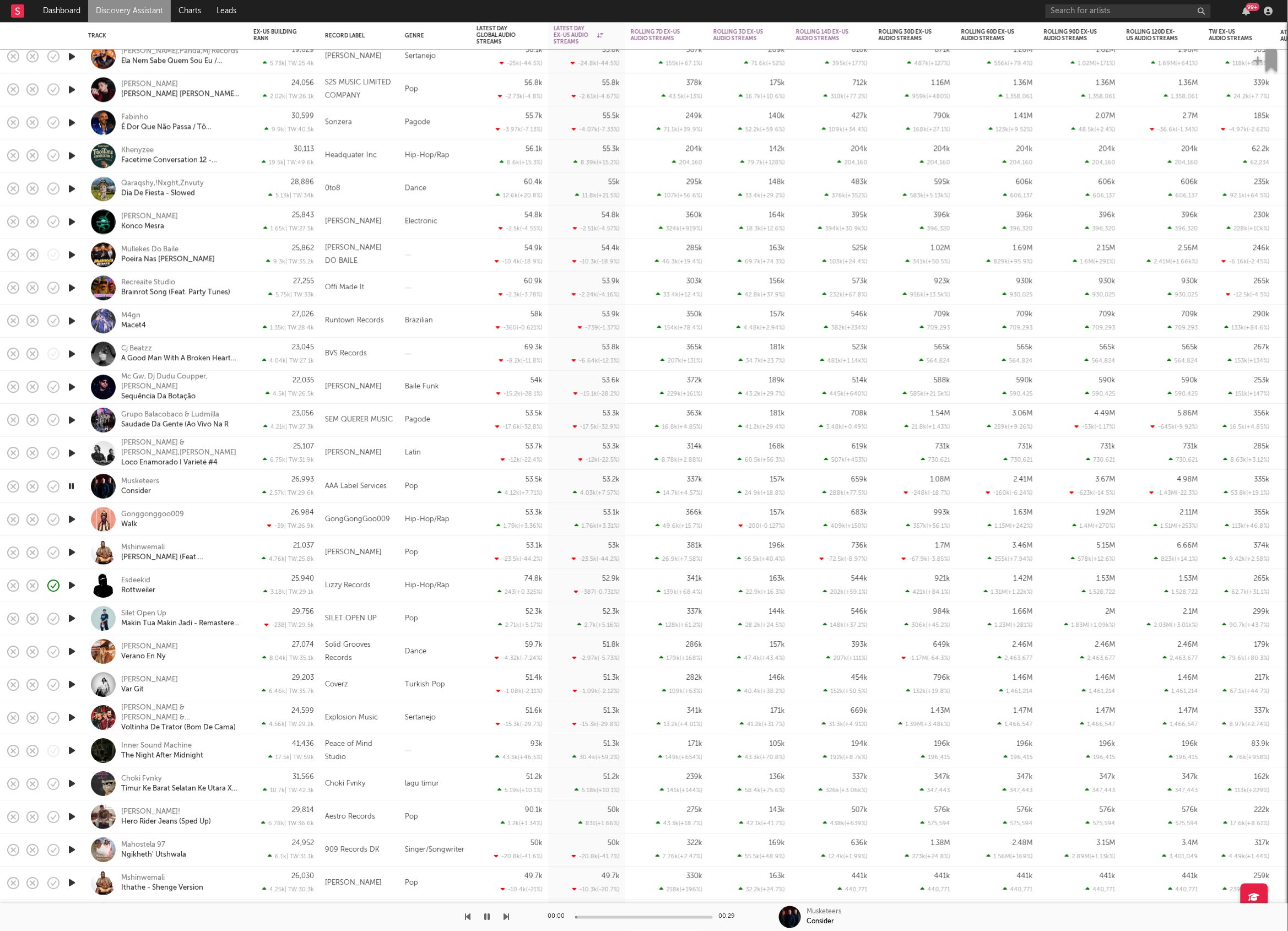
click at [506, 917] on icon "button" at bounding box center [506, 917] width 5 height 8
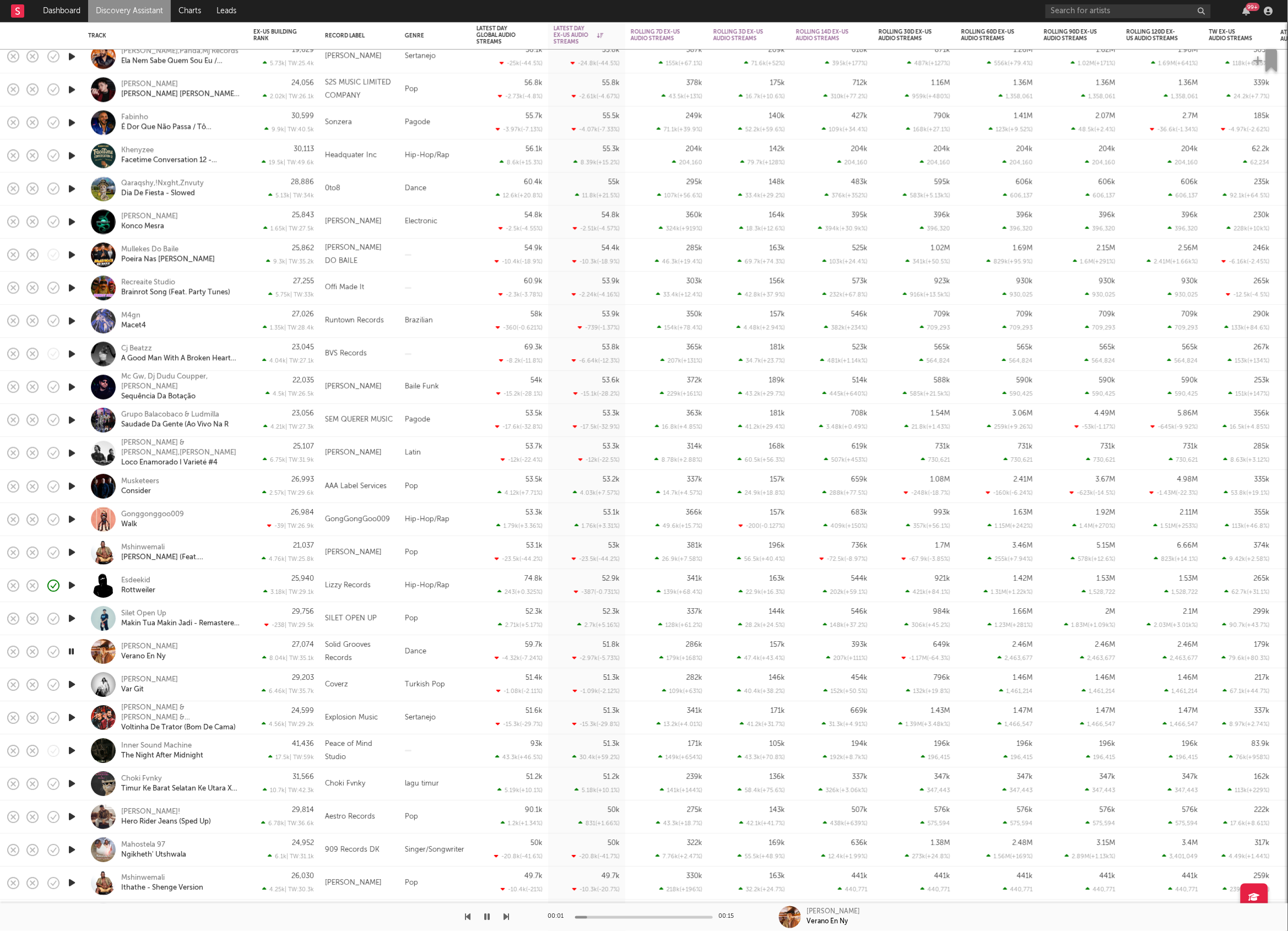
click at [506, 917] on icon "button" at bounding box center [506, 917] width 5 height 8
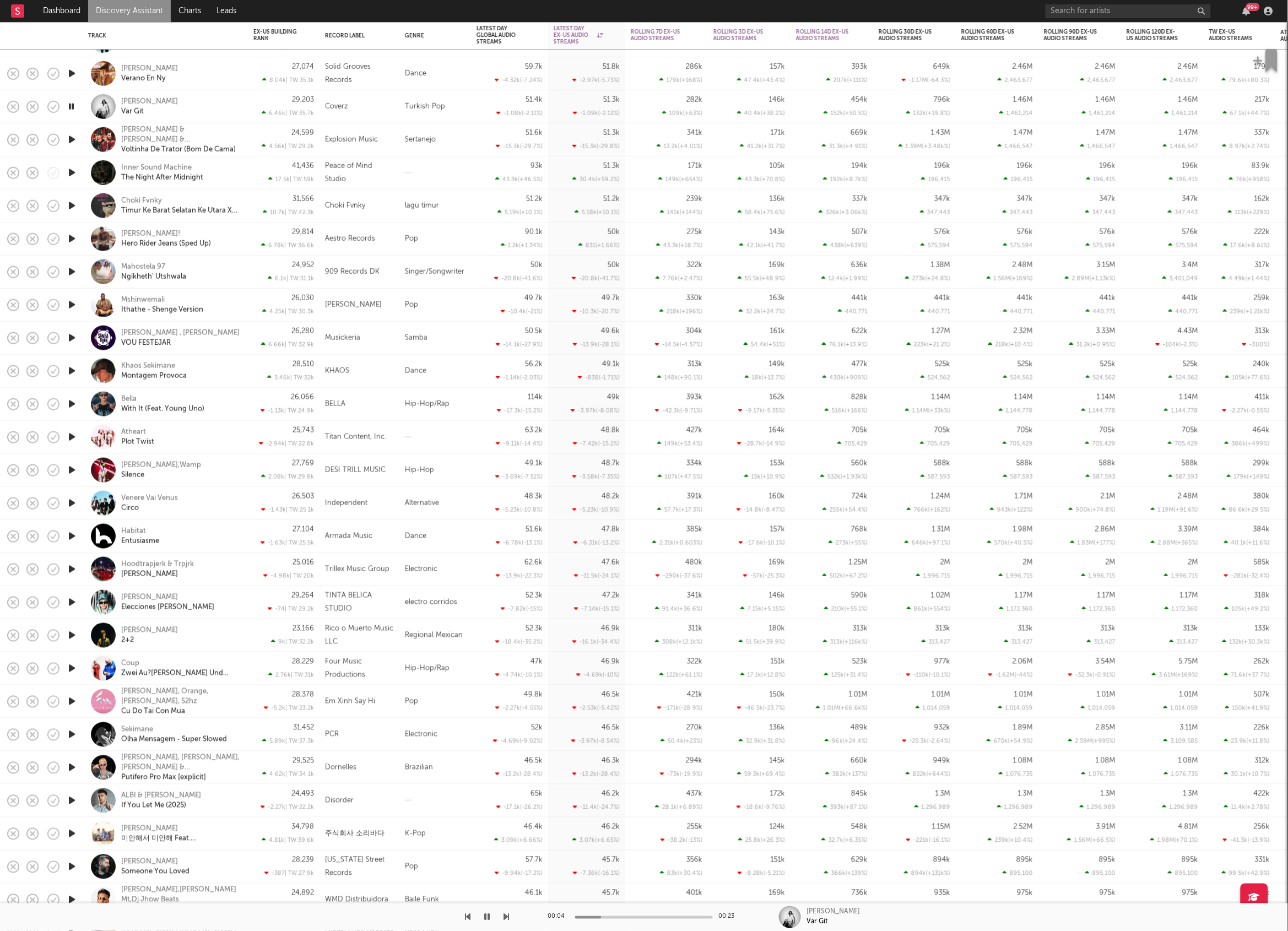
click at [508, 918] on icon "button" at bounding box center [506, 917] width 5 height 8
click at [491, 916] on button "button" at bounding box center [487, 917] width 11 height 27
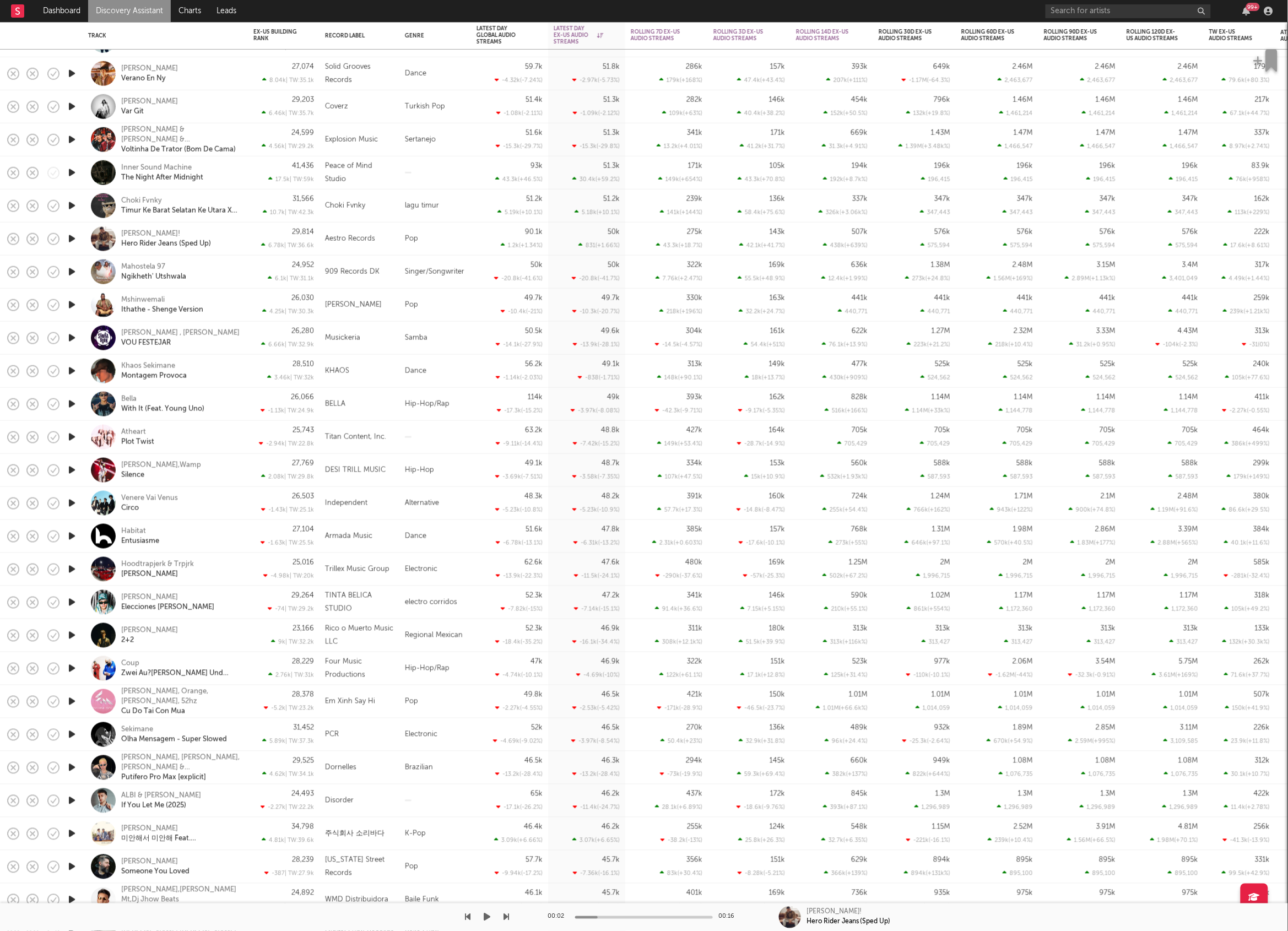
click at [489, 918] on icon "button" at bounding box center [487, 917] width 7 height 8
click at [504, 917] on icon "button" at bounding box center [506, 917] width 5 height 8
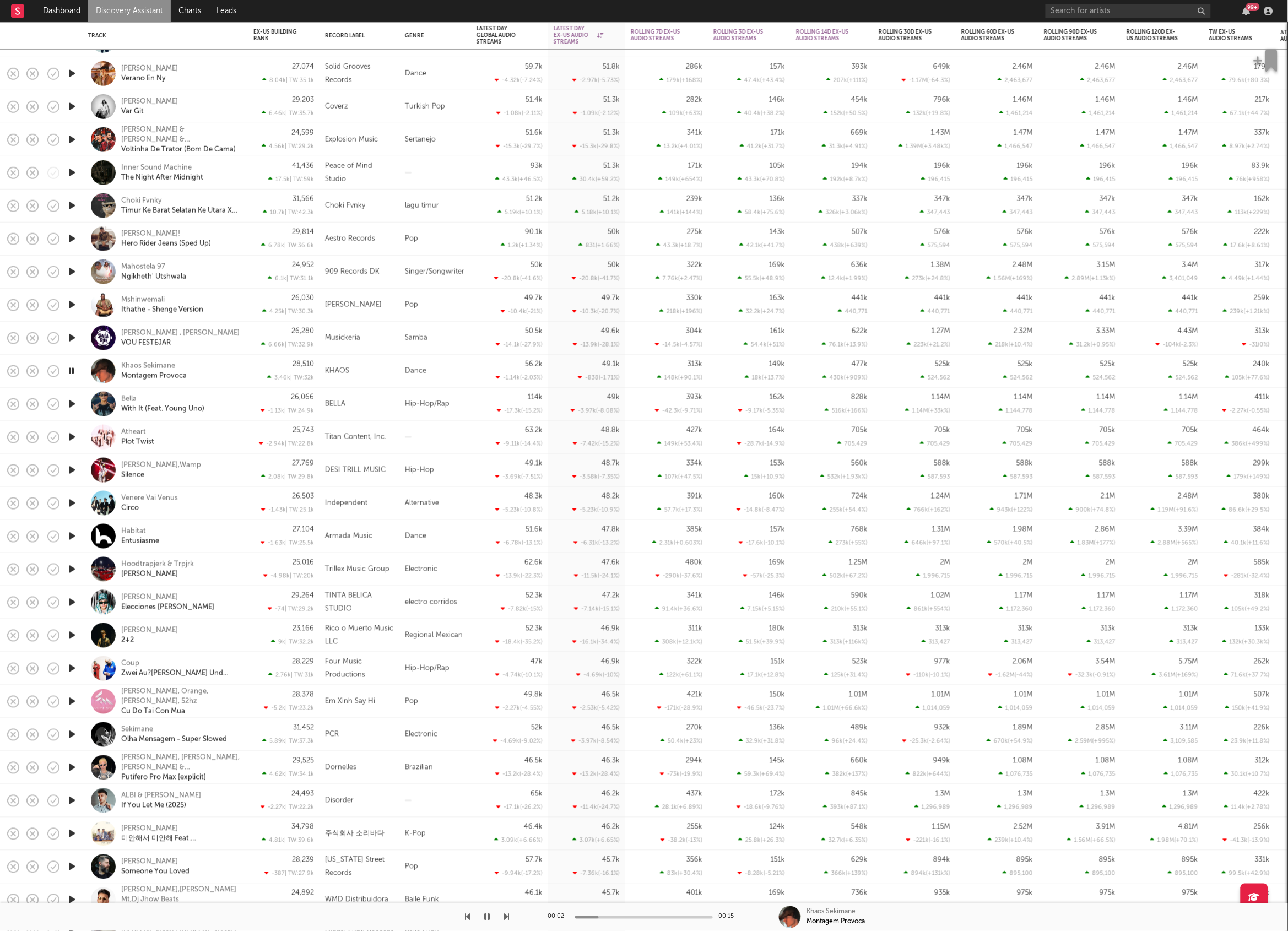
click at [504, 917] on icon "button" at bounding box center [506, 917] width 5 height 8
click at [504, 916] on icon "button" at bounding box center [506, 917] width 5 height 8
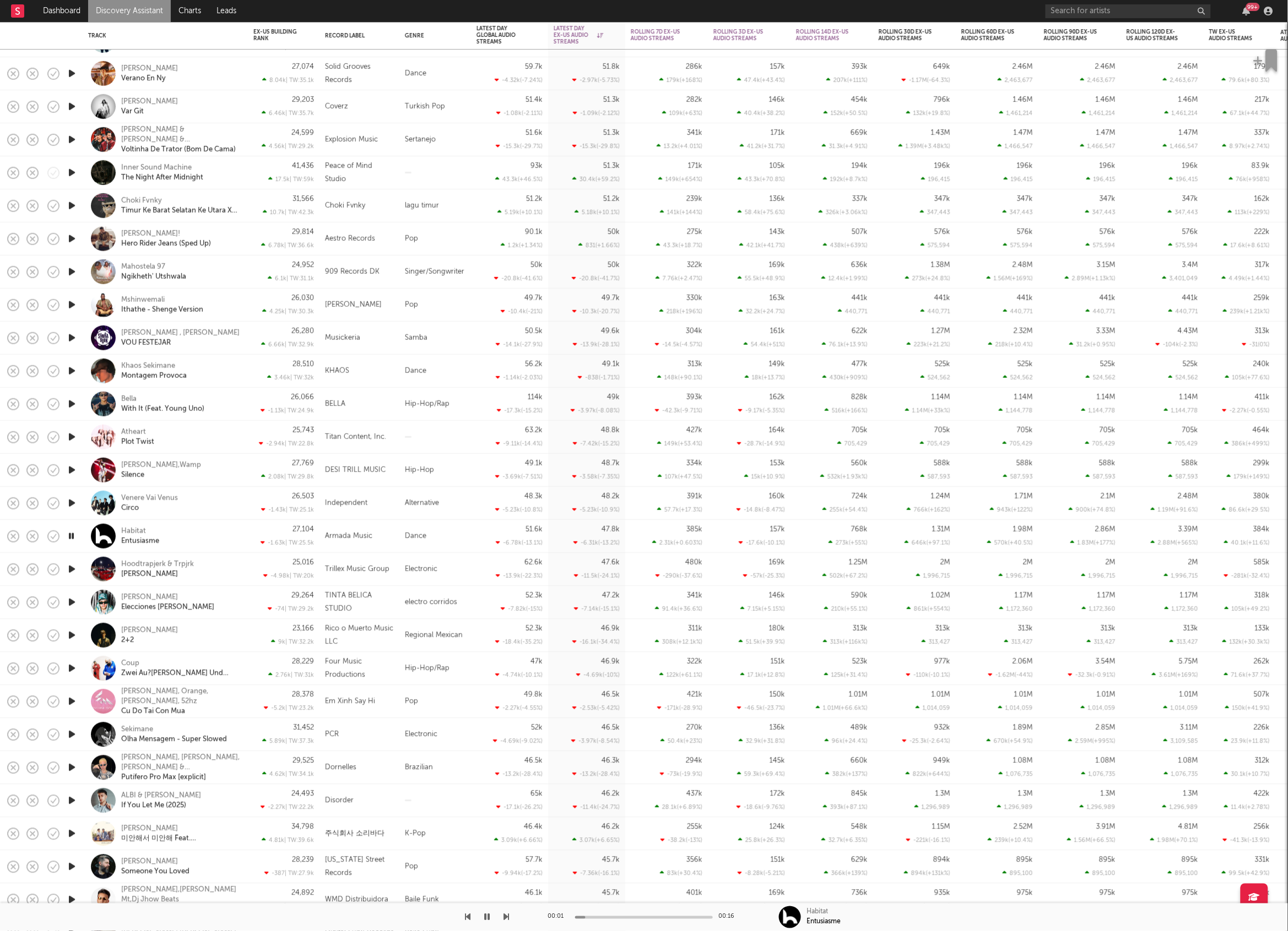
click at [504, 916] on icon "button" at bounding box center [506, 917] width 5 height 8
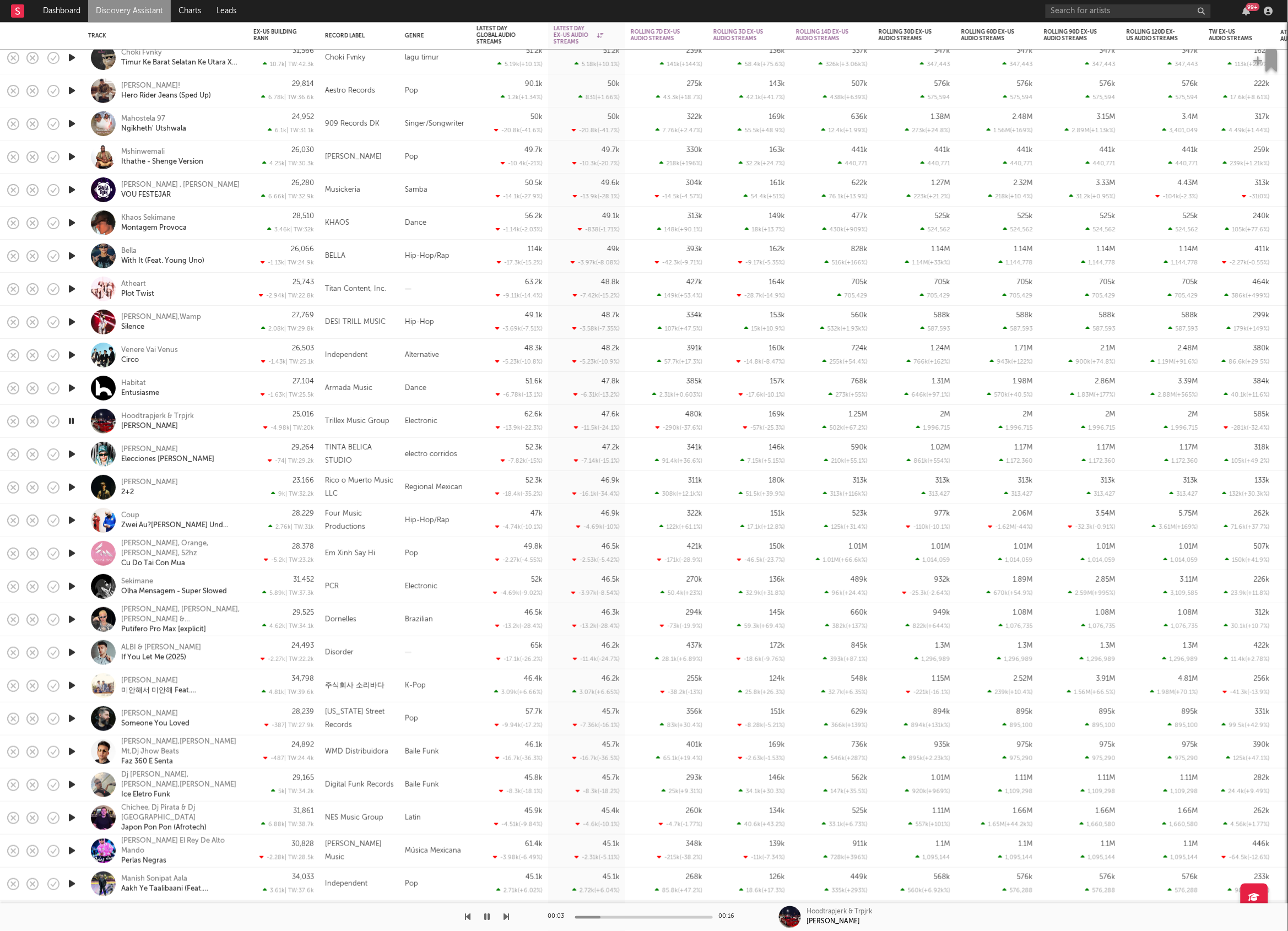
click at [214, 416] on div "Hoodtrapjerk & Trpjrk [PERSON_NAME]" at bounding box center [180, 420] width 118 height 20
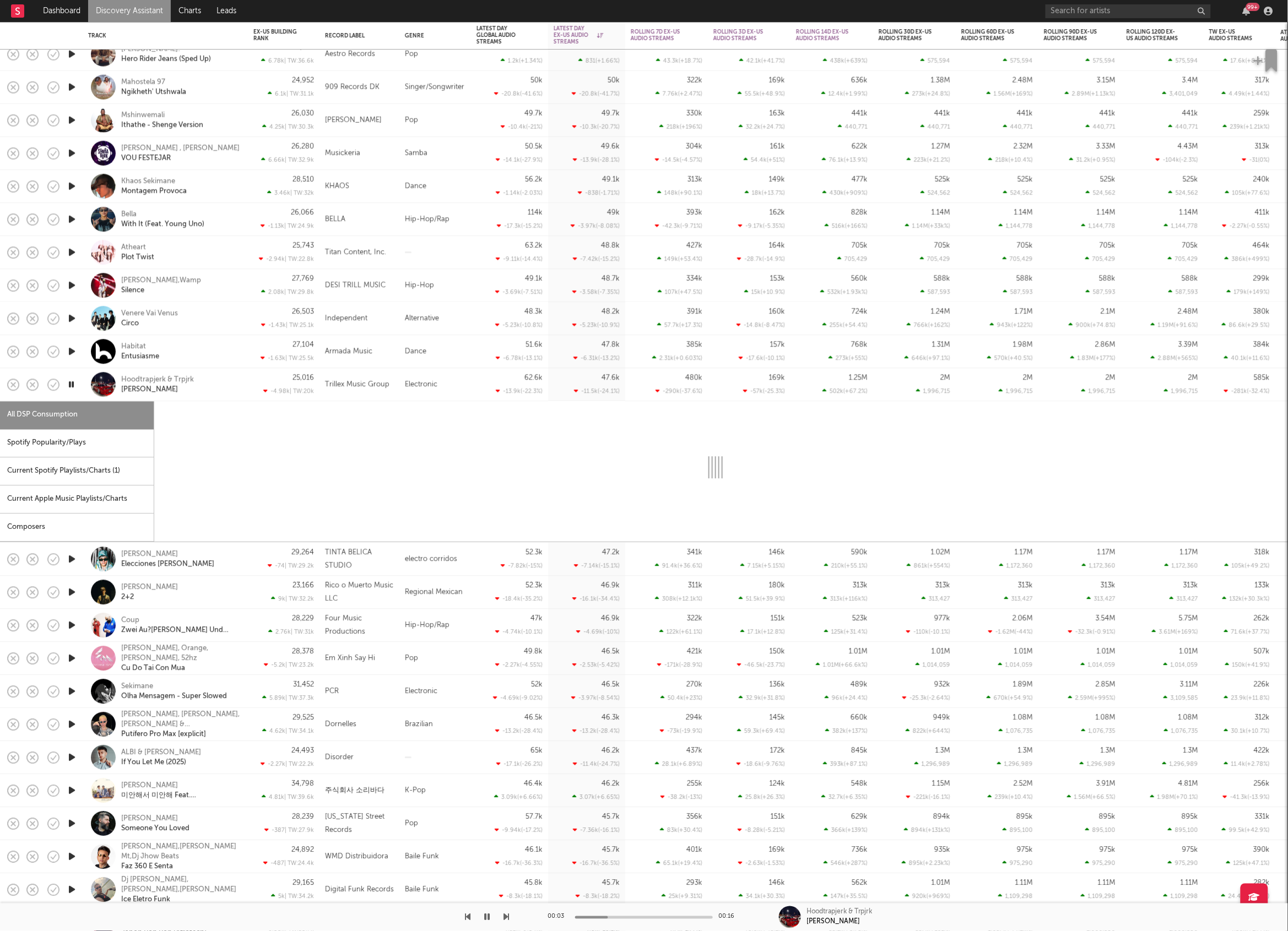
select select "1w"
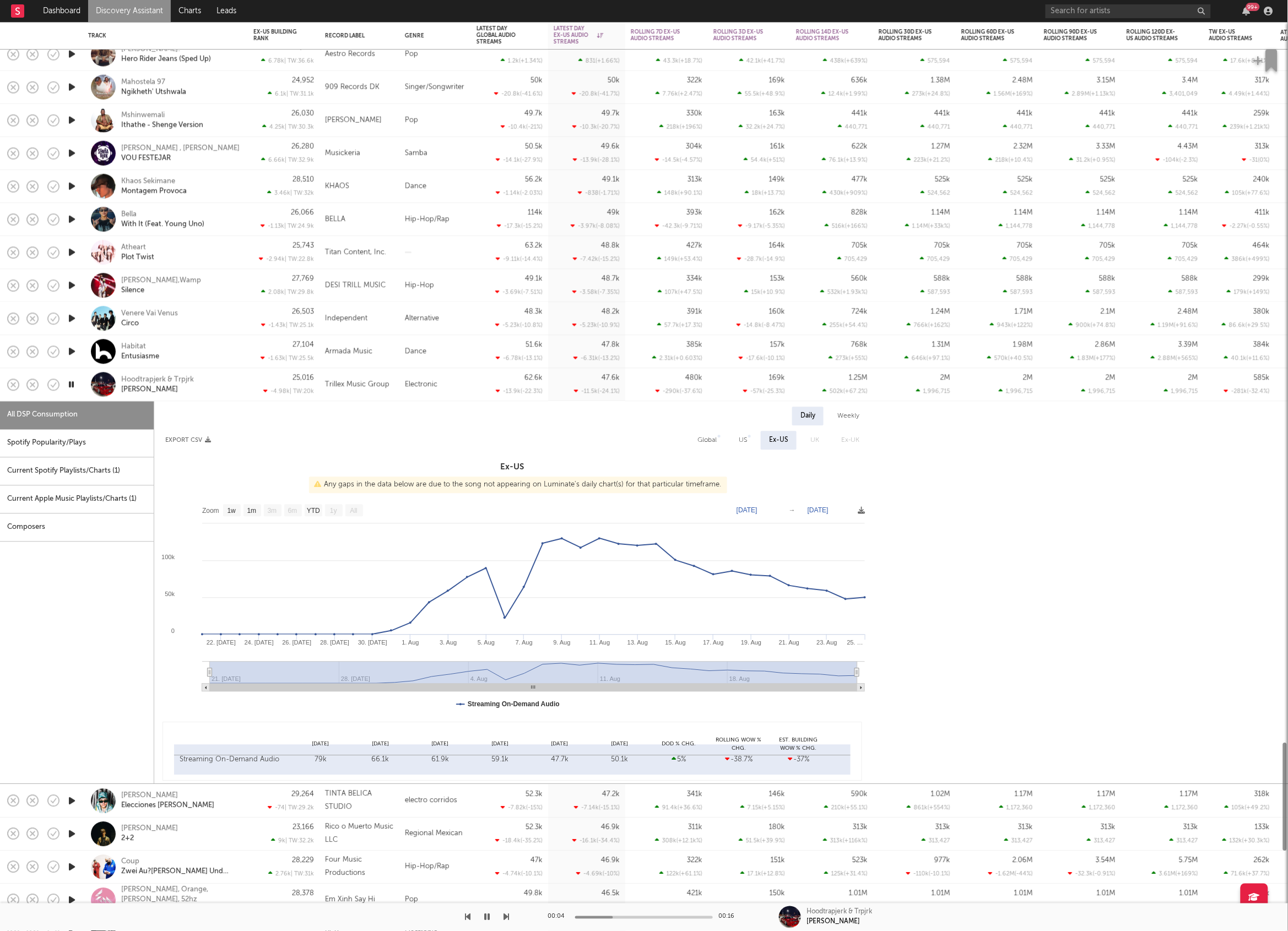
click at [84, 440] on div "Spotify Popularity/Plays" at bounding box center [76, 443] width 154 height 28
select select "1w"
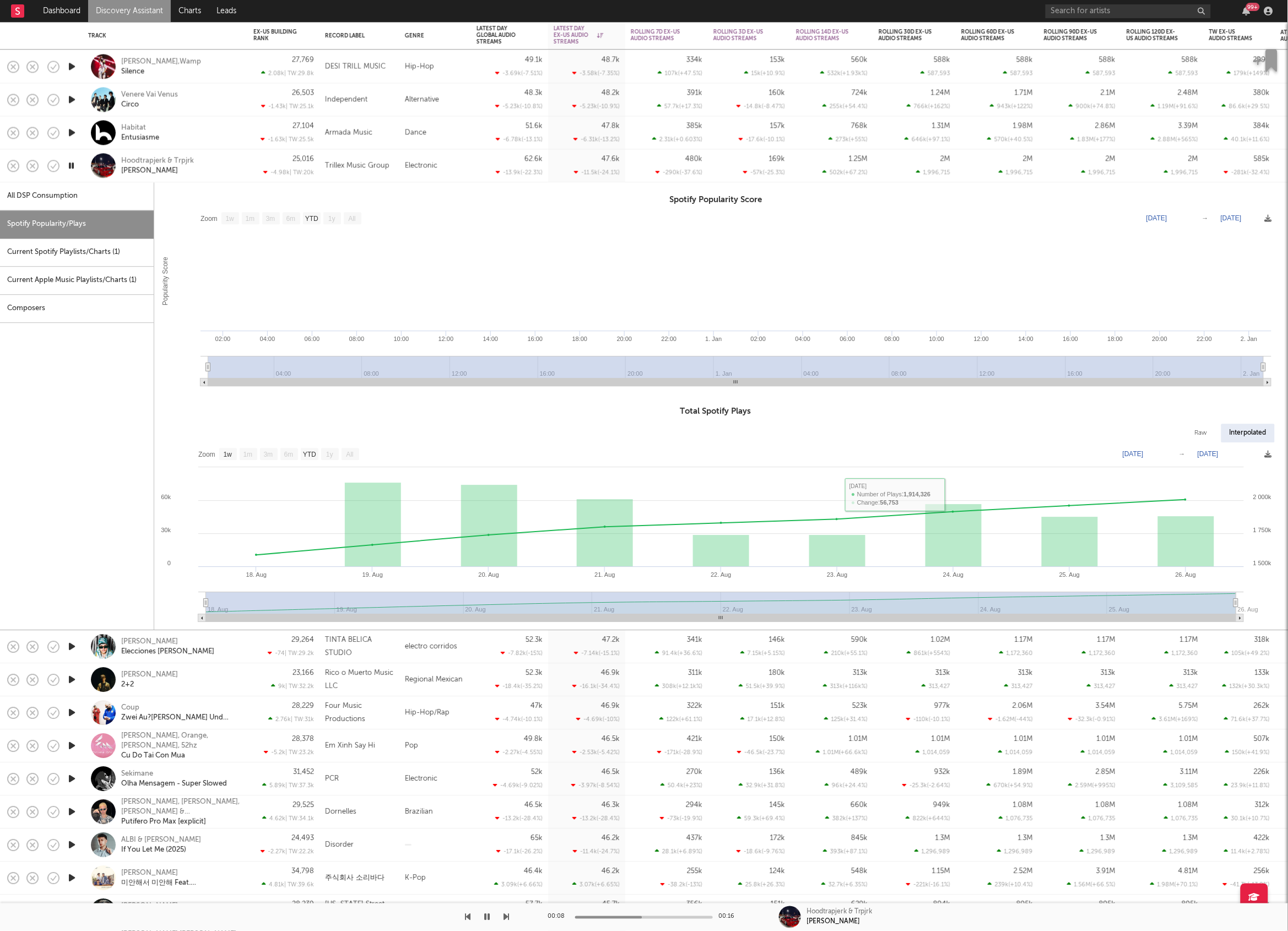
drag, startPoint x: 220, startPoint y: 155, endPoint x: 327, endPoint y: 179, distance: 109.7
click at [221, 155] on div "Hoodtrapjerk & Trpjrk [PERSON_NAME]" at bounding box center [166, 166] width 155 height 32
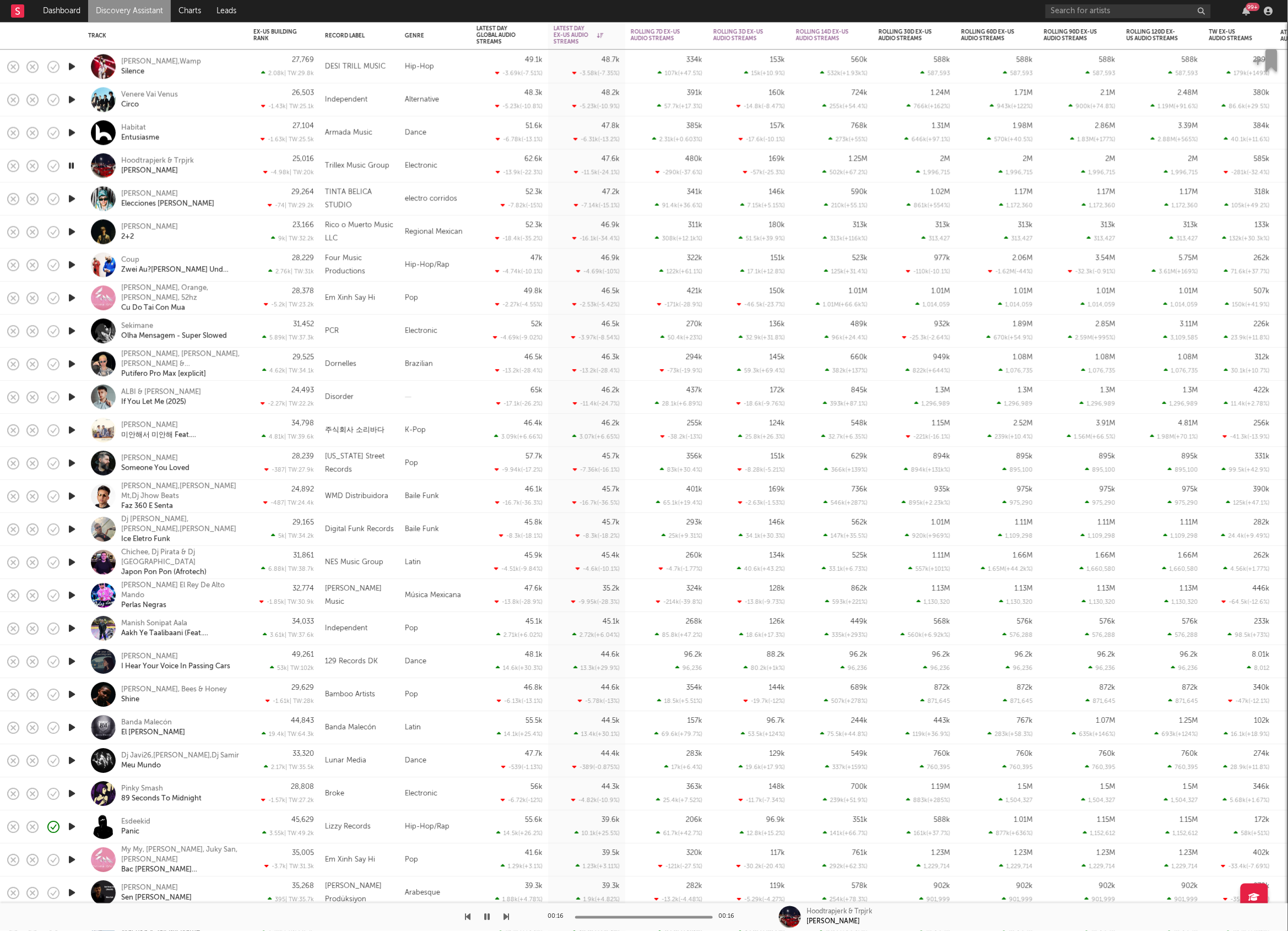
click at [507, 918] on icon "button" at bounding box center [506, 917] width 5 height 8
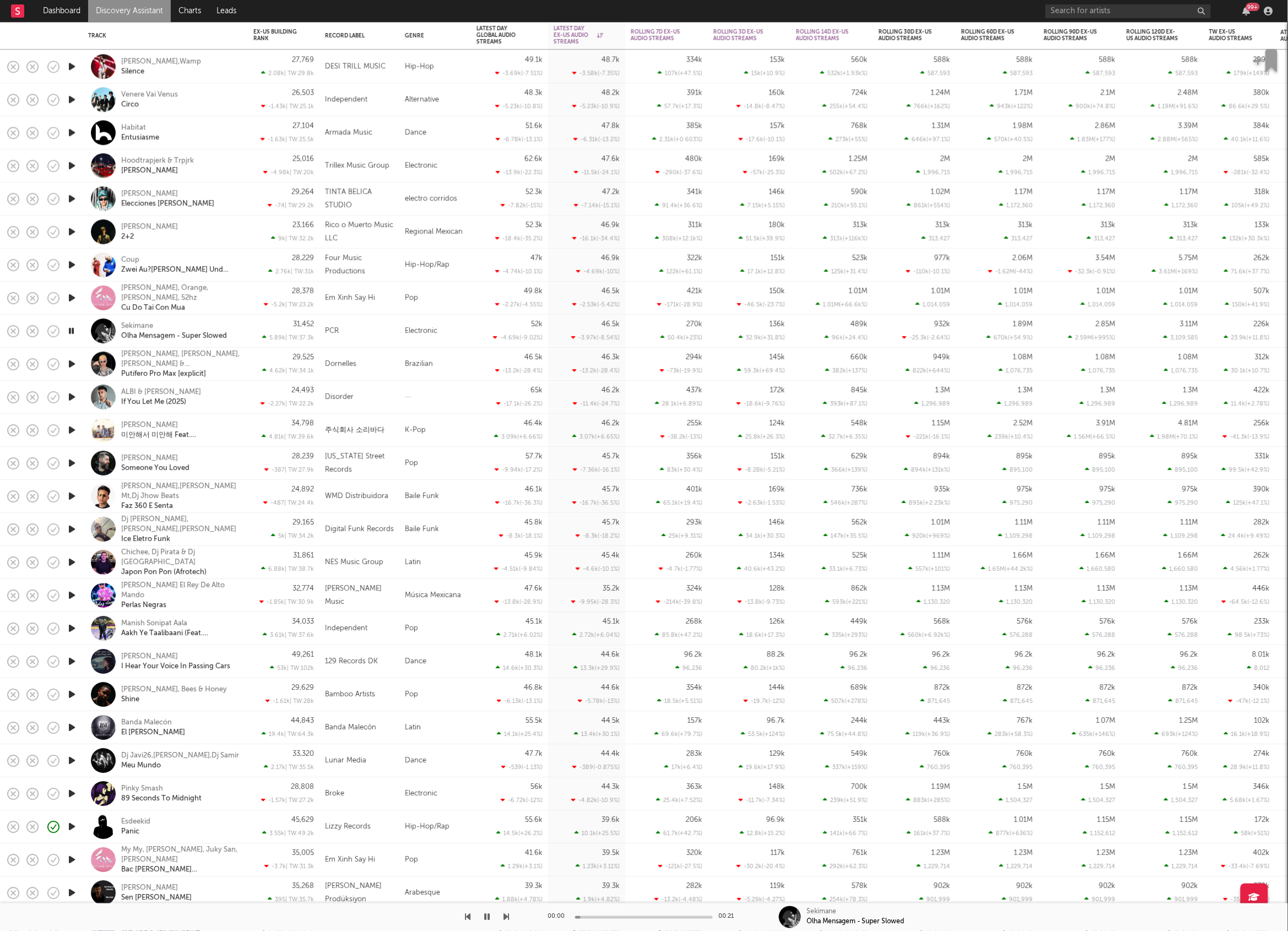
click at [507, 918] on icon "button" at bounding box center [506, 917] width 5 height 8
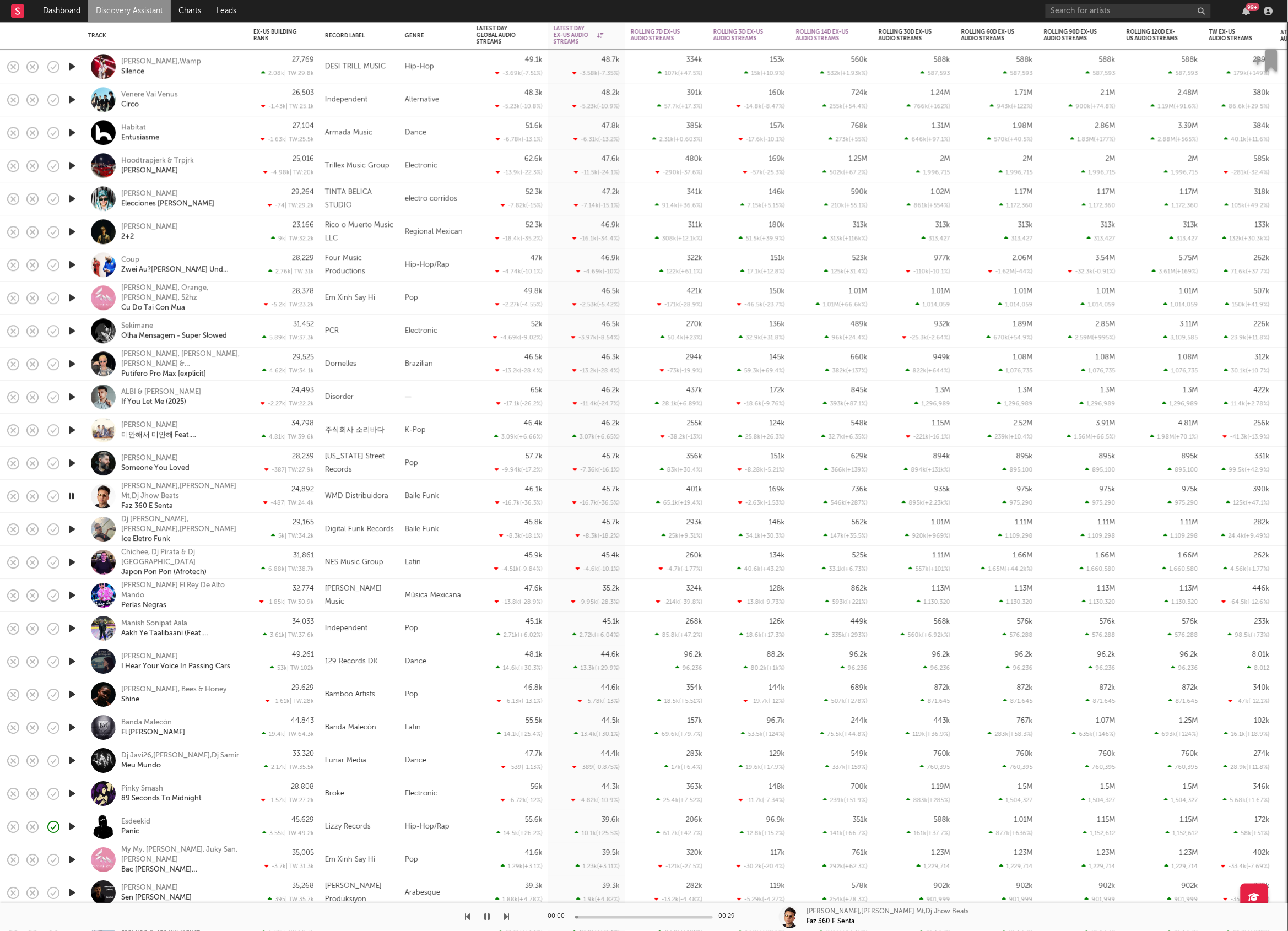
click at [507, 918] on icon "button" at bounding box center [506, 917] width 5 height 8
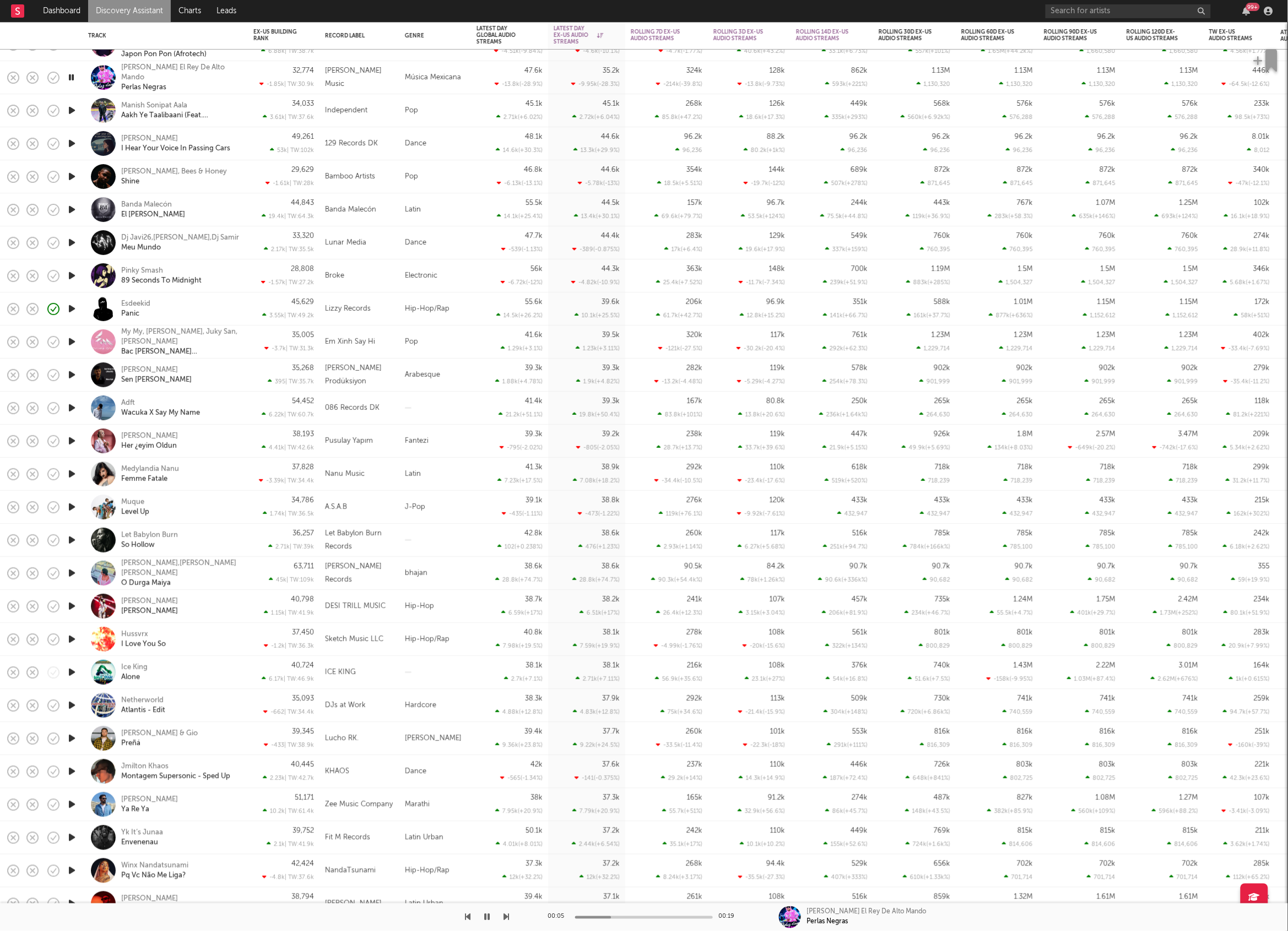
click at [506, 914] on icon "button" at bounding box center [506, 917] width 5 height 8
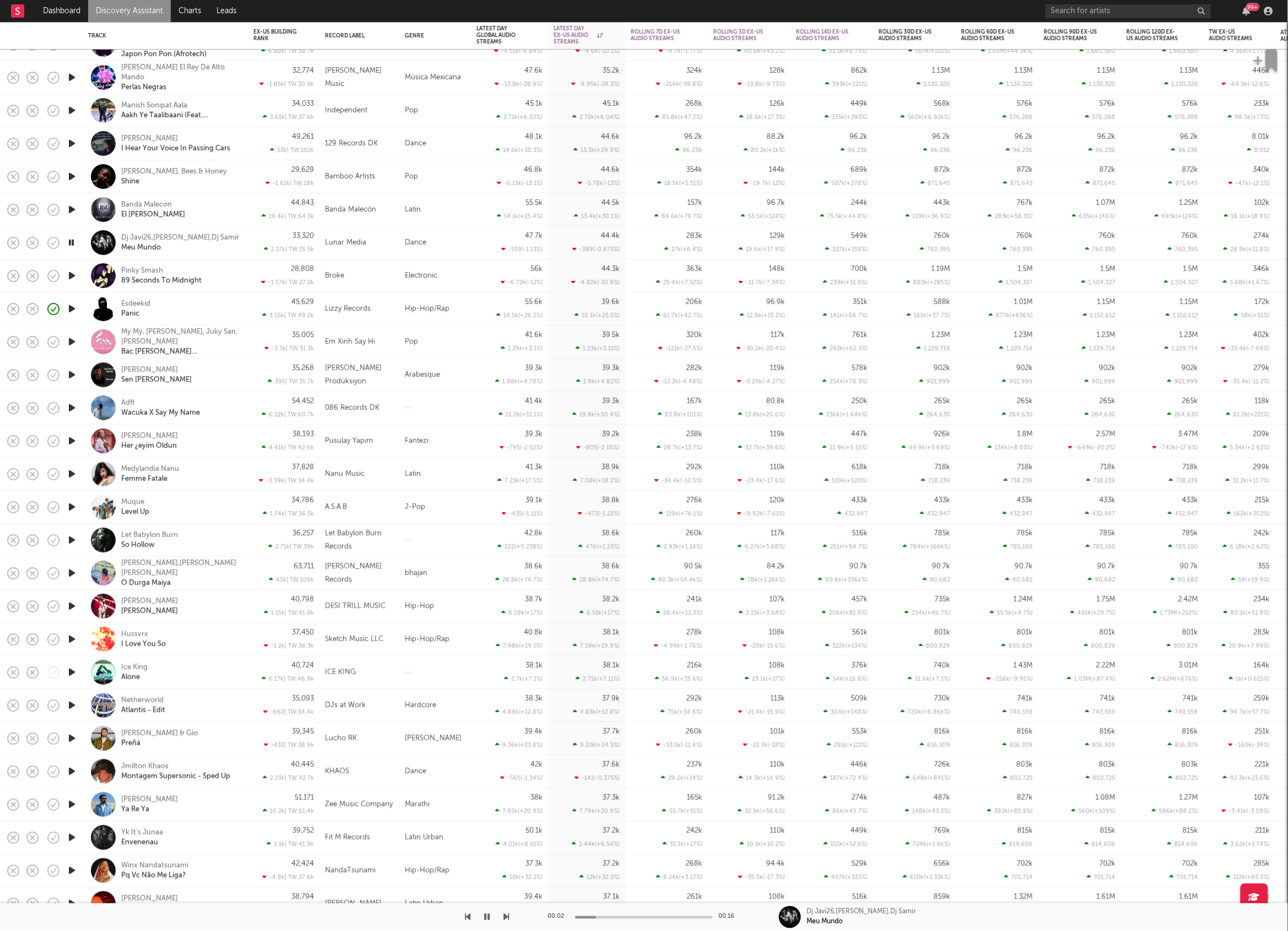
click at [506, 914] on icon "button" at bounding box center [506, 917] width 5 height 8
click at [508, 916] on icon "button" at bounding box center [506, 917] width 5 height 8
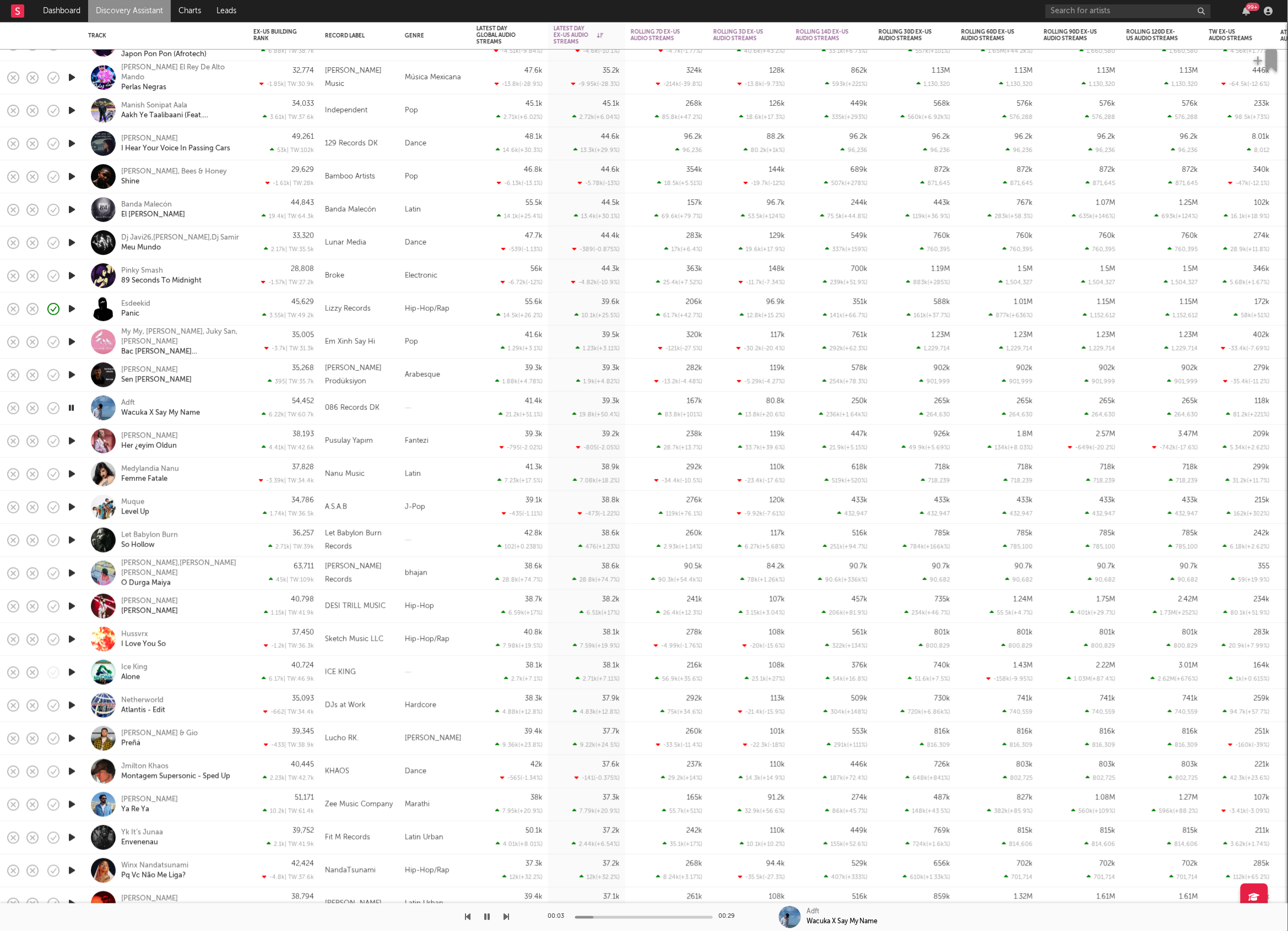
click at [240, 409] on div "Adft Wacuka X Say My Name" at bounding box center [166, 408] width 155 height 32
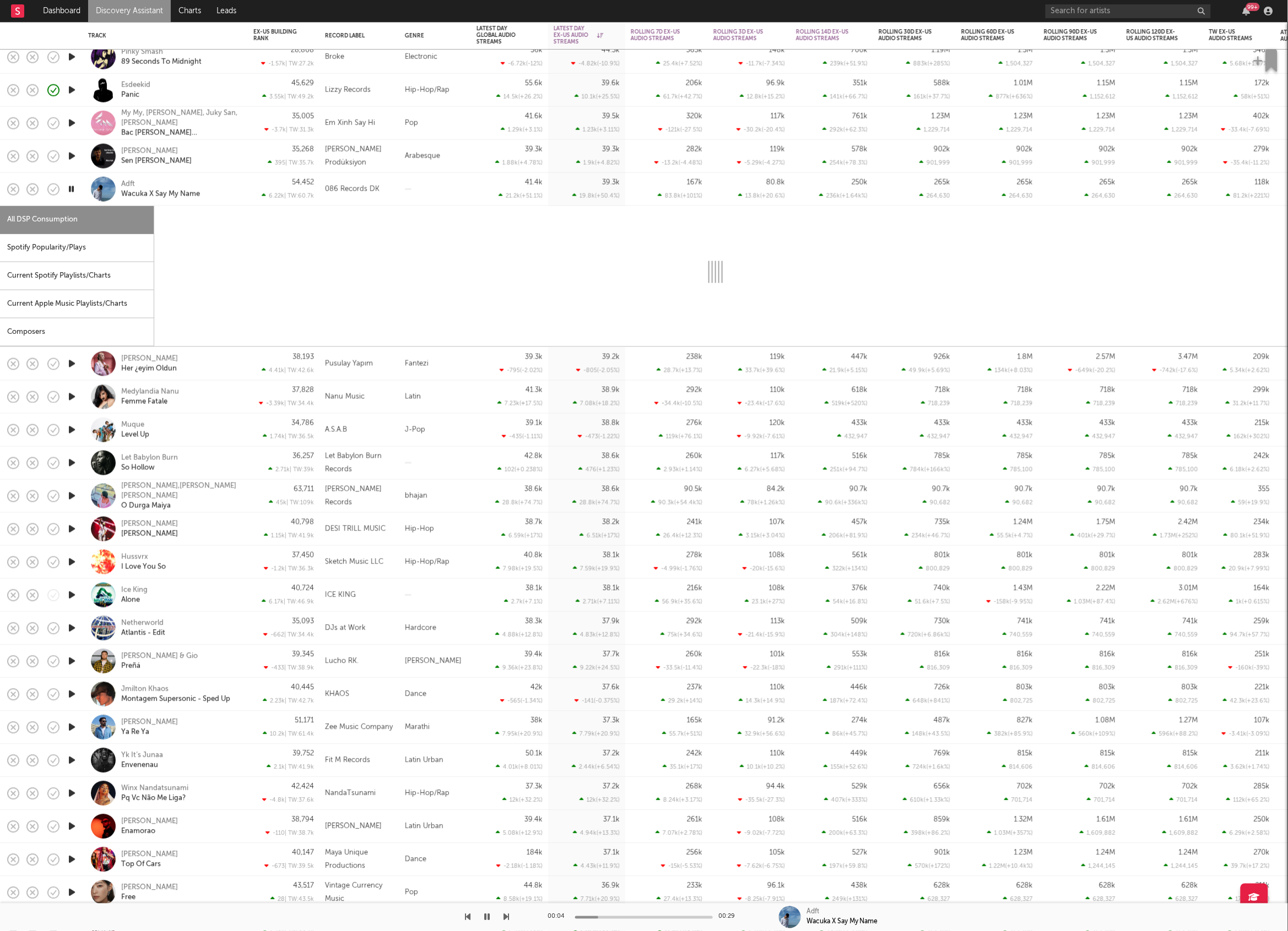
select select "1w"
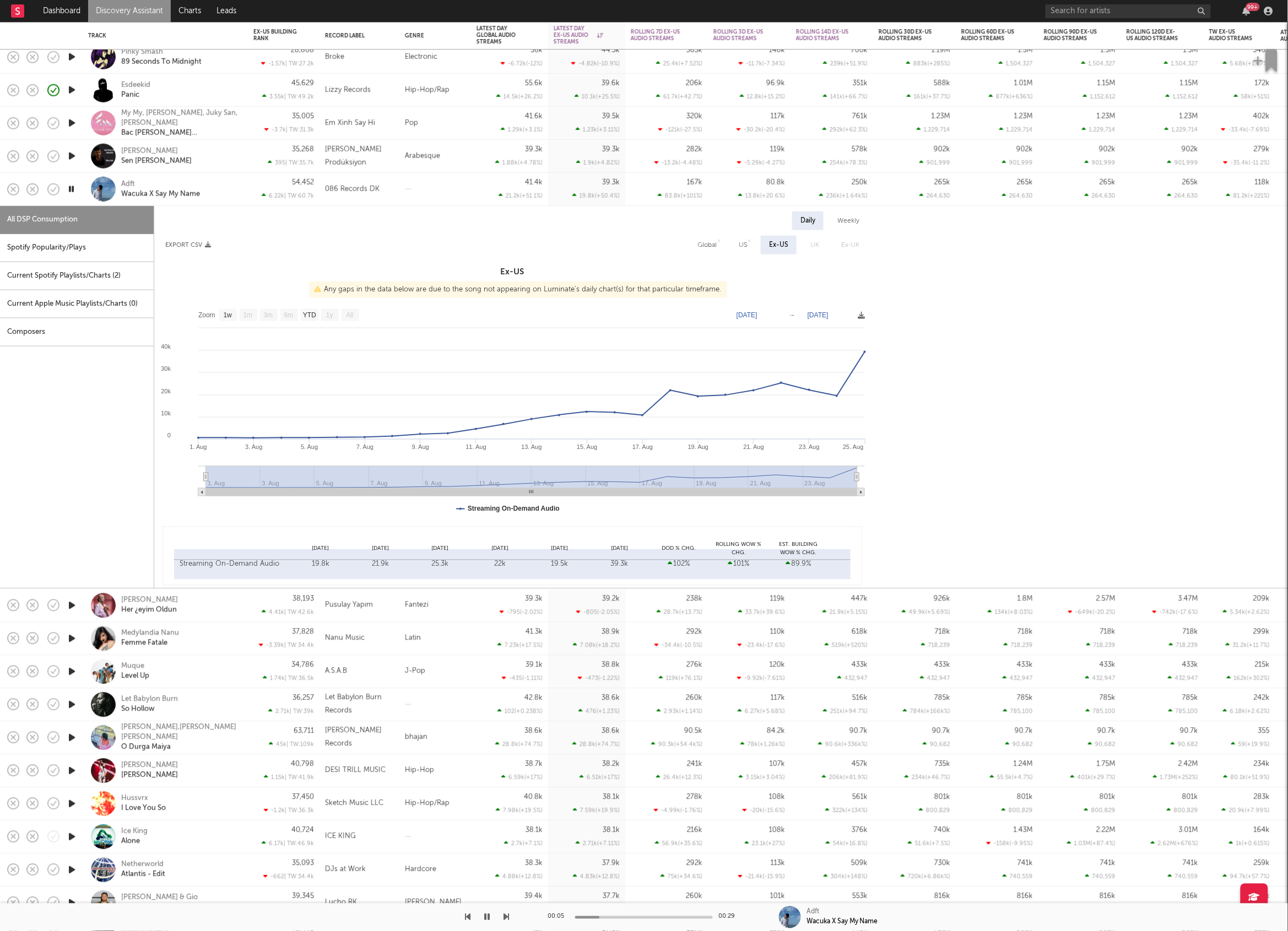
click at [73, 244] on div "Spotify Popularity/Plays" at bounding box center [76, 248] width 154 height 28
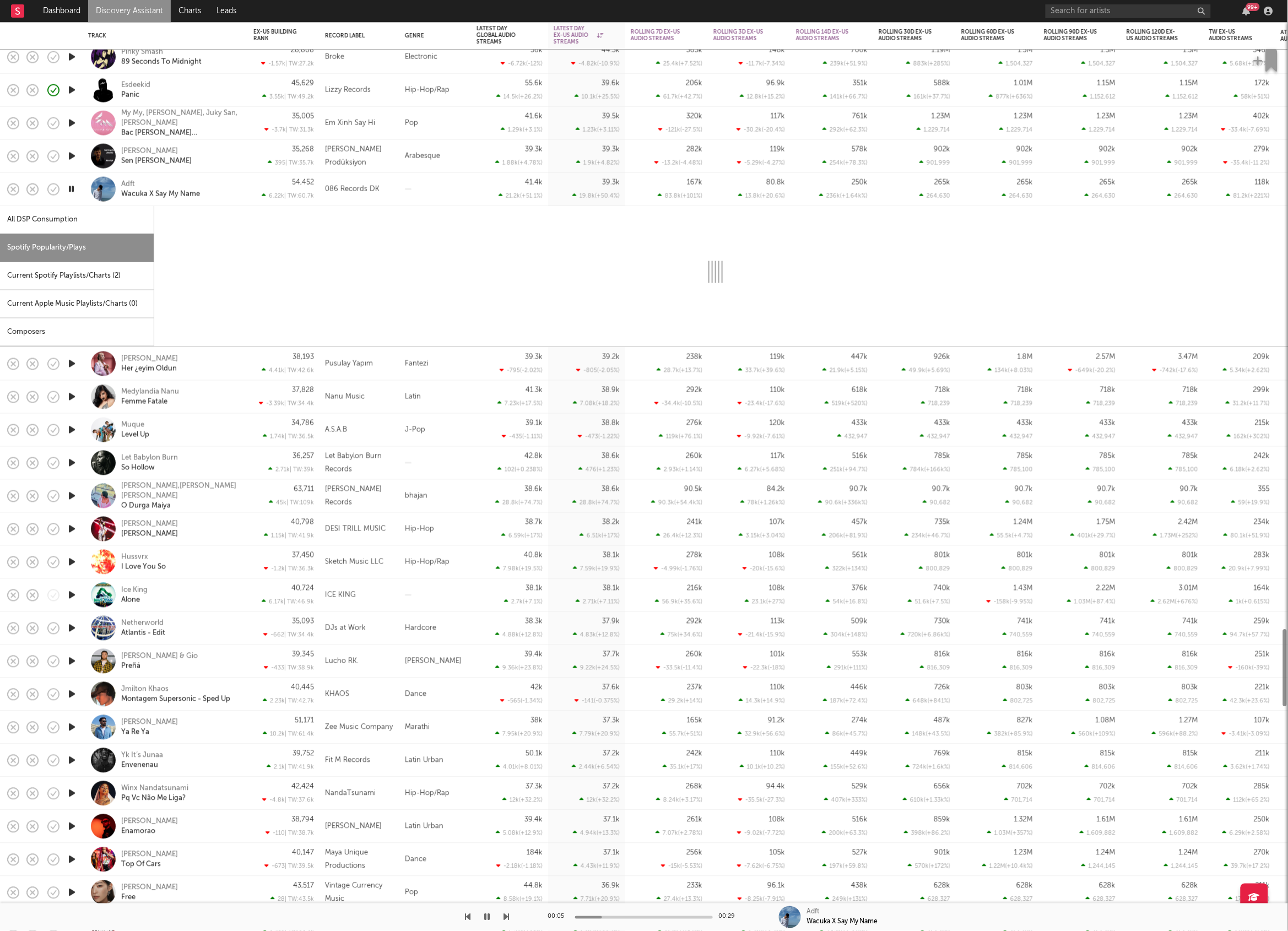
select select "1w"
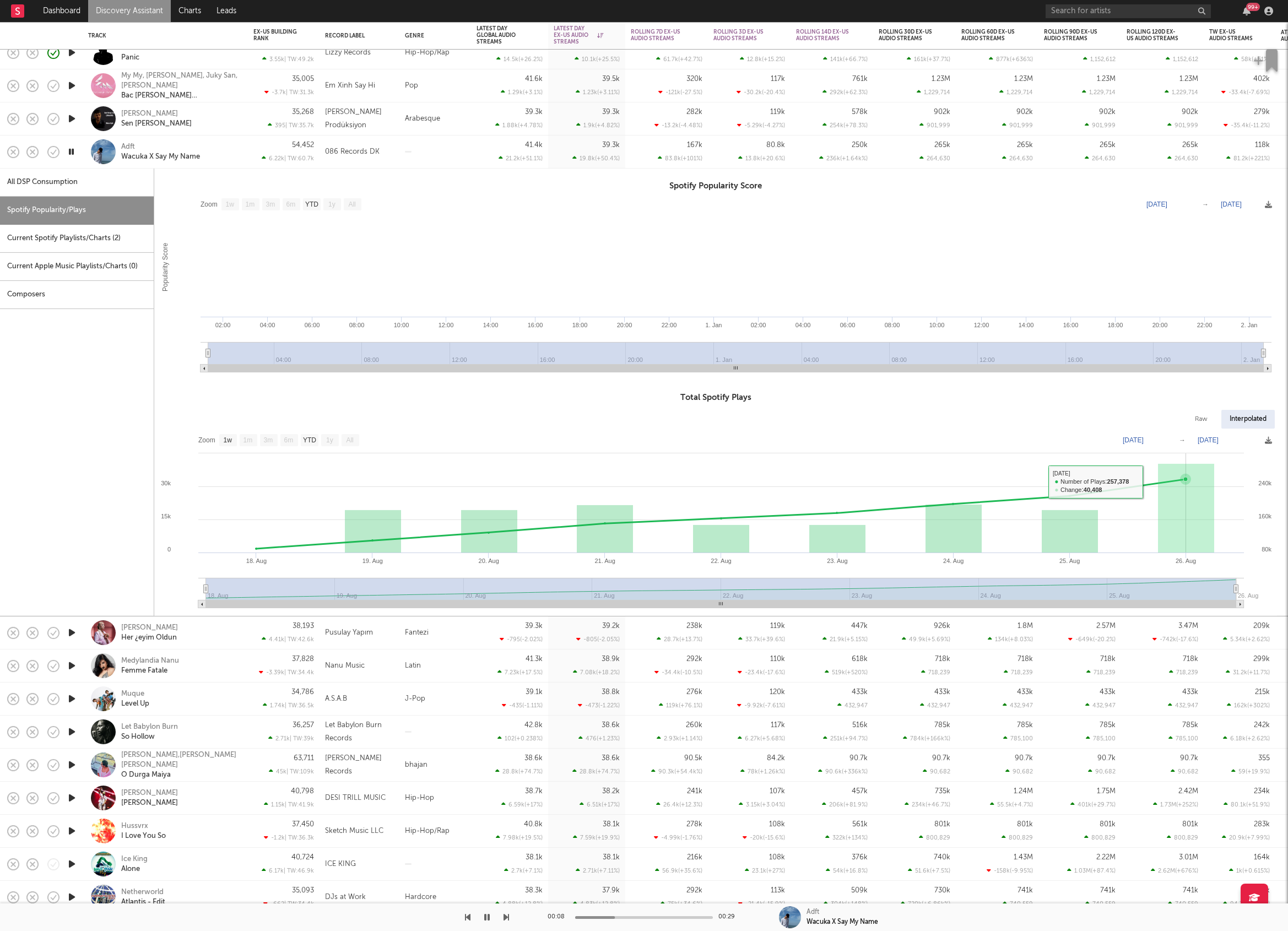
select select "1w"
click at [228, 146] on div "Adft Wacuka X Say My Name" at bounding box center [180, 151] width 118 height 20
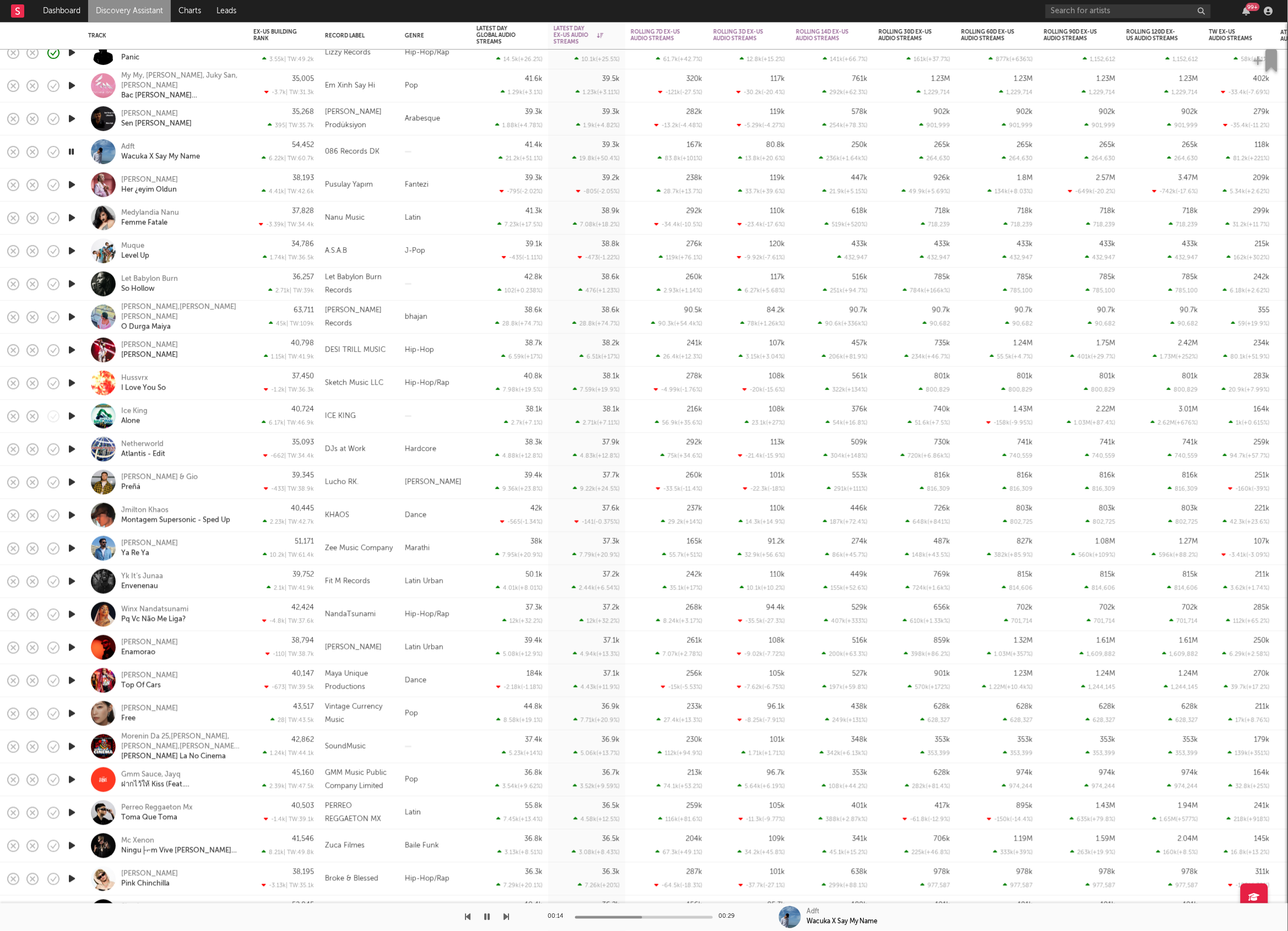
click at [508, 916] on icon "button" at bounding box center [506, 917] width 5 height 8
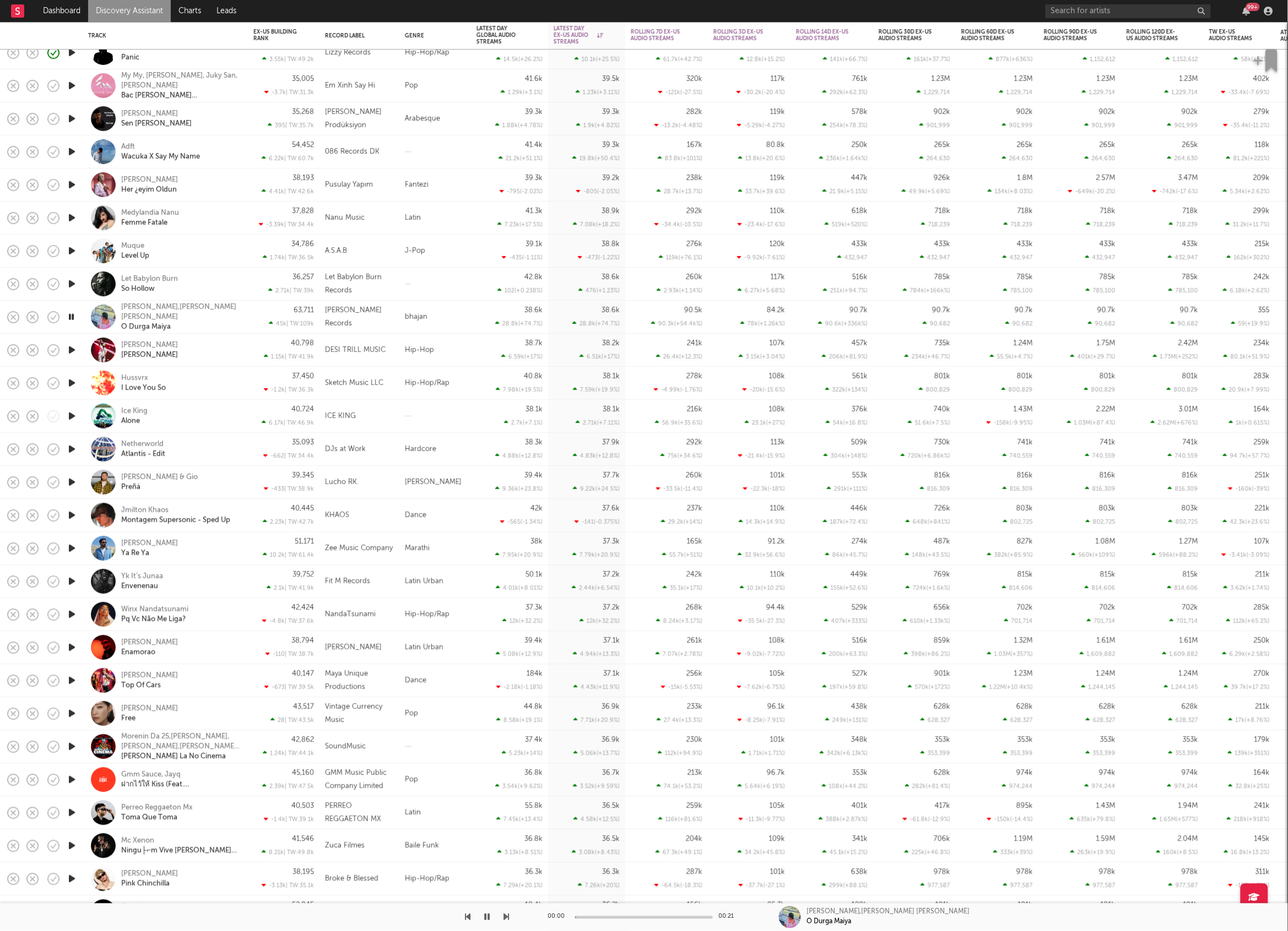
click at [508, 916] on icon "button" at bounding box center [506, 917] width 5 height 8
click at [223, 351] on div "Yung Sammy Mr. Rambo" at bounding box center [180, 349] width 118 height 20
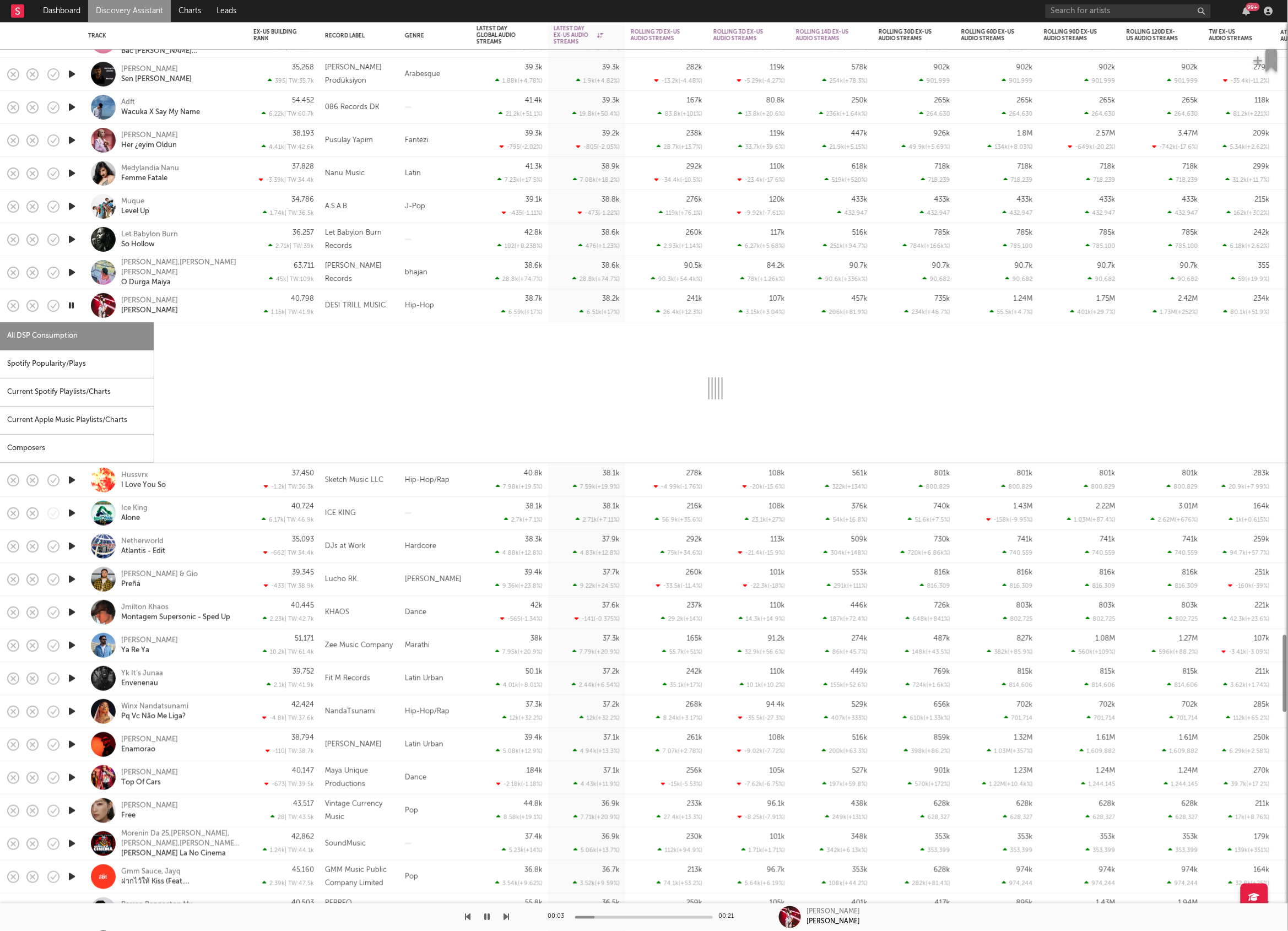
click at [99, 369] on div "Spotify Popularity/Plays" at bounding box center [76, 364] width 154 height 28
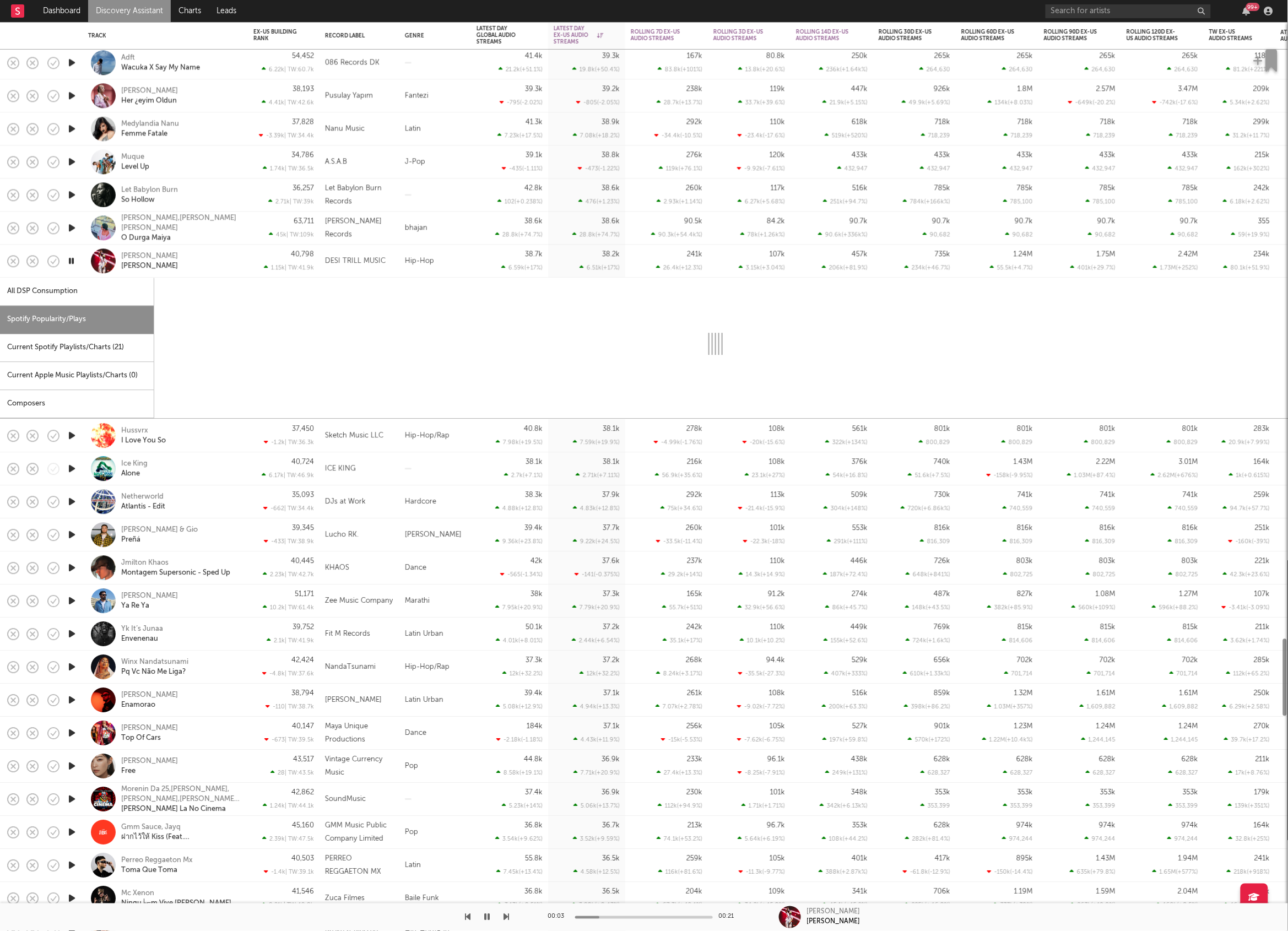
select select "1w"
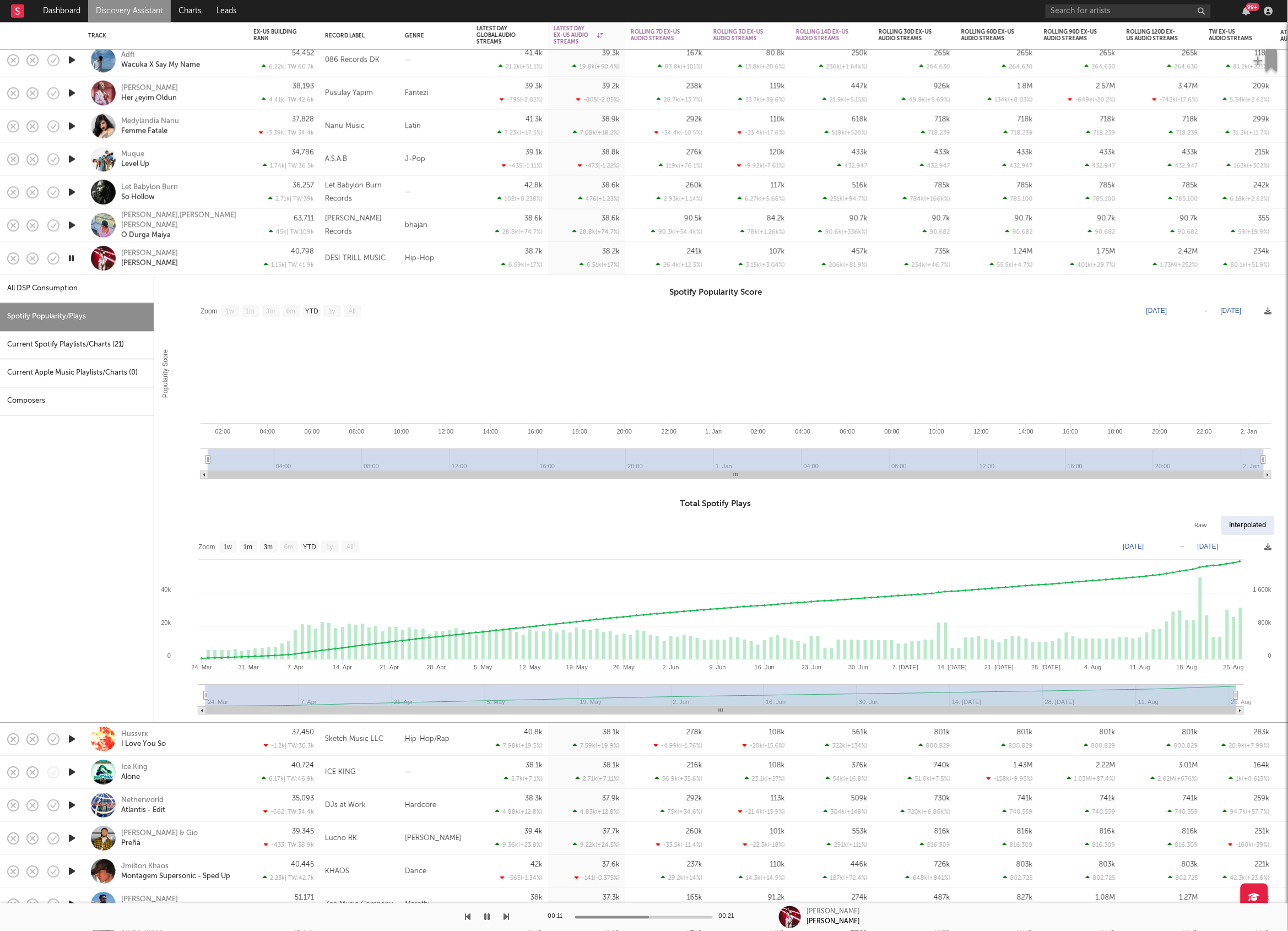
click at [264, 243] on div "40,798 1.15k | TW: 41.9k" at bounding box center [283, 258] width 60 height 32
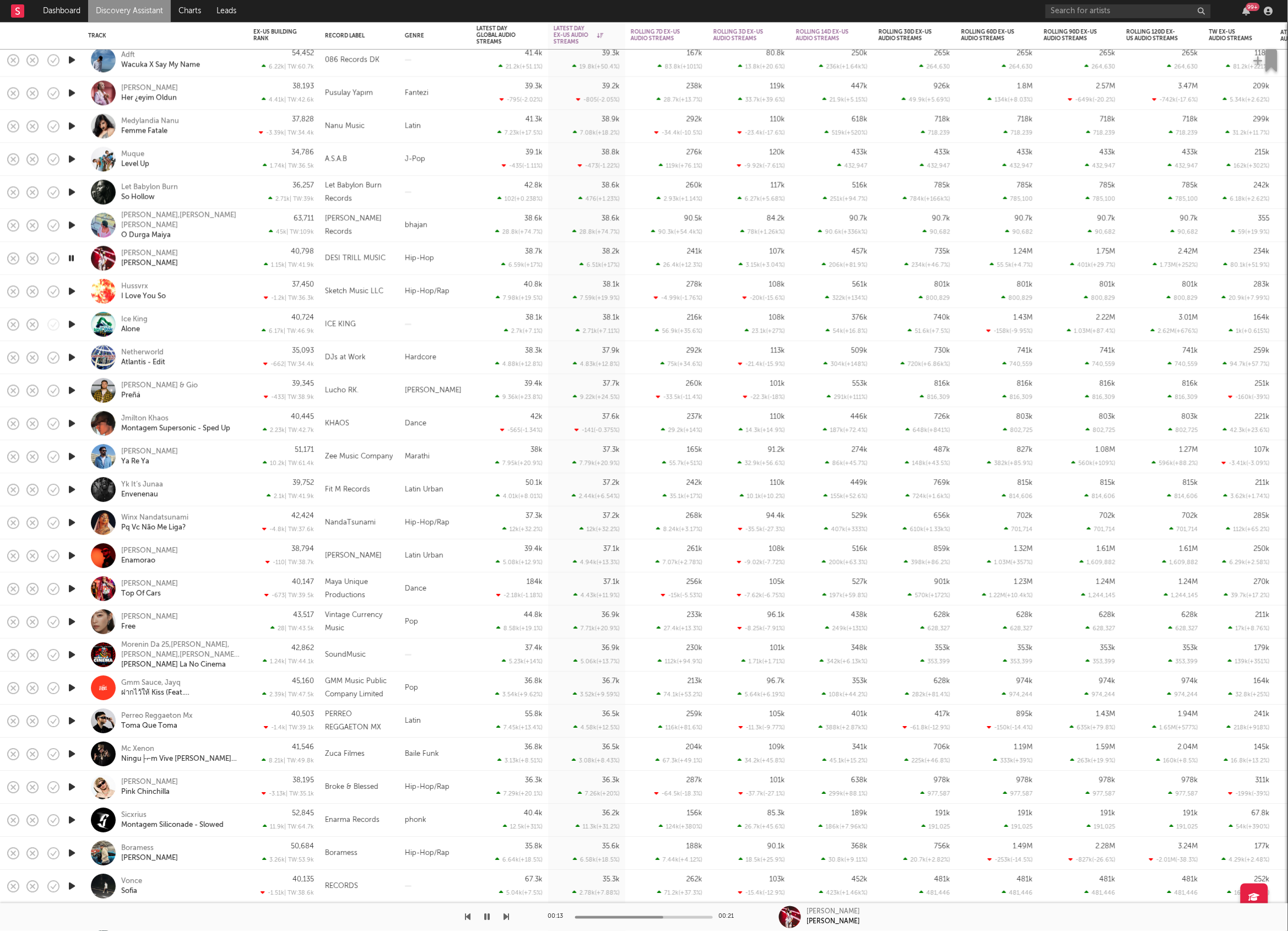
click at [75, 289] on icon "button" at bounding box center [72, 291] width 12 height 14
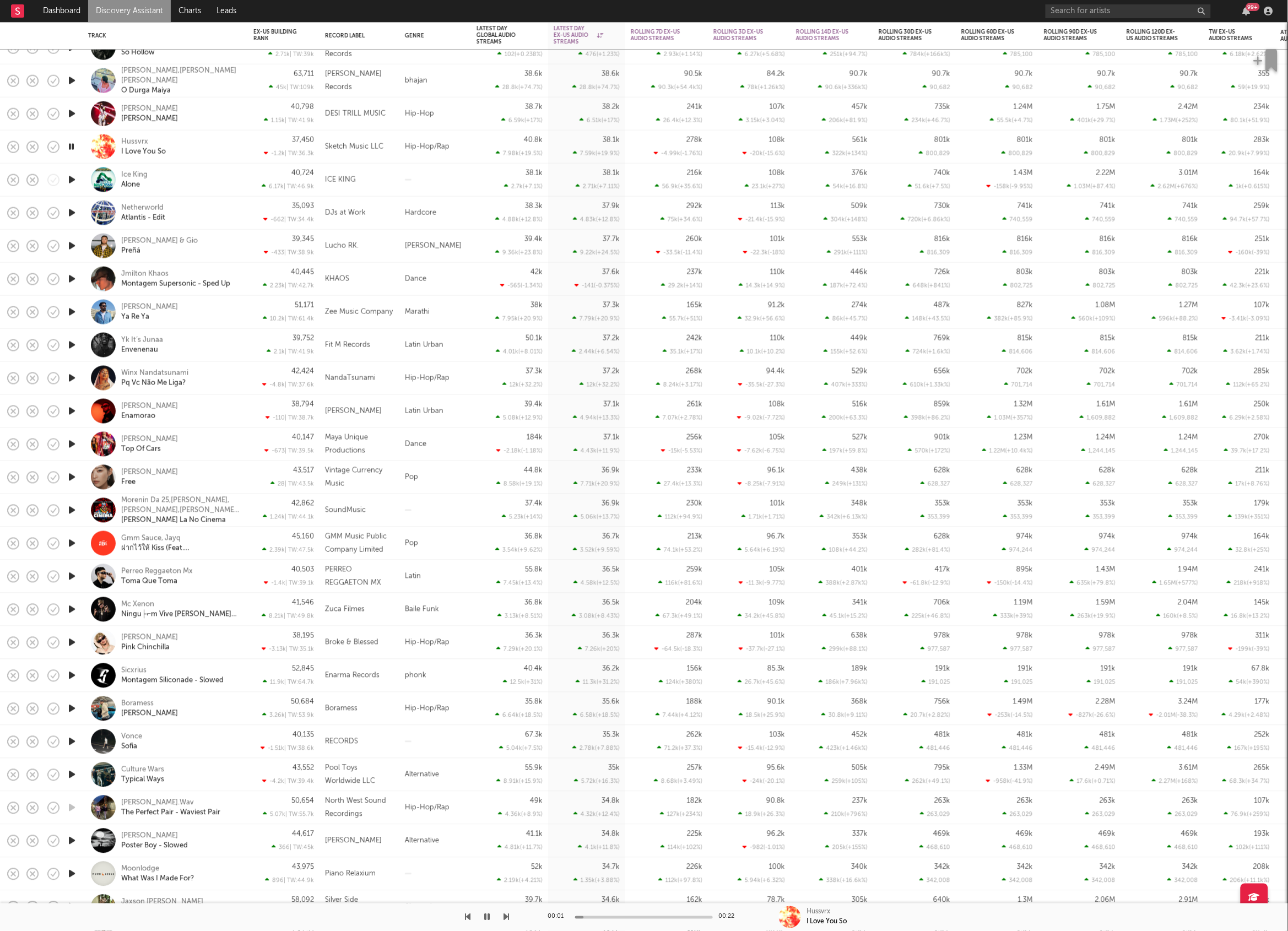
drag, startPoint x: 203, startPoint y: 140, endPoint x: 234, endPoint y: 150, distance: 32.6
click at [204, 140] on div "Hussvrx I Love You So" at bounding box center [180, 146] width 118 height 20
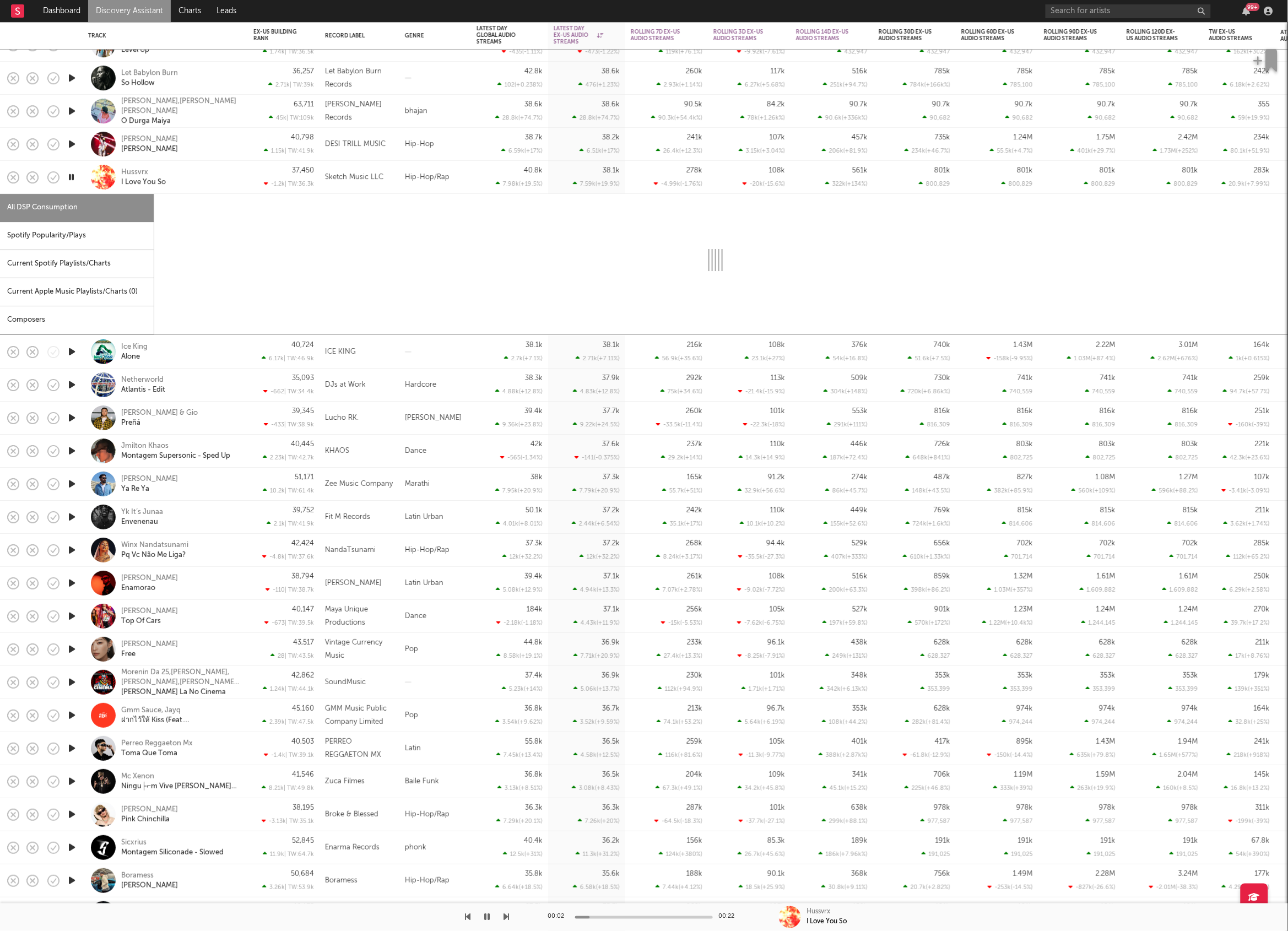
select select "1w"
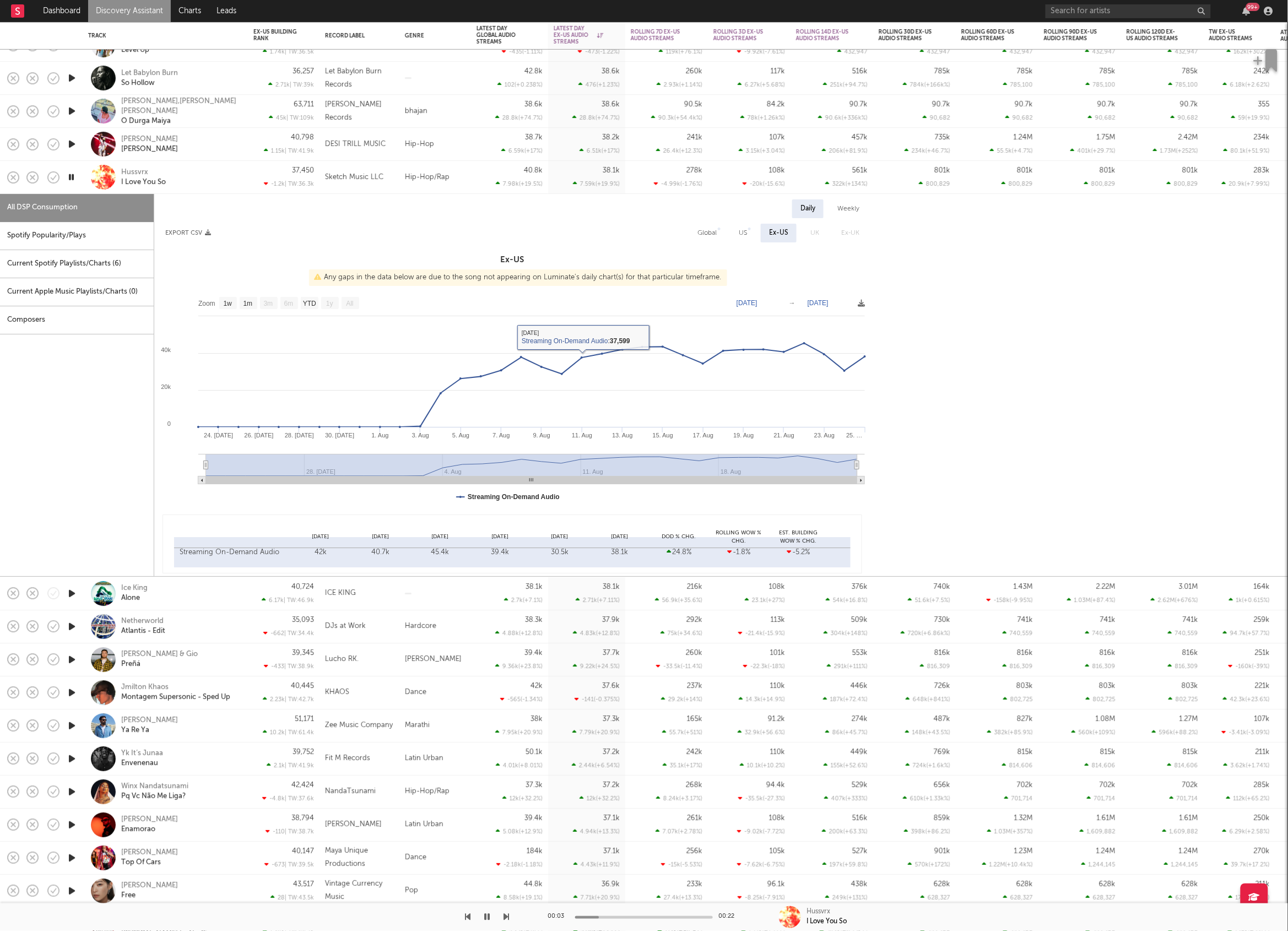
click at [65, 225] on div "Spotify Popularity/Plays" at bounding box center [76, 235] width 154 height 28
select select "1w"
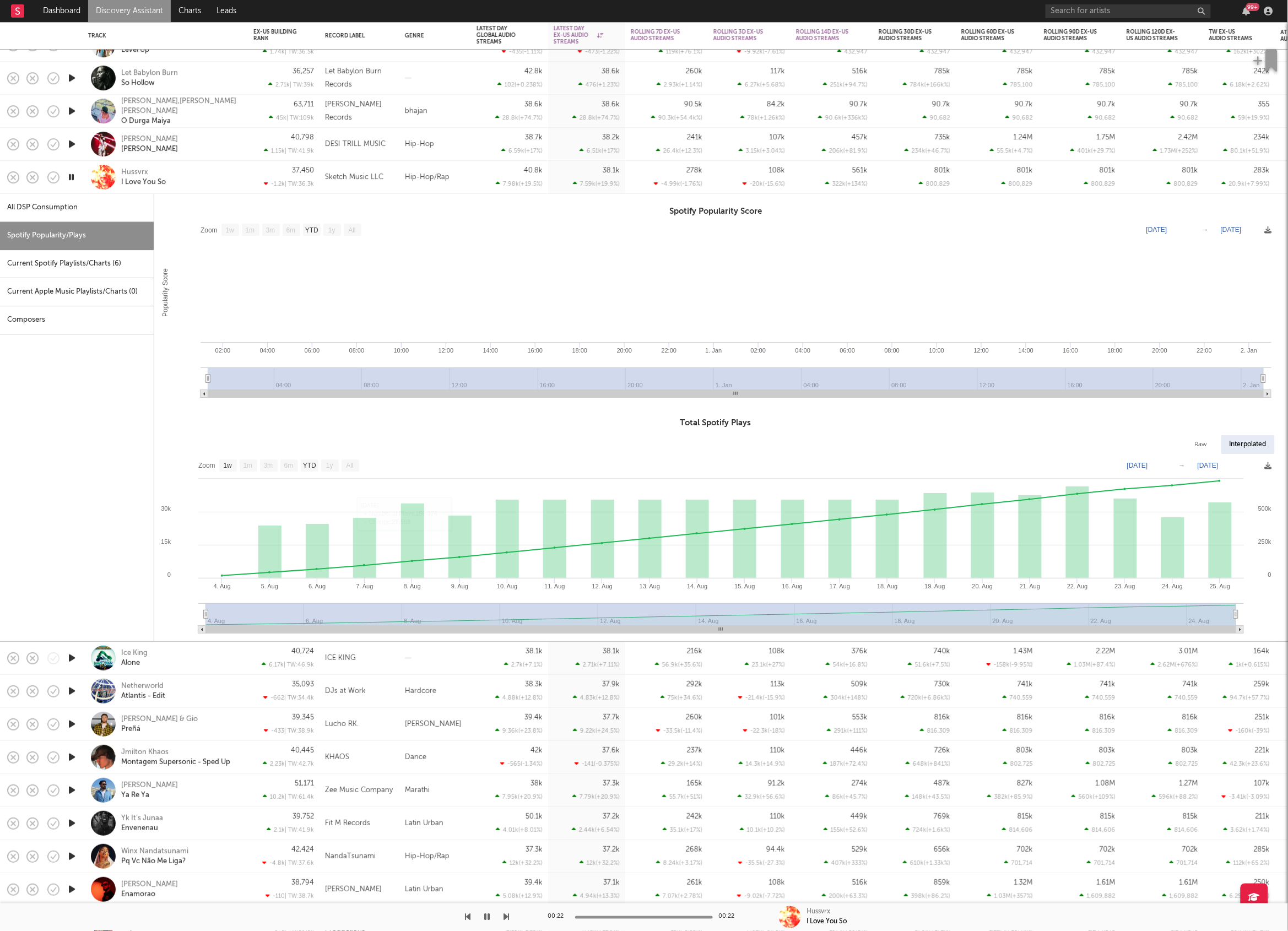
drag, startPoint x: 212, startPoint y: 184, endPoint x: 54, endPoint y: 228, distance: 164.0
click at [212, 184] on div "Hussvrx I Love You So" at bounding box center [180, 177] width 118 height 20
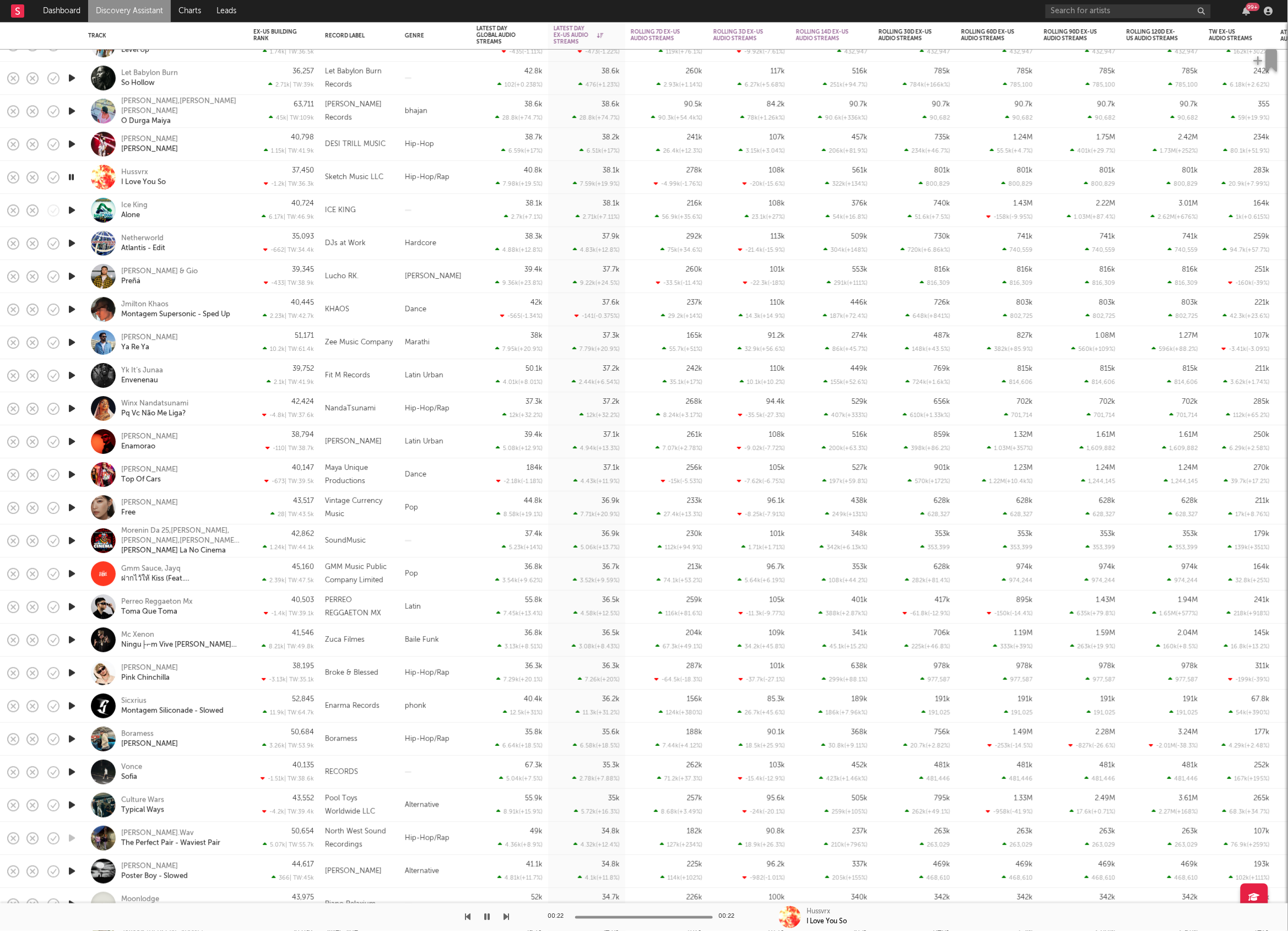
click at [71, 205] on icon "button" at bounding box center [72, 210] width 12 height 14
